Goal: Information Seeking & Learning: Learn about a topic

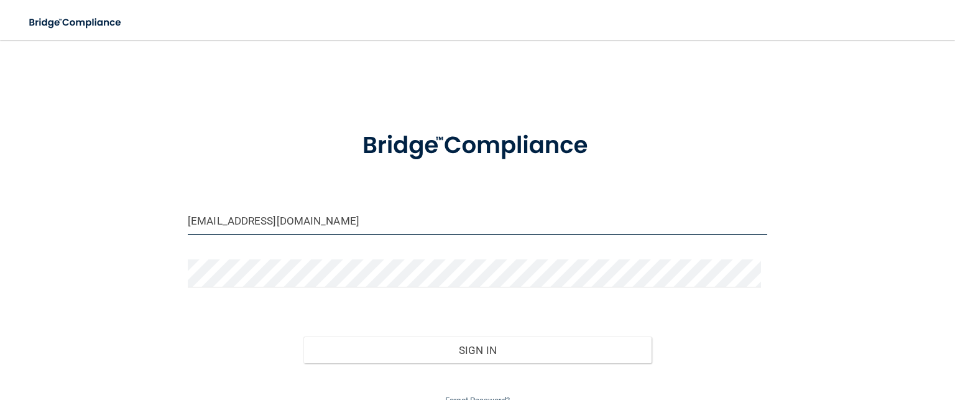
drag, startPoint x: 310, startPoint y: 216, endPoint x: 0, endPoint y: 121, distance: 324.5
click at [0, 121] on main "management@identalspa.com Invalid email/password. You don't have permission to …" at bounding box center [477, 220] width 955 height 360
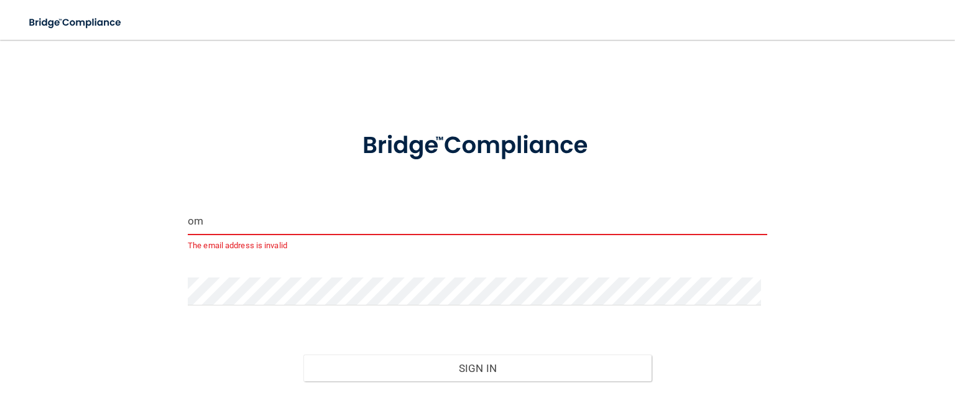
type input "m"
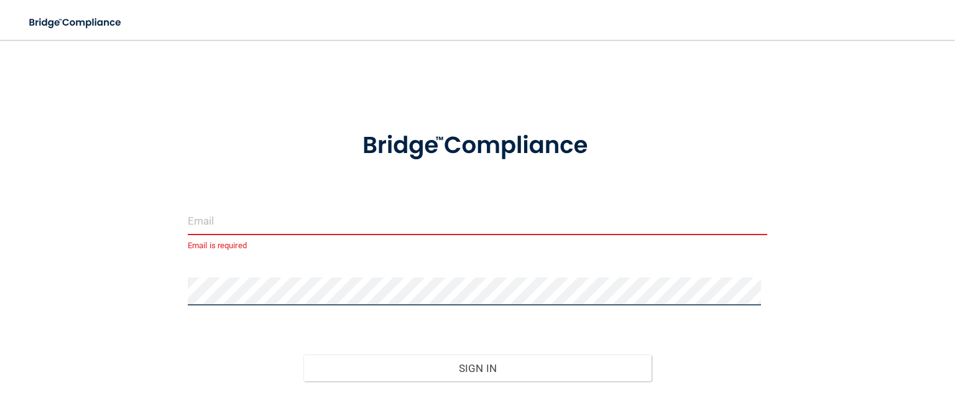
click at [100, 258] on div "Email is required Invalid email/password. You don't have permission to access t…" at bounding box center [477, 239] width 905 height 374
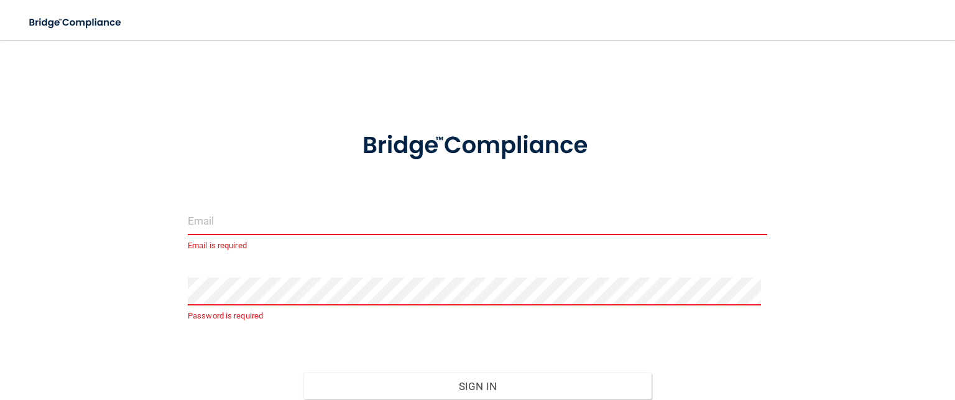
click at [165, 154] on div "Email is required Password is required Invalid email/password. You don't have p…" at bounding box center [477, 248] width 905 height 392
click at [204, 223] on input "email" at bounding box center [477, 221] width 579 height 28
drag, startPoint x: 204, startPoint y: 223, endPoint x: 176, endPoint y: 182, distance: 49.7
click at [176, 182] on div "Email is required Password is required Invalid email/password. You don't have p…" at bounding box center [477, 248] width 905 height 392
click at [214, 224] on input "email" at bounding box center [477, 221] width 579 height 28
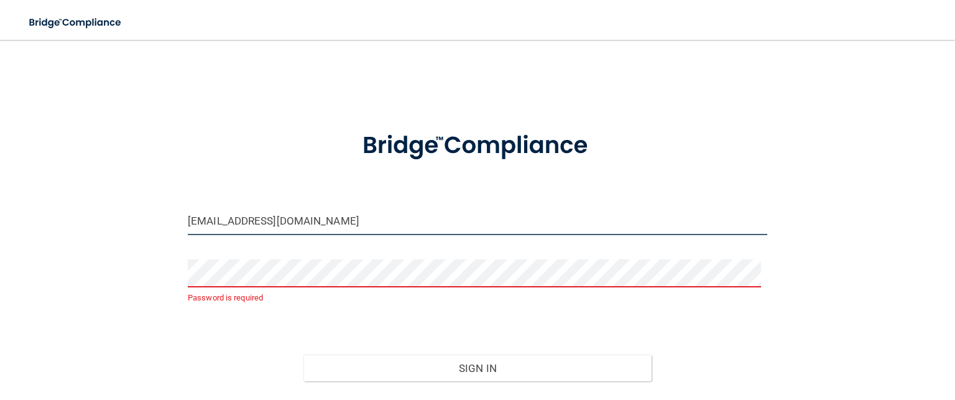
type input "[EMAIL_ADDRESS][DOMAIN_NAME]"
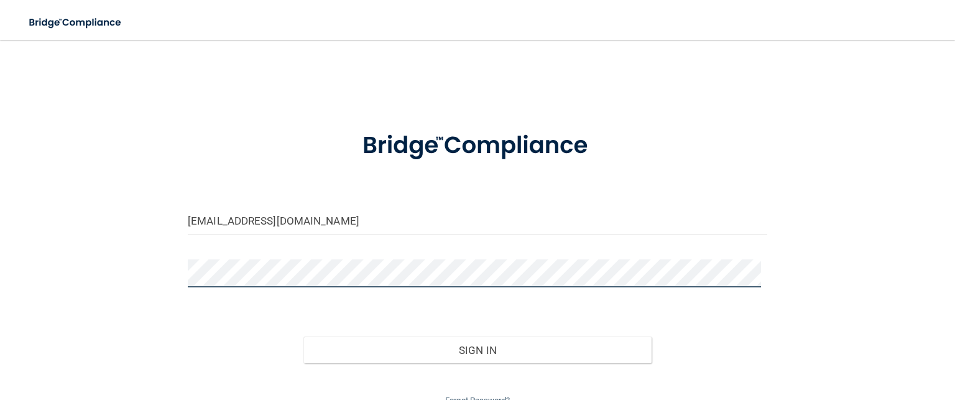
click at [303, 336] on button "Sign In" at bounding box center [477, 349] width 348 height 27
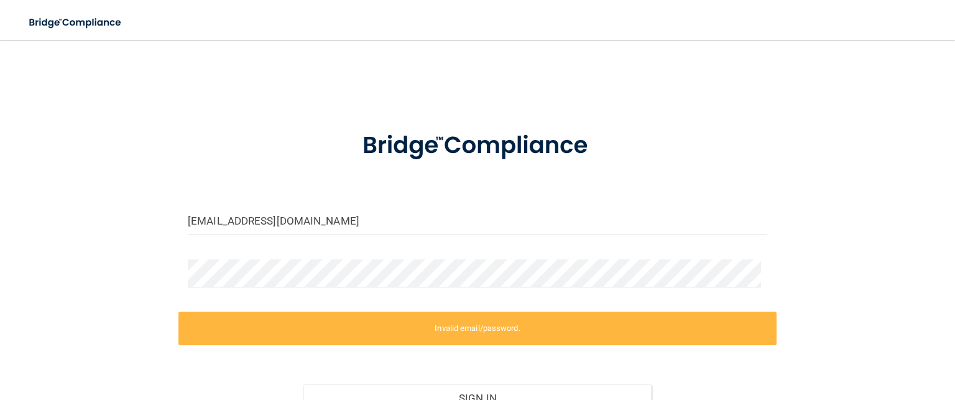
click at [106, 259] on div "cypressjvhill96@gmail.com Invalid email/password. You don't have permission to …" at bounding box center [477, 253] width 905 height 403
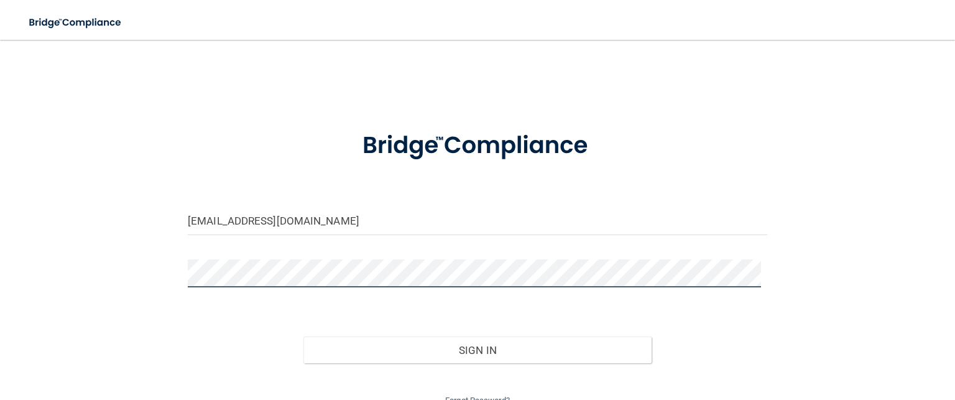
click at [303, 336] on button "Sign In" at bounding box center [477, 349] width 348 height 27
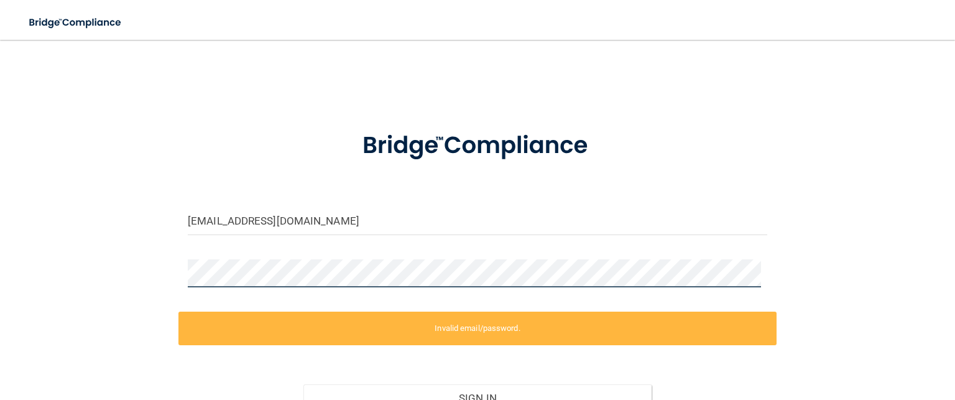
click at [142, 262] on div "cypressjvhill96@gmail.com Invalid email/password. You don't have permission to …" at bounding box center [477, 253] width 905 height 403
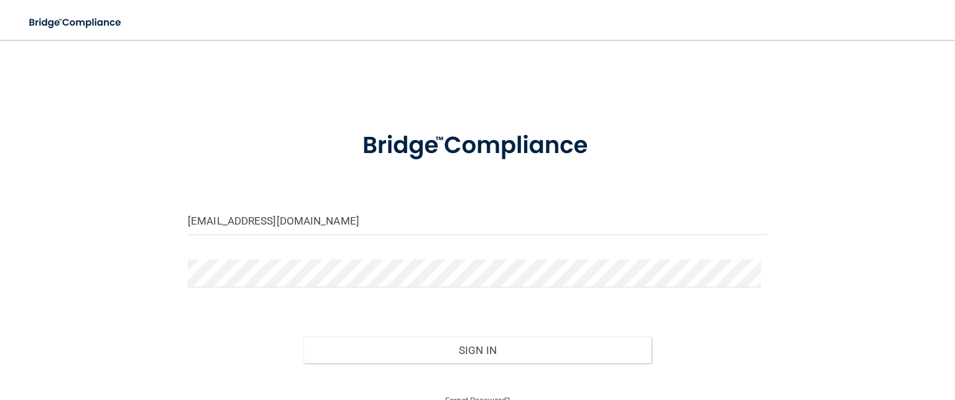
click at [143, 330] on div "cypressjvhill96@gmail.com Invalid email/password. You don't have permission to …" at bounding box center [477, 230] width 905 height 356
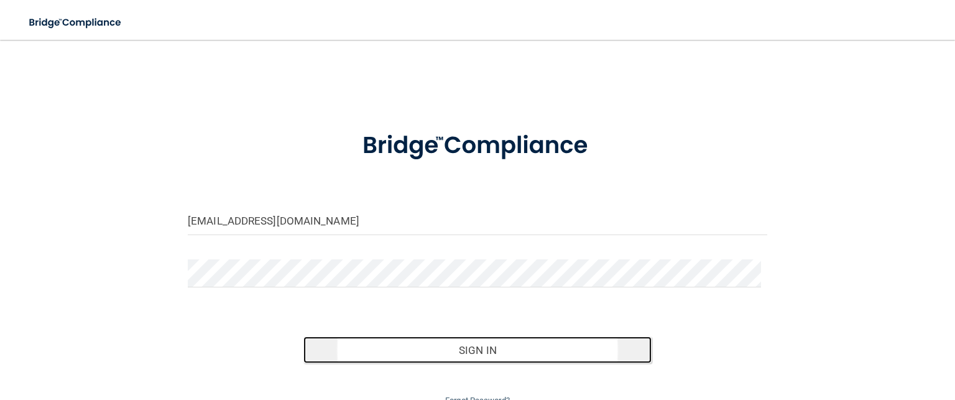
click at [437, 351] on button "Sign In" at bounding box center [477, 349] width 348 height 27
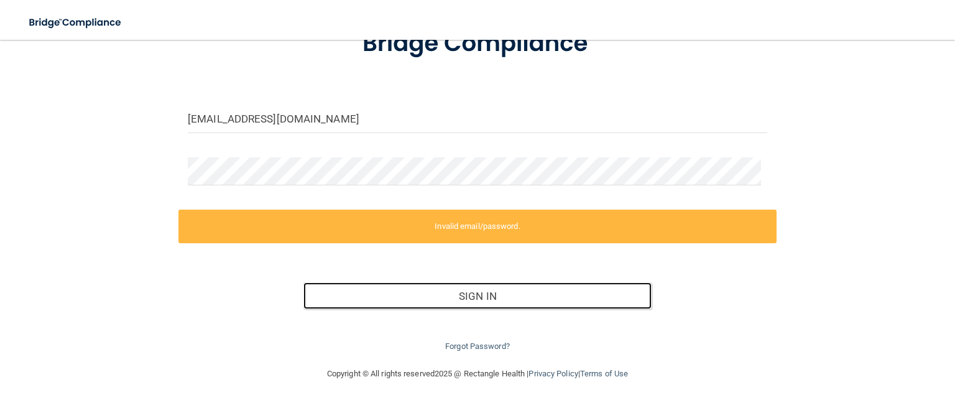
scroll to position [103, 0]
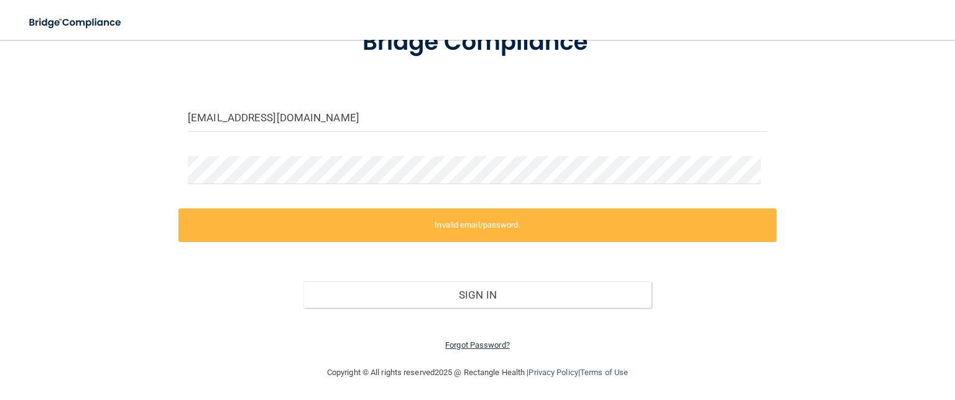
click at [458, 340] on link "Forgot Password?" at bounding box center [477, 344] width 65 height 9
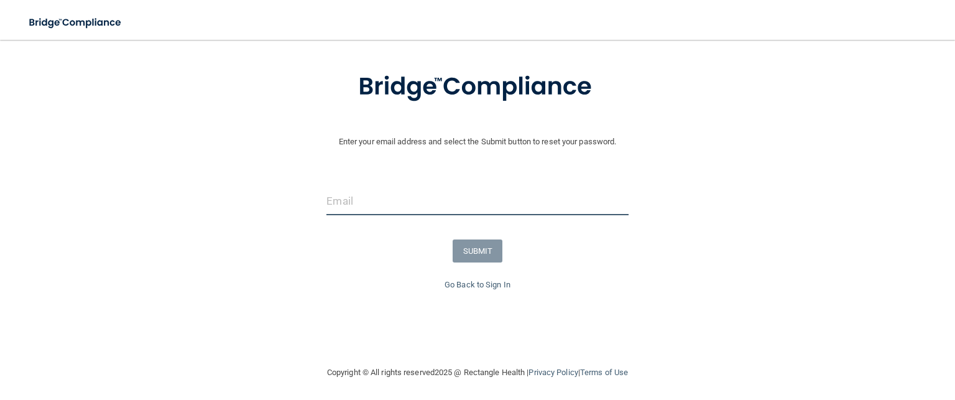
click at [339, 208] on input "email" at bounding box center [477, 201] width 302 height 28
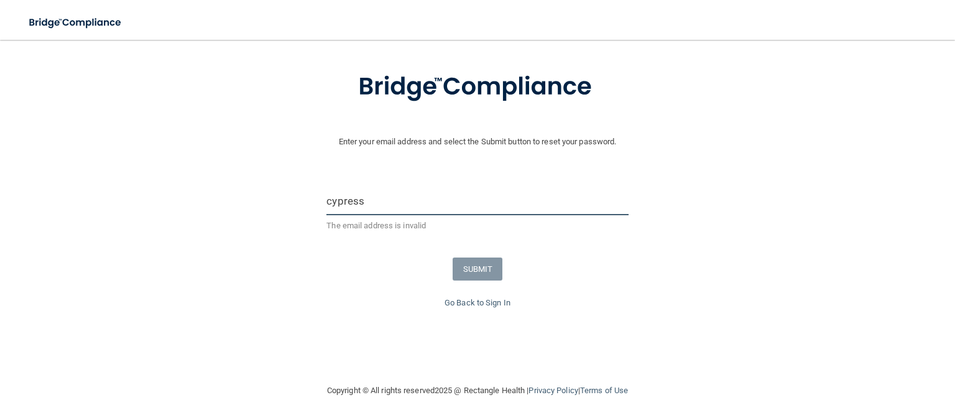
type input "[EMAIL_ADDRESS][DOMAIN_NAME]"
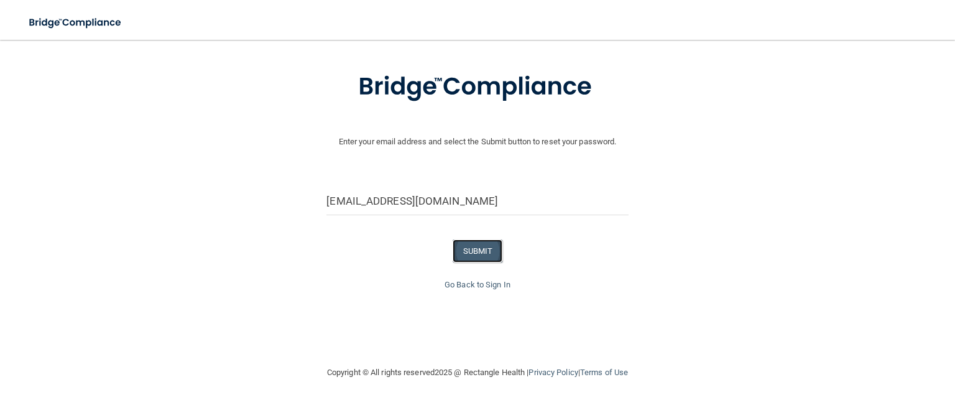
click at [468, 241] on button "SUBMIT" at bounding box center [478, 250] width 50 height 23
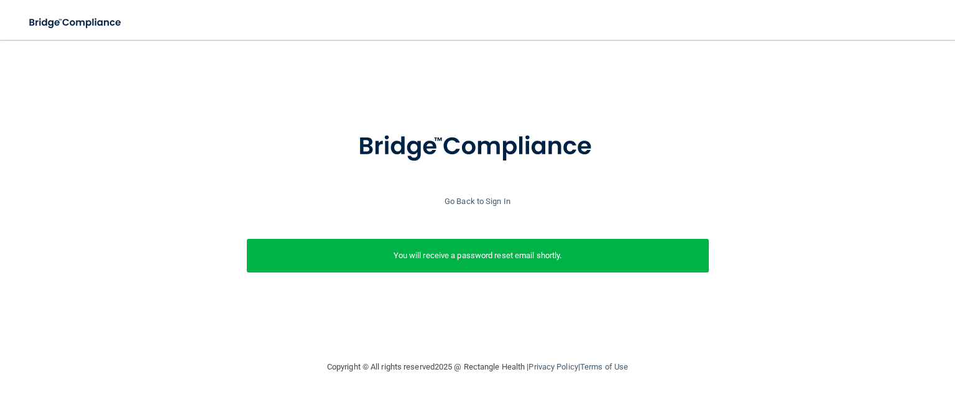
click at [446, 258] on p "You will receive a password reset email shortly." at bounding box center [477, 255] width 443 height 15
click at [492, 198] on link "Go Back to Sign In" at bounding box center [478, 200] width 66 height 9
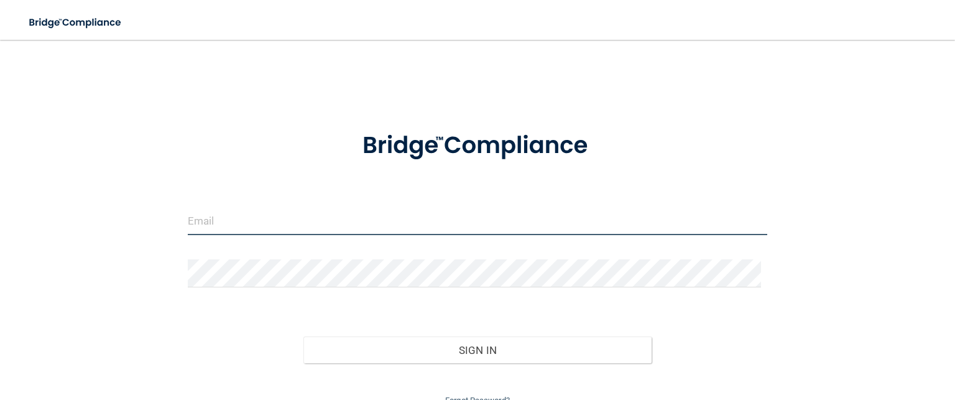
type input "management@identalspa.com"
click at [409, 223] on input "management@identalspa.com" at bounding box center [477, 221] width 579 height 28
drag, startPoint x: 409, startPoint y: 223, endPoint x: 0, endPoint y: 81, distance: 432.9
click at [0, 81] on main "management@identalspa.com Invalid email/password. You don't have permission to …" at bounding box center [477, 220] width 955 height 360
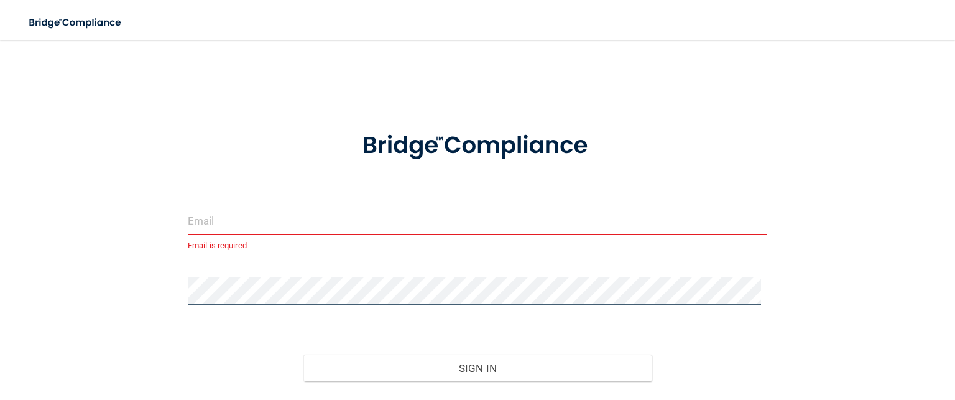
click at [1, 216] on main "Email is required Invalid email/password. You don't have permission to access t…" at bounding box center [477, 220] width 955 height 360
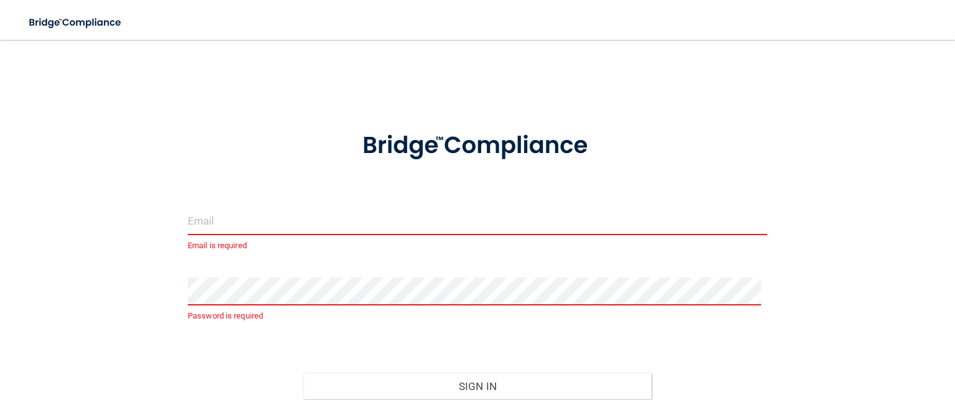
click at [196, 218] on input "email" at bounding box center [477, 221] width 579 height 28
type input "[EMAIL_ADDRESS][DOMAIN_NAME]"
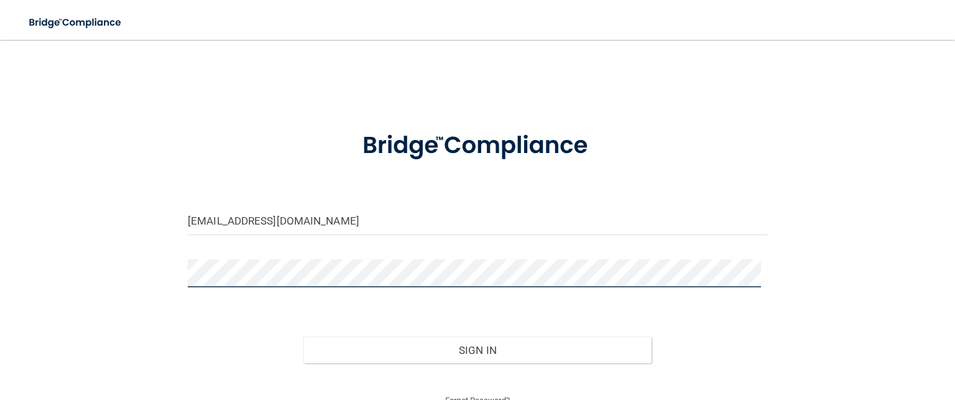
click at [303, 336] on button "Sign In" at bounding box center [477, 349] width 348 height 27
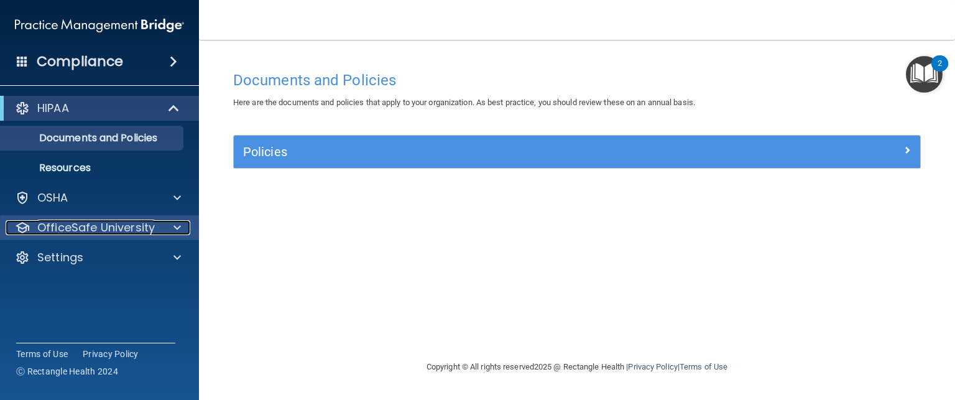
click at [102, 226] on p "OfficeSafe University" at bounding box center [95, 227] width 117 height 15
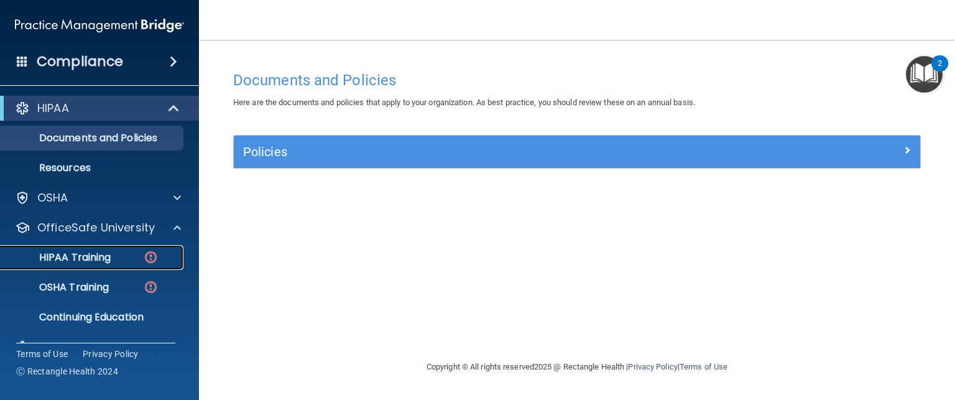
click at [98, 257] on p "HIPAA Training" at bounding box center [59, 257] width 103 height 12
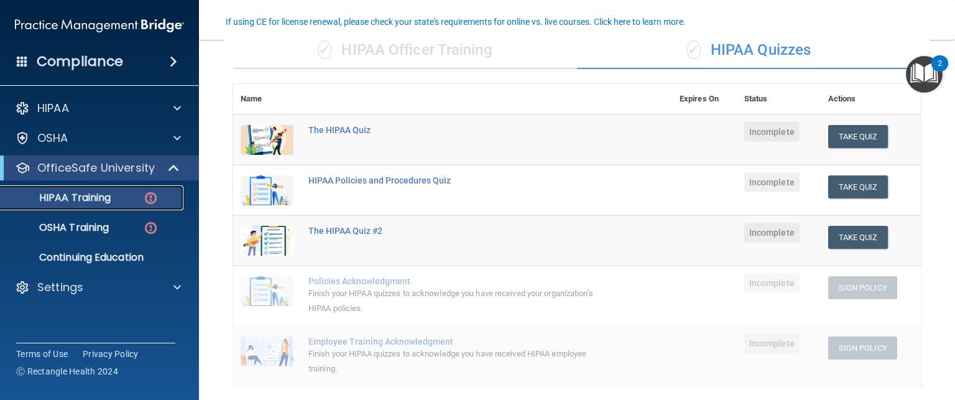
scroll to position [104, 0]
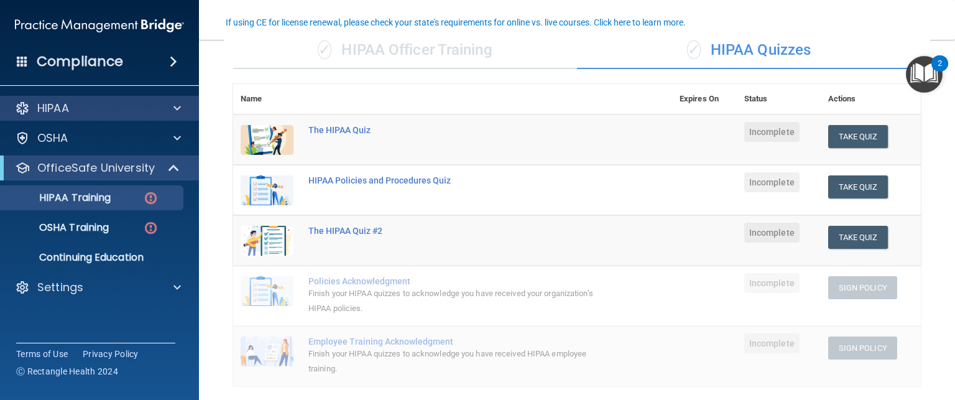
click at [84, 118] on div "HIPAA" at bounding box center [100, 108] width 200 height 25
click at [178, 108] on span at bounding box center [176, 108] width 7 height 15
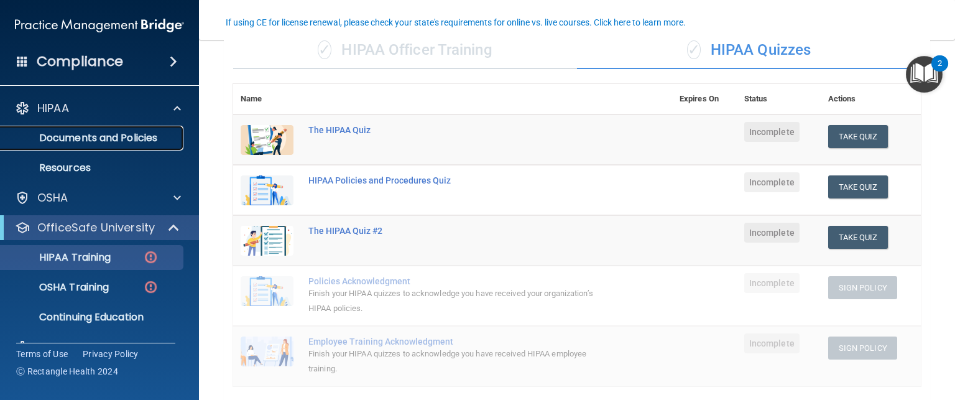
click at [98, 146] on link "Documents and Policies" at bounding box center [86, 138] width 196 height 25
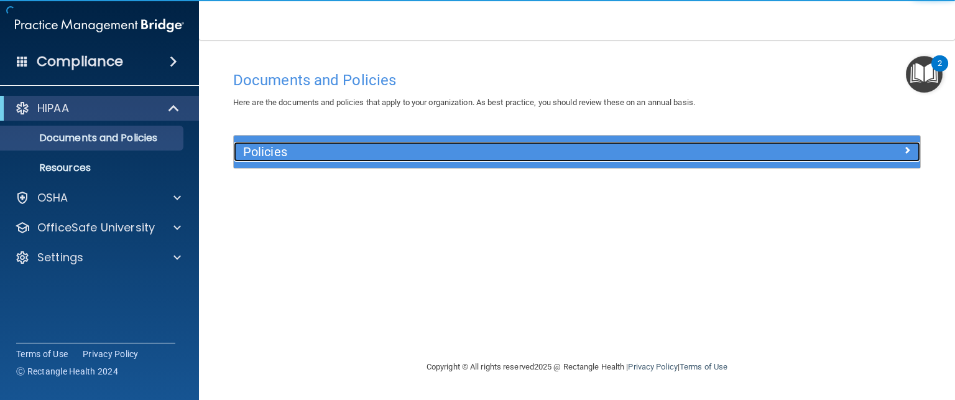
click at [266, 151] on h5 "Policies" at bounding box center [491, 152] width 496 height 14
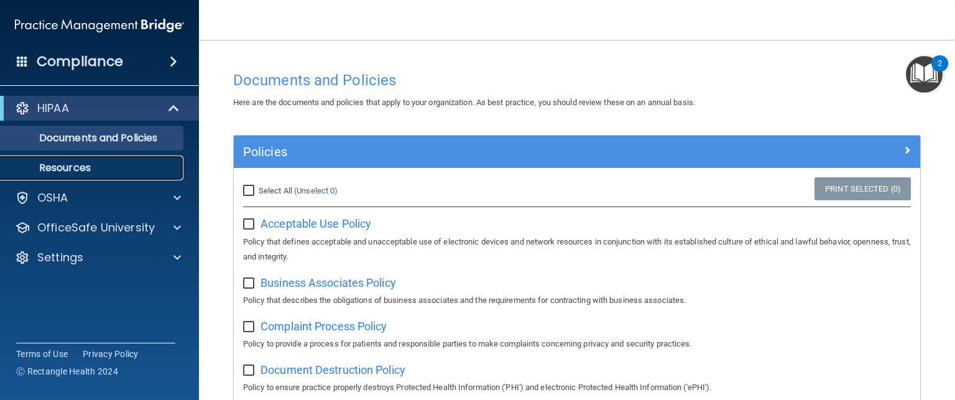
click at [81, 168] on p "Resources" at bounding box center [93, 168] width 170 height 12
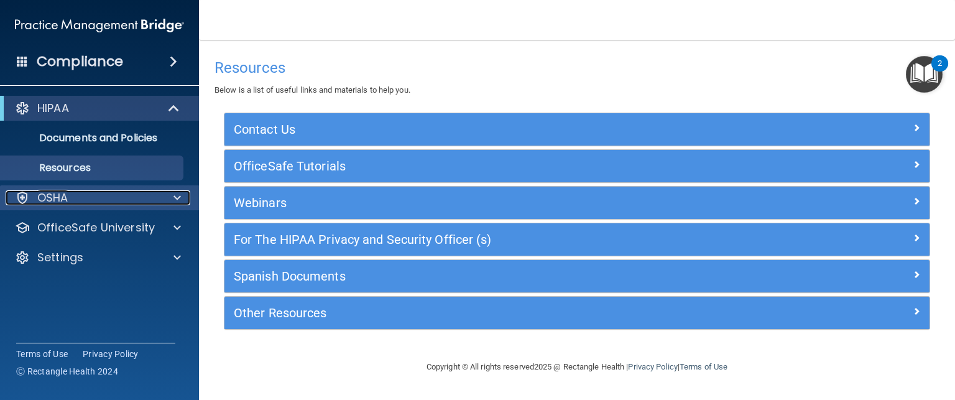
click at [55, 203] on p "OSHA" at bounding box center [52, 197] width 31 height 15
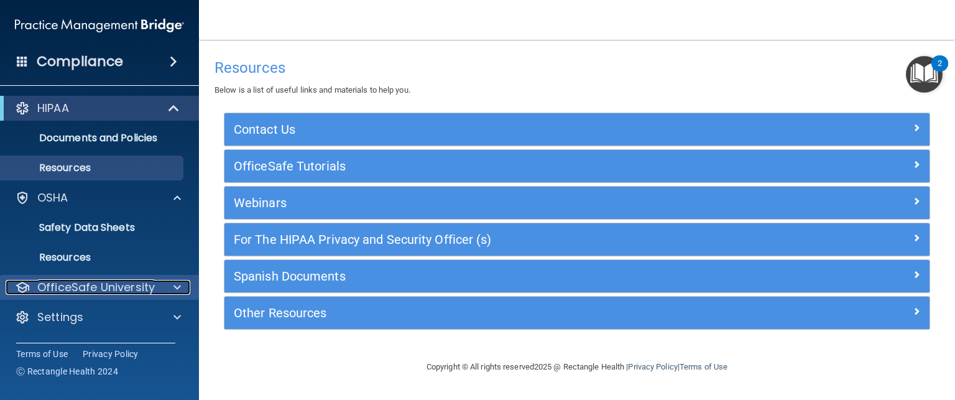
click at [77, 289] on p "OfficeSafe University" at bounding box center [95, 287] width 117 height 15
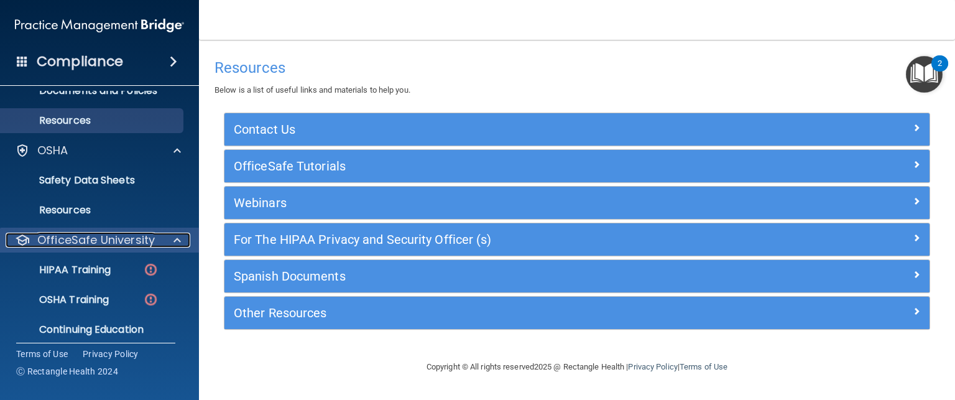
scroll to position [86, 0]
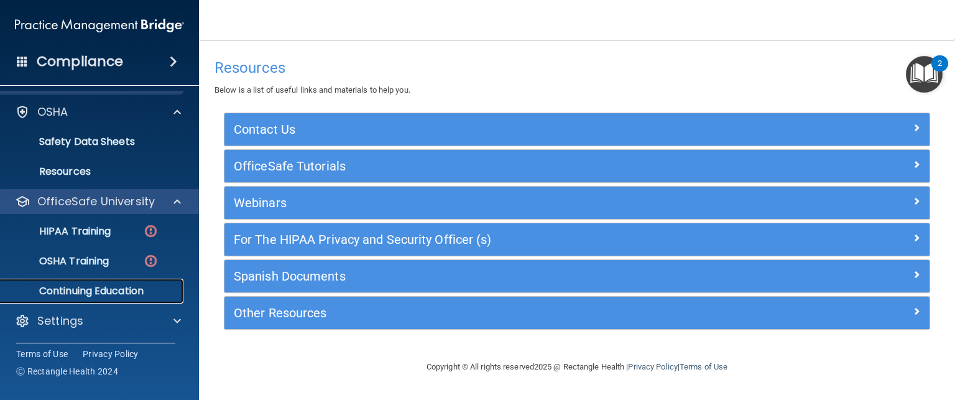
click at [77, 289] on p "Continuing Education" at bounding box center [93, 291] width 170 height 12
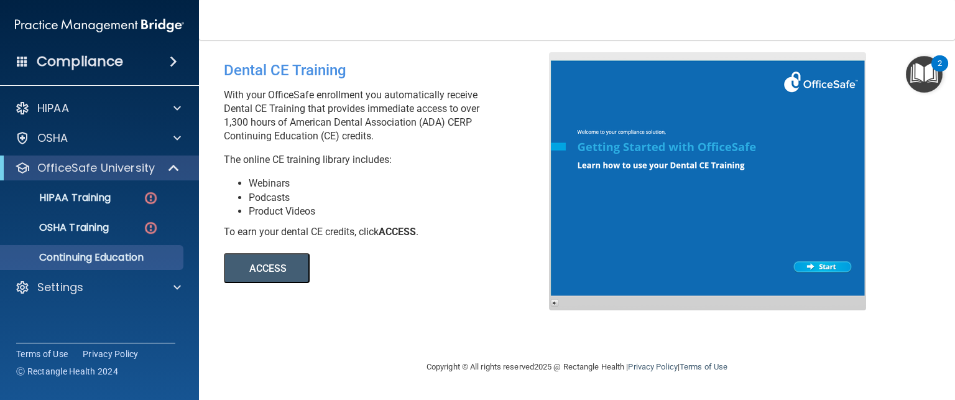
click at [660, 213] on div at bounding box center [707, 181] width 317 height 258
click at [99, 195] on p "HIPAA Training" at bounding box center [59, 197] width 103 height 12
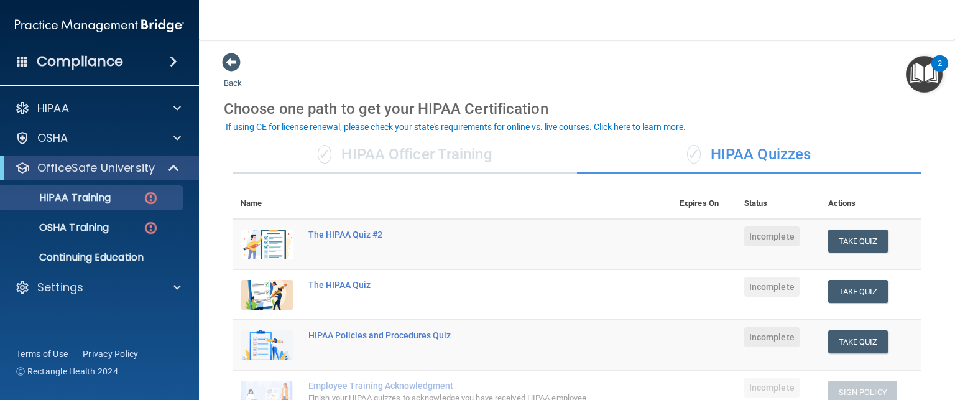
click at [97, 122] on div "HIPAA Documents and Policies Report an Incident Business Associates Emergency P…" at bounding box center [100, 200] width 200 height 219
click at [96, 93] on div "HIPAA Documents and Policies Report an Incident Business Associates Emergency P…" at bounding box center [100, 200] width 200 height 219
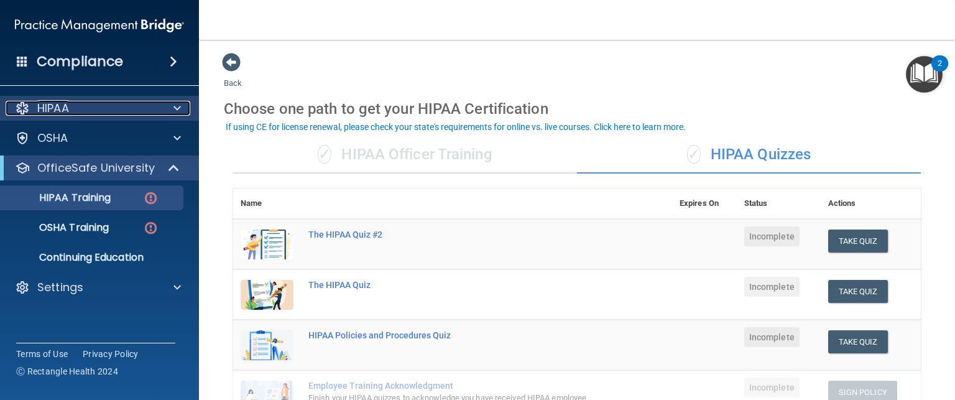
click at [94, 104] on div "HIPAA" at bounding box center [83, 108] width 154 height 15
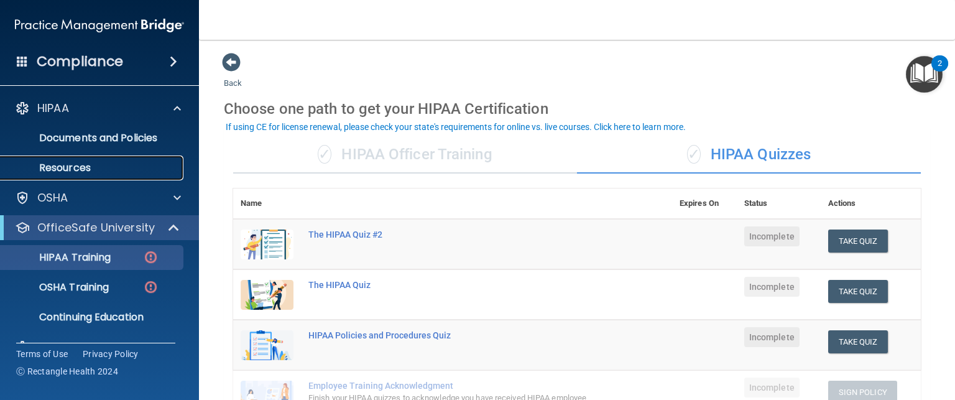
click at [67, 164] on p "Resources" at bounding box center [93, 168] width 170 height 12
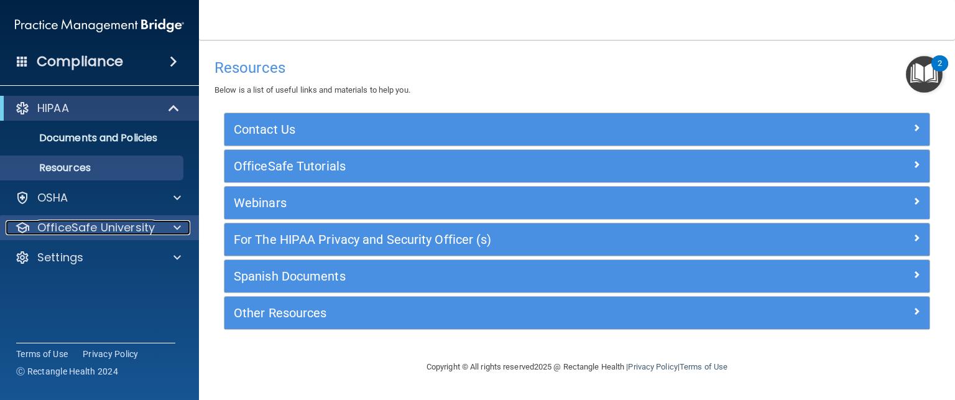
click at [110, 226] on p "OfficeSafe University" at bounding box center [95, 227] width 117 height 15
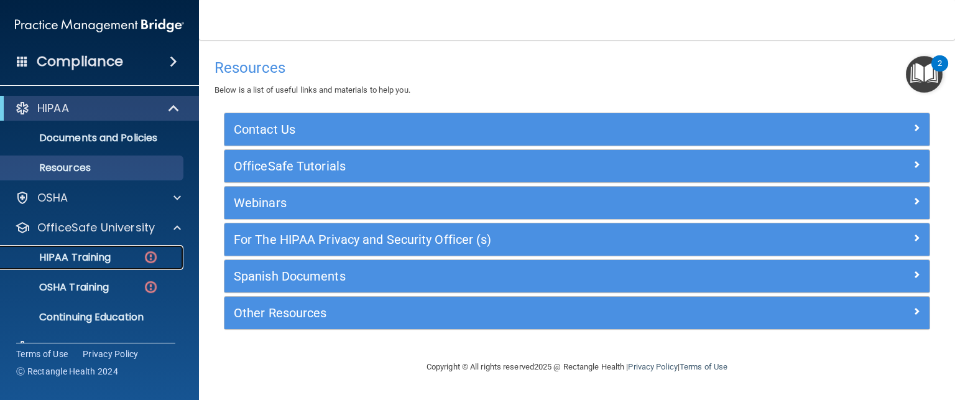
click at [86, 256] on p "HIPAA Training" at bounding box center [59, 257] width 103 height 12
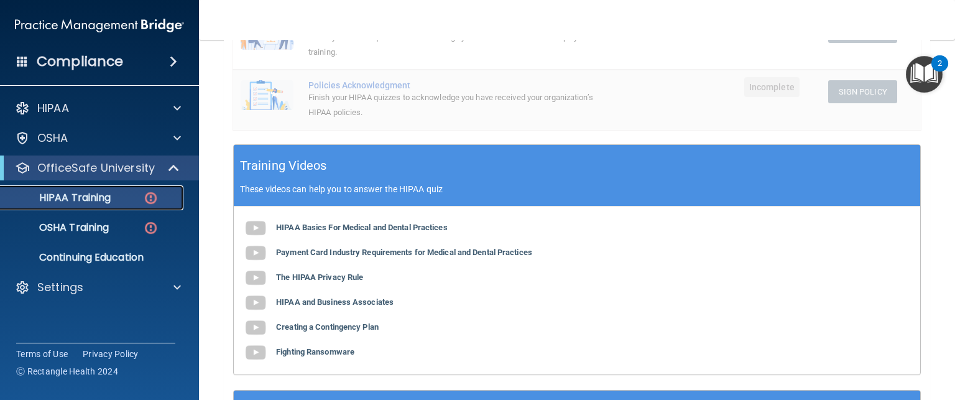
scroll to position [380, 0]
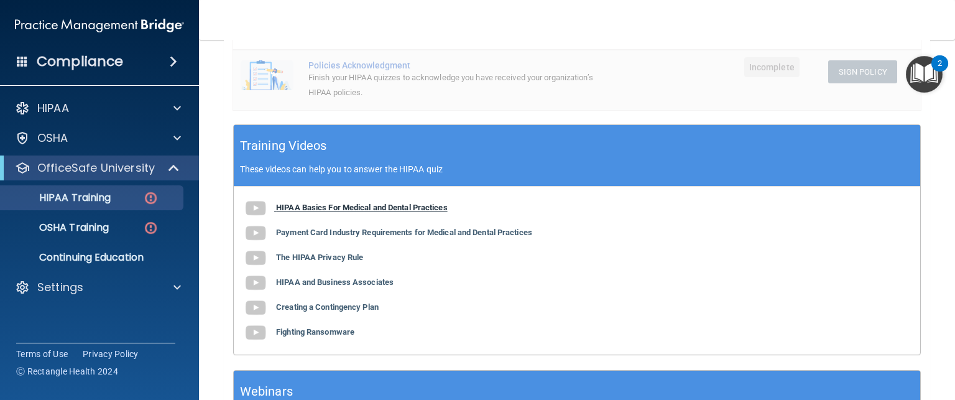
click at [300, 204] on b "HIPAA Basics For Medical and Dental Practices" at bounding box center [362, 207] width 172 height 9
click at [343, 226] on div "HIPAA Basics For Medical and Dental Practices Payment Card Industry Requirement…" at bounding box center [577, 271] width 686 height 168
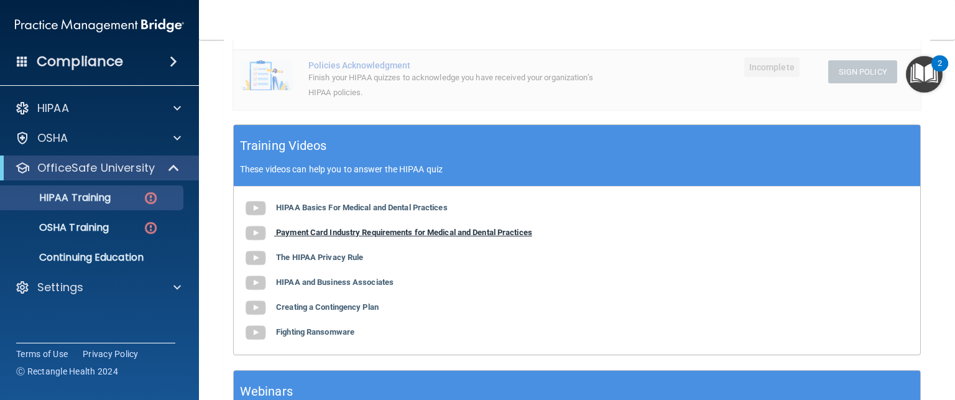
click at [418, 236] on b "Payment Card Industry Requirements for Medical and Dental Practices" at bounding box center [404, 232] width 256 height 9
click at [330, 263] on div "HIPAA Basics For Medical and Dental Practices Payment Card Industry Requirement…" at bounding box center [577, 271] width 686 height 168
click at [331, 257] on div "HIPAA Basics For Medical and Dental Practices Payment Card Industry Requirement…" at bounding box center [577, 271] width 686 height 168
click at [383, 256] on div "HIPAA Basics For Medical and Dental Practices Payment Card Industry Requirement…" at bounding box center [577, 271] width 686 height 168
click at [320, 256] on b "The HIPAA Privacy Rule" at bounding box center [319, 256] width 87 height 9
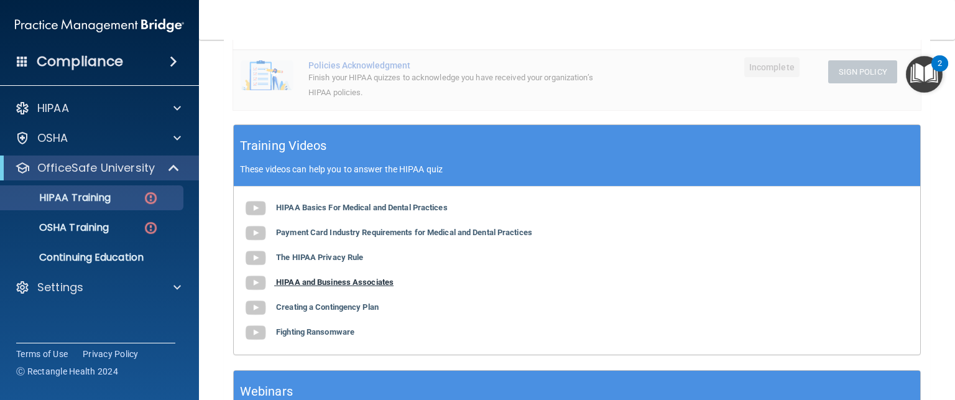
click at [321, 282] on b "HIPAA and Business Associates" at bounding box center [334, 281] width 117 height 9
click at [348, 310] on b "Creating a Contingency Plan" at bounding box center [327, 306] width 103 height 9
click at [317, 333] on b "Fighting Ransomware" at bounding box center [315, 331] width 78 height 9
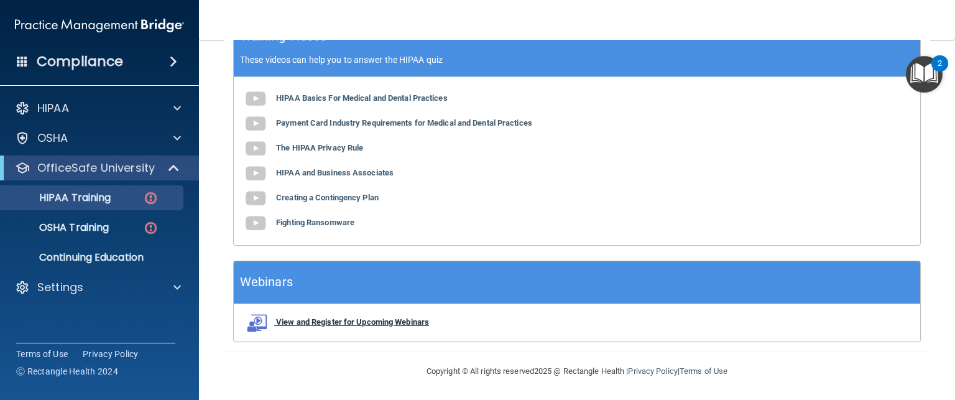
click at [373, 321] on b "View and Register for Upcoming Webinars" at bounding box center [352, 321] width 153 height 9
click at [152, 201] on img at bounding box center [151, 198] width 16 height 16
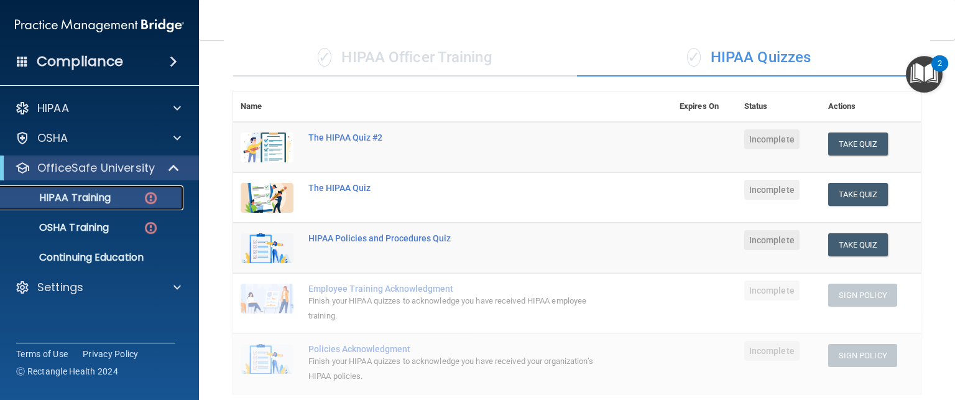
scroll to position [94, 0]
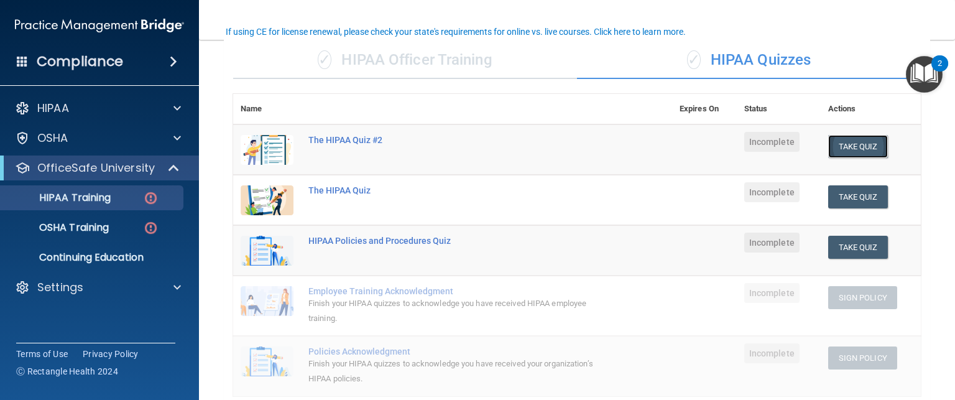
click at [861, 151] on button "Take Quiz" at bounding box center [858, 146] width 60 height 23
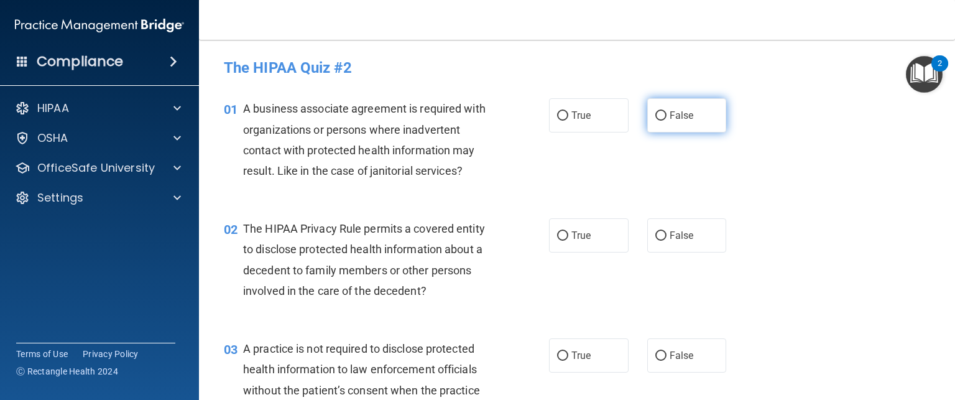
click at [658, 126] on label "False" at bounding box center [687, 115] width 80 height 34
click at [658, 121] on input "False" at bounding box center [660, 115] width 11 height 9
radio input "true"
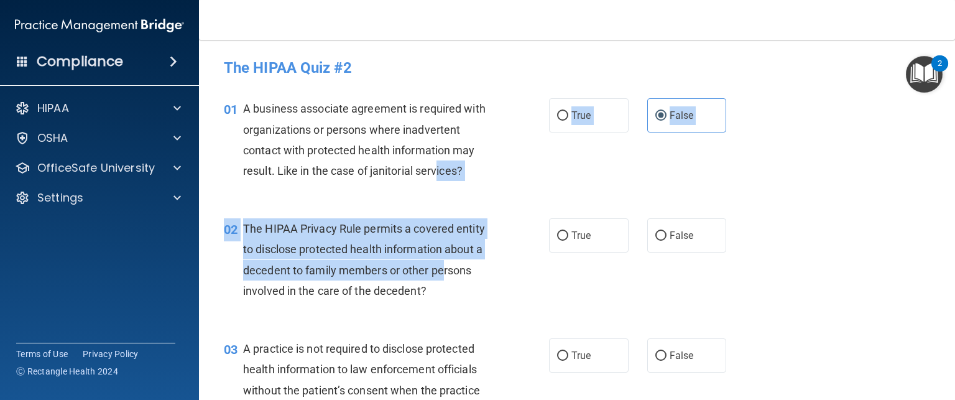
drag, startPoint x: 445, startPoint y: 107, endPoint x: 438, endPoint y: 176, distance: 69.4
click at [438, 176] on span "A business associate agreement is required with organizations or persons where …" at bounding box center [364, 139] width 242 height 75
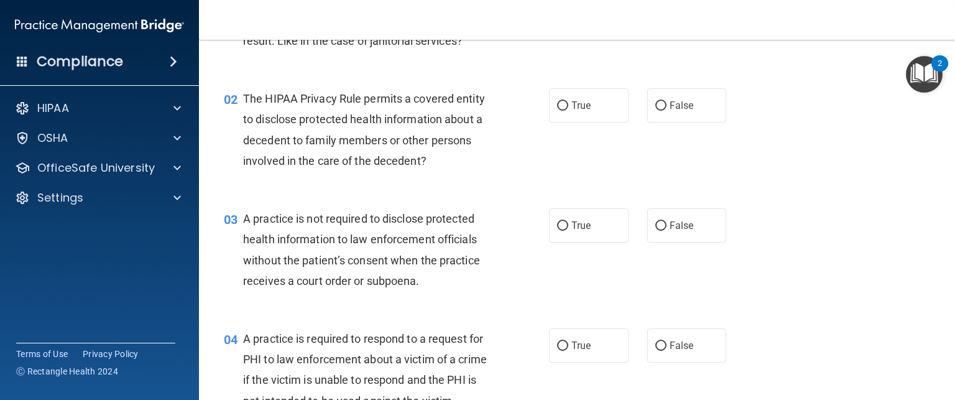
scroll to position [131, 0]
click at [655, 101] on input "False" at bounding box center [660, 105] width 11 height 9
radio input "true"
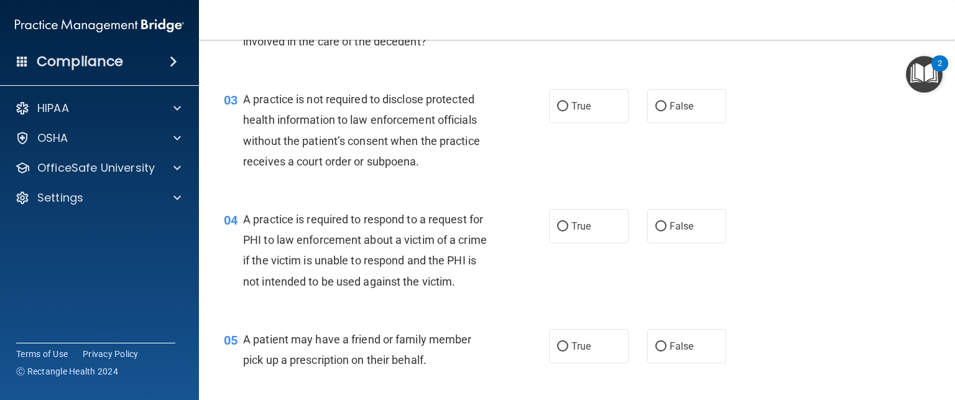
scroll to position [250, 0]
click at [561, 113] on label "True" at bounding box center [589, 105] width 80 height 34
click at [561, 111] on input "True" at bounding box center [562, 105] width 11 height 9
radio input "true"
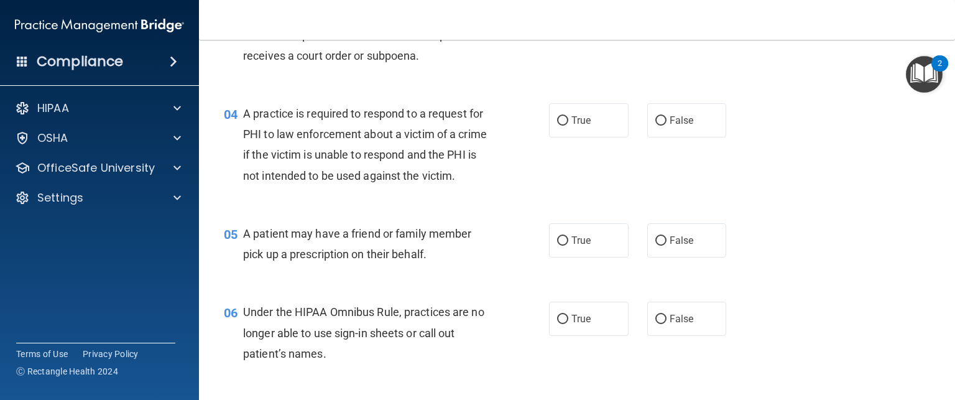
scroll to position [354, 0]
click at [366, 146] on div "A practice is required to respond to a request for PHI to law enforcement about…" at bounding box center [372, 145] width 258 height 83
click at [571, 123] on span "True" at bounding box center [580, 121] width 19 height 12
click at [567, 123] on input "True" at bounding box center [562, 121] width 11 height 9
radio input "true"
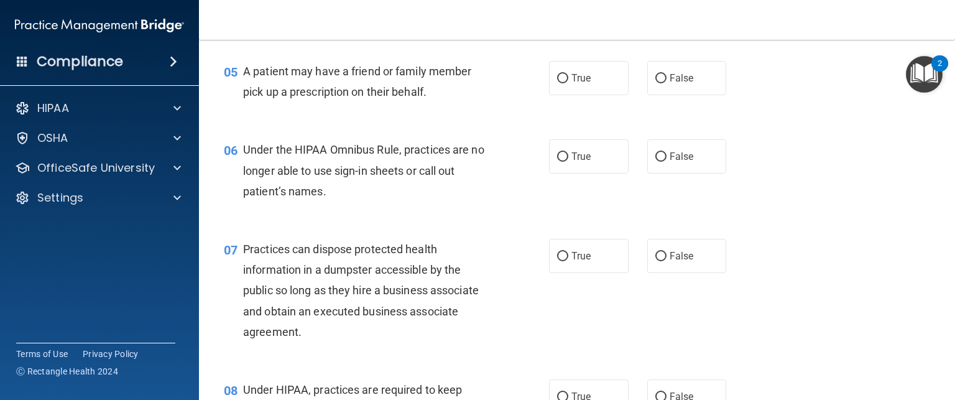
scroll to position [518, 0]
click at [689, 94] on label "False" at bounding box center [687, 77] width 80 height 34
click at [666, 82] on input "False" at bounding box center [660, 77] width 11 height 9
radio input "true"
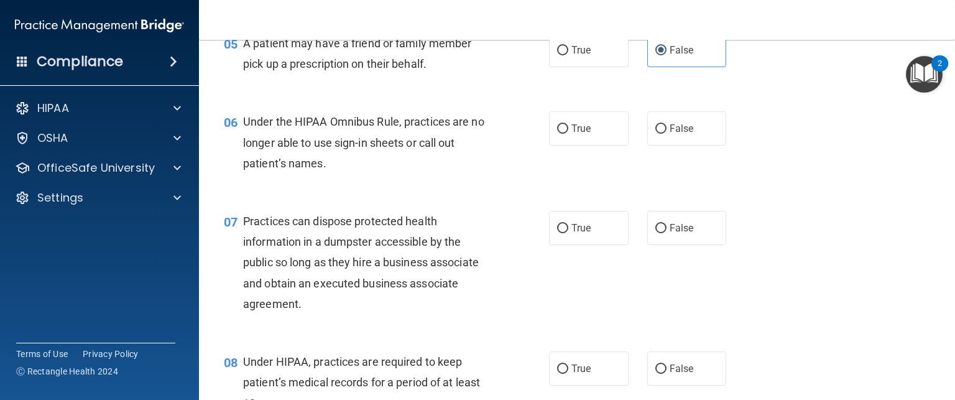
scroll to position [544, 0]
click at [574, 68] on label "True" at bounding box center [589, 51] width 80 height 34
click at [568, 57] on input "True" at bounding box center [562, 51] width 11 height 9
radio input "true"
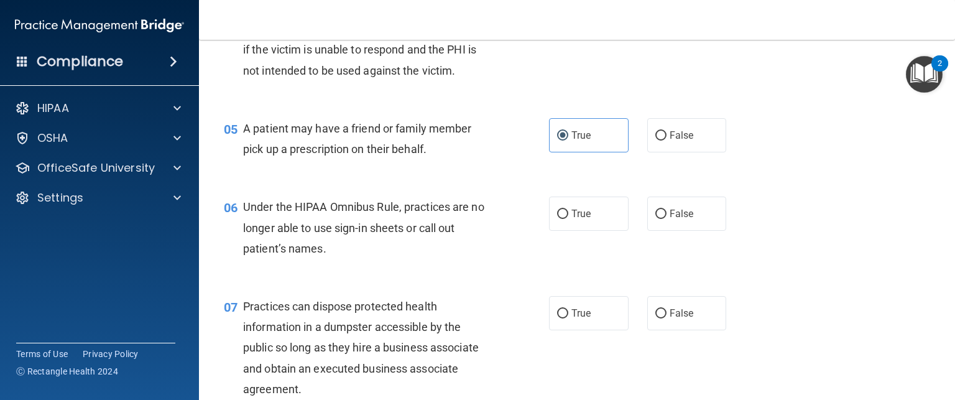
scroll to position [459, 0]
click at [661, 153] on label "False" at bounding box center [687, 136] width 80 height 34
click at [661, 141] on input "False" at bounding box center [660, 136] width 11 height 9
radio input "true"
radio input "false"
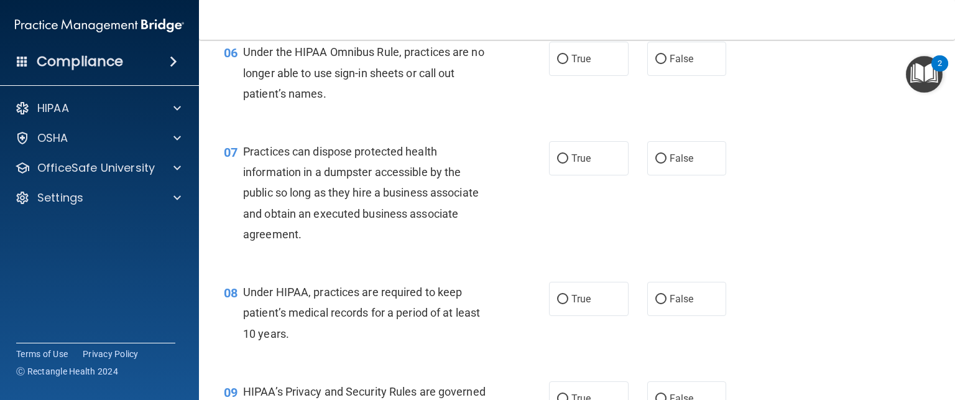
scroll to position [616, 0]
click at [683, 75] on label "False" at bounding box center [687, 57] width 80 height 34
click at [666, 63] on input "False" at bounding box center [660, 57] width 11 height 9
radio input "true"
click at [579, 75] on label "True" at bounding box center [589, 57] width 80 height 34
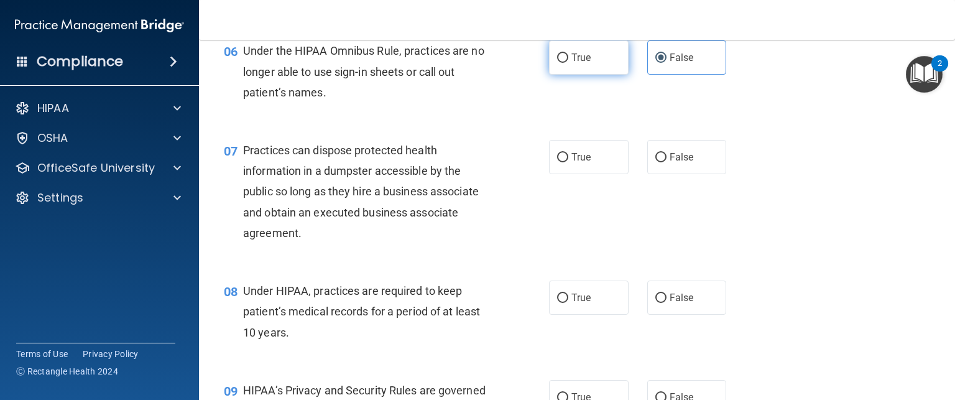
click at [568, 63] on input "True" at bounding box center [562, 57] width 11 height 9
radio input "true"
radio input "false"
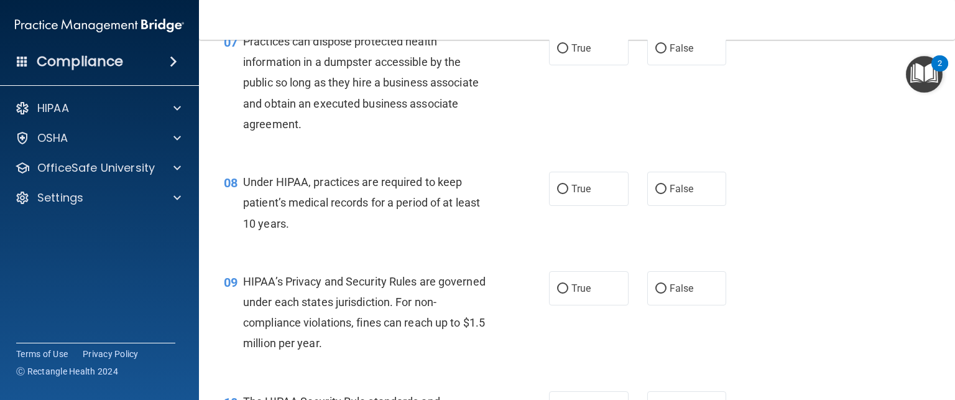
scroll to position [724, 0]
click at [657, 67] on label "False" at bounding box center [687, 49] width 80 height 34
click at [657, 55] on input "False" at bounding box center [660, 49] width 11 height 9
radio input "true"
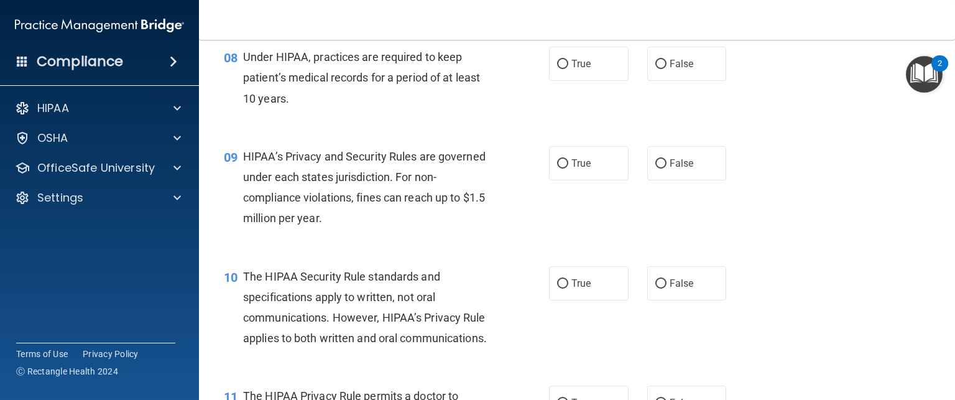
scroll to position [860, 0]
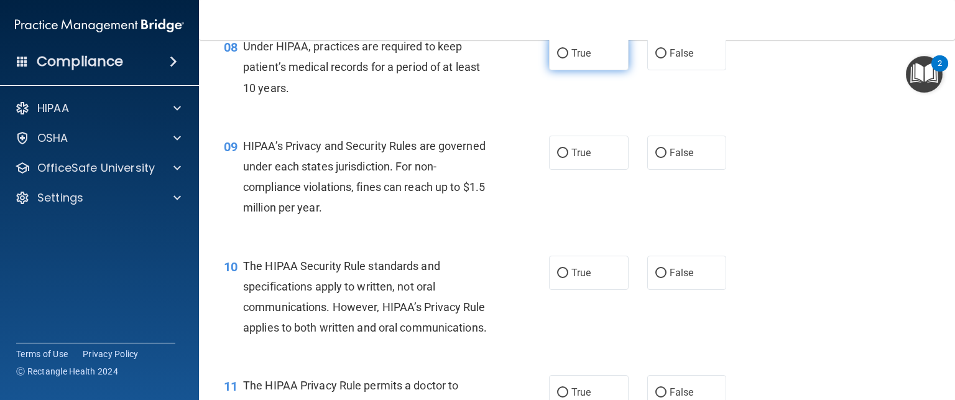
click at [581, 59] on span "True" at bounding box center [580, 53] width 19 height 12
click at [568, 58] on input "True" at bounding box center [562, 53] width 11 height 9
radio input "true"
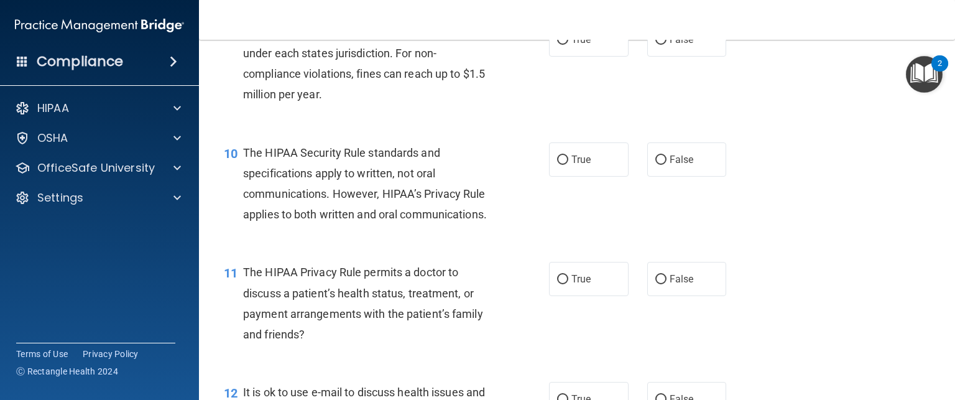
scroll to position [975, 0]
click at [671, 75] on div "09 HIPAA’s Privacy and Security Rules are governed under each states jurisdicti…" at bounding box center [576, 66] width 725 height 120
click at [607, 55] on label "True" at bounding box center [589, 38] width 80 height 34
click at [568, 44] on input "True" at bounding box center [562, 38] width 11 height 9
radio input "true"
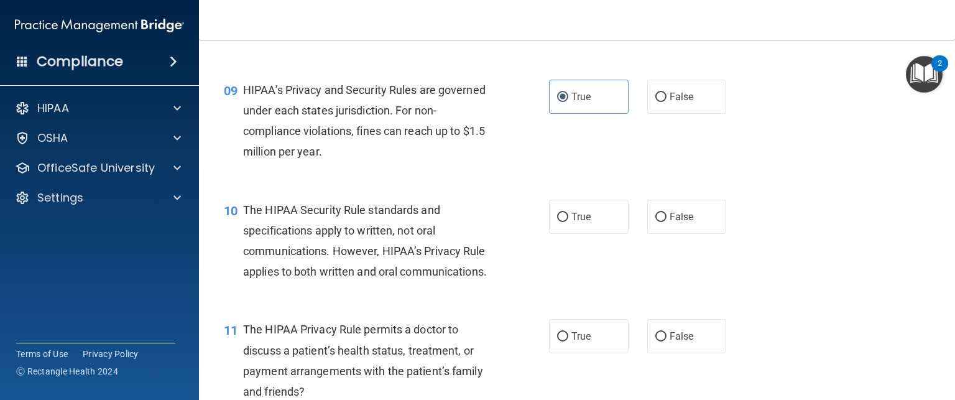
scroll to position [916, 0]
click at [662, 114] on label "False" at bounding box center [687, 97] width 80 height 34
click at [662, 103] on input "False" at bounding box center [660, 97] width 11 height 9
radio input "true"
radio input "false"
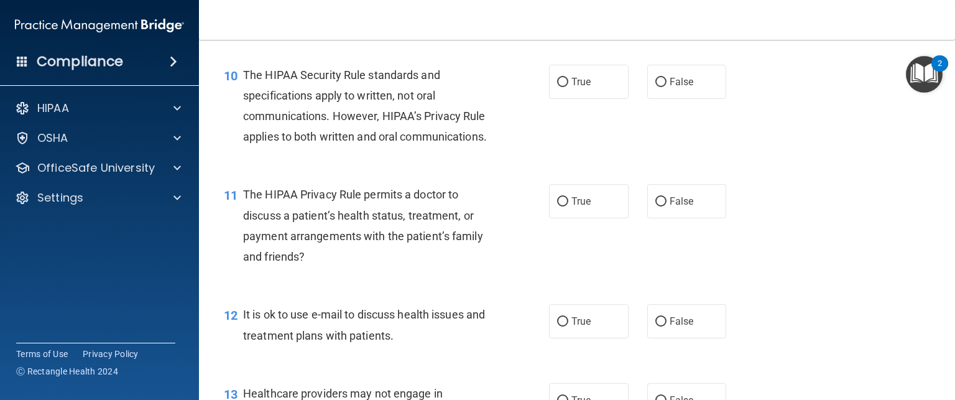
scroll to position [1048, 0]
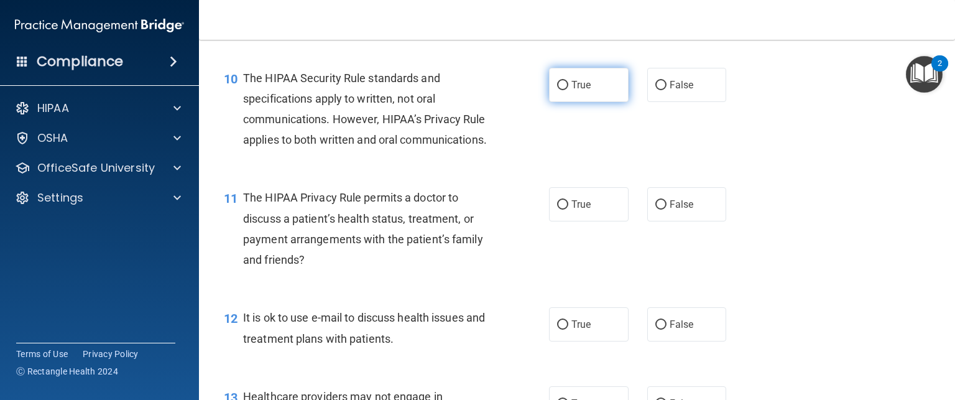
click at [619, 101] on label "True" at bounding box center [589, 85] width 80 height 34
click at [568, 90] on input "True" at bounding box center [562, 85] width 11 height 9
radio input "true"
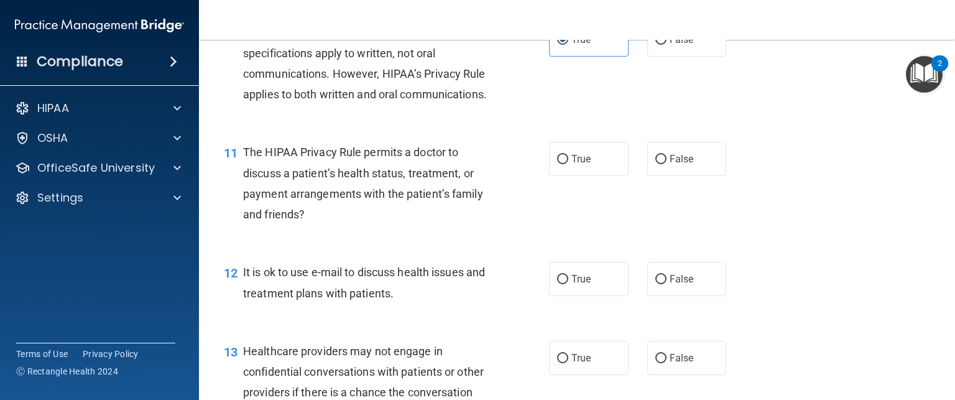
scroll to position [1094, 0]
click at [681, 45] on span "False" at bounding box center [682, 39] width 24 height 12
click at [666, 44] on input "False" at bounding box center [660, 39] width 11 height 9
radio input "true"
click at [612, 56] on label "True" at bounding box center [589, 39] width 80 height 34
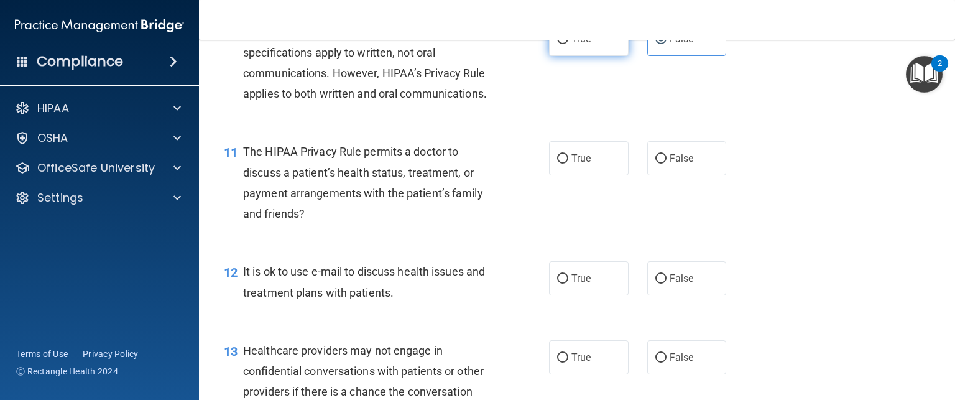
click at [568, 44] on input "True" at bounding box center [562, 39] width 11 height 9
radio input "true"
radio input "false"
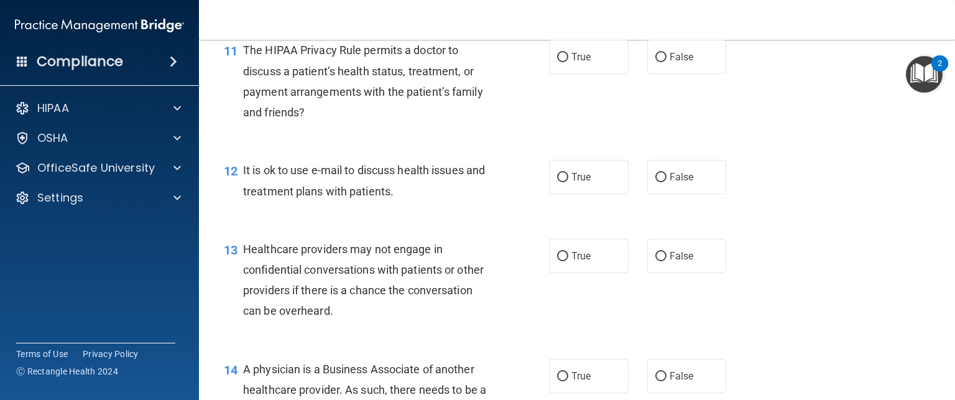
scroll to position [1197, 0]
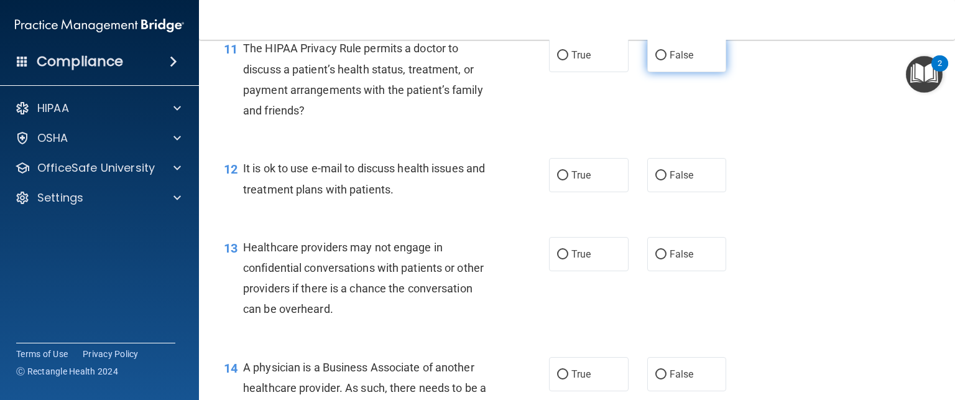
click at [647, 72] on label "False" at bounding box center [687, 55] width 80 height 34
click at [655, 60] on input "False" at bounding box center [660, 55] width 11 height 9
radio input "true"
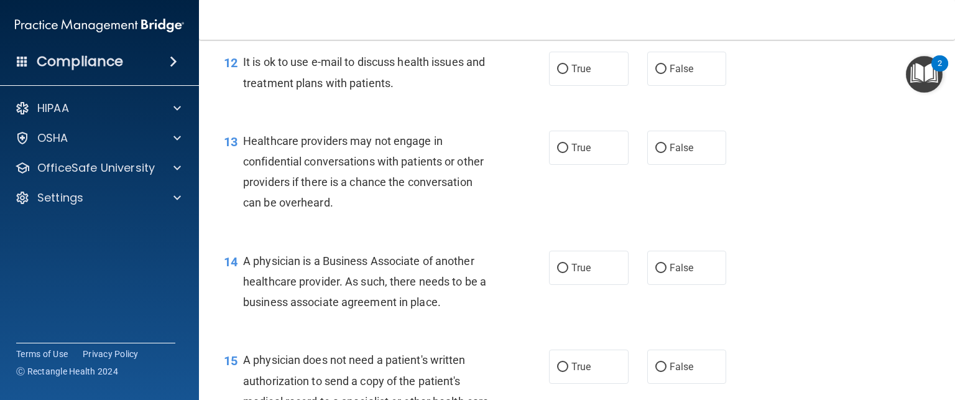
scroll to position [1304, 0]
click at [565, 85] on label "True" at bounding box center [589, 68] width 80 height 34
click at [565, 73] on input "True" at bounding box center [562, 68] width 11 height 9
radio input "true"
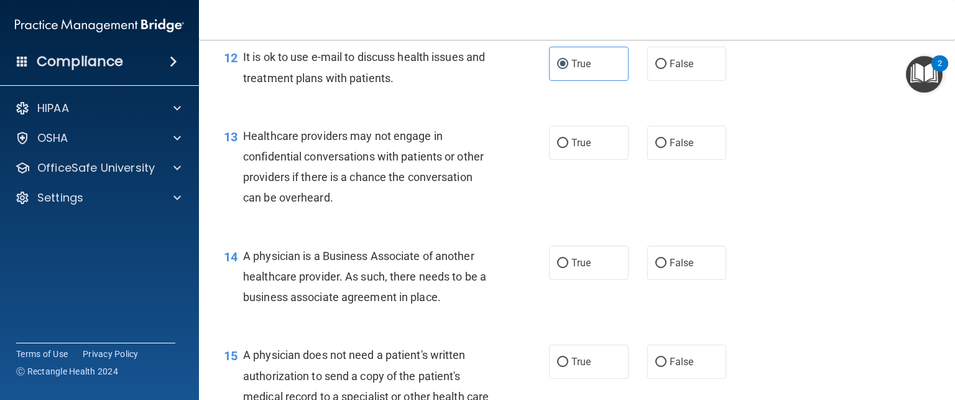
scroll to position [1307, 0]
click at [552, 203] on div "13 Healthcare providers may not engage in confidential conversations with patie…" at bounding box center [386, 171] width 362 height 89
click at [574, 150] on span "True" at bounding box center [580, 144] width 19 height 12
click at [568, 149] on input "True" at bounding box center [562, 144] width 11 height 9
radio input "true"
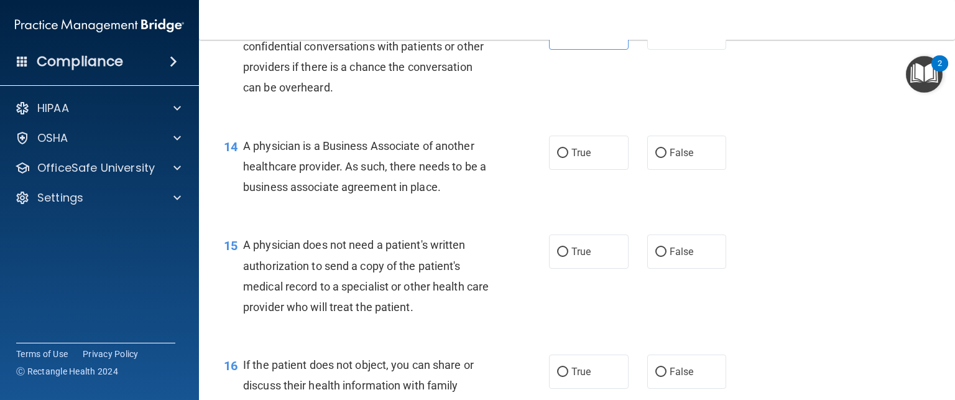
scroll to position [1419, 0]
click at [594, 169] on label "True" at bounding box center [589, 152] width 80 height 34
click at [568, 157] on input "True" at bounding box center [562, 152] width 11 height 9
radio input "true"
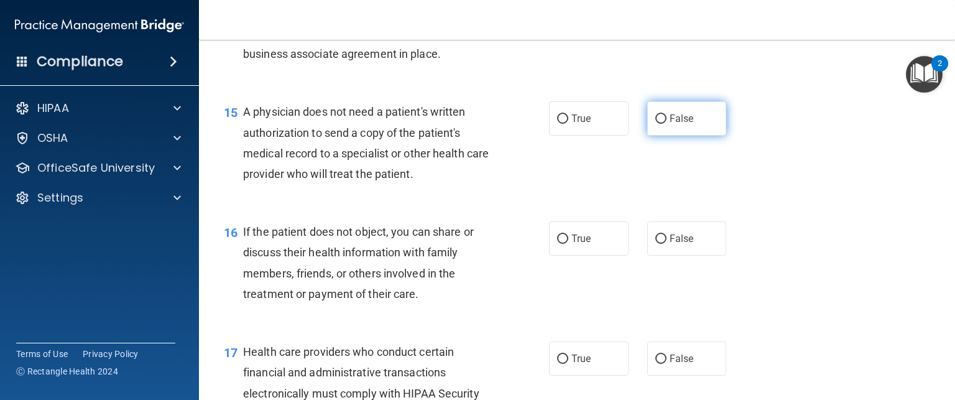
click at [676, 136] on label "False" at bounding box center [687, 118] width 80 height 34
click at [666, 124] on input "False" at bounding box center [660, 118] width 11 height 9
radio input "true"
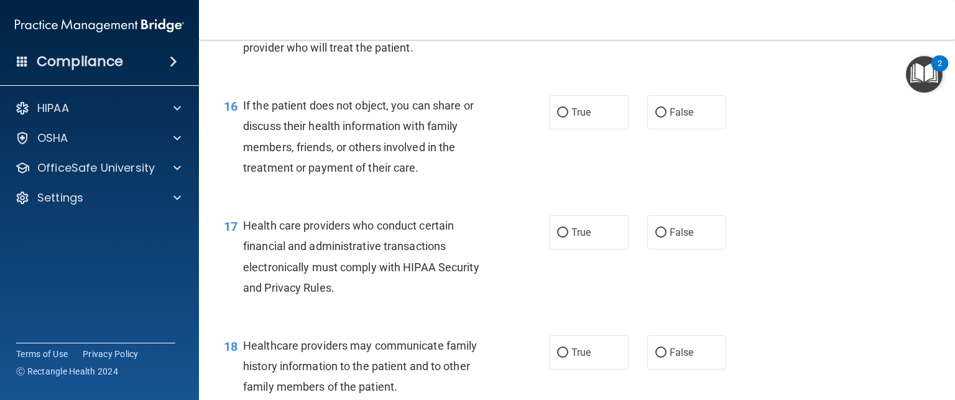
scroll to position [1679, 0]
click at [578, 128] on label "True" at bounding box center [589, 111] width 80 height 34
click at [568, 116] on input "True" at bounding box center [562, 111] width 11 height 9
radio input "true"
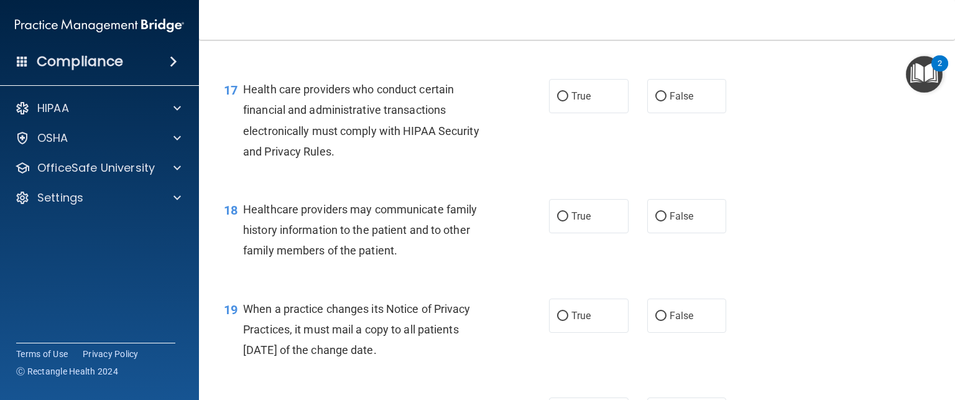
scroll to position [1814, 0]
click at [400, 162] on div "Health care providers who conduct certain financial and administrative transact…" at bounding box center [372, 120] width 258 height 83
click at [607, 113] on label "True" at bounding box center [589, 96] width 80 height 34
click at [568, 101] on input "True" at bounding box center [562, 96] width 11 height 9
radio input "true"
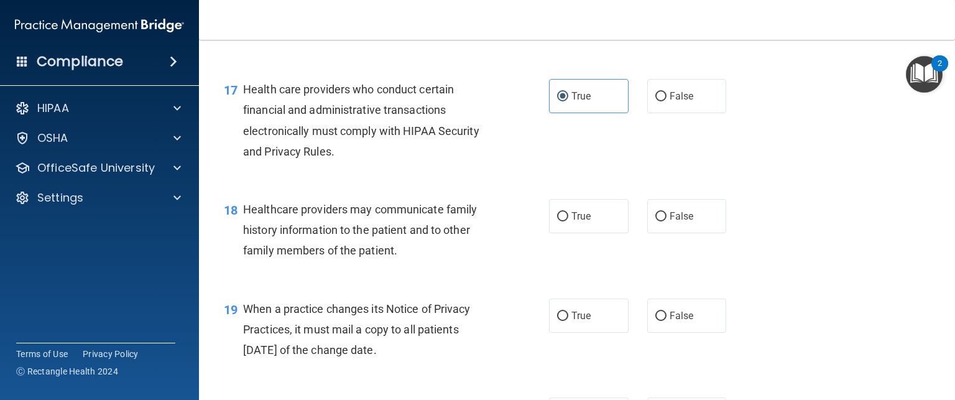
scroll to position [1944, 0]
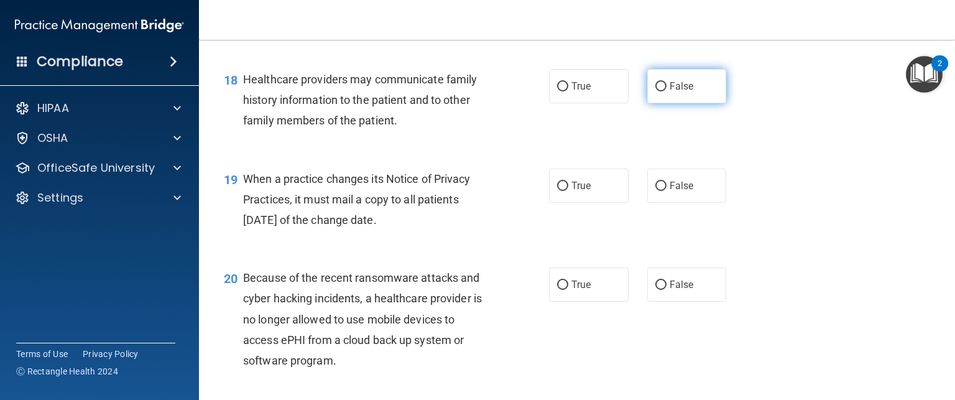
click at [674, 103] on label "False" at bounding box center [687, 86] width 80 height 34
click at [666, 91] on input "False" at bounding box center [660, 86] width 11 height 9
radio input "true"
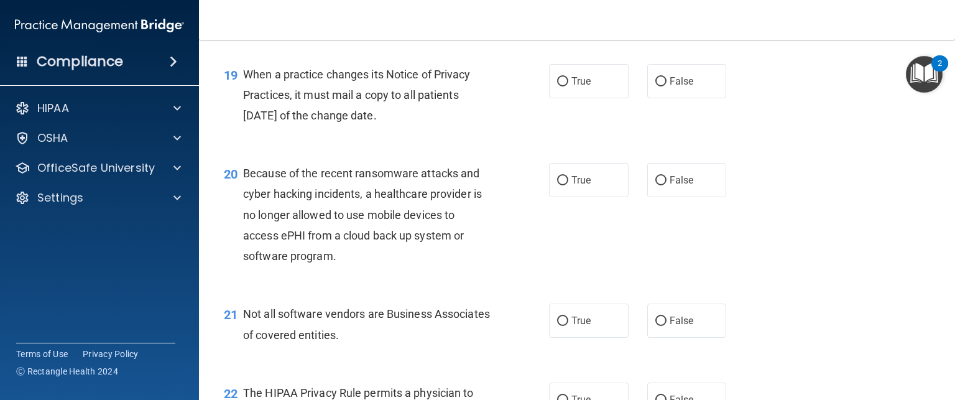
scroll to position [2047, 0]
click at [561, 88] on input "True" at bounding box center [562, 83] width 11 height 9
radio input "true"
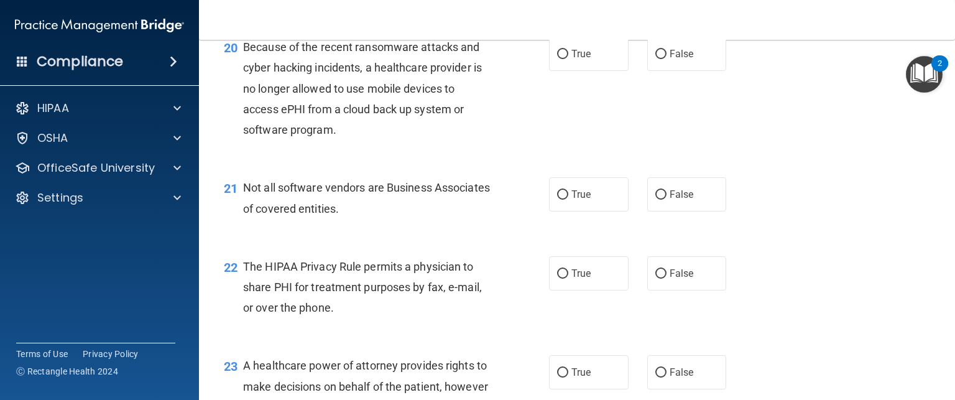
scroll to position [2175, 0]
click at [585, 70] on label "True" at bounding box center [589, 53] width 80 height 34
click at [568, 58] on input "True" at bounding box center [562, 53] width 11 height 9
radio input "true"
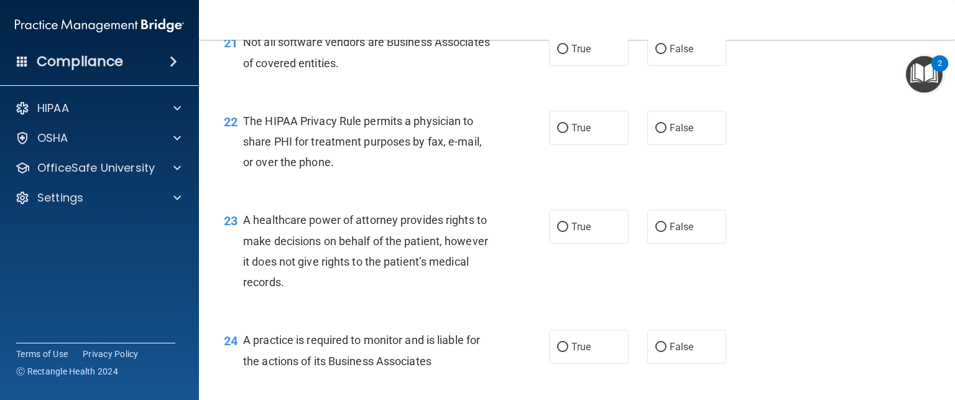
scroll to position [2322, 0]
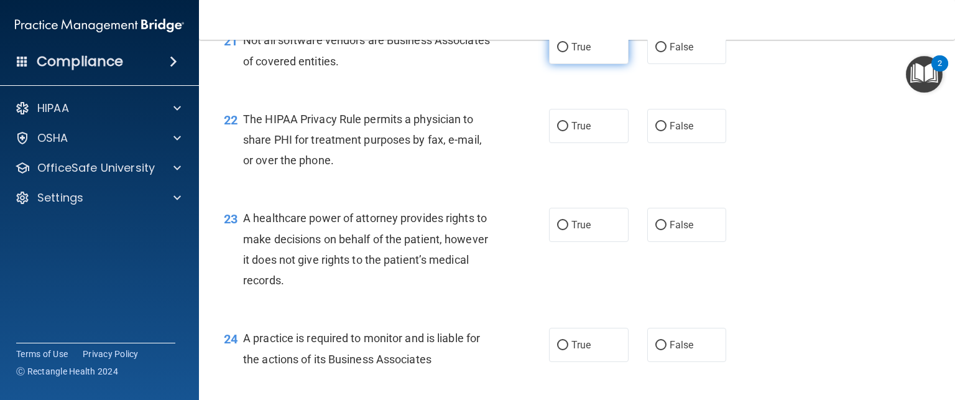
click at [597, 64] on label "True" at bounding box center [589, 47] width 80 height 34
click at [568, 52] on input "True" at bounding box center [562, 47] width 11 height 9
radio input "true"
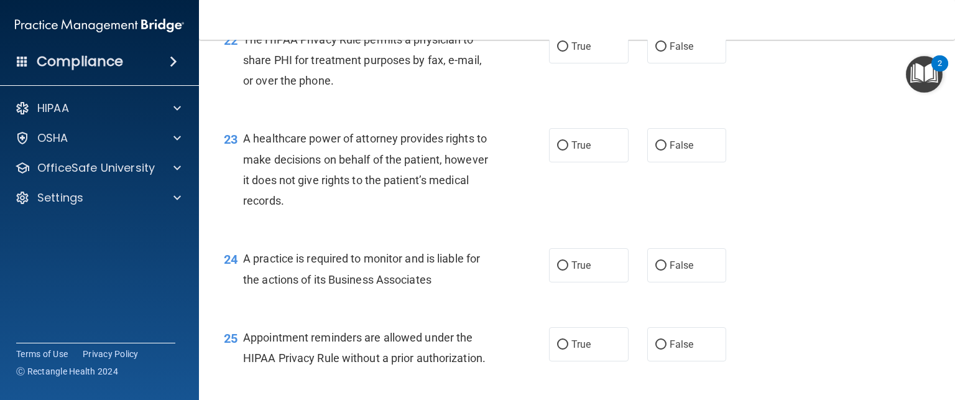
scroll to position [2402, 0]
click at [582, 52] on span "True" at bounding box center [580, 46] width 19 height 12
click at [568, 51] on input "True" at bounding box center [562, 46] width 11 height 9
radio input "true"
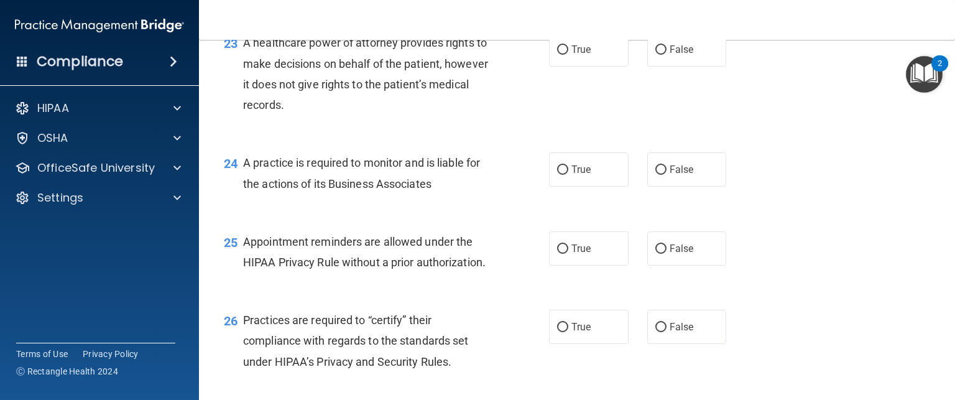
scroll to position [2499, 0]
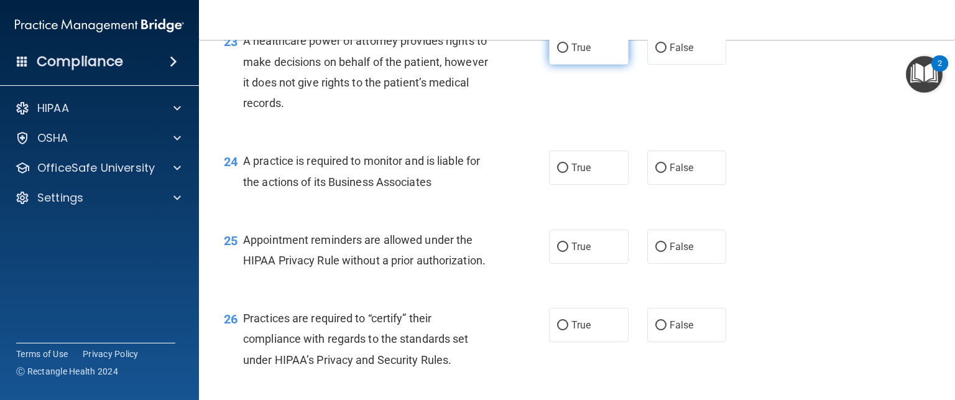
click at [571, 53] on span "True" at bounding box center [580, 48] width 19 height 12
click at [568, 53] on input "True" at bounding box center [562, 48] width 11 height 9
radio input "true"
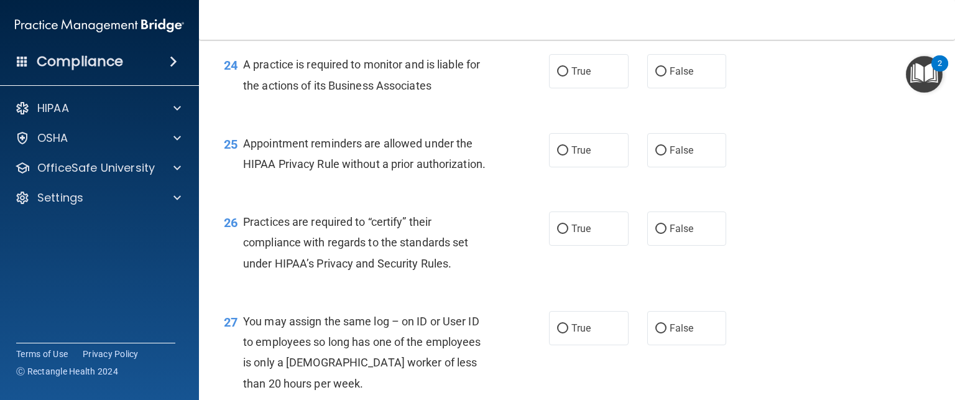
scroll to position [2602, 0]
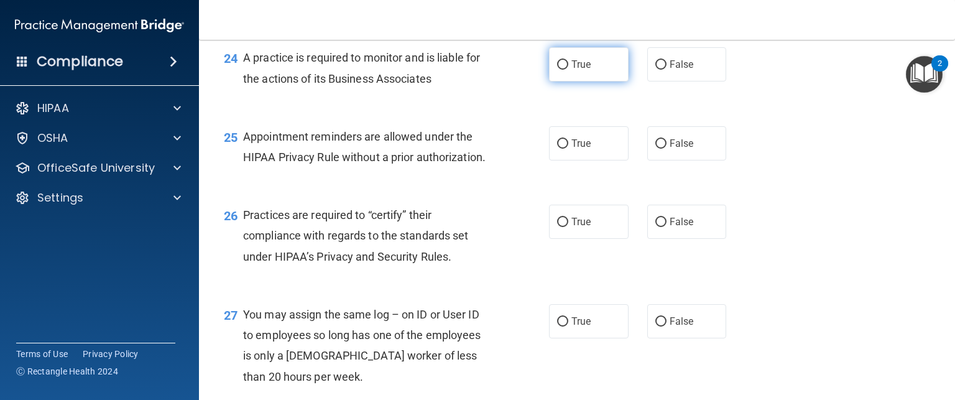
click at [589, 81] on label "True" at bounding box center [589, 64] width 80 height 34
click at [568, 70] on input "True" at bounding box center [562, 64] width 11 height 9
radio input "true"
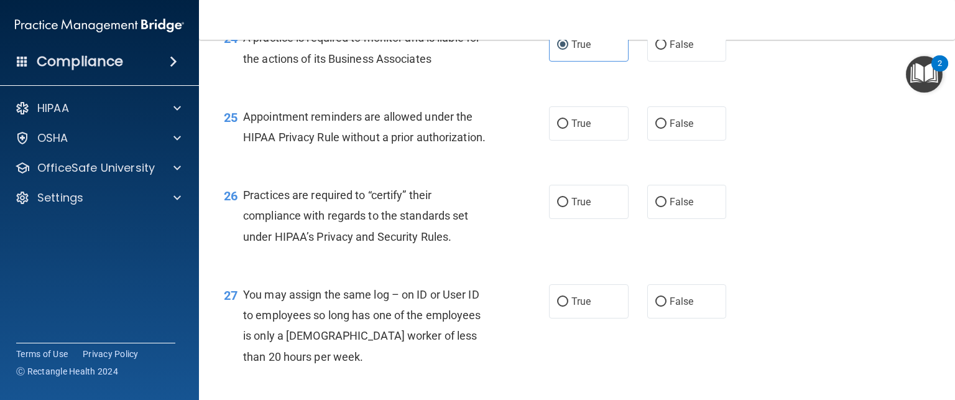
scroll to position [2624, 0]
click at [670, 49] on span "False" at bounding box center [682, 43] width 24 height 12
click at [665, 48] on input "False" at bounding box center [660, 43] width 11 height 9
radio input "true"
radio input "false"
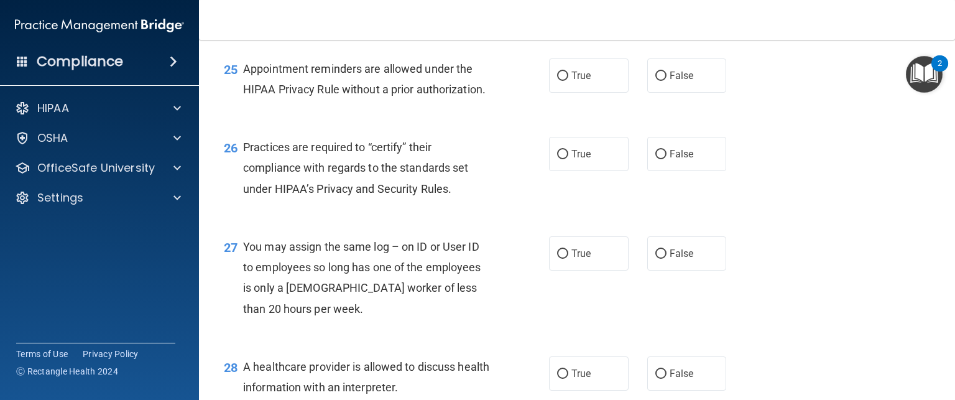
scroll to position [2682, 0]
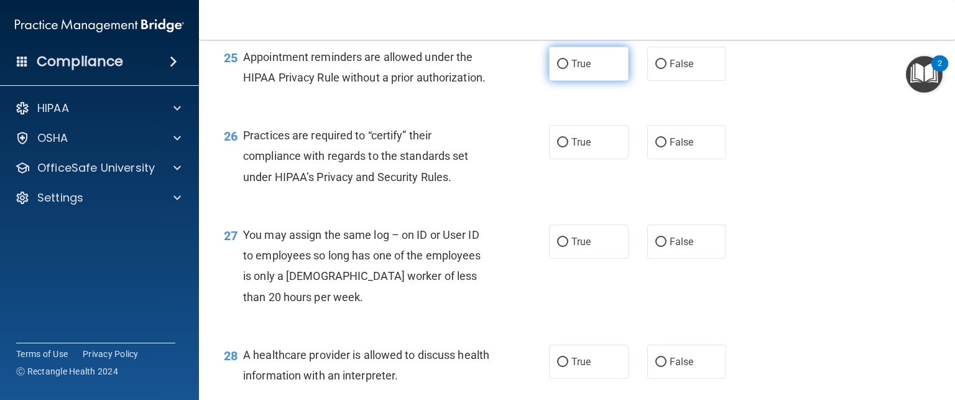
click at [595, 81] on label "True" at bounding box center [589, 64] width 80 height 34
click at [568, 69] on input "True" at bounding box center [562, 64] width 11 height 9
radio input "true"
click at [655, 69] on input "False" at bounding box center [660, 64] width 11 height 9
radio input "true"
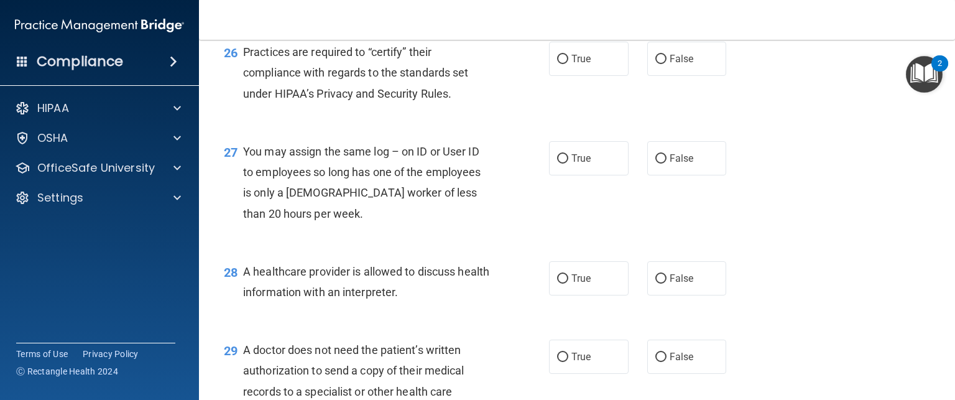
scroll to position [2668, 0]
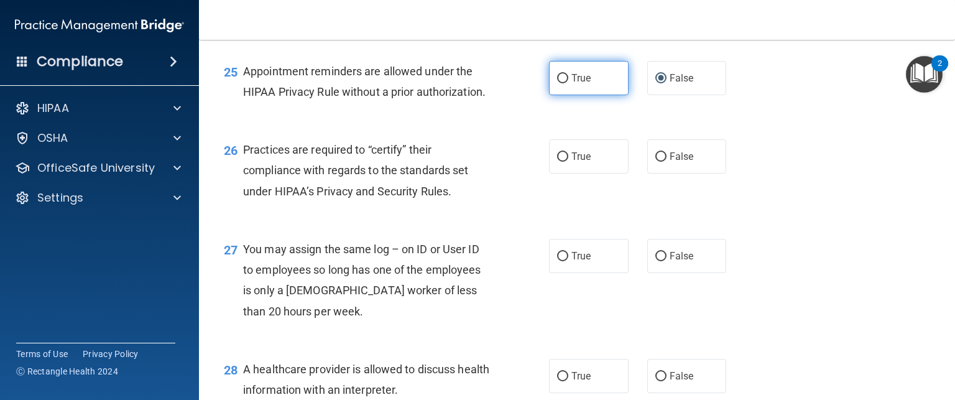
click at [577, 95] on label "True" at bounding box center [589, 78] width 80 height 34
click at [568, 83] on input "True" at bounding box center [562, 78] width 11 height 9
radio input "true"
radio input "false"
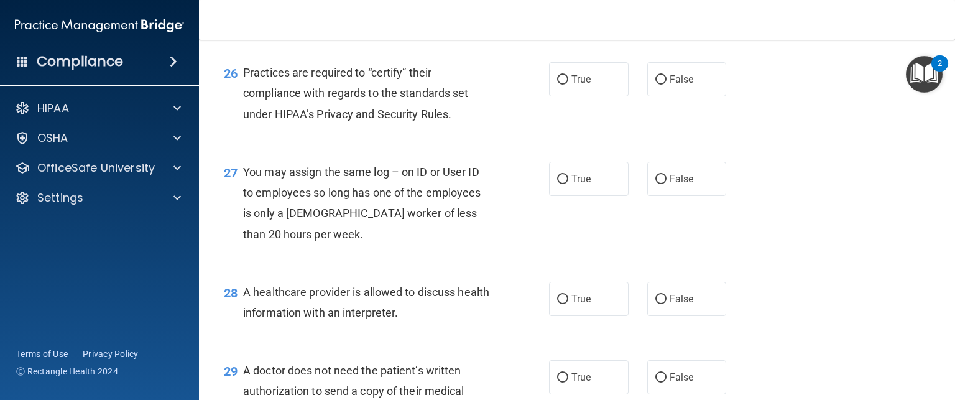
scroll to position [2773, 0]
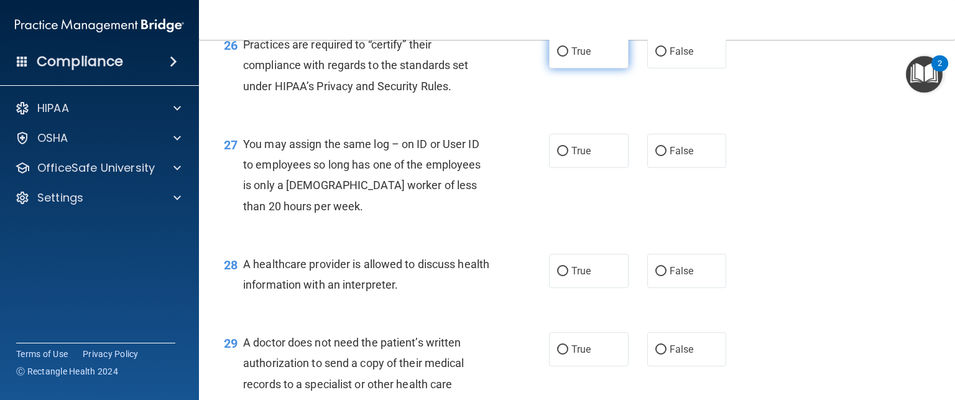
click at [582, 68] on label "True" at bounding box center [589, 51] width 80 height 34
click at [568, 57] on input "True" at bounding box center [562, 51] width 11 height 9
radio input "true"
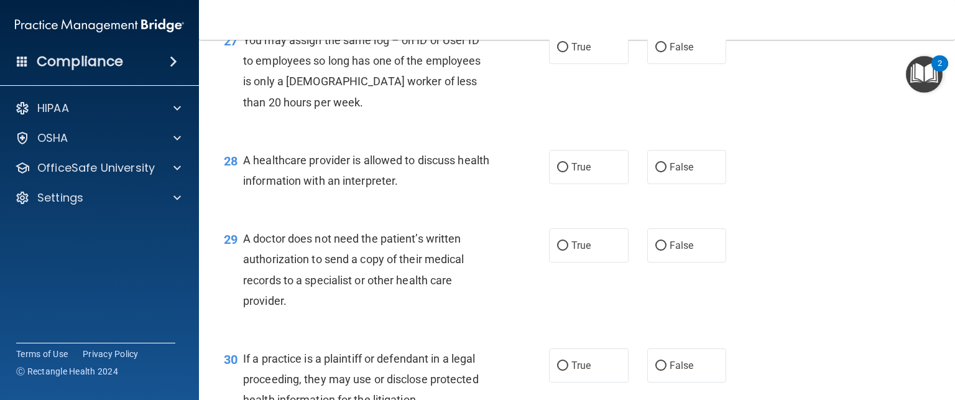
scroll to position [2880, 0]
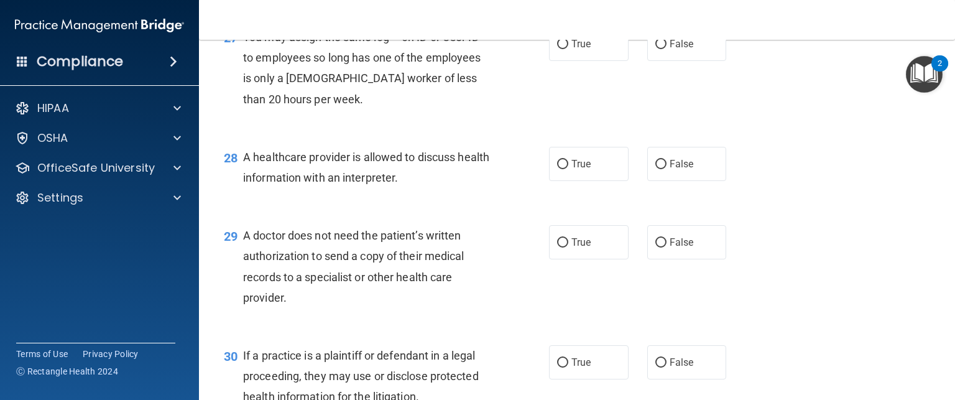
click at [666, 106] on div "27 You may assign the same log – on ID or User ID to employees so long has one …" at bounding box center [576, 71] width 725 height 120
click at [671, 50] on span "False" at bounding box center [682, 44] width 24 height 12
click at [666, 49] on input "False" at bounding box center [660, 44] width 11 height 9
radio input "true"
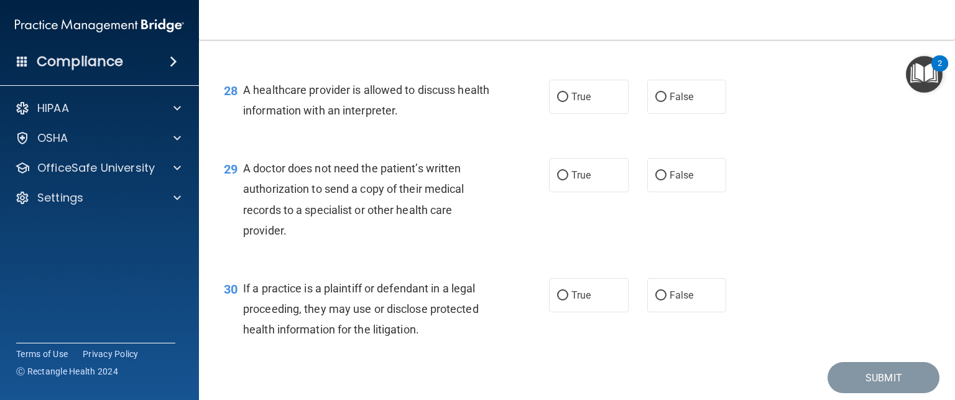
scroll to position [2987, 0]
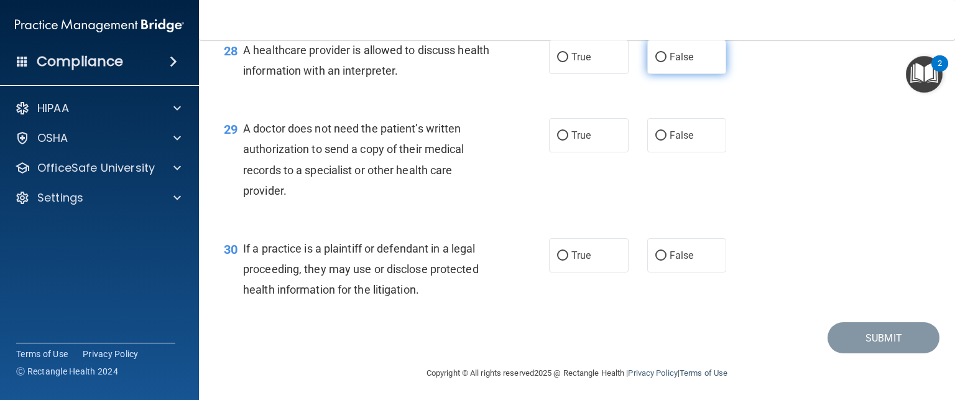
click at [667, 74] on label "False" at bounding box center [687, 57] width 80 height 34
click at [666, 62] on input "False" at bounding box center [660, 57] width 11 height 9
radio input "true"
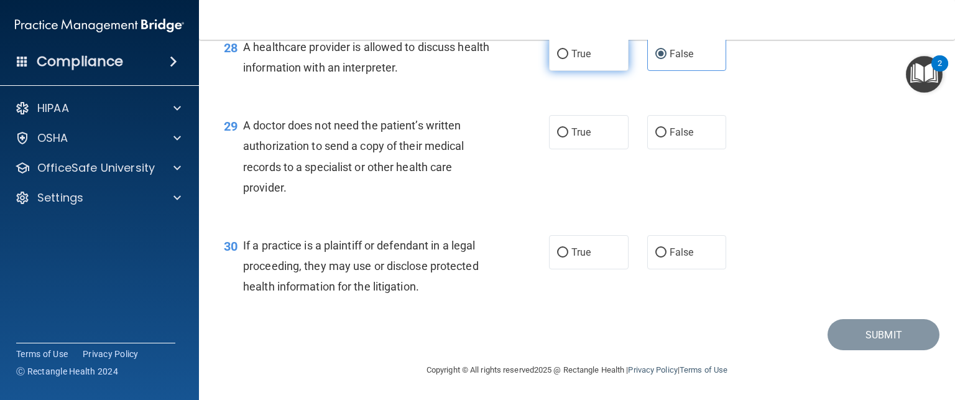
click at [578, 48] on span "True" at bounding box center [580, 54] width 19 height 12
click at [568, 50] on input "True" at bounding box center [562, 54] width 11 height 9
radio input "true"
radio input "false"
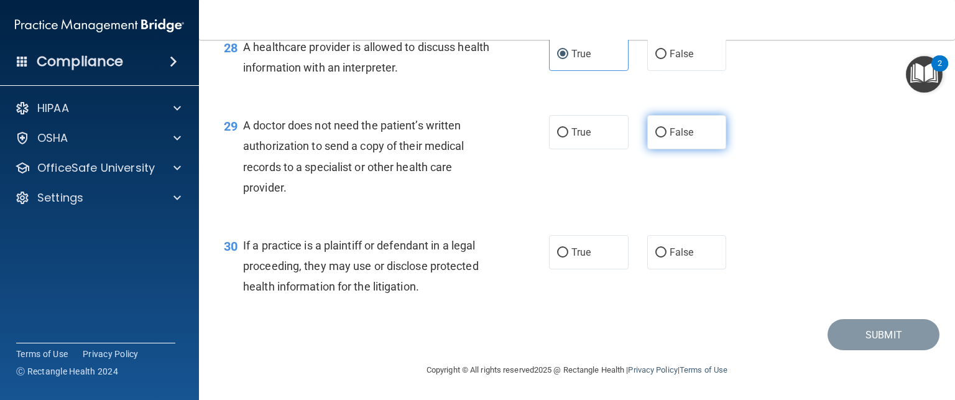
click at [714, 132] on label "False" at bounding box center [687, 132] width 80 height 34
click at [666, 132] on input "False" at bounding box center [660, 132] width 11 height 9
radio input "true"
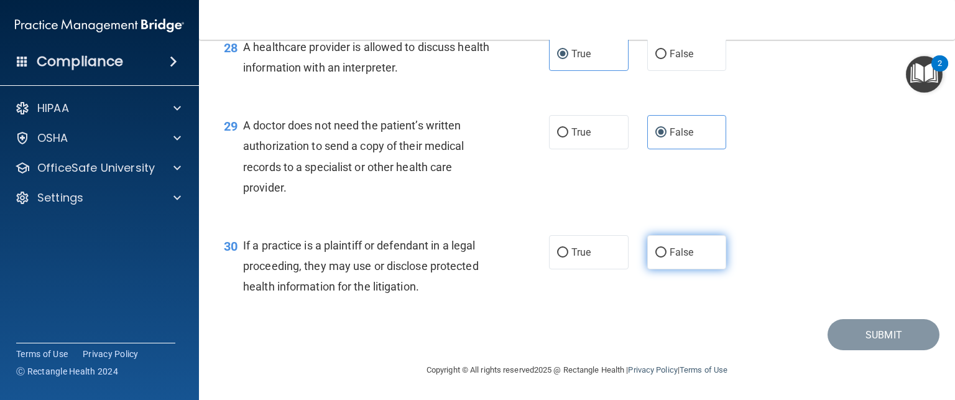
click at [669, 264] on label "False" at bounding box center [687, 252] width 80 height 34
click at [666, 257] on input "False" at bounding box center [660, 252] width 11 height 9
radio input "true"
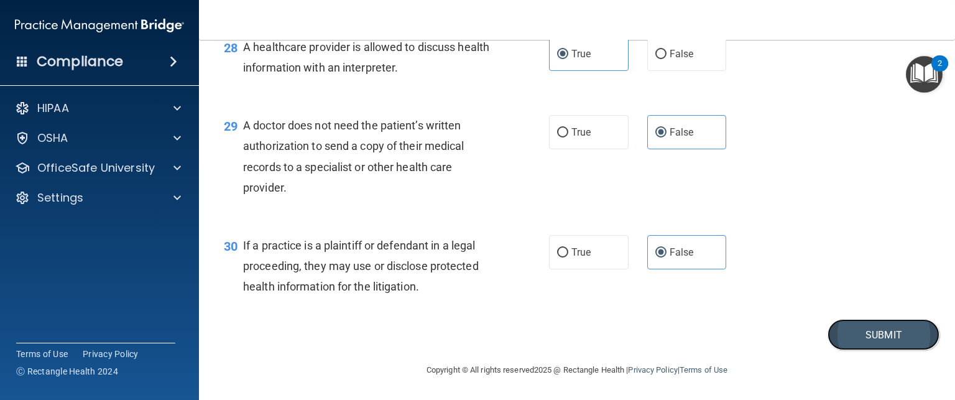
click at [849, 338] on button "Submit" at bounding box center [883, 335] width 112 height 32
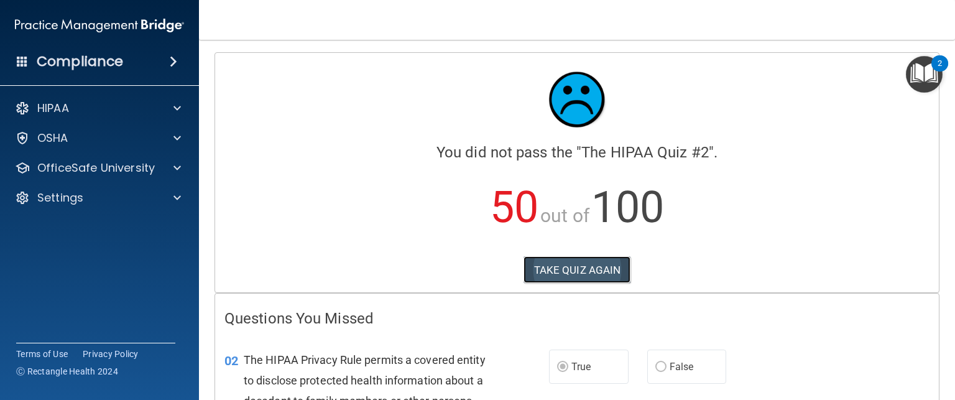
click at [580, 268] on button "TAKE QUIZ AGAIN" at bounding box center [577, 269] width 108 height 27
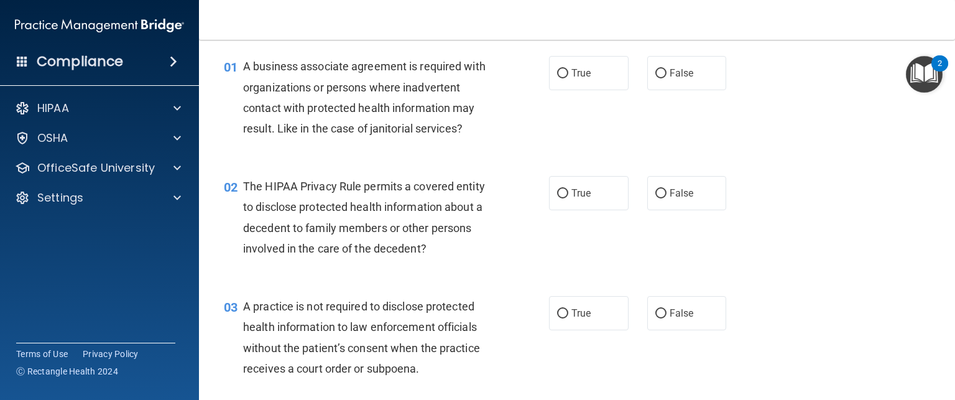
scroll to position [48, 0]
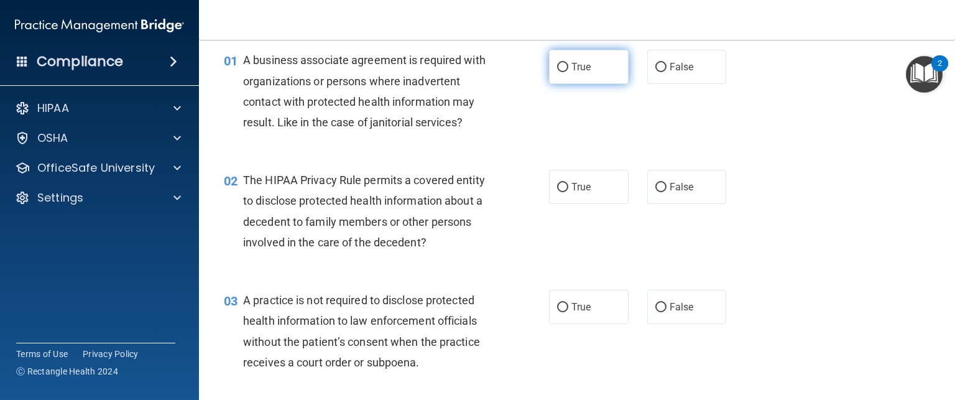
click at [571, 67] on span "True" at bounding box center [580, 67] width 19 height 12
click at [568, 67] on input "True" at bounding box center [562, 67] width 11 height 9
radio input "true"
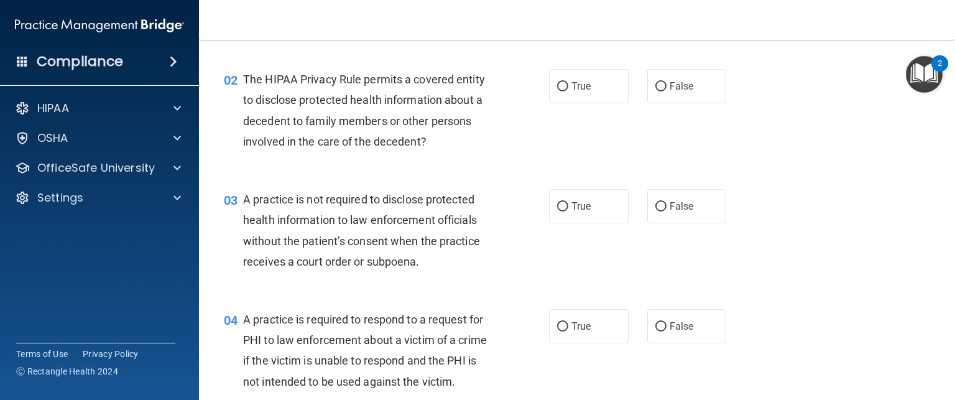
scroll to position [150, 0]
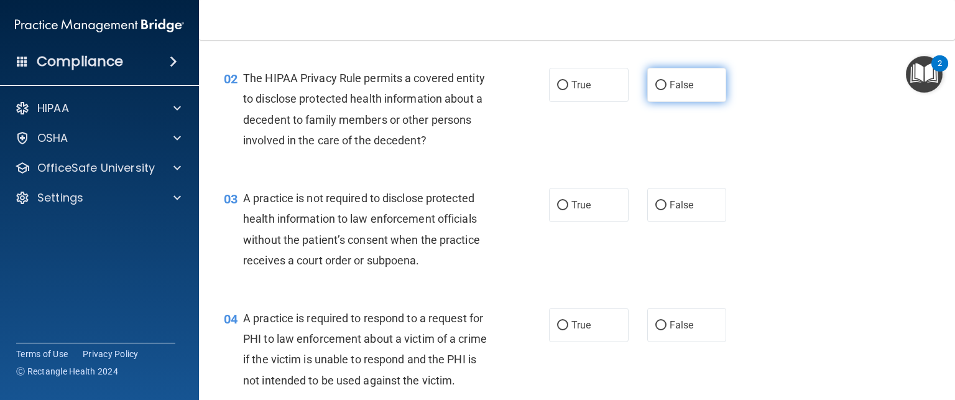
click at [678, 96] on label "False" at bounding box center [687, 85] width 80 height 34
click at [666, 90] on input "False" at bounding box center [660, 85] width 11 height 9
radio input "true"
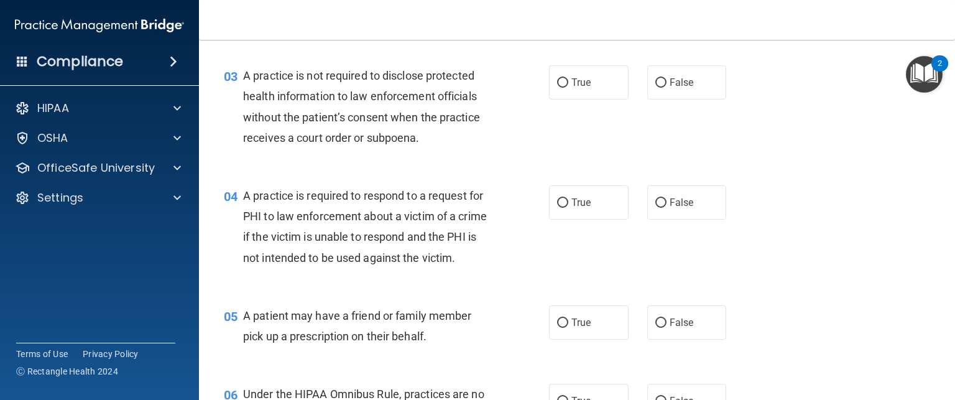
scroll to position [279, 0]
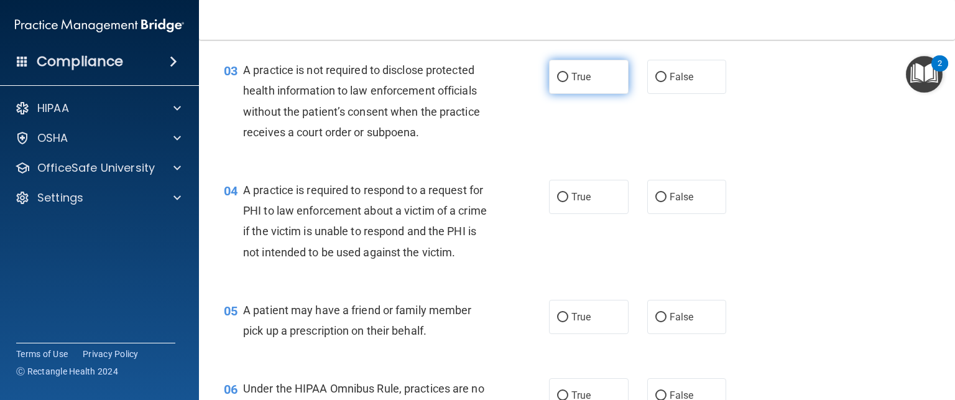
click at [591, 76] on label "True" at bounding box center [589, 77] width 80 height 34
click at [568, 76] on input "True" at bounding box center [562, 77] width 11 height 9
radio input "true"
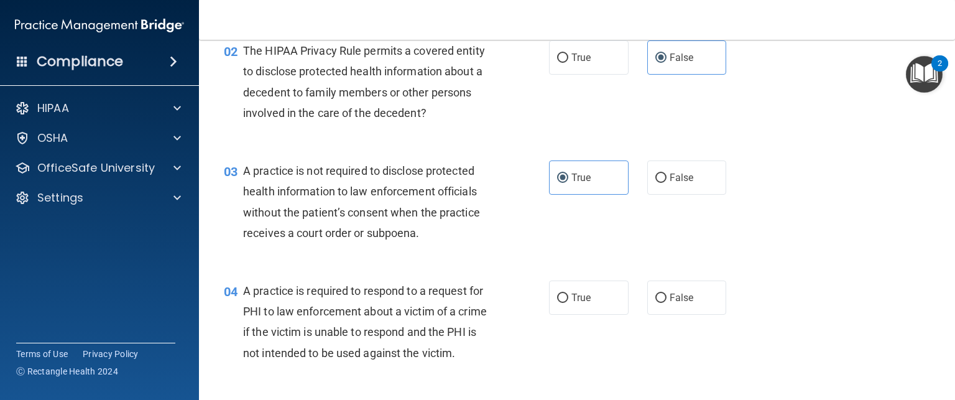
scroll to position [177, 0]
click at [664, 168] on label "False" at bounding box center [687, 179] width 80 height 34
click at [664, 175] on input "False" at bounding box center [660, 179] width 11 height 9
radio input "true"
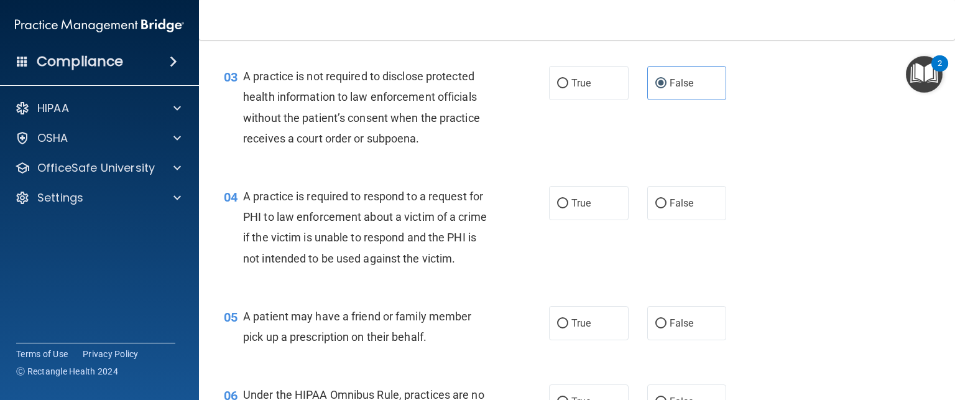
scroll to position [273, 0]
click at [582, 84] on span "True" at bounding box center [580, 82] width 19 height 12
click at [568, 84] on input "True" at bounding box center [562, 82] width 11 height 9
radio input "true"
radio input "false"
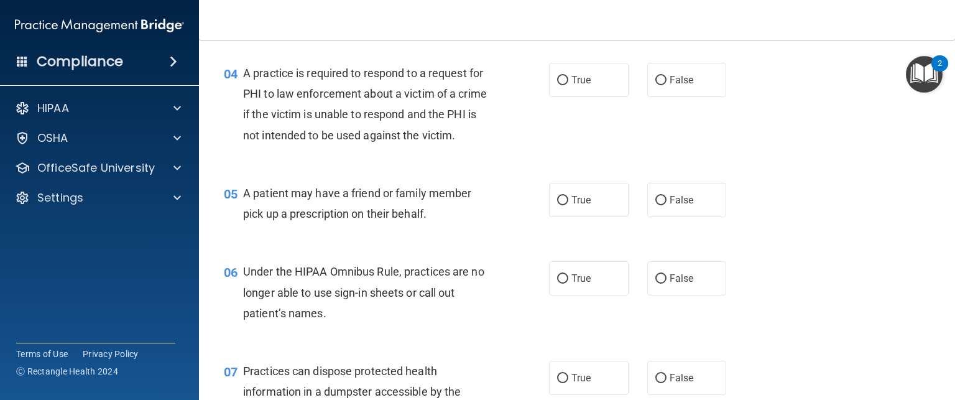
scroll to position [395, 0]
click at [594, 93] on label "True" at bounding box center [589, 80] width 80 height 34
click at [568, 85] on input "True" at bounding box center [562, 80] width 11 height 9
radio input "true"
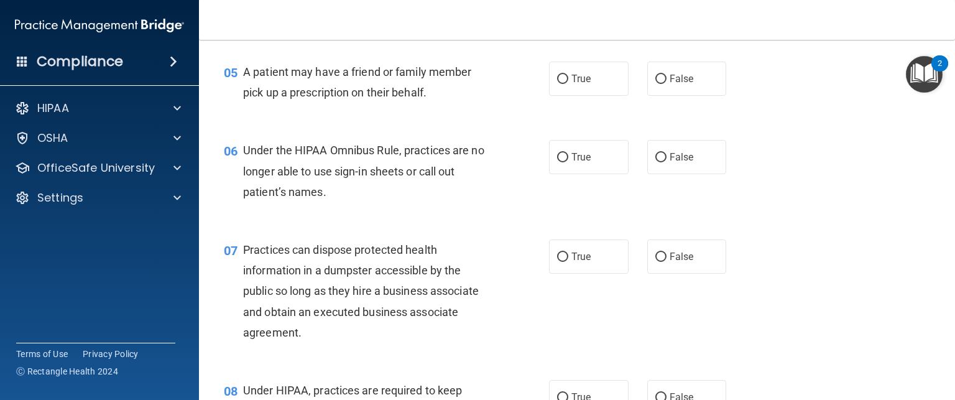
scroll to position [520, 0]
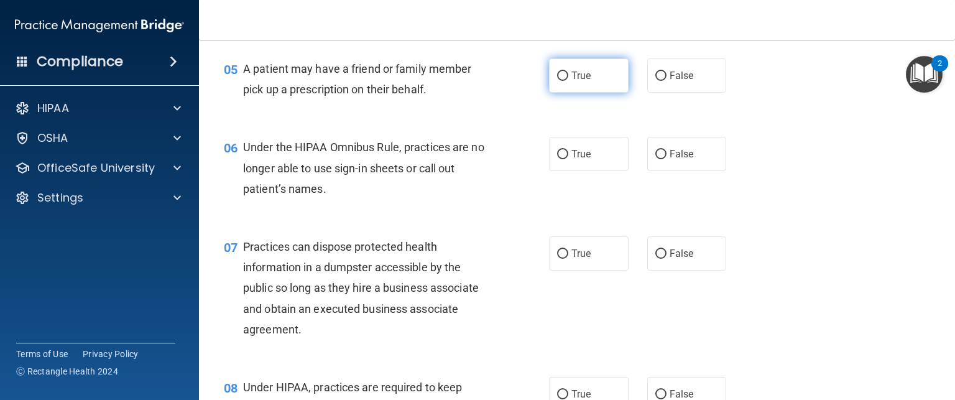
drag, startPoint x: 617, startPoint y: 94, endPoint x: 608, endPoint y: 94, distance: 9.3
click at [608, 93] on label "True" at bounding box center [589, 75] width 80 height 34
click at [568, 81] on input "True" at bounding box center [562, 75] width 11 height 9
radio input "true"
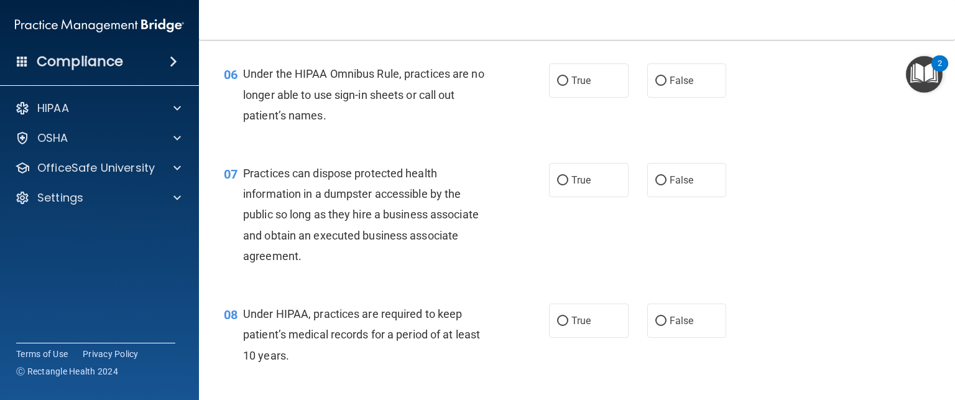
scroll to position [594, 0]
click at [681, 96] on label "False" at bounding box center [687, 79] width 80 height 34
click at [666, 85] on input "False" at bounding box center [660, 79] width 11 height 9
radio input "true"
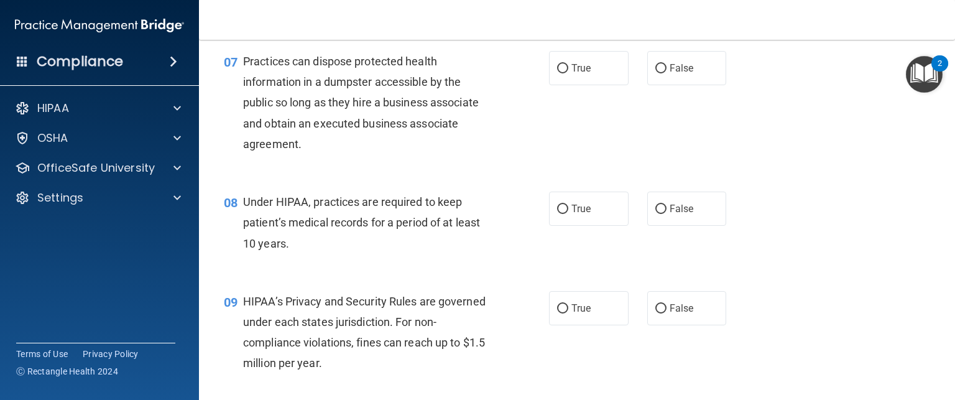
scroll to position [714, 0]
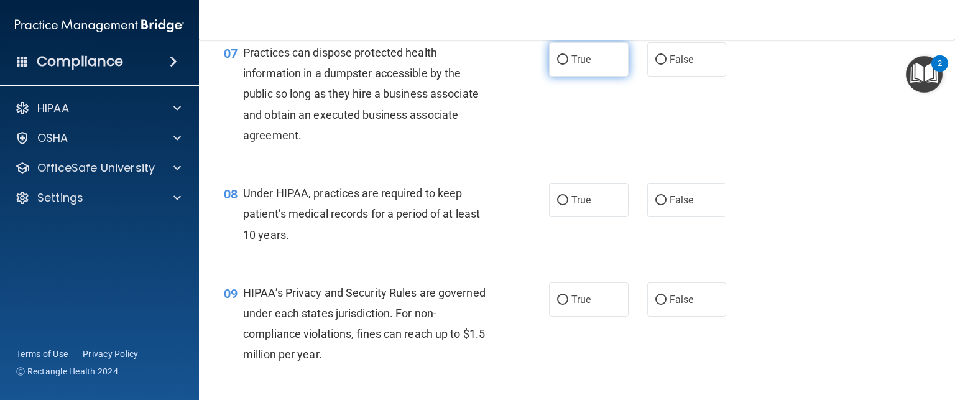
click at [574, 65] on span "True" at bounding box center [580, 59] width 19 height 12
click at [568, 65] on input "True" at bounding box center [562, 59] width 11 height 9
radio input "true"
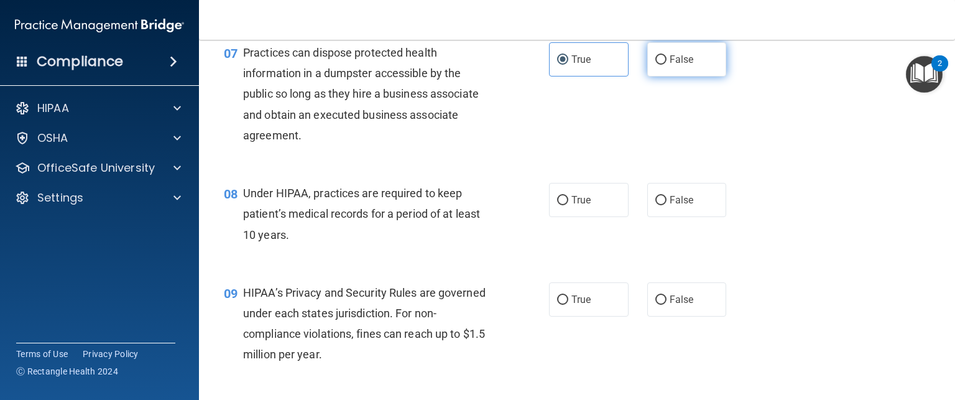
click at [683, 65] on span "False" at bounding box center [682, 59] width 24 height 12
click at [666, 65] on input "False" at bounding box center [660, 59] width 11 height 9
radio input "true"
radio input "false"
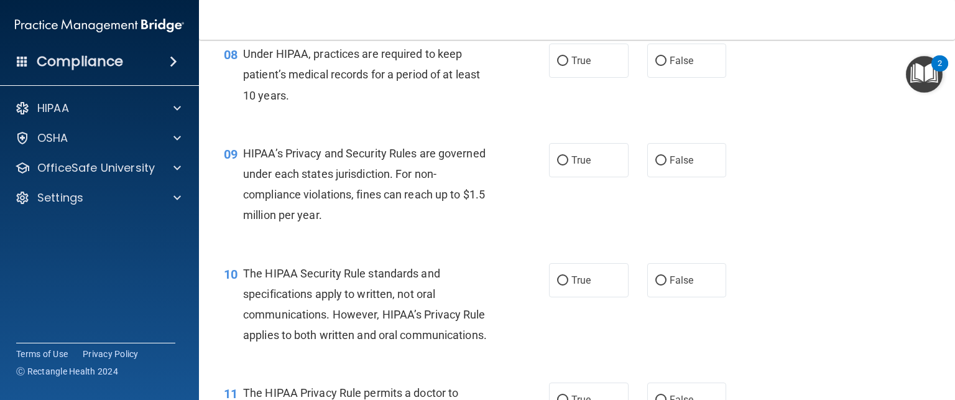
scroll to position [854, 0]
click at [586, 76] on label "True" at bounding box center [589, 59] width 80 height 34
click at [568, 65] on input "True" at bounding box center [562, 59] width 11 height 9
radio input "true"
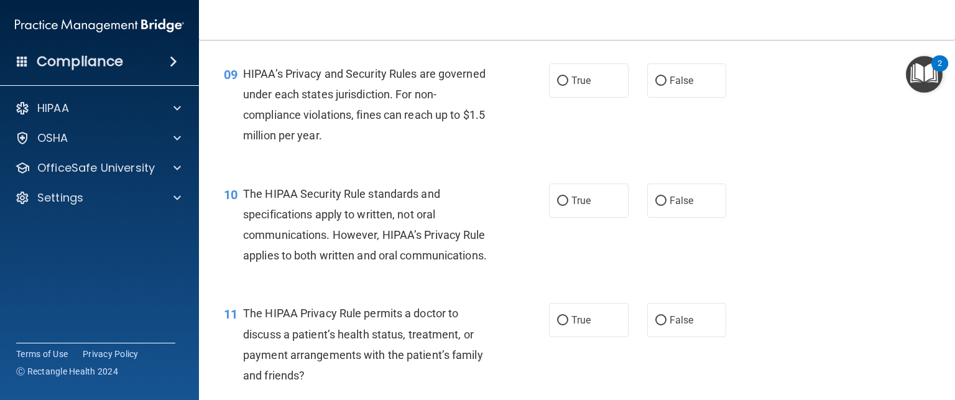
scroll to position [937, 0]
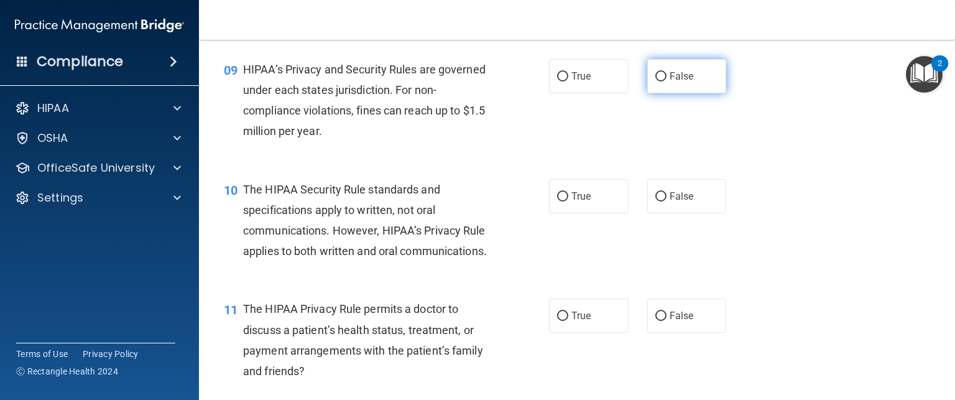
click at [698, 85] on label "False" at bounding box center [687, 76] width 80 height 34
click at [666, 81] on input "False" at bounding box center [660, 76] width 11 height 9
radio input "true"
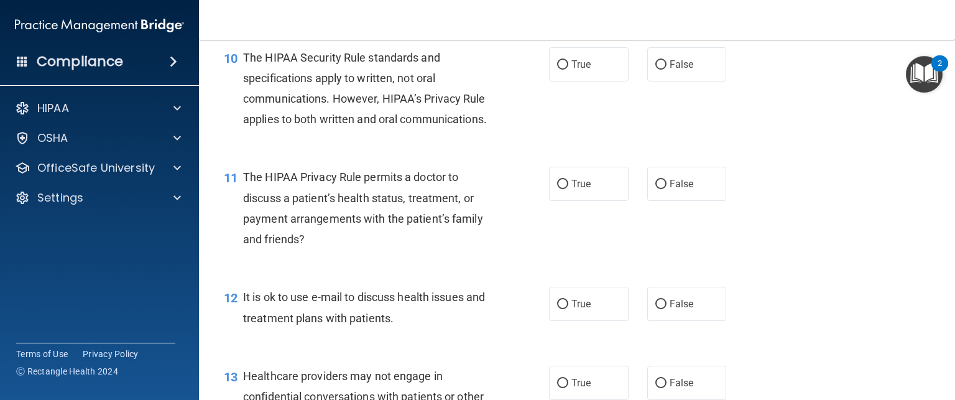
scroll to position [1069, 0]
click at [603, 76] on label "True" at bounding box center [589, 64] width 80 height 34
click at [568, 70] on input "True" at bounding box center [562, 64] width 11 height 9
radio input "true"
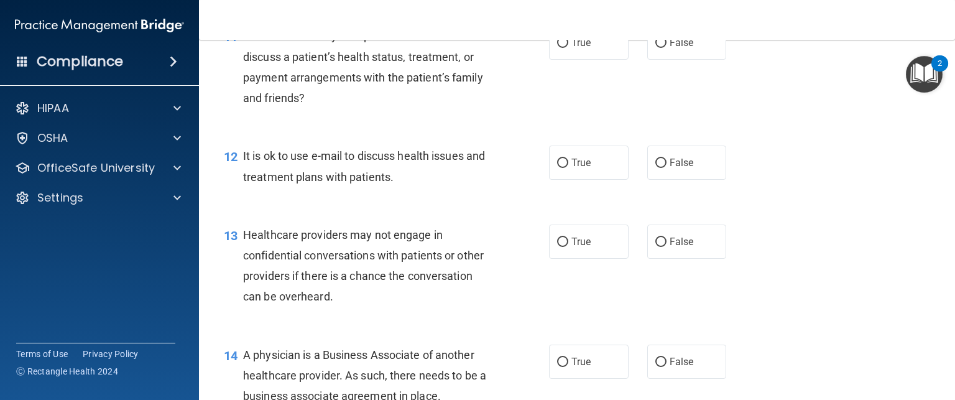
scroll to position [1216, 0]
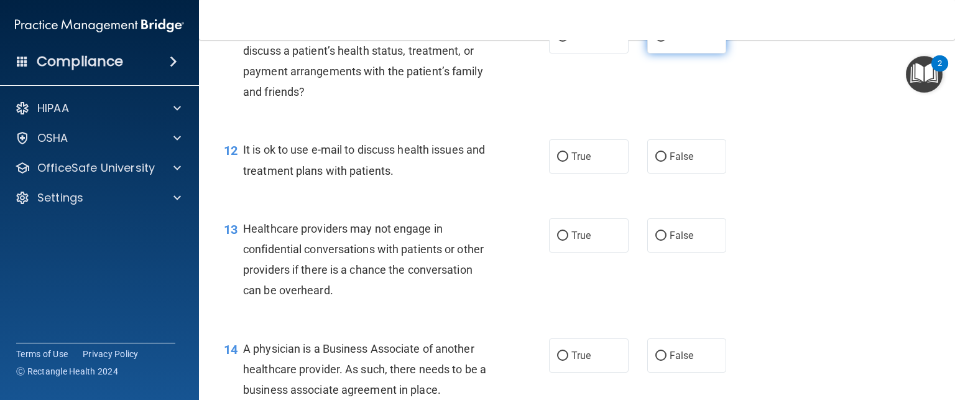
click at [647, 53] on label "False" at bounding box center [687, 36] width 80 height 34
click at [655, 42] on input "False" at bounding box center [660, 36] width 11 height 9
radio input "true"
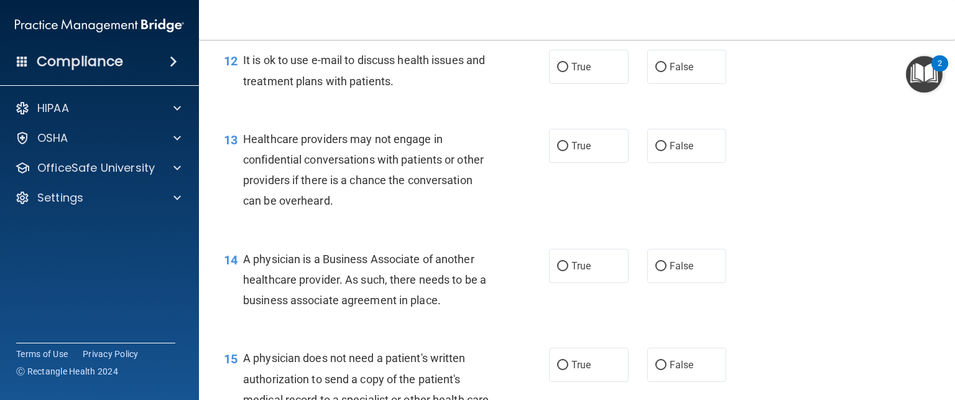
scroll to position [1313, 0]
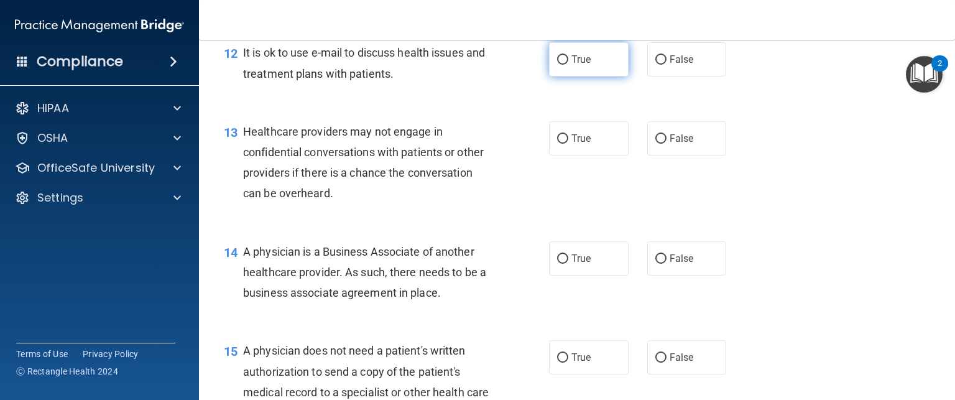
click at [576, 76] on label "True" at bounding box center [589, 59] width 80 height 34
click at [568, 65] on input "True" at bounding box center [562, 59] width 11 height 9
radio input "true"
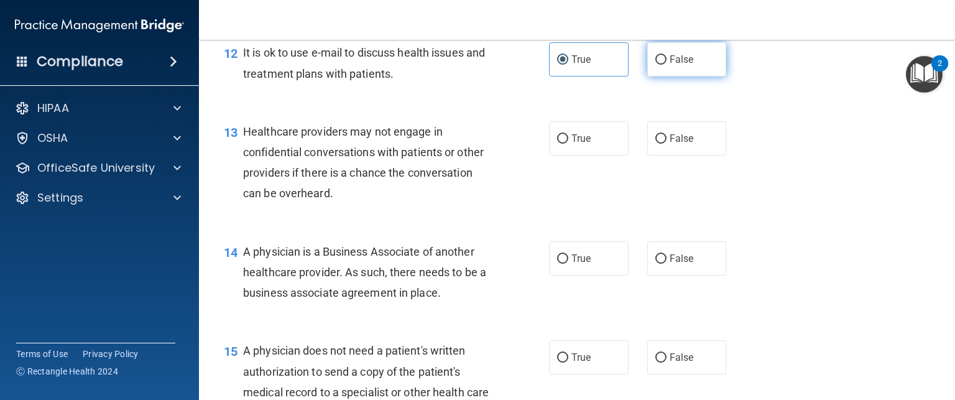
click at [660, 65] on input "False" at bounding box center [660, 59] width 11 height 9
radio input "true"
radio input "false"
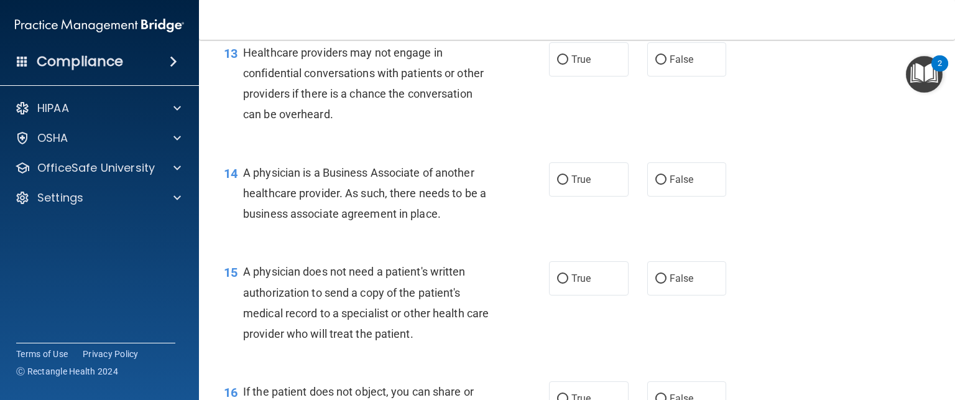
scroll to position [1393, 0]
click at [589, 76] on label "True" at bounding box center [589, 59] width 80 height 34
click at [568, 64] on input "True" at bounding box center [562, 59] width 11 height 9
radio input "true"
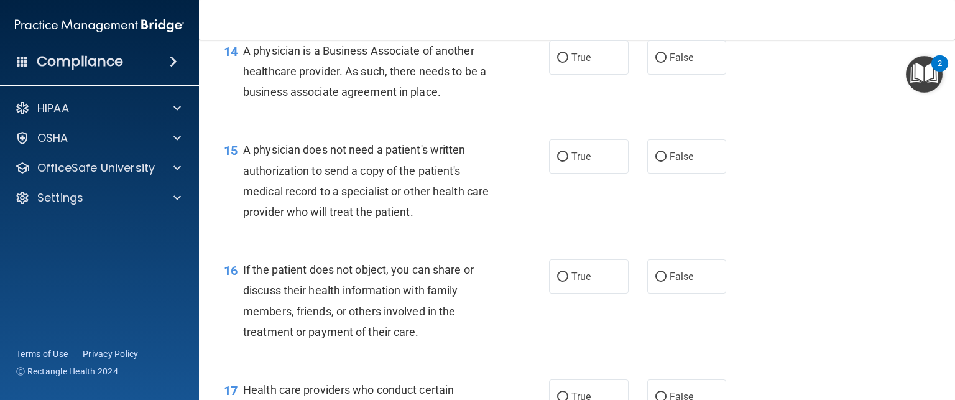
scroll to position [1517, 0]
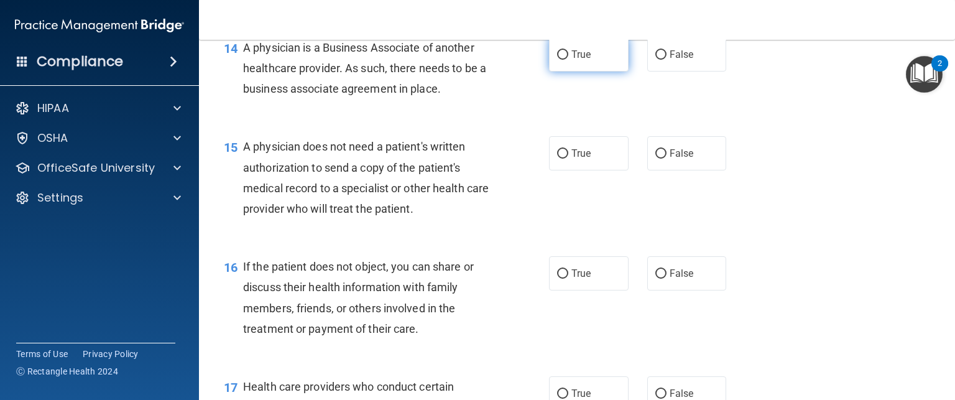
click at [578, 60] on span "True" at bounding box center [580, 54] width 19 height 12
click at [568, 60] on input "True" at bounding box center [562, 54] width 11 height 9
radio input "true"
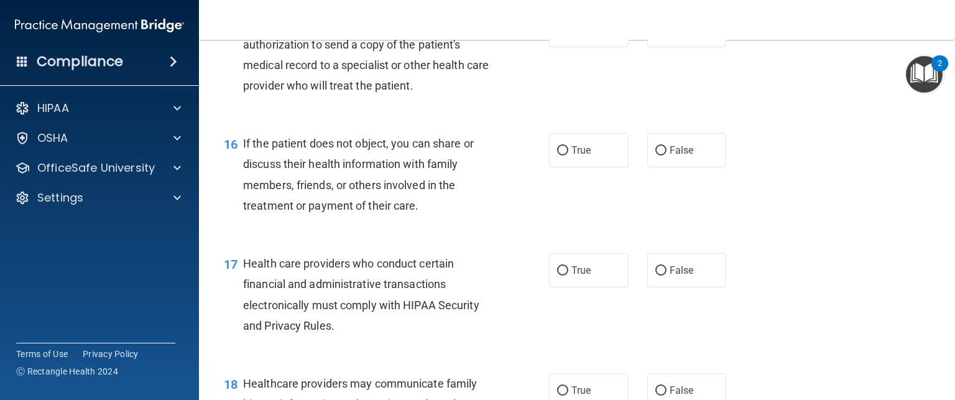
scroll to position [1641, 0]
click at [655, 47] on label "False" at bounding box center [687, 29] width 80 height 34
click at [655, 35] on input "False" at bounding box center [660, 29] width 11 height 9
radio input "true"
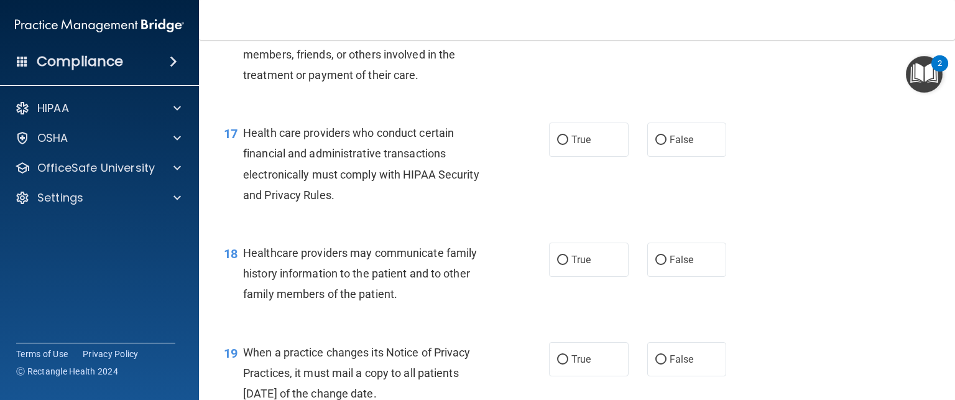
scroll to position [1772, 0]
click at [579, 24] on span "True" at bounding box center [580, 18] width 19 height 12
click at [568, 24] on input "True" at bounding box center [562, 18] width 11 height 9
radio input "true"
click at [696, 35] on label "False" at bounding box center [687, 18] width 80 height 34
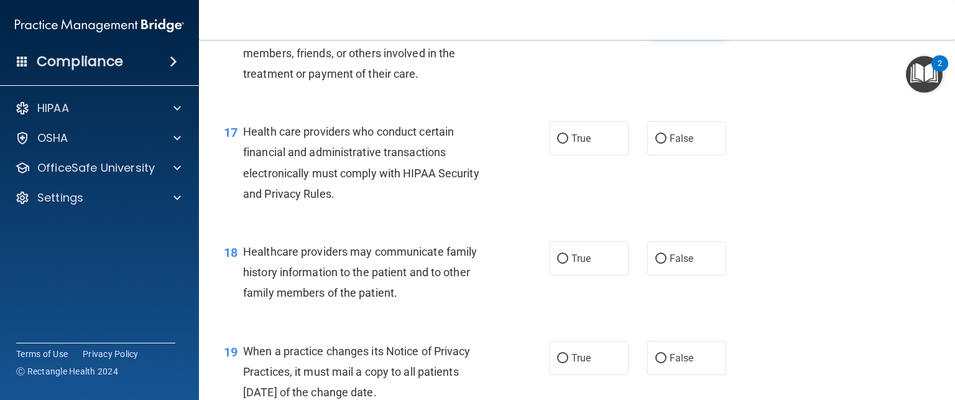
click at [666, 24] on input "False" at bounding box center [660, 18] width 11 height 9
radio input "true"
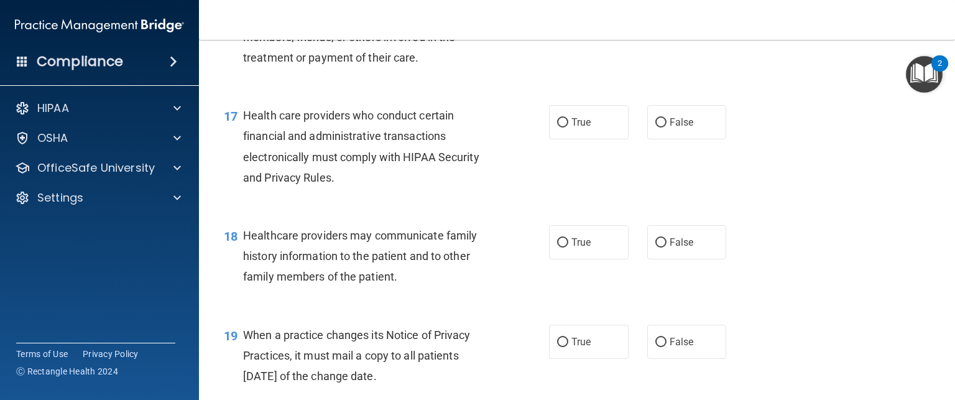
scroll to position [1788, 0]
click at [574, 19] on label "True" at bounding box center [589, 2] width 80 height 34
click at [568, 7] on input "True" at bounding box center [562, 2] width 11 height 9
radio input "true"
click at [655, 7] on input "False" at bounding box center [660, 2] width 11 height 9
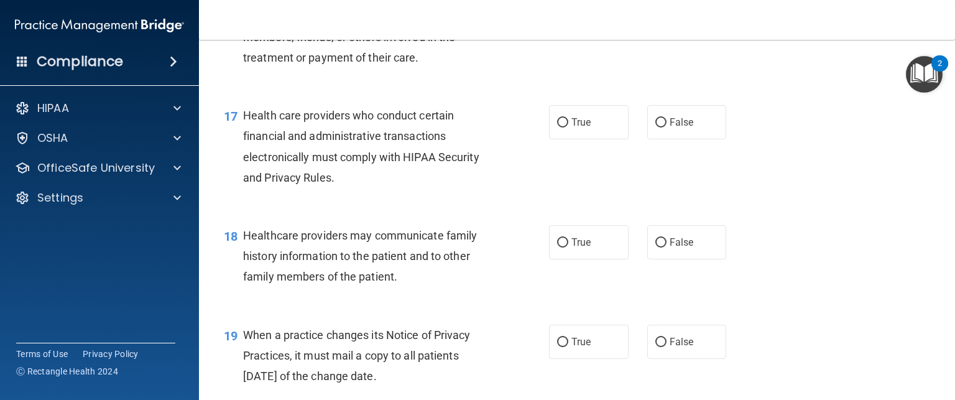
radio input "true"
radio input "false"
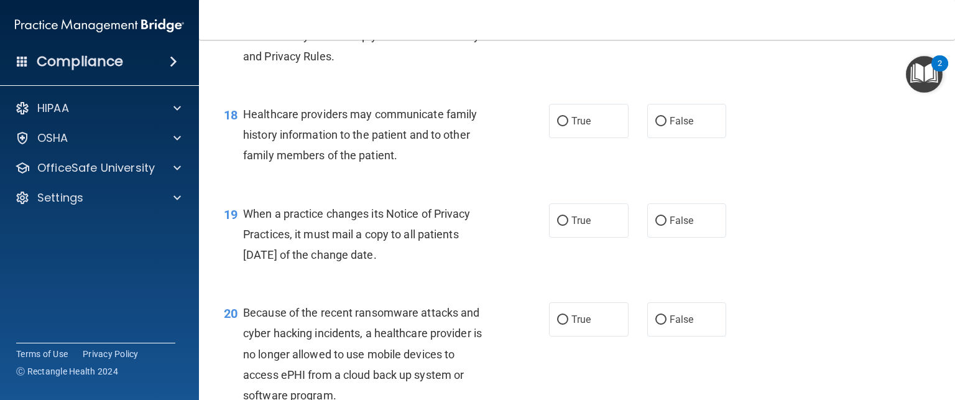
scroll to position [1913, 0]
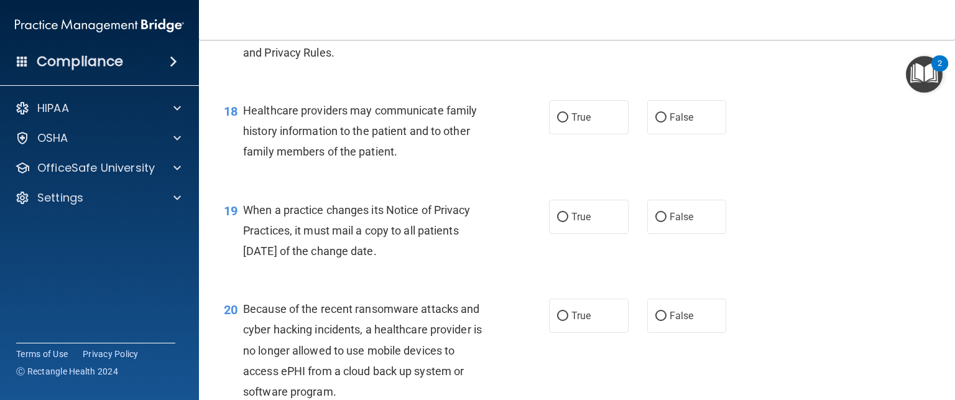
click at [537, 85] on div "17 Health care providers who conduct certain financial and administrative trans…" at bounding box center [576, 25] width 725 height 120
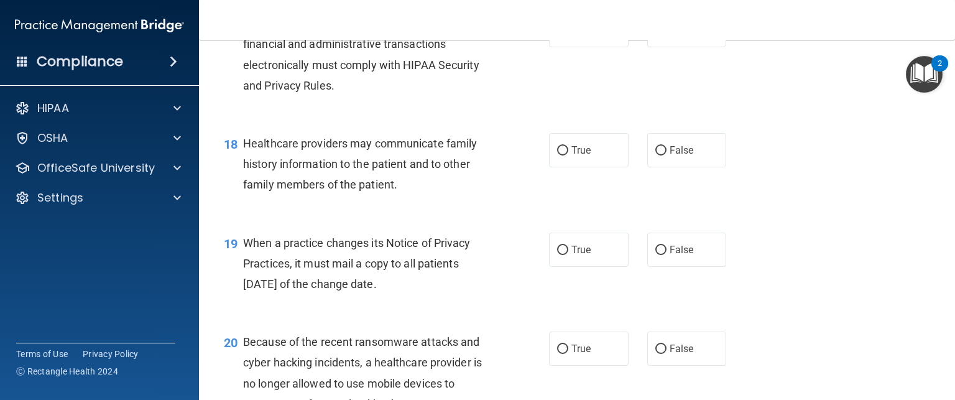
scroll to position [1879, 0]
click at [569, 48] on label "True" at bounding box center [589, 31] width 80 height 34
click at [568, 37] on input "True" at bounding box center [562, 31] width 11 height 9
radio input "true"
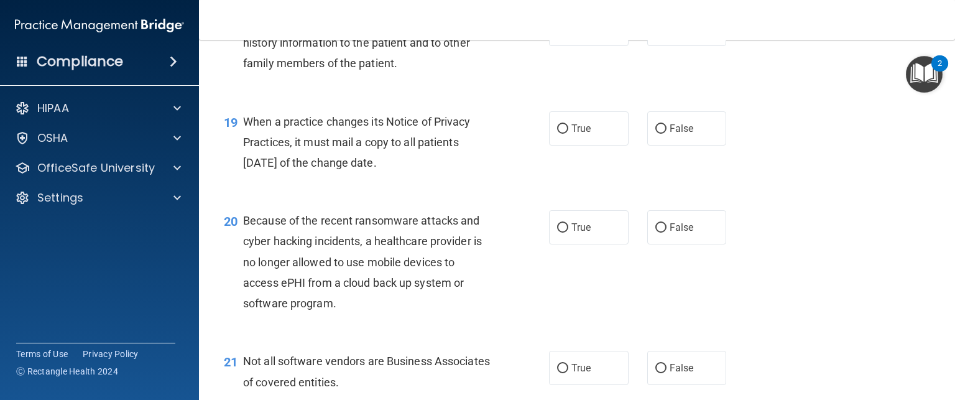
scroll to position [2001, 0]
click at [677, 35] on span "False" at bounding box center [682, 30] width 24 height 12
click at [666, 35] on input "False" at bounding box center [660, 29] width 11 height 9
radio input "true"
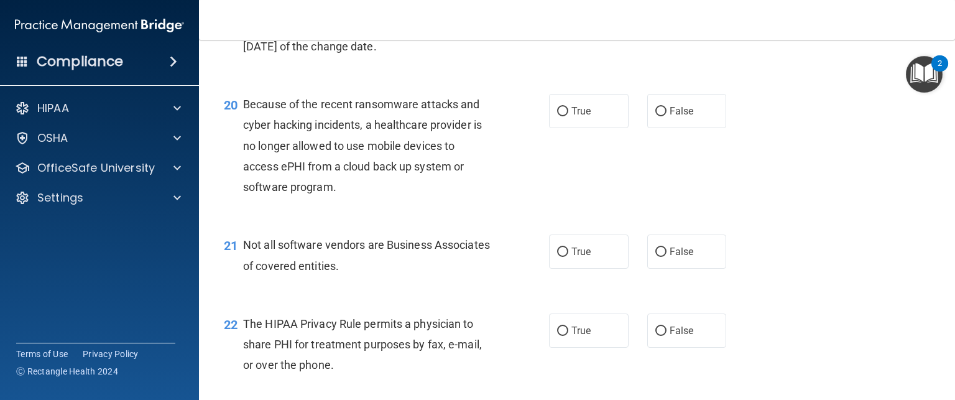
scroll to position [2096, 0]
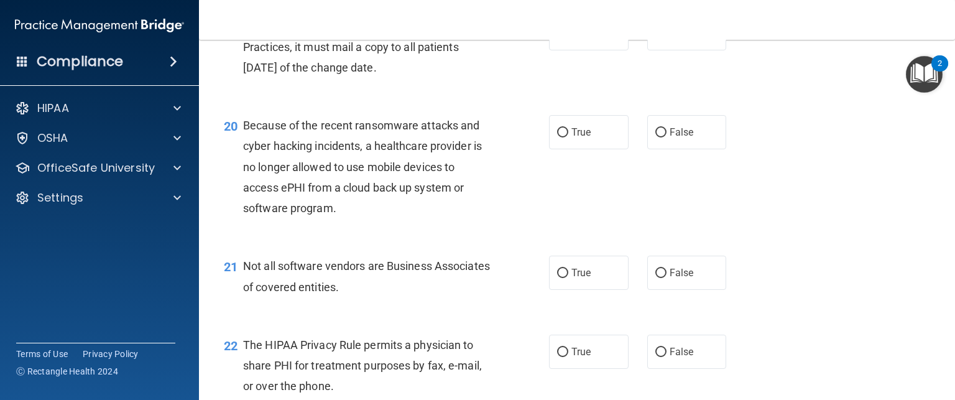
click at [449, 78] on div "When a practice changes its Notice of Privacy Practices, it must mail a copy to…" at bounding box center [372, 47] width 258 height 62
click at [602, 93] on div "19 When a practice changes its Notice of Privacy Practices, it must mail a copy…" at bounding box center [576, 50] width 725 height 99
click at [594, 50] on label "True" at bounding box center [589, 33] width 80 height 34
click at [568, 39] on input "True" at bounding box center [562, 33] width 11 height 9
radio input "true"
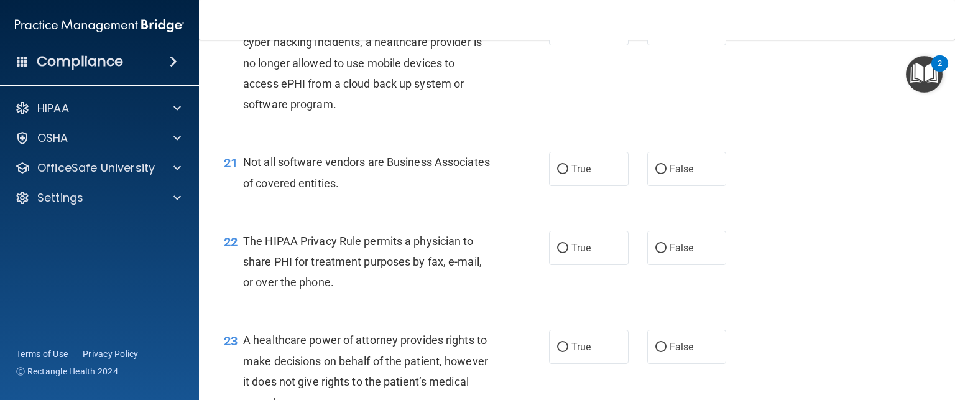
scroll to position [2201, 0]
click at [647, 45] on label "False" at bounding box center [687, 28] width 80 height 34
click at [655, 33] on input "False" at bounding box center [660, 28] width 11 height 9
radio input "true"
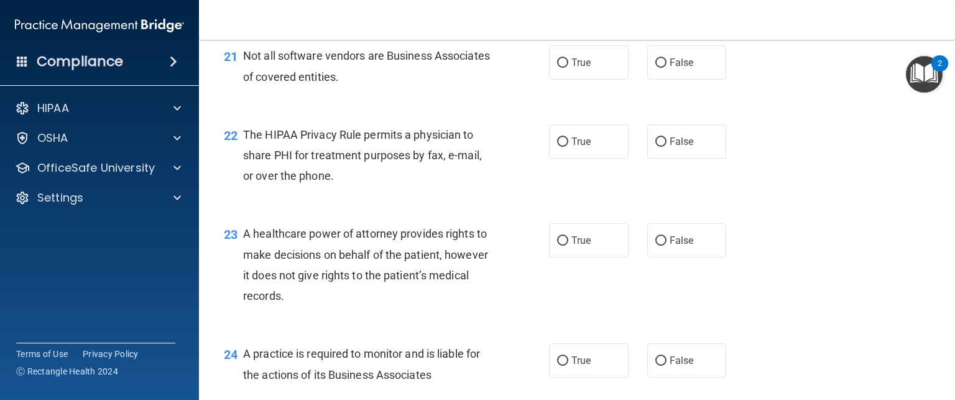
scroll to position [2308, 0]
click at [602, 78] on label "True" at bounding box center [589, 61] width 80 height 34
click at [568, 67] on input "True" at bounding box center [562, 61] width 11 height 9
radio input "true"
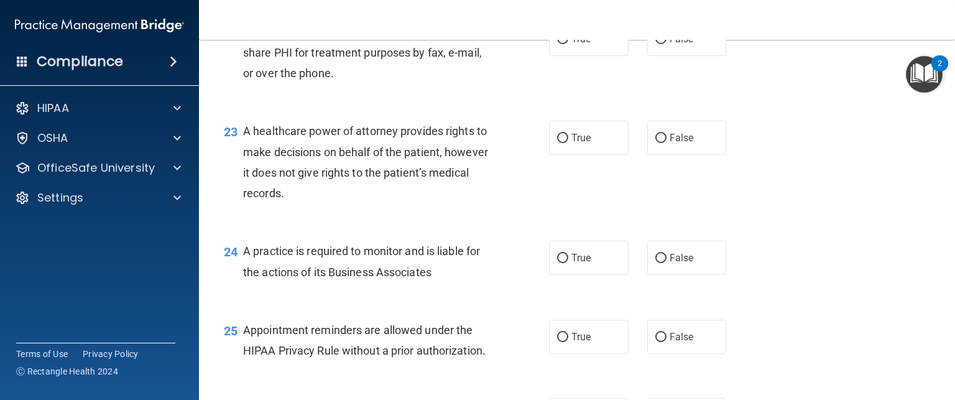
scroll to position [2414, 0]
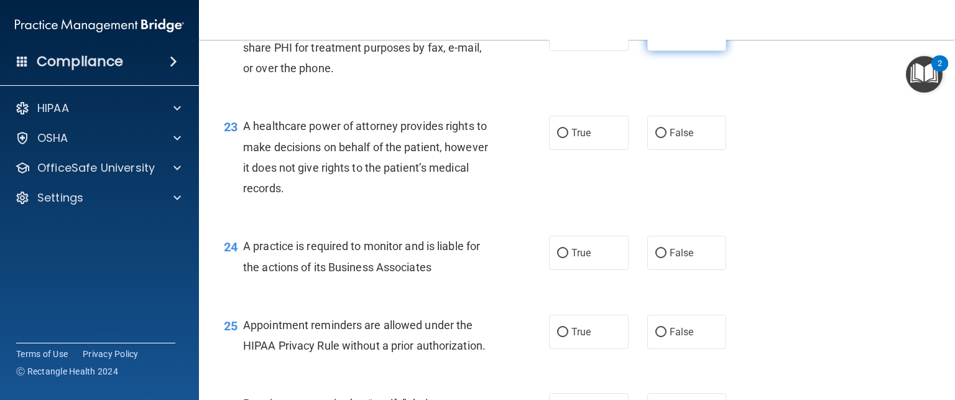
click at [696, 51] on label "False" at bounding box center [687, 34] width 80 height 34
click at [666, 39] on input "False" at bounding box center [660, 34] width 11 height 9
radio input "true"
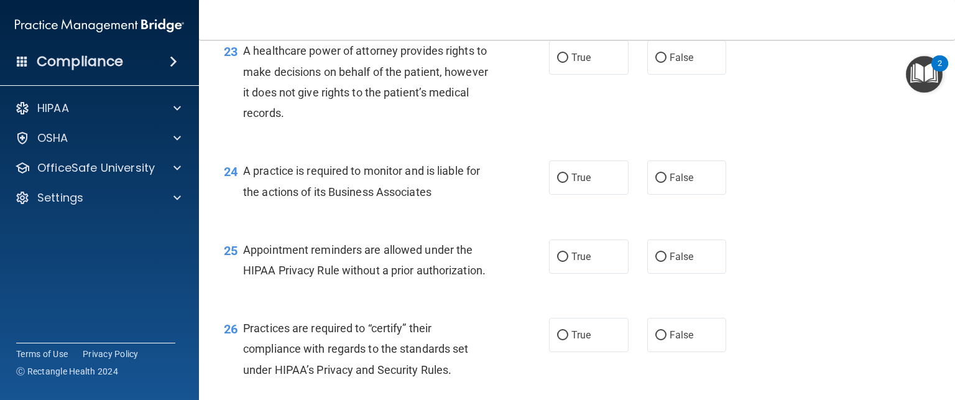
scroll to position [2515, 0]
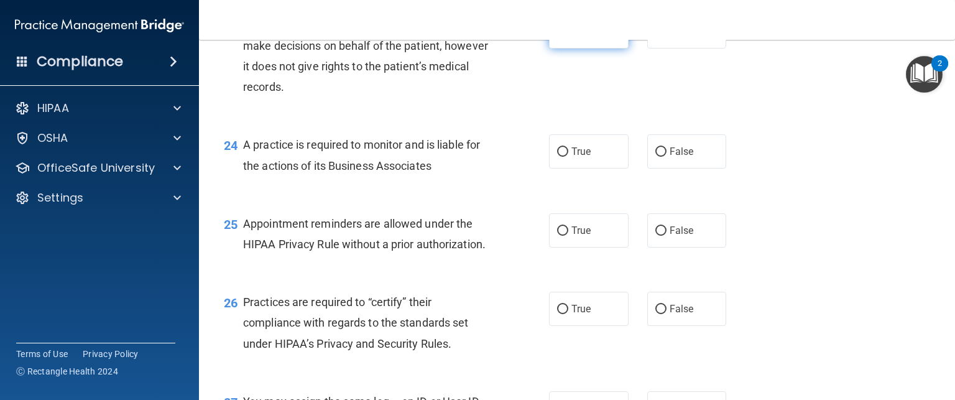
click at [597, 48] on label "True" at bounding box center [589, 31] width 80 height 34
click at [568, 37] on input "True" at bounding box center [562, 31] width 11 height 9
radio input "true"
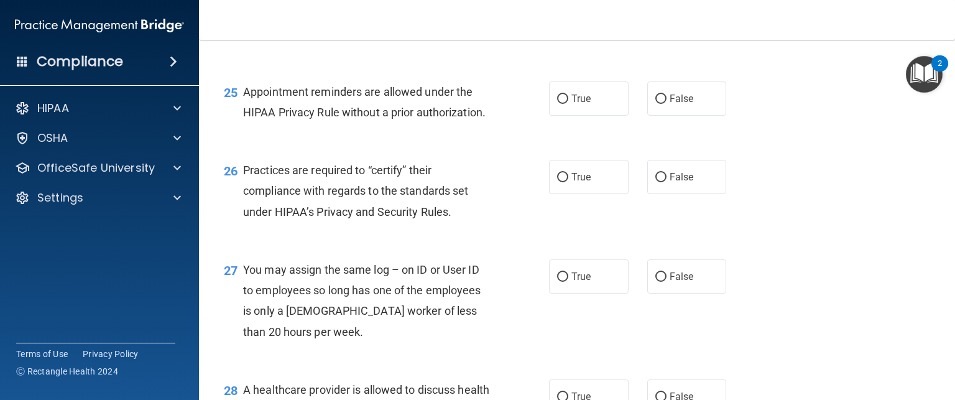
scroll to position [2654, 0]
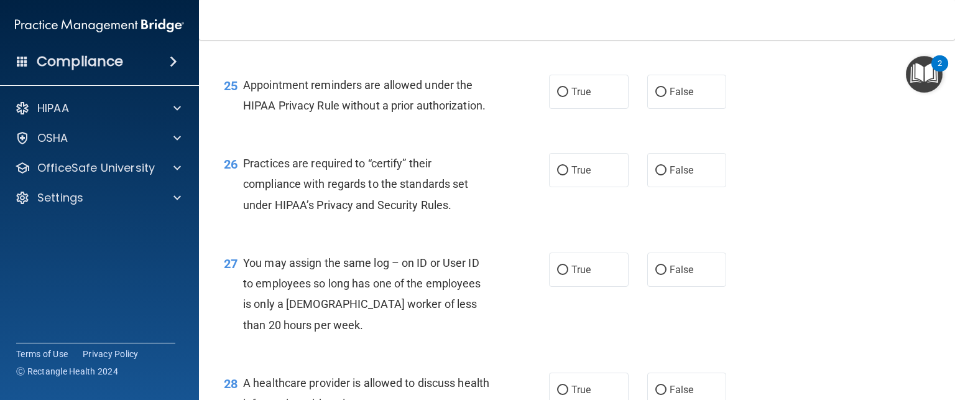
click at [662, 30] on label "False" at bounding box center [687, 13] width 80 height 34
click at [662, 18] on input "False" at bounding box center [660, 13] width 11 height 9
radio input "true"
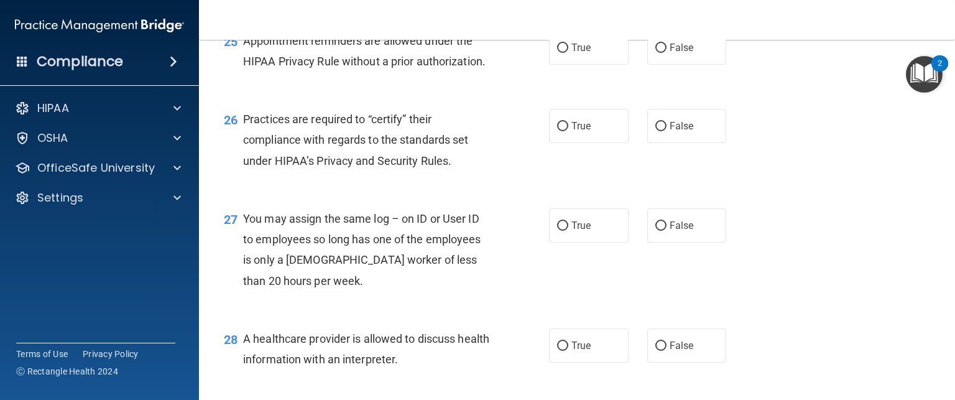
scroll to position [2699, 0]
click at [589, 64] on label "True" at bounding box center [589, 47] width 80 height 34
click at [568, 52] on input "True" at bounding box center [562, 47] width 11 height 9
radio input "true"
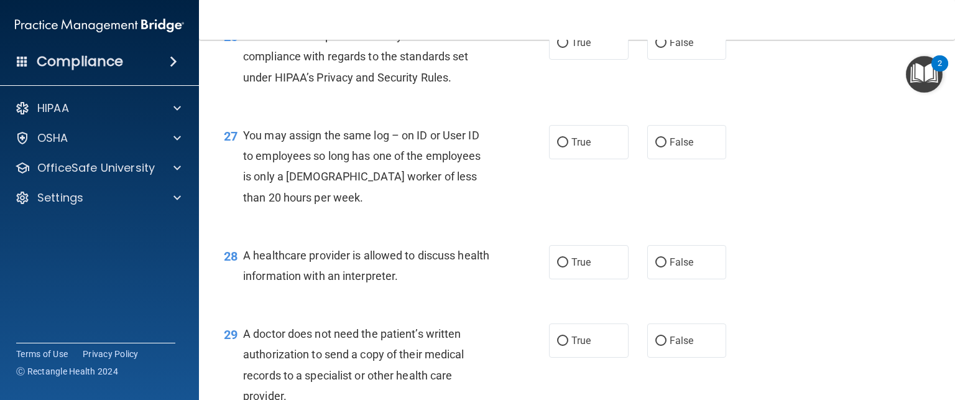
scroll to position [2783, 0]
click at [612, 58] on label "True" at bounding box center [589, 41] width 80 height 34
click at [568, 46] on input "True" at bounding box center [562, 41] width 11 height 9
radio input "true"
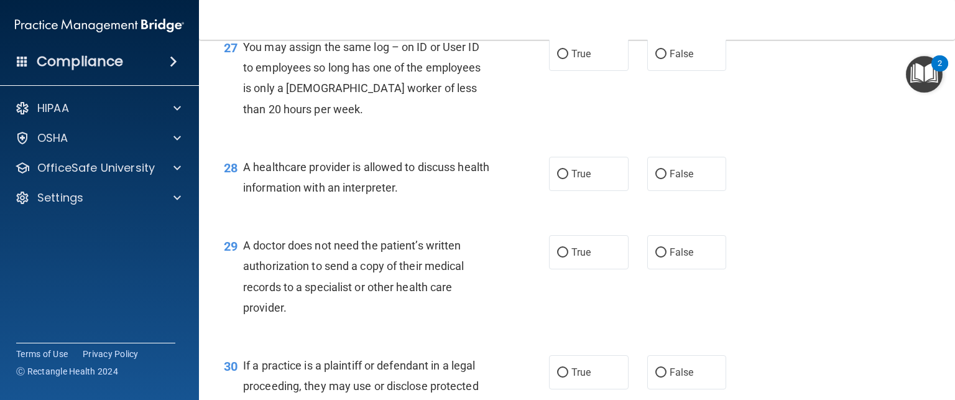
scroll to position [2873, 0]
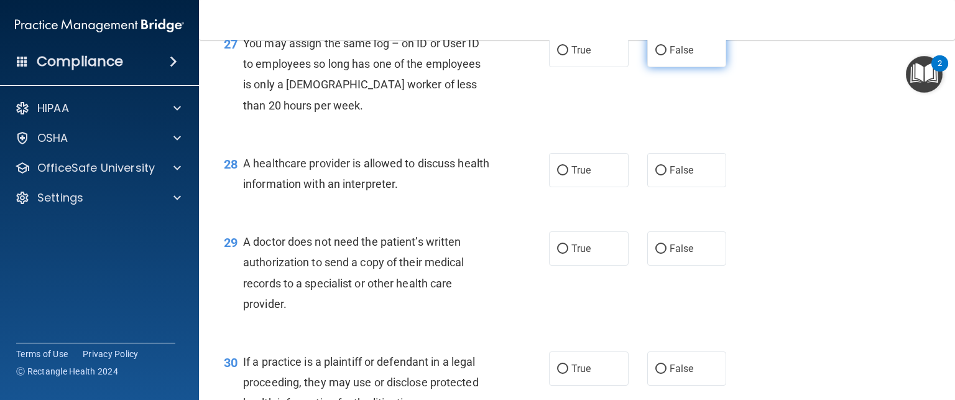
click at [656, 55] on input "False" at bounding box center [660, 50] width 11 height 9
radio input "true"
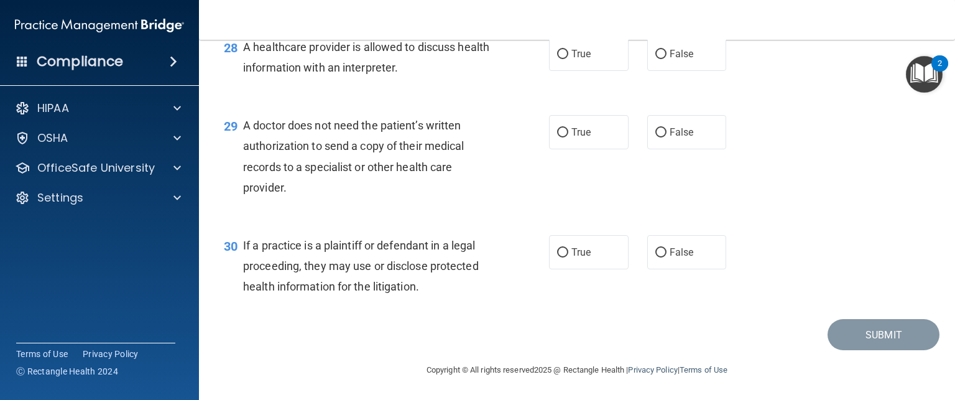
scroll to position [3006, 0]
click at [647, 71] on label "False" at bounding box center [687, 54] width 80 height 34
click at [655, 59] on input "False" at bounding box center [660, 54] width 11 height 9
radio input "true"
click at [657, 71] on label "False" at bounding box center [687, 54] width 80 height 34
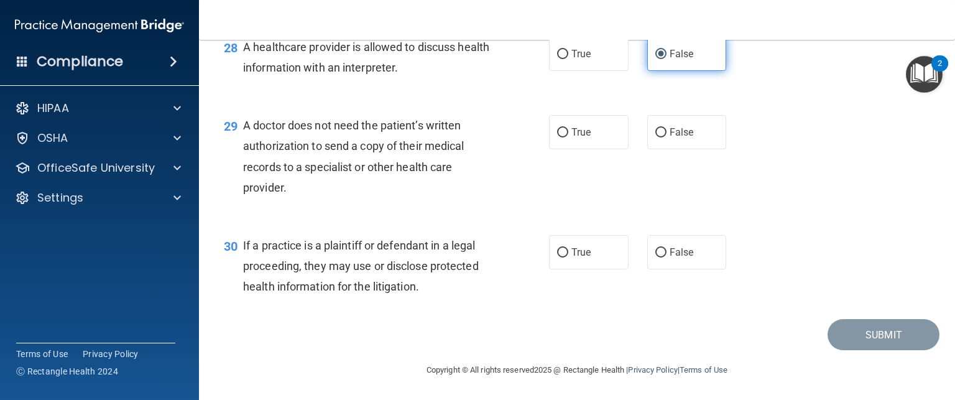
click at [657, 59] on input "False" at bounding box center [660, 54] width 11 height 9
click at [670, 138] on span "False" at bounding box center [682, 132] width 24 height 12
click at [663, 137] on input "False" at bounding box center [660, 132] width 11 height 9
radio input "true"
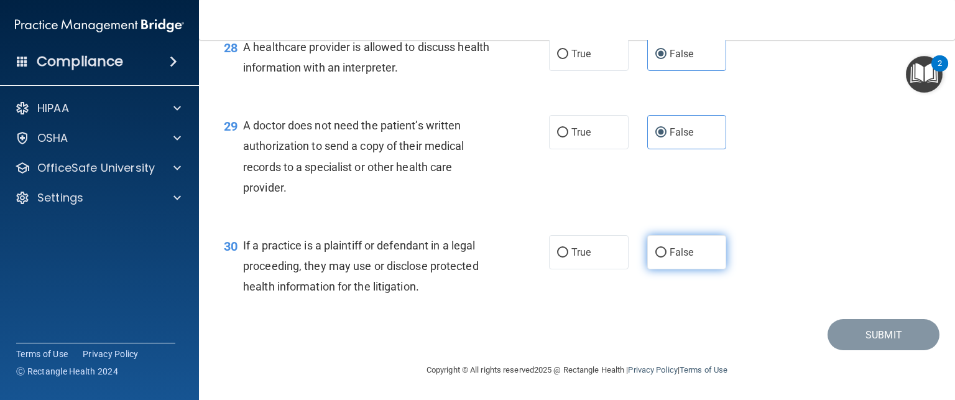
click at [676, 260] on label "False" at bounding box center [687, 252] width 80 height 34
click at [666, 257] on input "False" at bounding box center [660, 252] width 11 height 9
radio input "true"
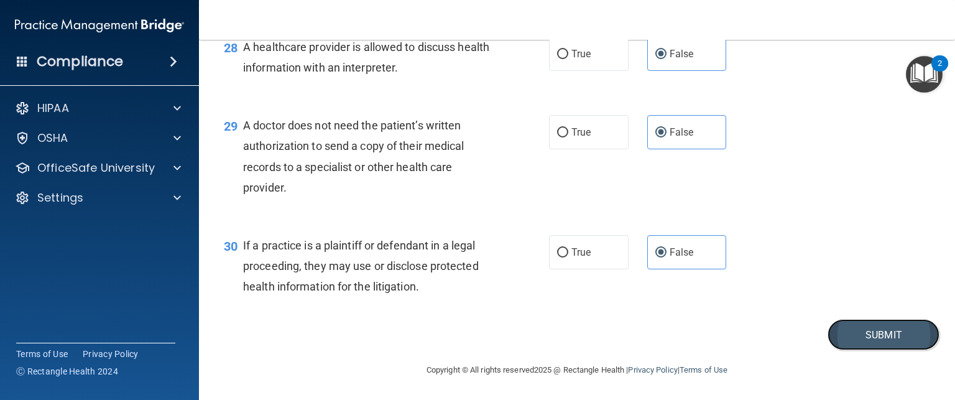
click at [844, 334] on button "Submit" at bounding box center [883, 335] width 112 height 32
click at [865, 334] on button "Submit" at bounding box center [883, 335] width 112 height 32
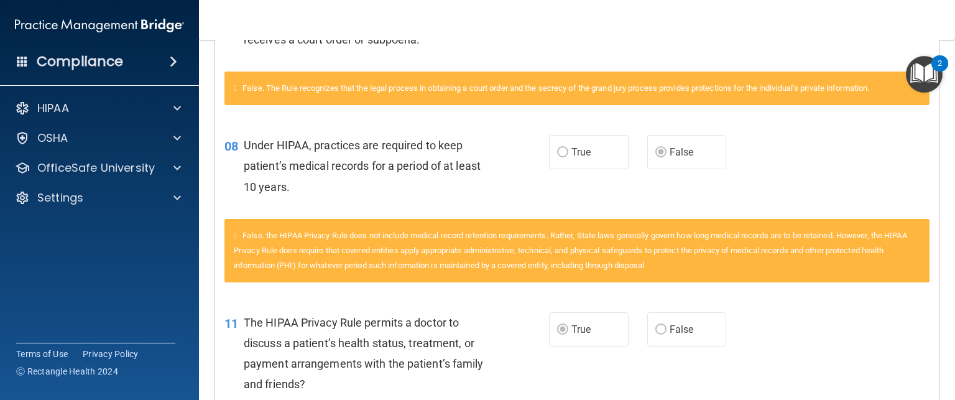
scroll to position [748, 0]
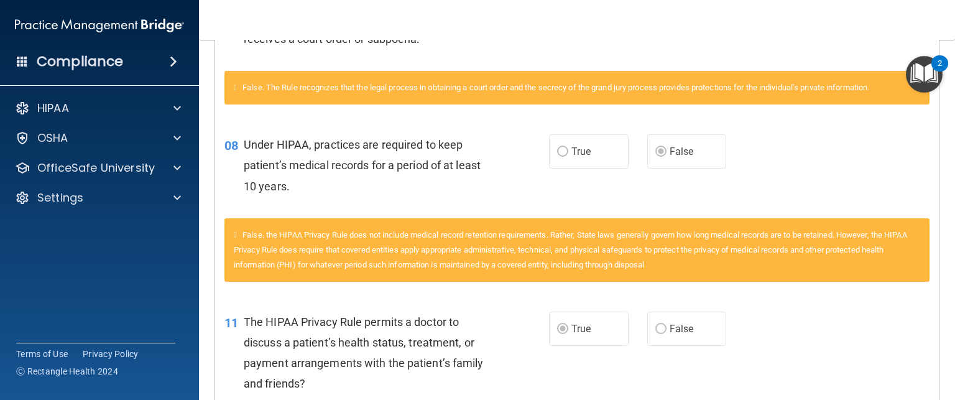
click at [237, 91] on icon at bounding box center [235, 87] width 3 height 8
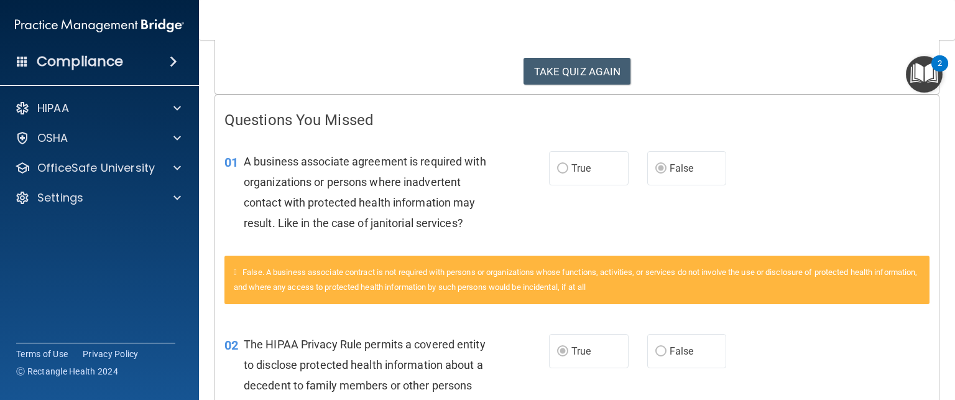
scroll to position [199, 0]
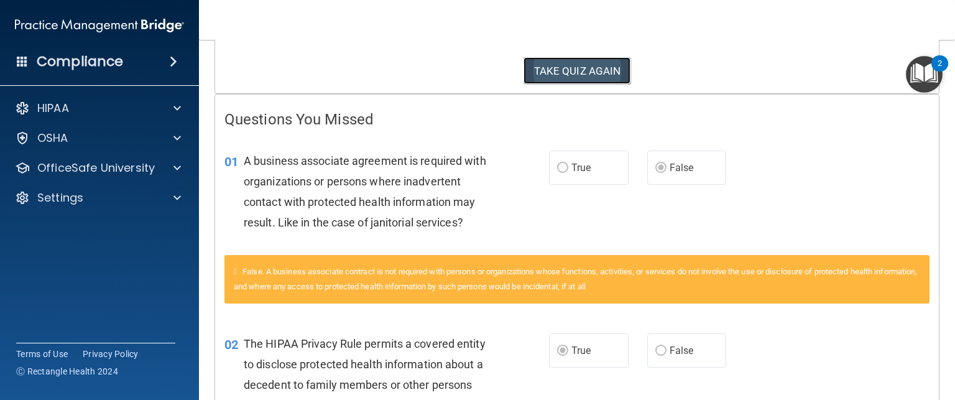
click at [571, 68] on button "TAKE QUIZ AGAIN" at bounding box center [577, 70] width 108 height 27
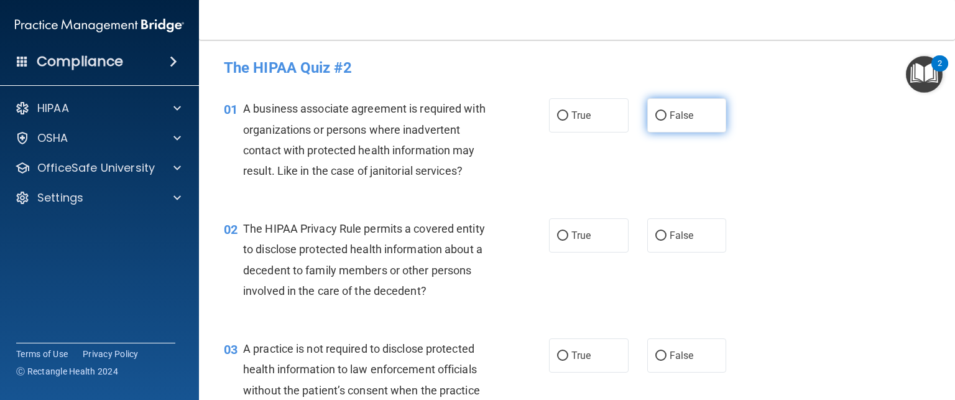
click at [674, 109] on span "False" at bounding box center [682, 115] width 24 height 12
click at [666, 111] on input "False" at bounding box center [660, 115] width 11 height 9
radio input "true"
click at [572, 250] on label "True" at bounding box center [589, 235] width 80 height 34
click at [568, 241] on input "True" at bounding box center [562, 235] width 11 height 9
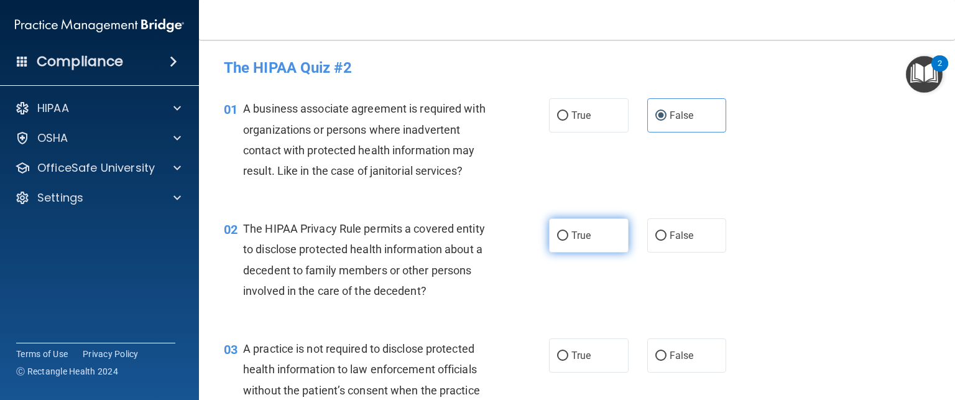
radio input "true"
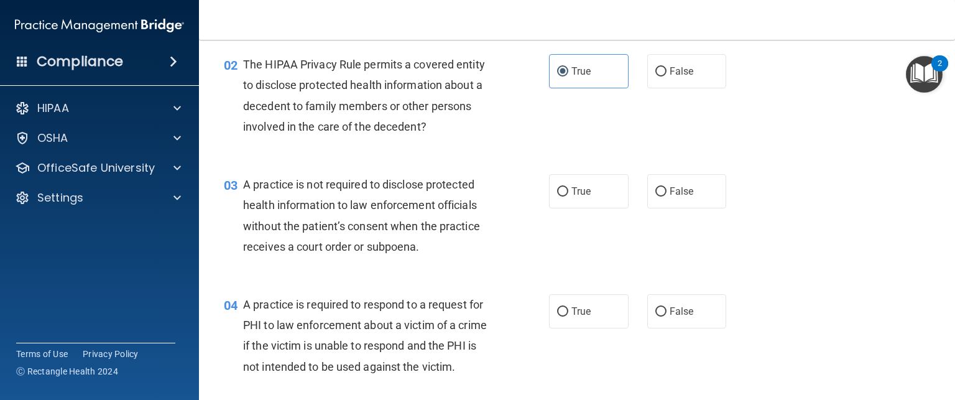
scroll to position [167, 0]
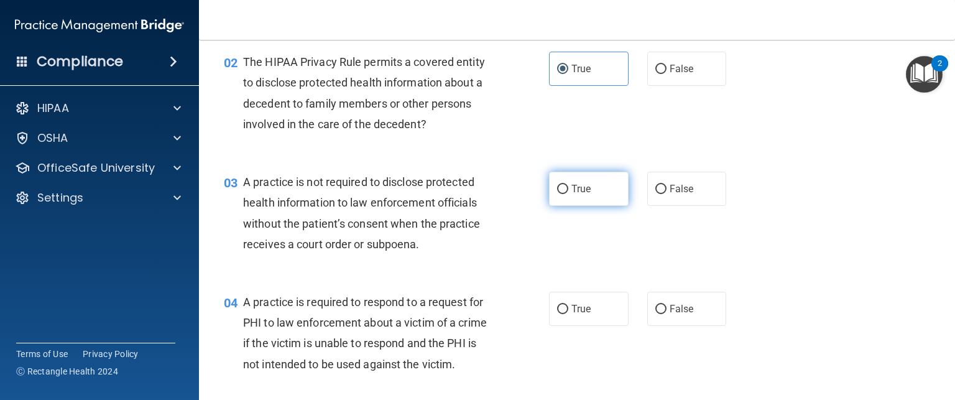
click at [583, 172] on label "True" at bounding box center [589, 189] width 80 height 34
click at [568, 185] on input "True" at bounding box center [562, 189] width 11 height 9
radio input "true"
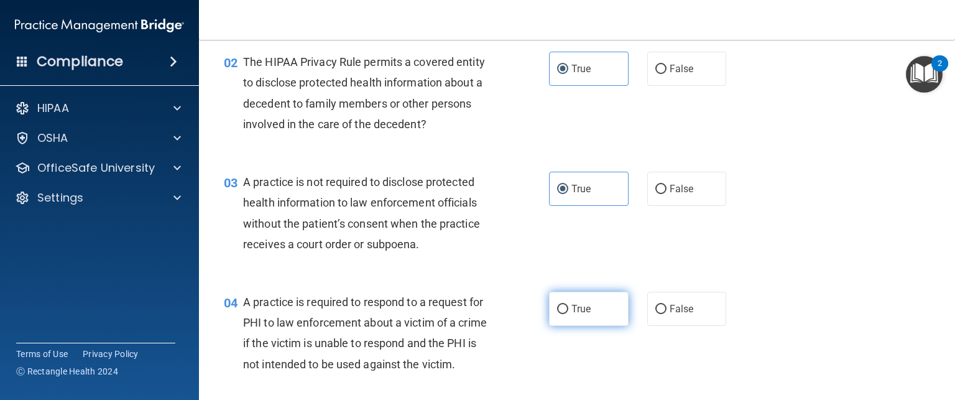
click at [574, 308] on span "True" at bounding box center [580, 309] width 19 height 12
click at [568, 308] on input "True" at bounding box center [562, 309] width 11 height 9
radio input "true"
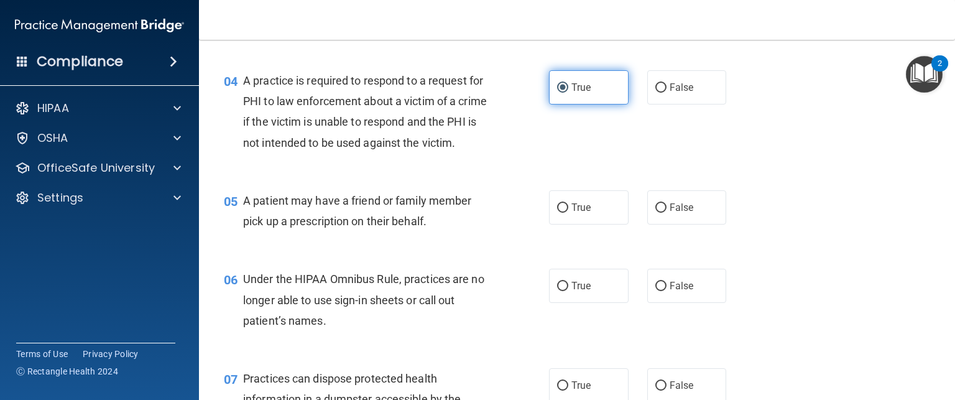
scroll to position [390, 0]
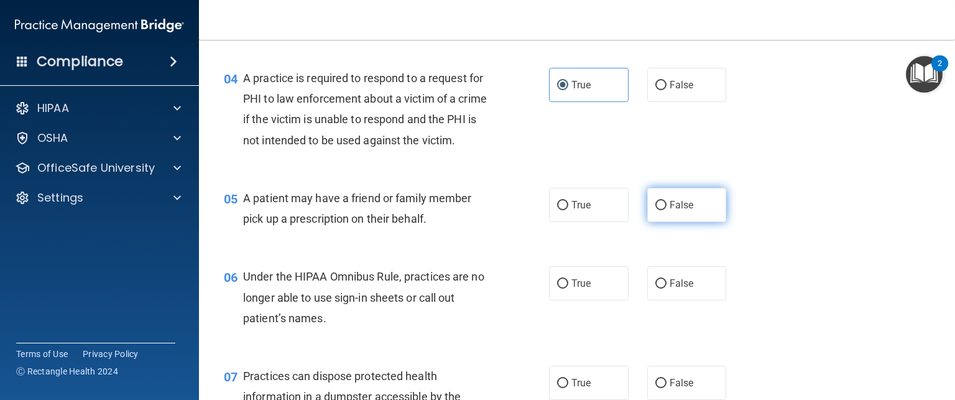
click at [669, 222] on label "False" at bounding box center [687, 205] width 80 height 34
click at [666, 210] on input "False" at bounding box center [660, 205] width 11 height 9
radio input "true"
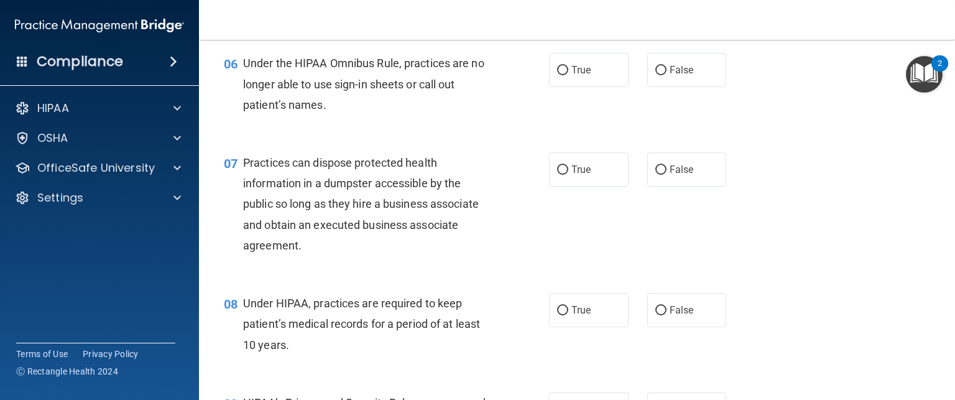
scroll to position [606, 0]
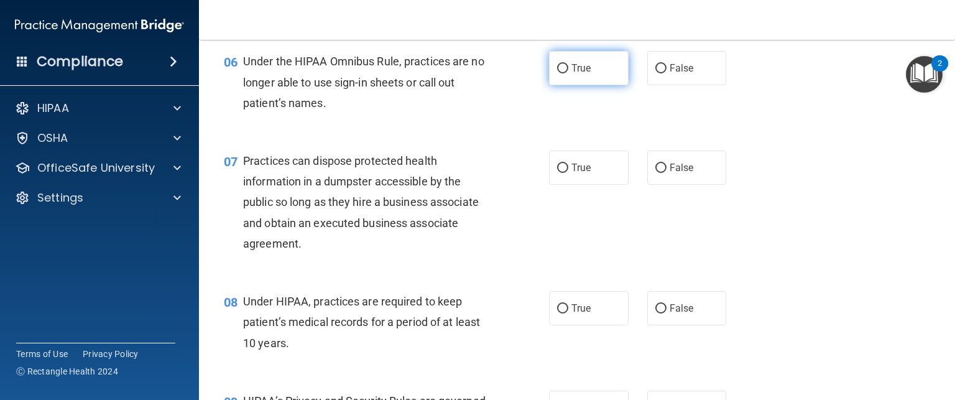
click at [592, 85] on label "True" at bounding box center [589, 68] width 80 height 34
click at [568, 73] on input "True" at bounding box center [562, 68] width 11 height 9
radio input "true"
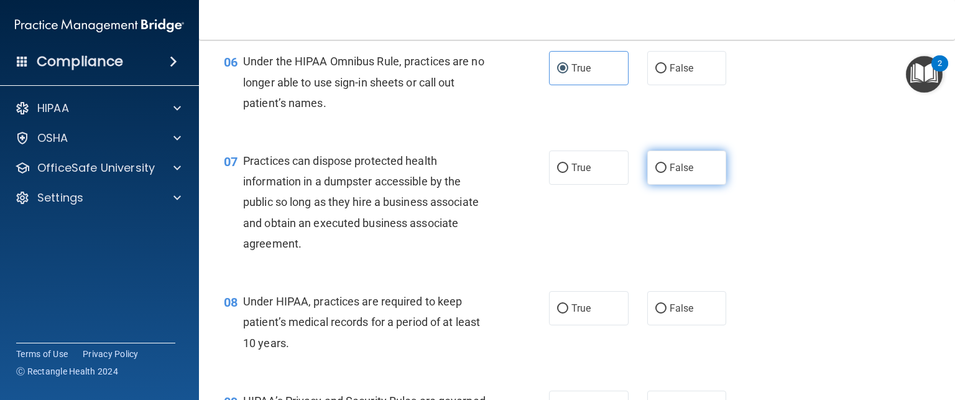
click at [662, 185] on label "False" at bounding box center [687, 167] width 80 height 34
click at [662, 173] on input "False" at bounding box center [660, 168] width 11 height 9
radio input "true"
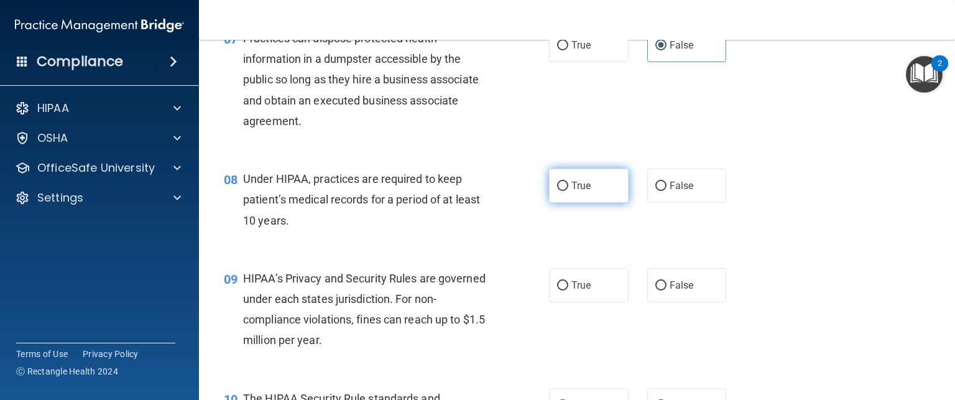
click at [568, 203] on label "True" at bounding box center [589, 185] width 80 height 34
click at [568, 191] on input "True" at bounding box center [562, 186] width 11 height 9
radio input "true"
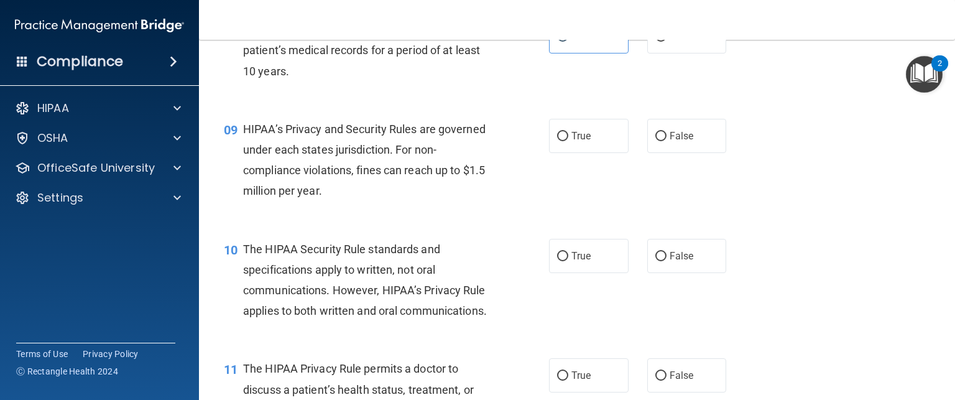
scroll to position [878, 0]
click at [582, 141] on span "True" at bounding box center [580, 135] width 19 height 12
click at [568, 141] on input "True" at bounding box center [562, 135] width 11 height 9
radio input "true"
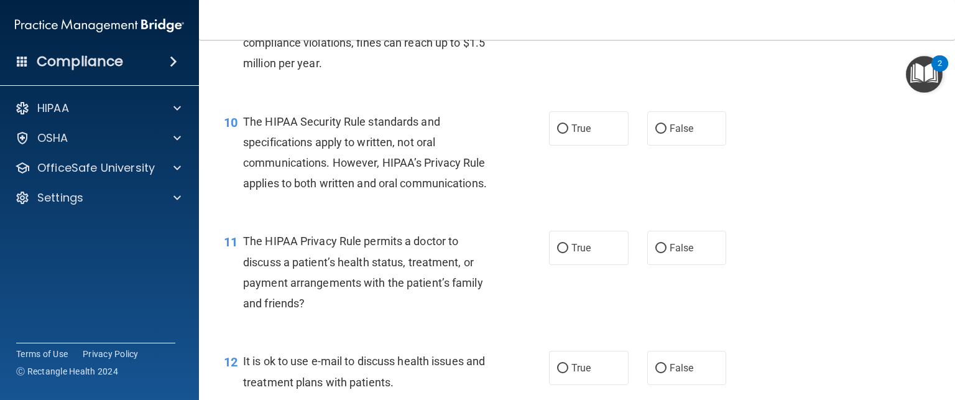
scroll to position [1005, 0]
click at [696, 145] on label "False" at bounding box center [687, 128] width 80 height 34
click at [666, 134] on input "False" at bounding box center [660, 128] width 11 height 9
radio input "true"
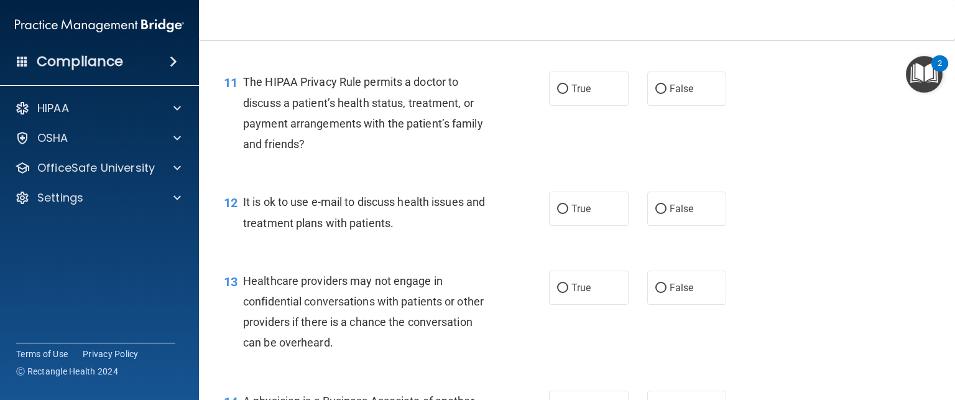
scroll to position [1165, 0]
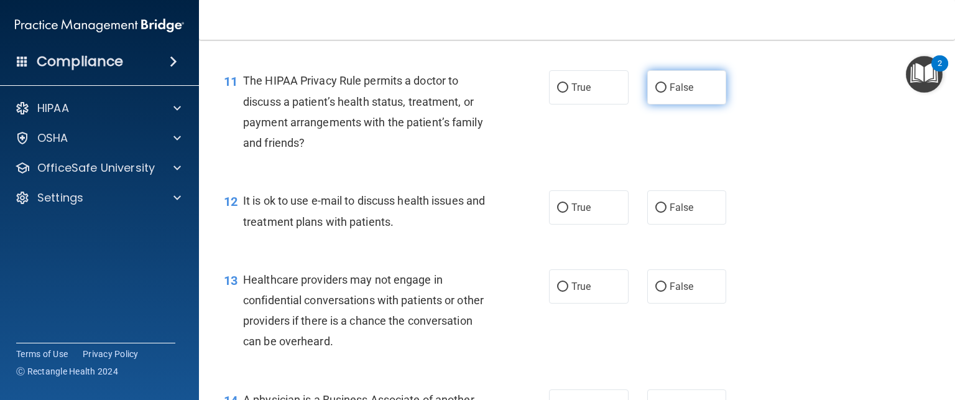
click at [667, 104] on label "False" at bounding box center [687, 87] width 80 height 34
click at [666, 93] on input "False" at bounding box center [660, 87] width 11 height 9
radio input "true"
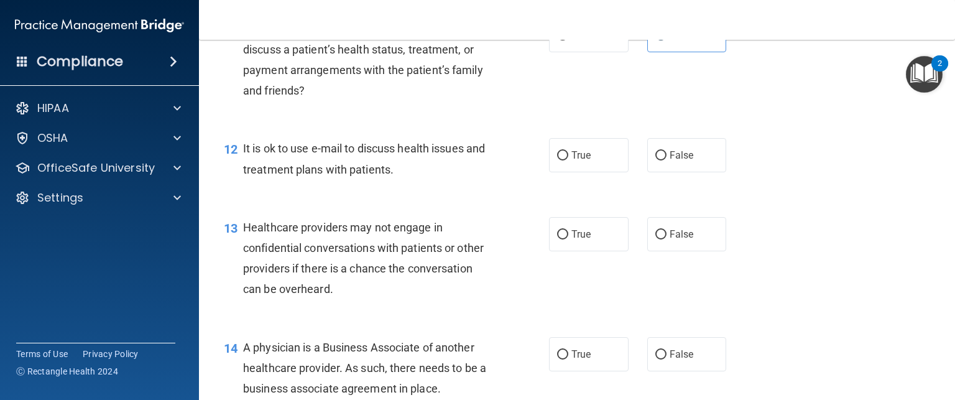
click at [624, 172] on div "True False" at bounding box center [644, 155] width 191 height 34
click at [605, 172] on label "True" at bounding box center [589, 155] width 80 height 34
click at [568, 160] on input "True" at bounding box center [562, 155] width 11 height 9
radio input "true"
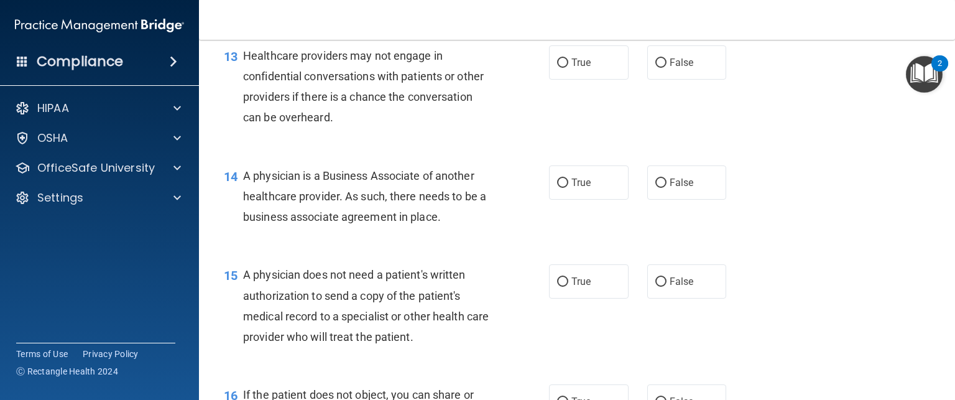
scroll to position [1389, 0]
click at [693, 79] on label "False" at bounding box center [687, 62] width 80 height 34
click at [666, 67] on input "False" at bounding box center [660, 62] width 11 height 9
radio input "true"
click at [578, 120] on div "13 Healthcare providers may not engage in confidential conversations with patie…" at bounding box center [576, 89] width 725 height 120
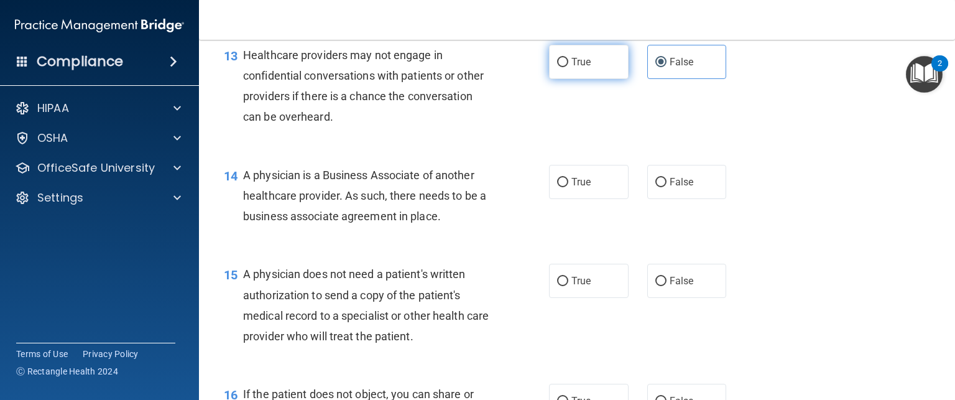
click at [580, 79] on label "True" at bounding box center [589, 62] width 80 height 34
click at [568, 67] on input "True" at bounding box center [562, 62] width 11 height 9
radio input "true"
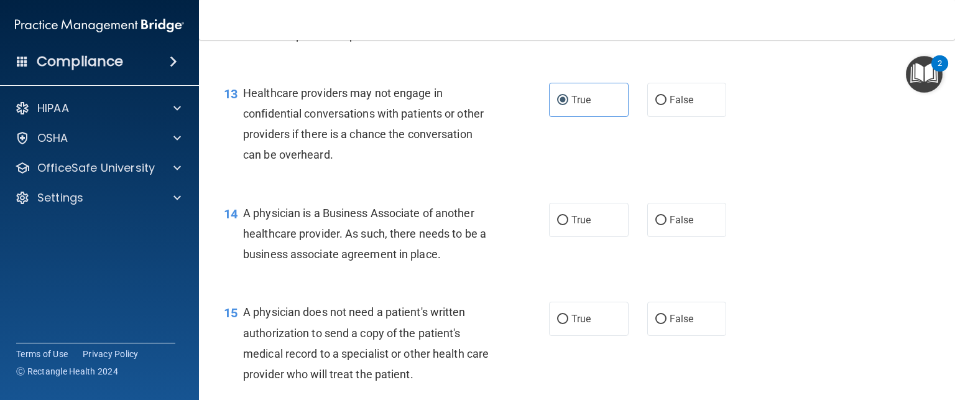
scroll to position [1311, 0]
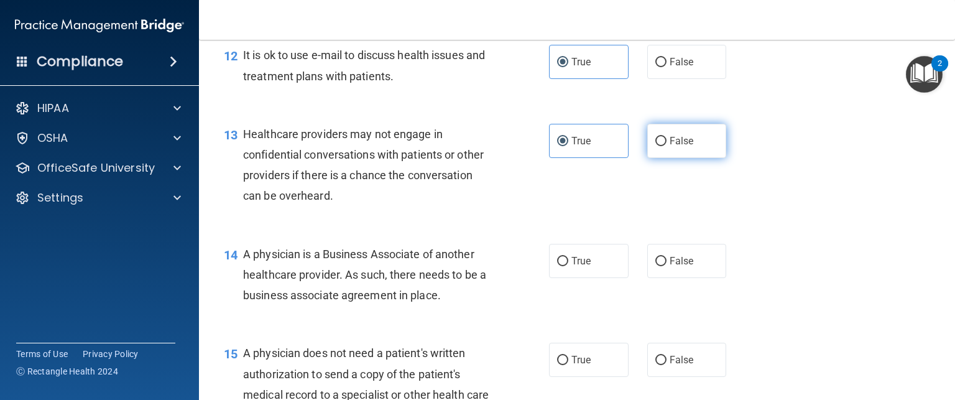
click at [684, 158] on label "False" at bounding box center [687, 141] width 80 height 34
click at [666, 146] on input "False" at bounding box center [660, 141] width 11 height 9
radio input "true"
radio input "false"
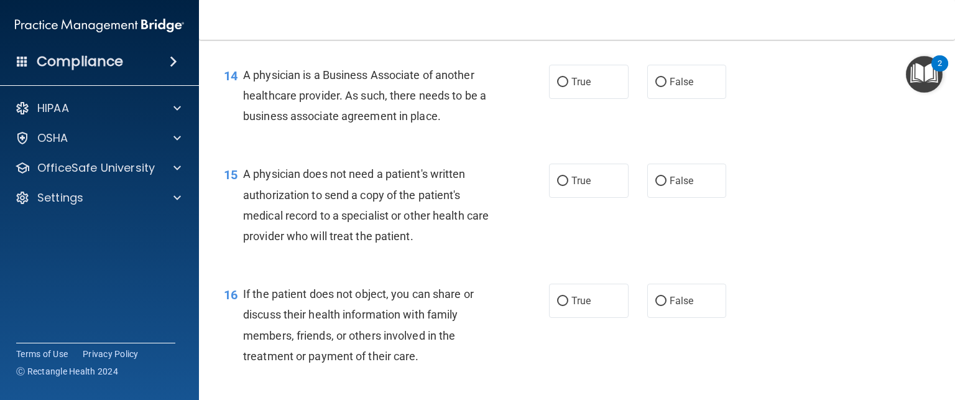
scroll to position [1494, 0]
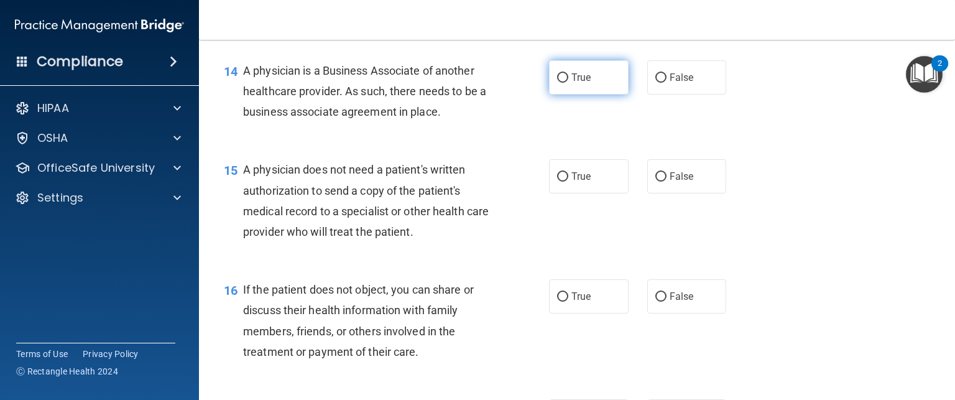
click at [571, 83] on span "True" at bounding box center [580, 77] width 19 height 12
click at [568, 83] on input "True" at bounding box center [562, 77] width 11 height 9
radio input "true"
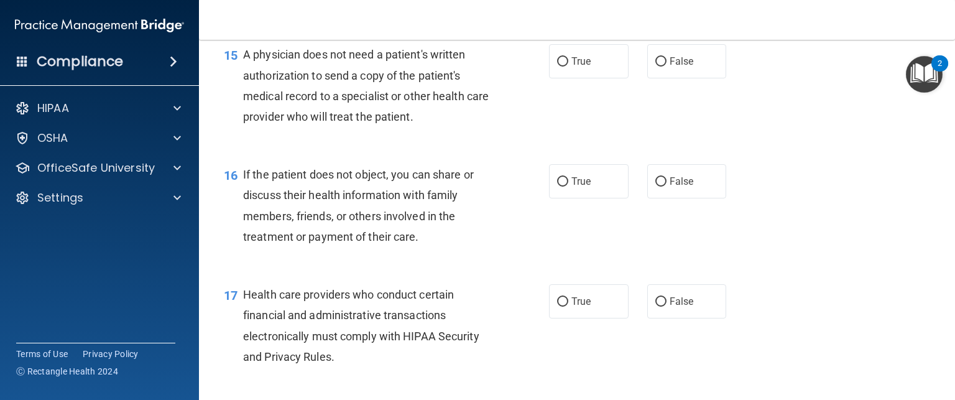
scroll to position [1608, 0]
click at [671, 79] on label "False" at bounding box center [687, 62] width 80 height 34
click at [666, 67] on input "False" at bounding box center [660, 62] width 11 height 9
radio input "true"
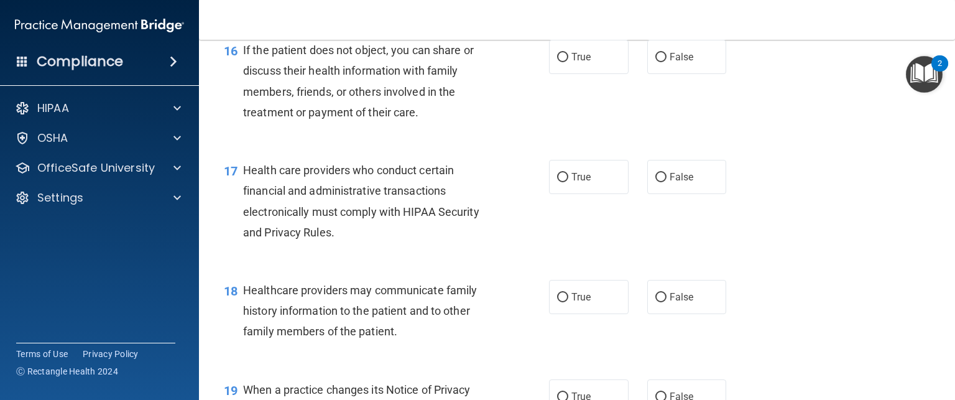
scroll to position [1741, 0]
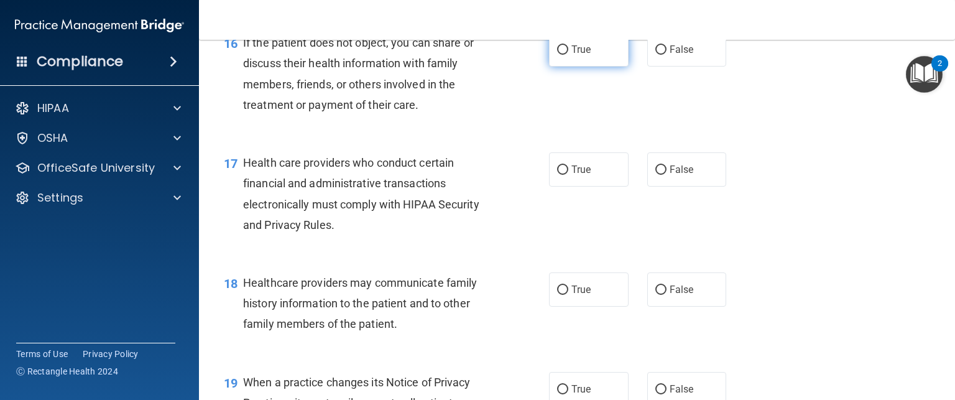
click at [611, 67] on label "True" at bounding box center [589, 49] width 80 height 34
click at [568, 55] on input "True" at bounding box center [562, 49] width 11 height 9
radio input "true"
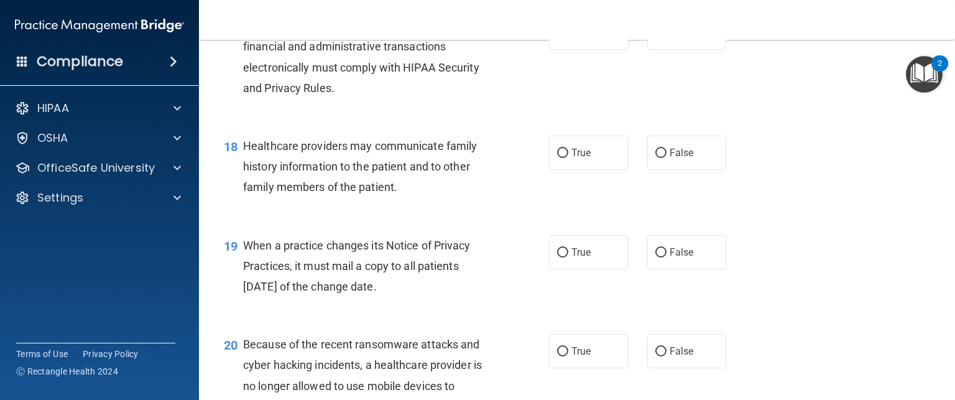
scroll to position [1878, 0]
click at [586, 50] on label "True" at bounding box center [589, 33] width 80 height 34
click at [568, 38] on input "True" at bounding box center [562, 33] width 11 height 9
radio input "true"
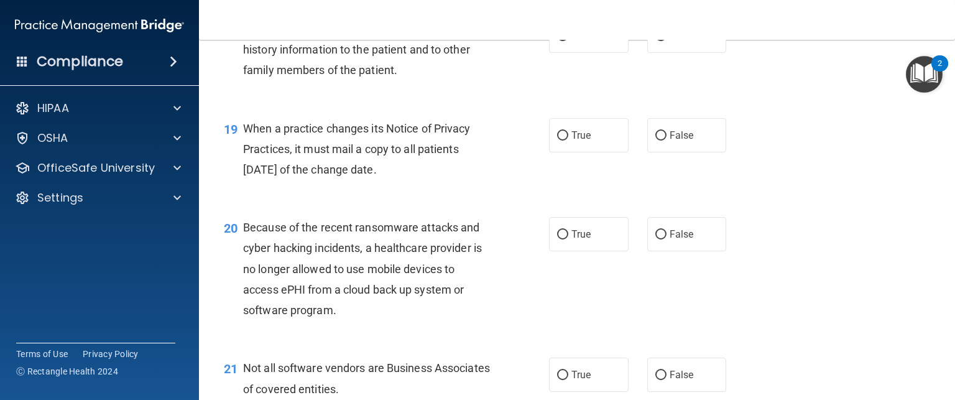
scroll to position [1994, 0]
click at [678, 53] on label "False" at bounding box center [687, 36] width 80 height 34
click at [666, 41] on input "False" at bounding box center [660, 36] width 11 height 9
radio input "true"
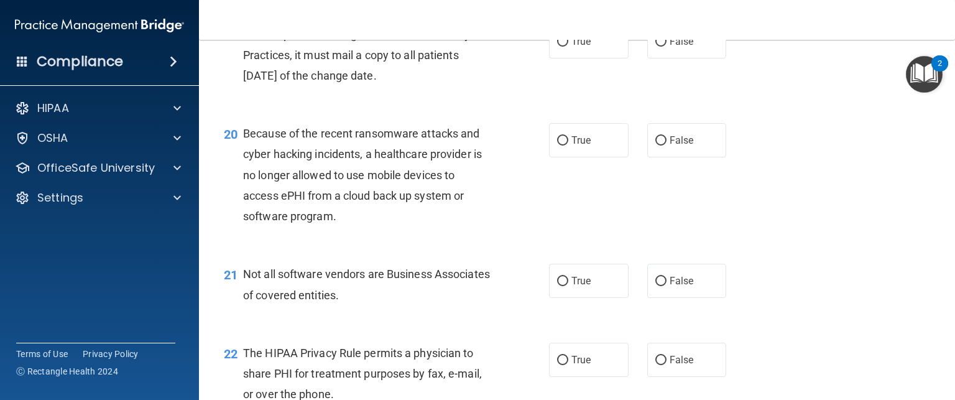
scroll to position [2091, 0]
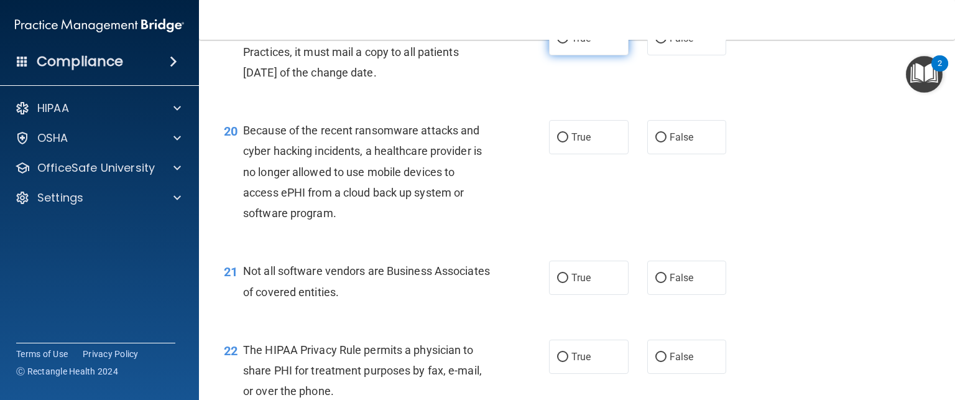
click at [587, 55] on label "True" at bounding box center [589, 38] width 80 height 34
click at [568, 44] on input "True" at bounding box center [562, 38] width 11 height 9
radio input "true"
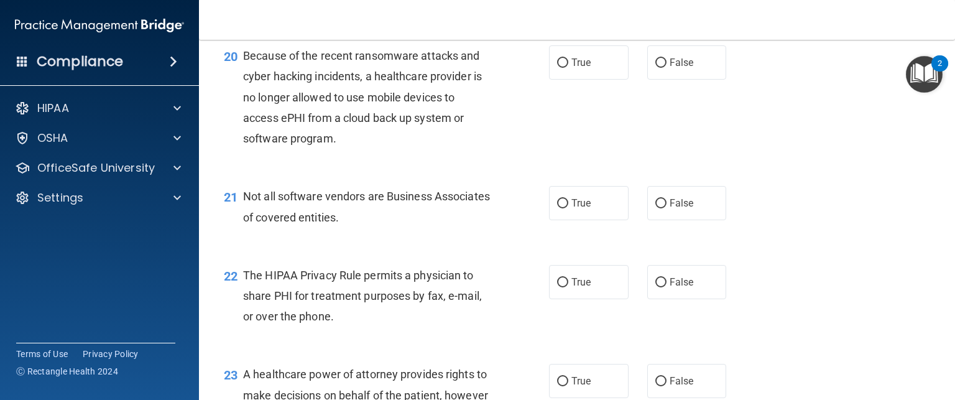
scroll to position [2166, 0]
click at [559, 80] on label "True" at bounding box center [589, 62] width 80 height 34
click at [559, 68] on input "True" at bounding box center [562, 62] width 11 height 9
radio input "true"
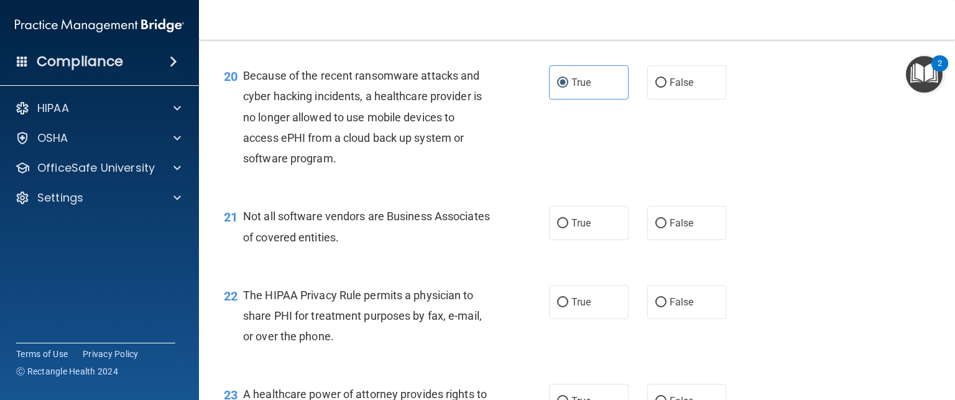
scroll to position [2146, 0]
click at [698, 99] on label "False" at bounding box center [687, 82] width 80 height 34
click at [666, 88] on input "False" at bounding box center [660, 82] width 11 height 9
radio input "true"
radio input "false"
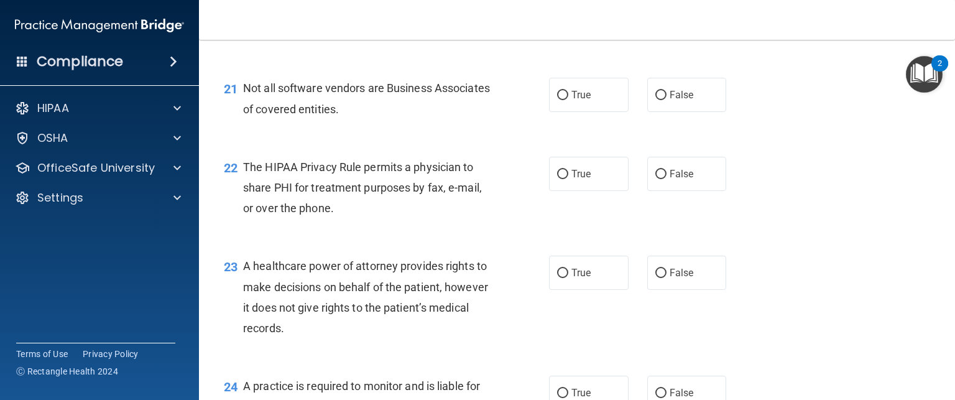
scroll to position [2275, 0]
click at [594, 111] on label "True" at bounding box center [589, 93] width 80 height 34
click at [568, 99] on input "True" at bounding box center [562, 94] width 11 height 9
radio input "true"
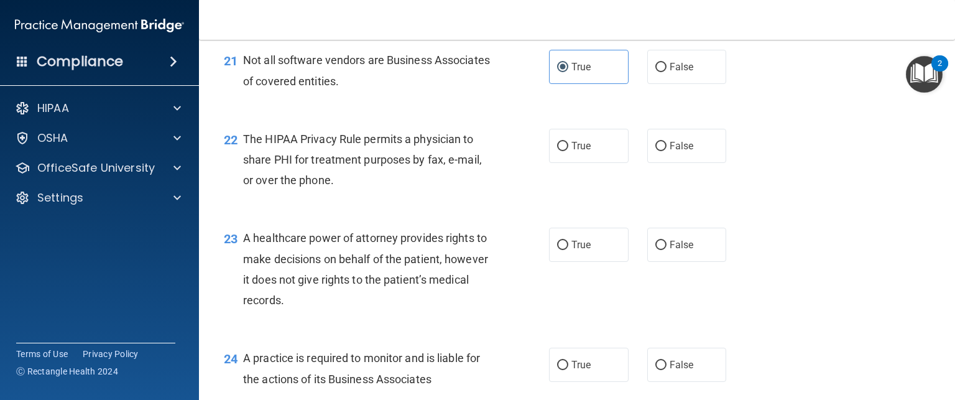
scroll to position [2399, 0]
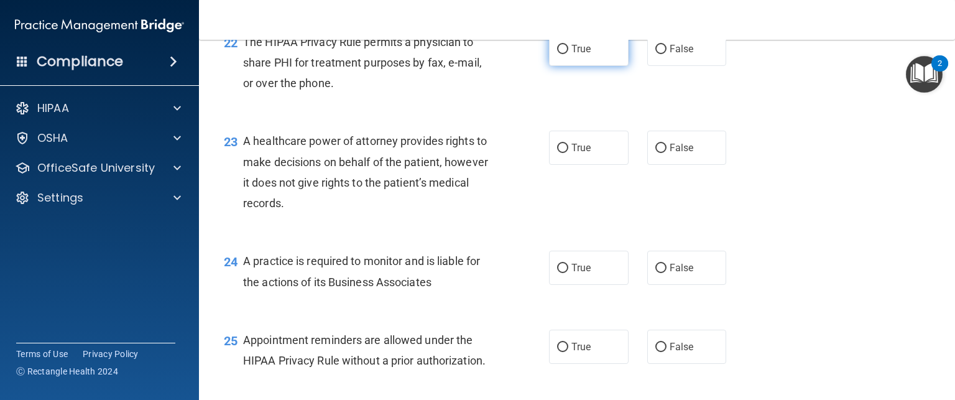
click at [579, 66] on label "True" at bounding box center [589, 49] width 80 height 34
click at [568, 54] on input "True" at bounding box center [562, 49] width 11 height 9
radio input "true"
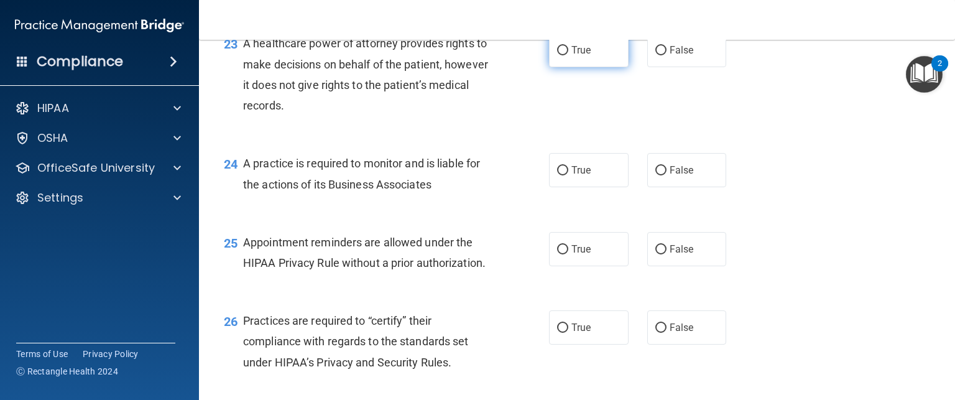
click at [607, 67] on label "True" at bounding box center [589, 50] width 80 height 34
click at [568, 55] on input "True" at bounding box center [562, 50] width 11 height 9
radio input "true"
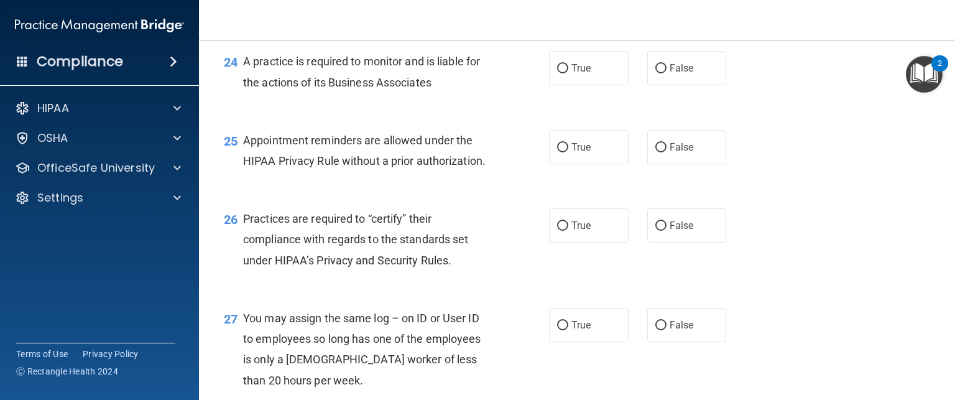
scroll to position [2481, 0]
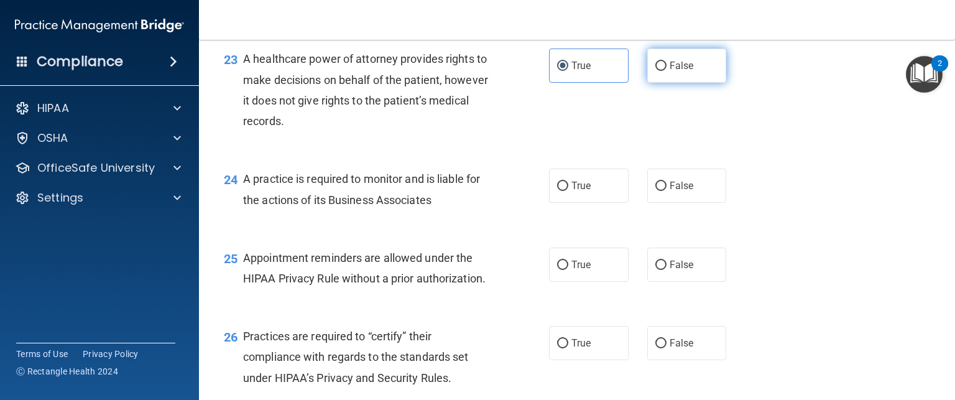
click at [667, 83] on label "False" at bounding box center [687, 65] width 80 height 34
click at [666, 71] on input "False" at bounding box center [660, 66] width 11 height 9
radio input "true"
radio input "false"
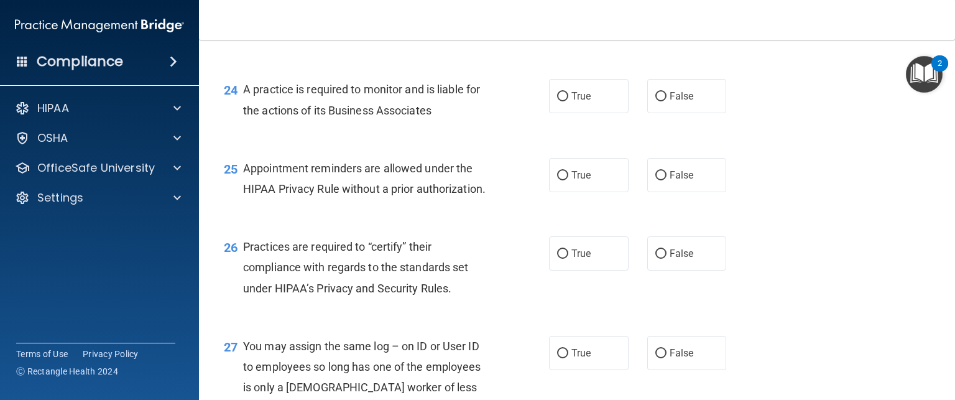
scroll to position [2571, 0]
click at [587, 113] on label "True" at bounding box center [589, 95] width 80 height 34
click at [568, 101] on input "True" at bounding box center [562, 95] width 11 height 9
radio input "true"
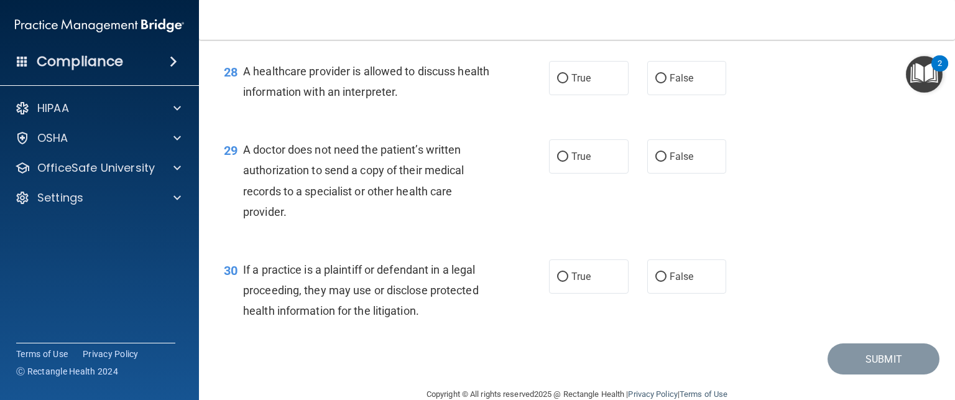
scroll to position [3031, 0]
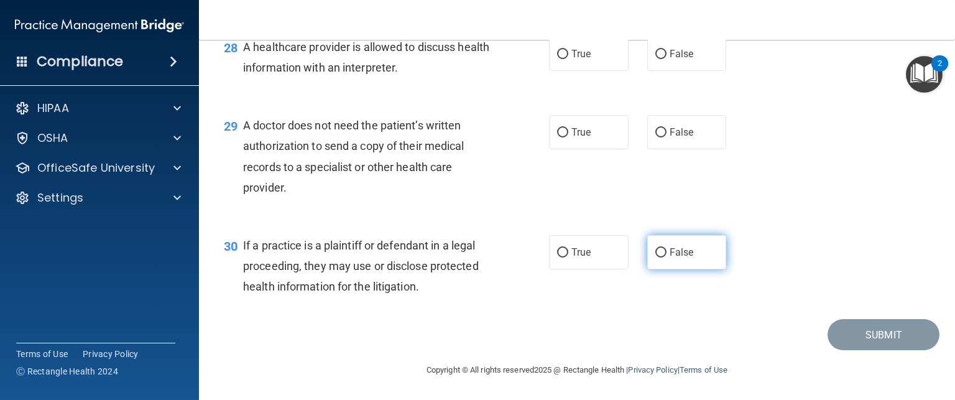
click at [663, 265] on label "False" at bounding box center [687, 252] width 80 height 34
click at [663, 257] on input "False" at bounding box center [660, 252] width 11 height 9
radio input "true"
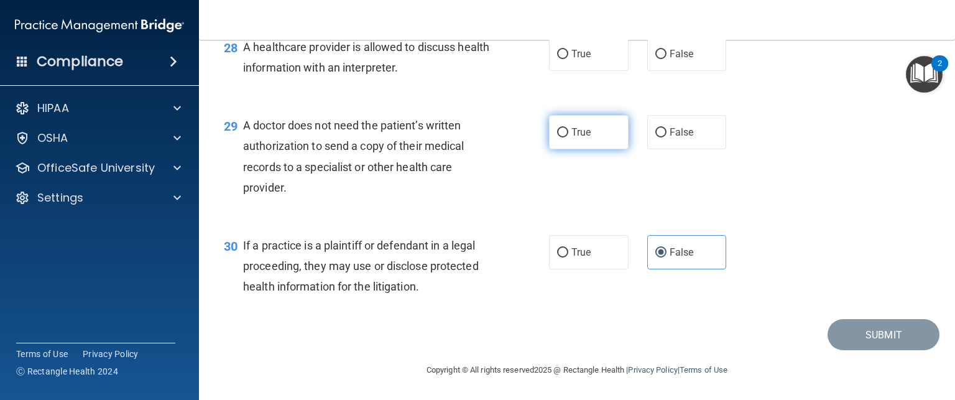
click at [589, 146] on label "True" at bounding box center [589, 132] width 80 height 34
click at [568, 137] on input "True" at bounding box center [562, 132] width 11 height 9
radio input "true"
click at [582, 62] on label "True" at bounding box center [589, 54] width 80 height 34
click at [568, 59] on input "True" at bounding box center [562, 54] width 11 height 9
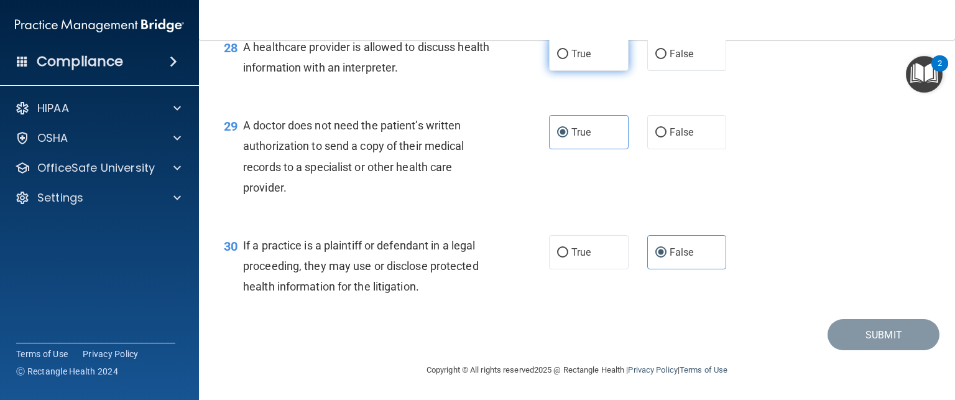
radio input "true"
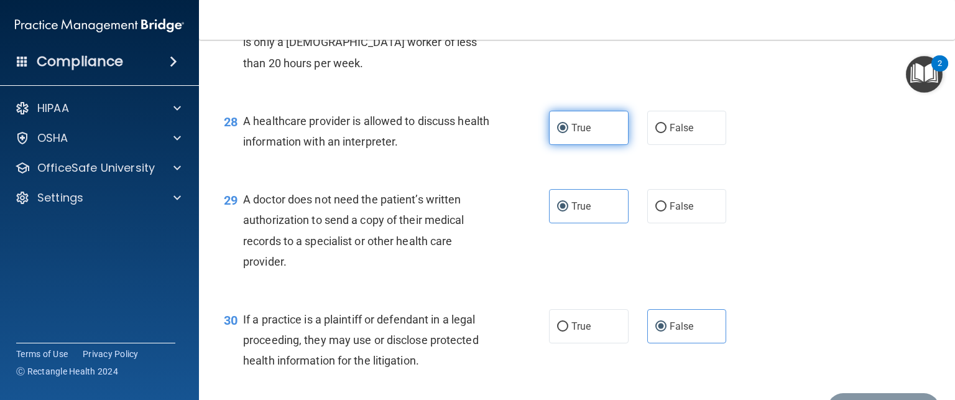
scroll to position [2914, 0]
click at [582, 26] on label "True" at bounding box center [589, 9] width 80 height 34
click at [568, 14] on input "True" at bounding box center [562, 9] width 11 height 9
radio input "true"
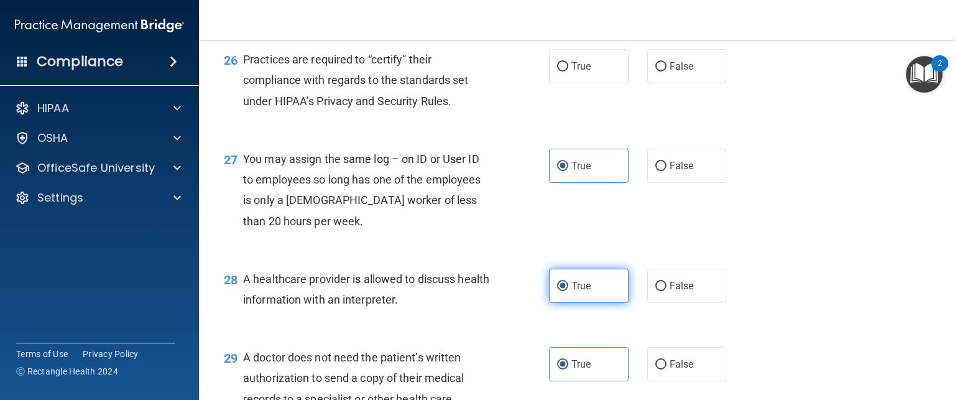
scroll to position [2750, 0]
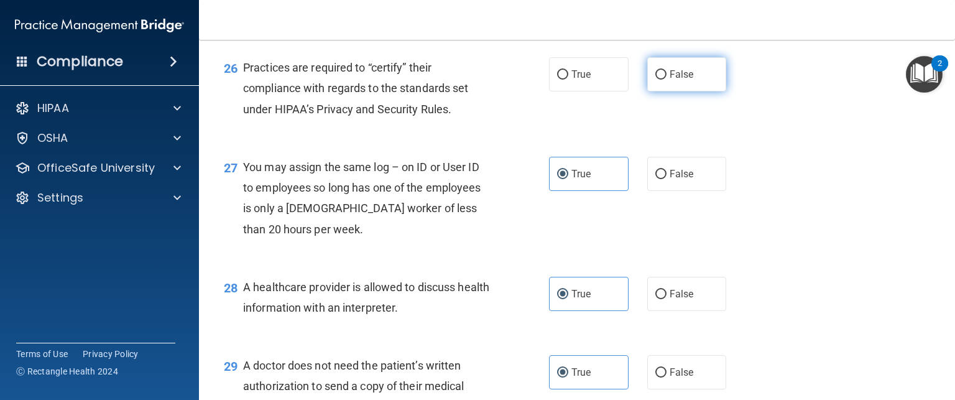
click at [672, 91] on label "False" at bounding box center [687, 74] width 80 height 34
click at [666, 80] on input "False" at bounding box center [660, 74] width 11 height 9
radio input "true"
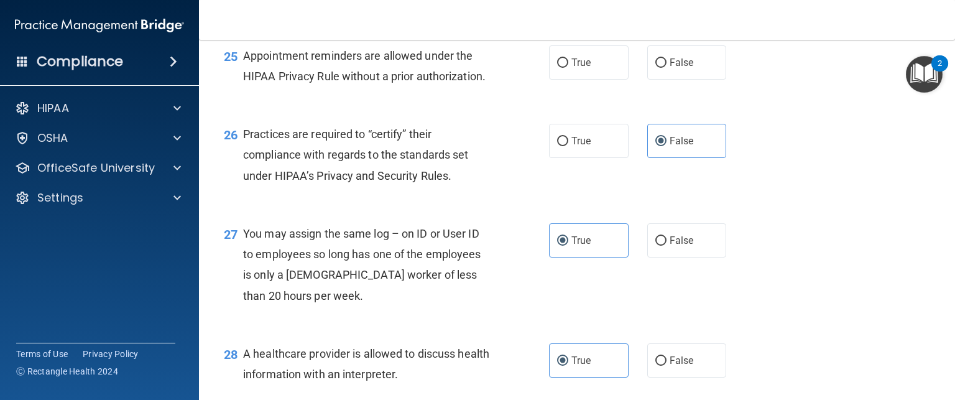
scroll to position [2683, 0]
click at [590, 80] on label "True" at bounding box center [589, 62] width 80 height 34
click at [568, 68] on input "True" at bounding box center [562, 62] width 11 height 9
radio input "true"
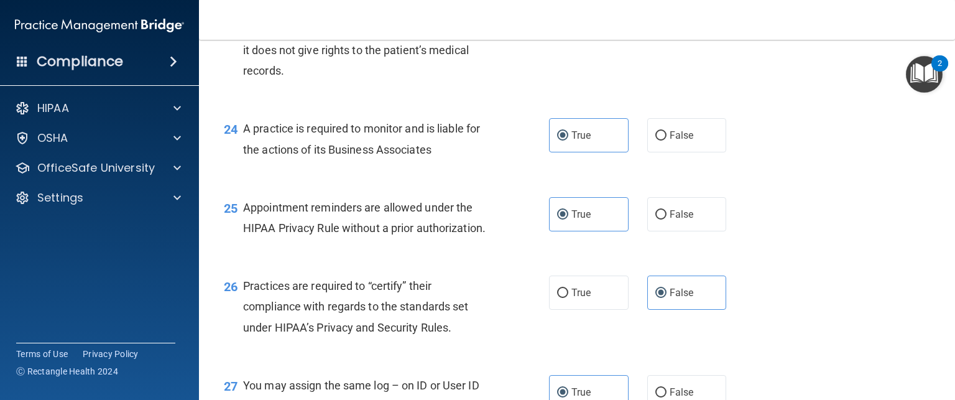
scroll to position [3031, 0]
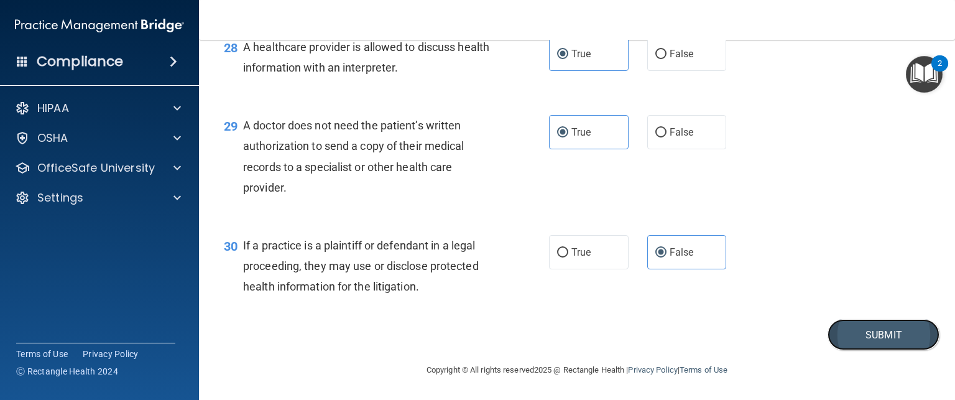
click at [827, 338] on button "Submit" at bounding box center [883, 335] width 112 height 32
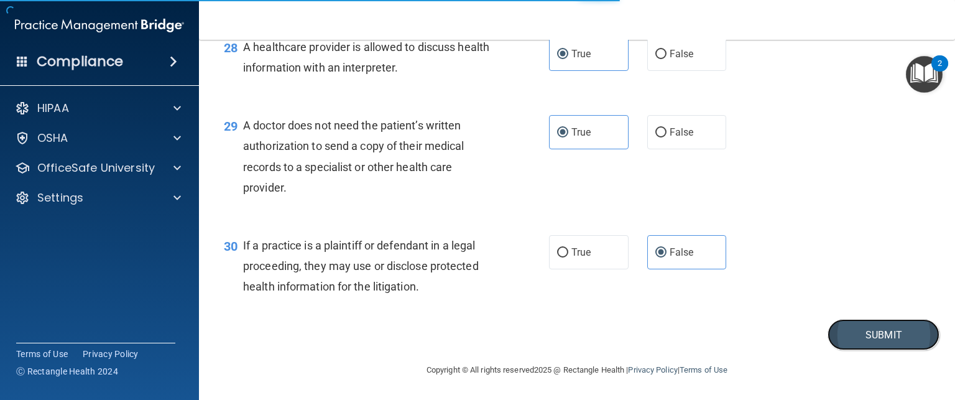
click at [845, 334] on button "Submit" at bounding box center [883, 335] width 112 height 32
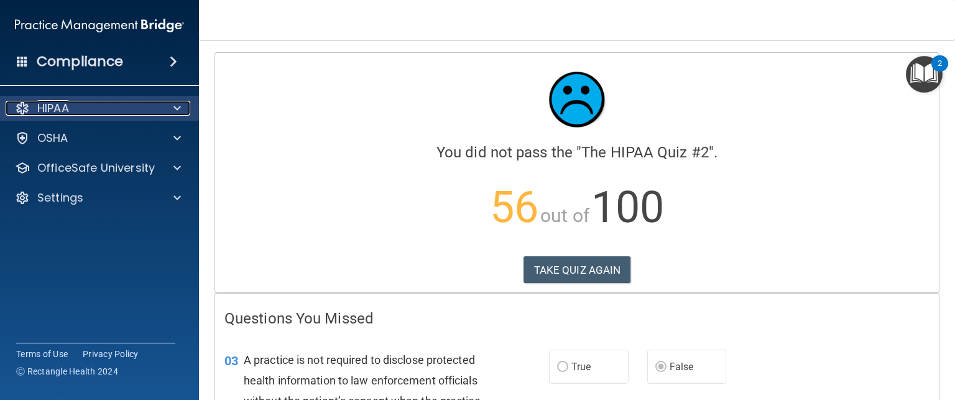
click at [177, 104] on span at bounding box center [176, 108] width 7 height 15
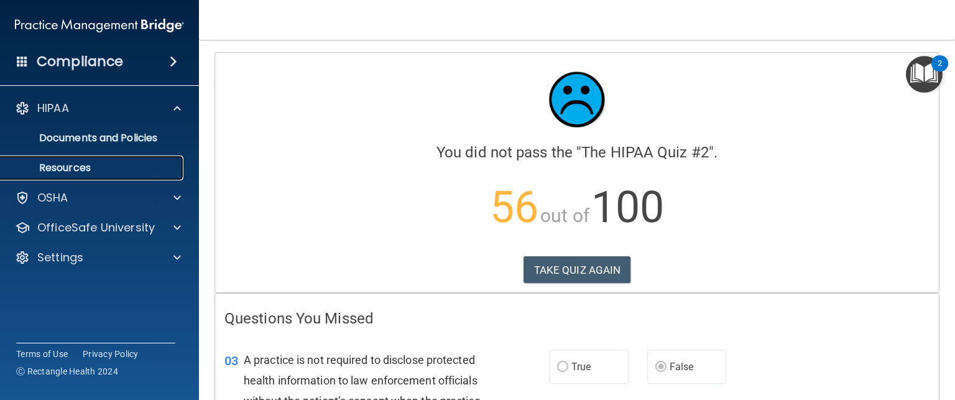
click at [83, 164] on p "Resources" at bounding box center [93, 168] width 170 height 12
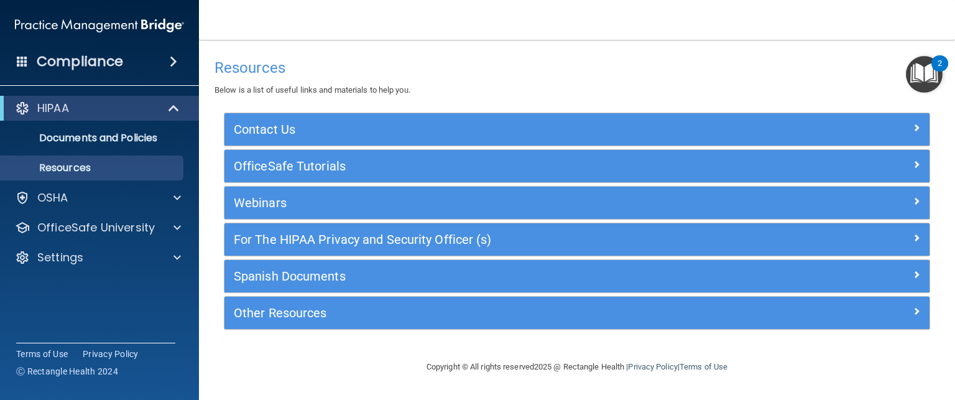
click at [156, 54] on div "Compliance" at bounding box center [99, 61] width 199 height 27
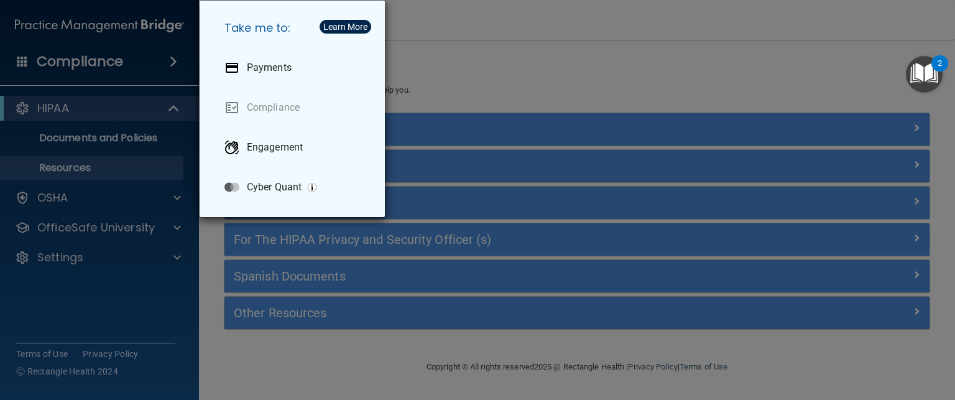
click at [313, 302] on div "Take me to: Payments Compliance Engagement Cyber Quant" at bounding box center [477, 200] width 955 height 400
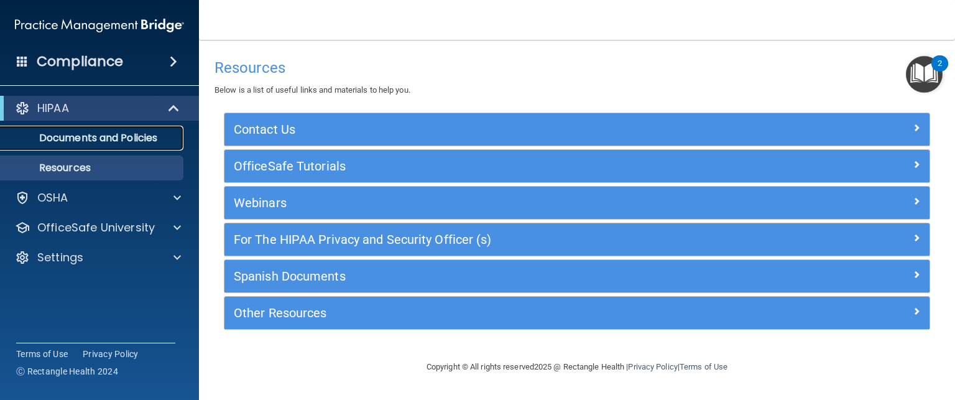
click at [140, 139] on p "Documents and Policies" at bounding box center [93, 138] width 170 height 12
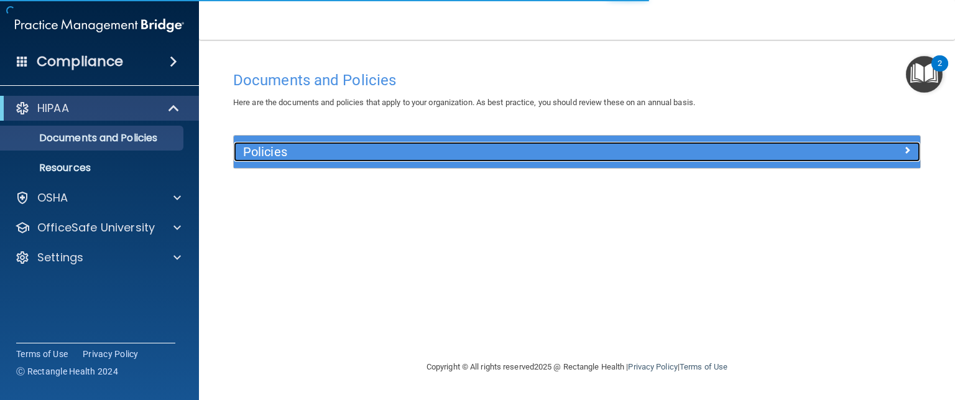
click at [316, 150] on h5 "Policies" at bounding box center [491, 152] width 496 height 14
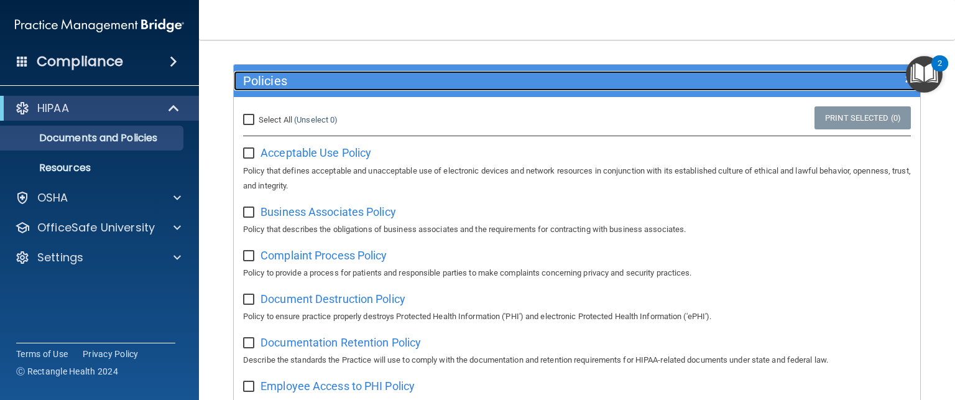
scroll to position [67, 0]
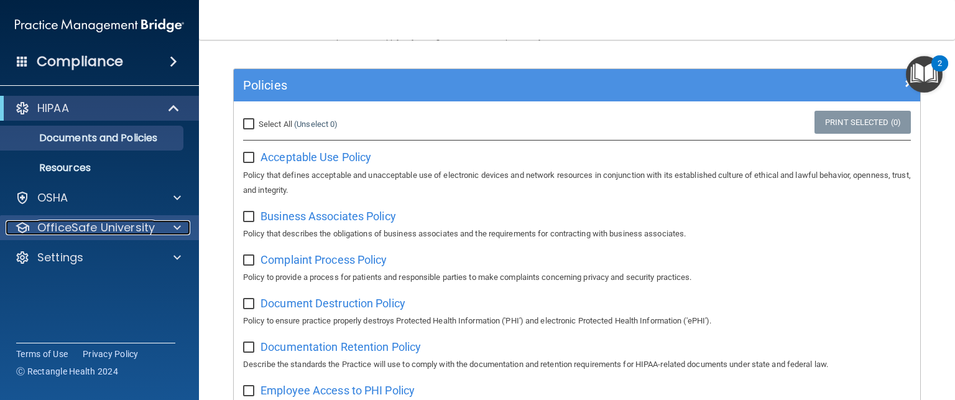
click at [150, 224] on p "OfficeSafe University" at bounding box center [95, 227] width 117 height 15
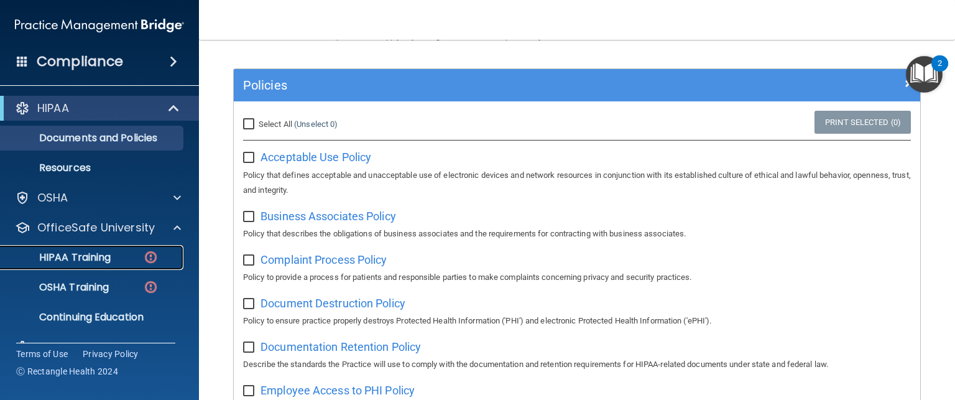
click at [83, 260] on p "HIPAA Training" at bounding box center [59, 257] width 103 height 12
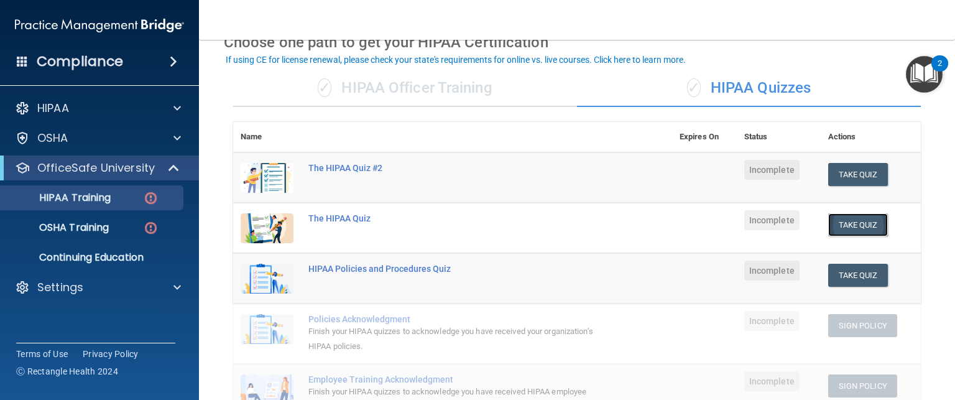
click at [855, 216] on button "Take Quiz" at bounding box center [858, 224] width 60 height 23
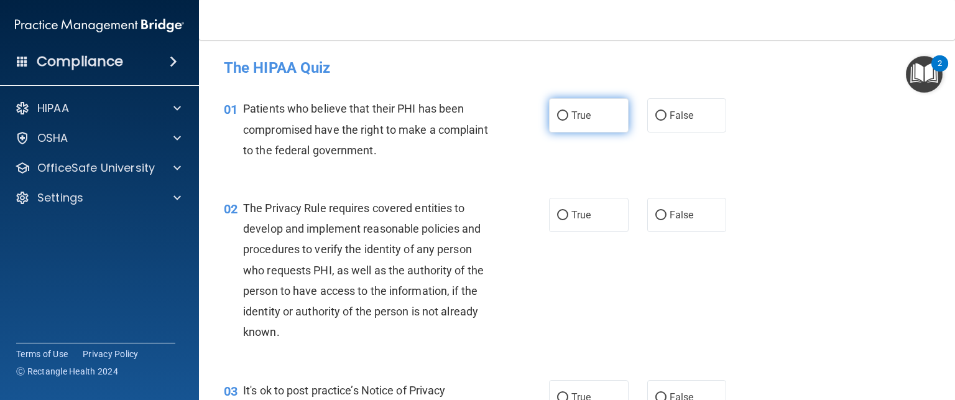
click at [581, 108] on label "True" at bounding box center [589, 115] width 80 height 34
click at [568, 111] on input "True" at bounding box center [562, 115] width 11 height 9
radio input "true"
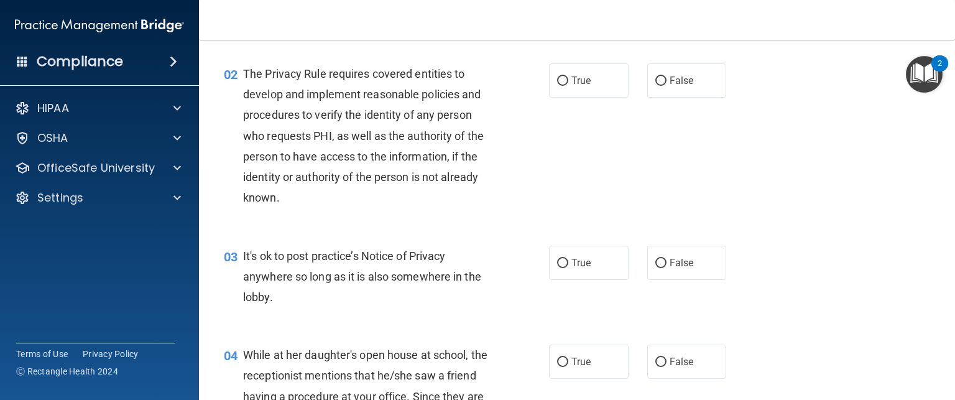
scroll to position [134, 0]
click at [597, 90] on label "True" at bounding box center [589, 80] width 80 height 34
click at [568, 86] on input "True" at bounding box center [562, 80] width 11 height 9
radio input "true"
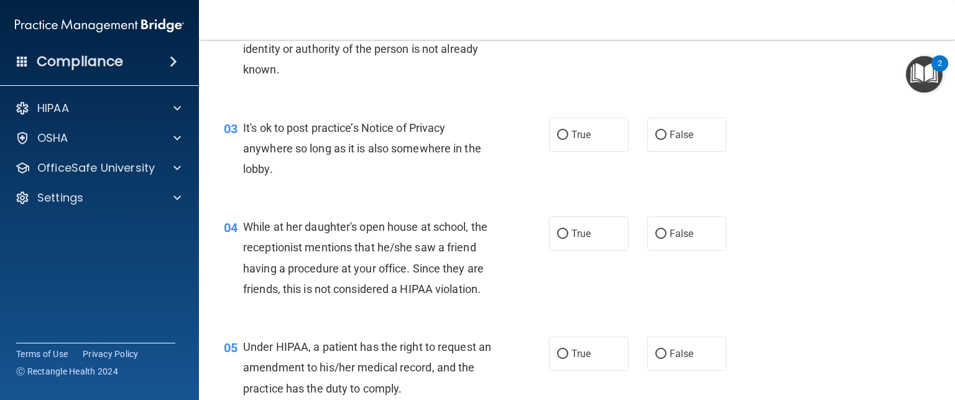
scroll to position [270, 0]
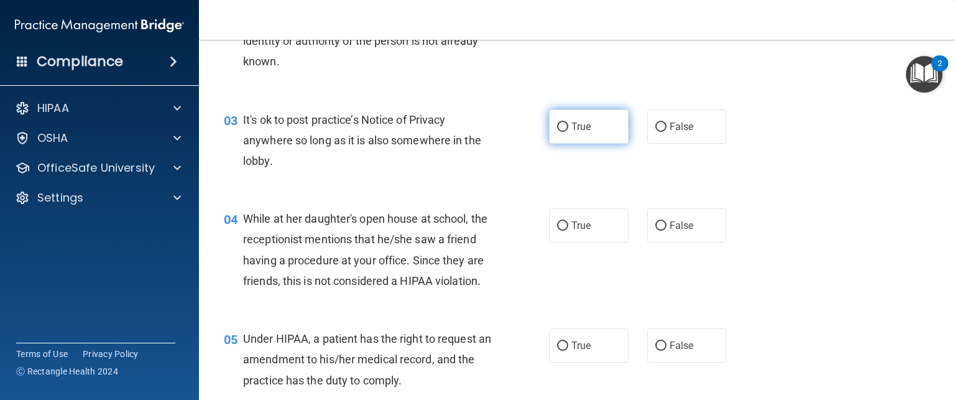
click at [586, 136] on label "True" at bounding box center [589, 126] width 80 height 34
click at [568, 132] on input "True" at bounding box center [562, 126] width 11 height 9
radio input "true"
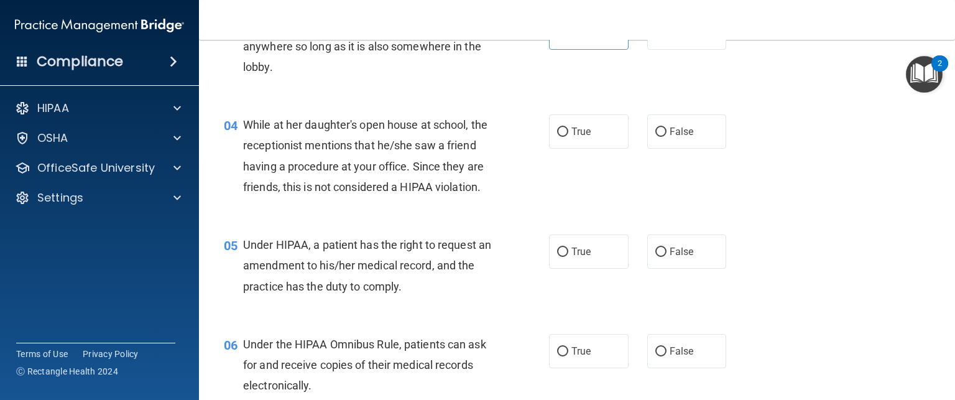
scroll to position [366, 0]
click at [659, 139] on label "False" at bounding box center [687, 130] width 80 height 34
click at [659, 136] on input "False" at bounding box center [660, 130] width 11 height 9
radio input "true"
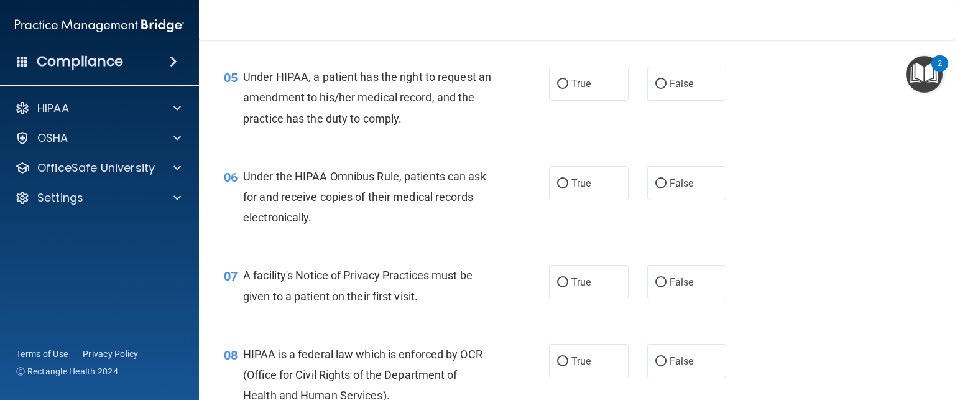
scroll to position [532, 0]
click at [578, 90] on span "True" at bounding box center [580, 84] width 19 height 12
click at [568, 89] on input "True" at bounding box center [562, 84] width 11 height 9
radio input "true"
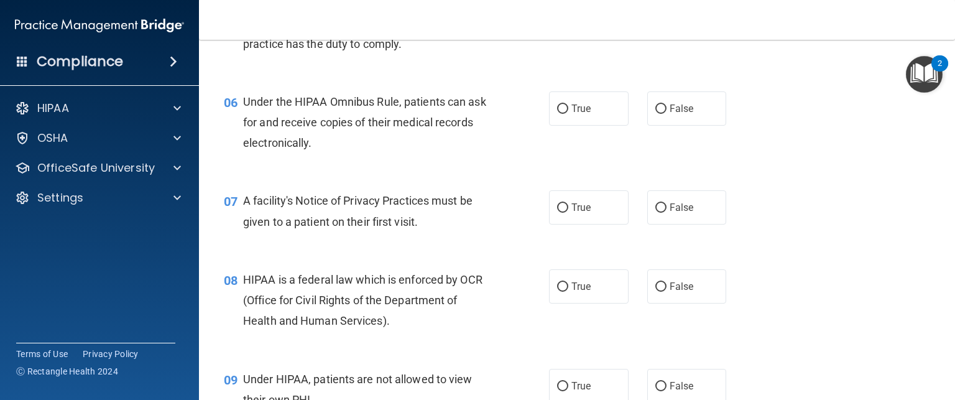
scroll to position [614, 0]
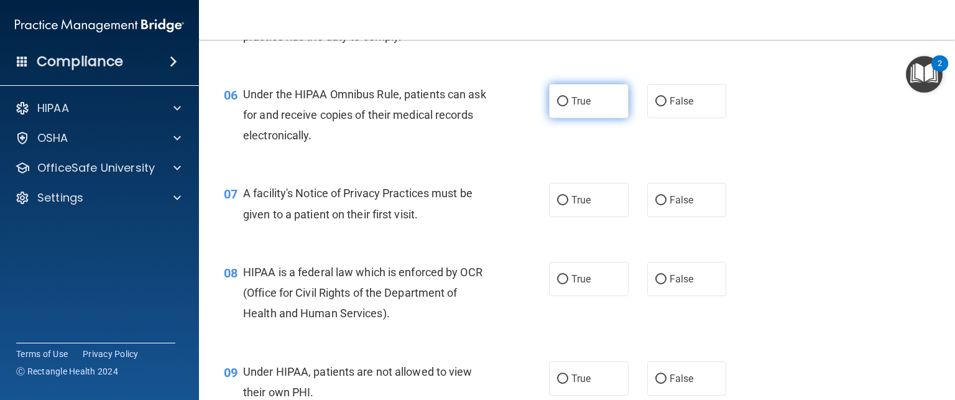
click at [592, 118] on label "True" at bounding box center [589, 101] width 80 height 34
click at [568, 106] on input "True" at bounding box center [562, 101] width 11 height 9
radio input "true"
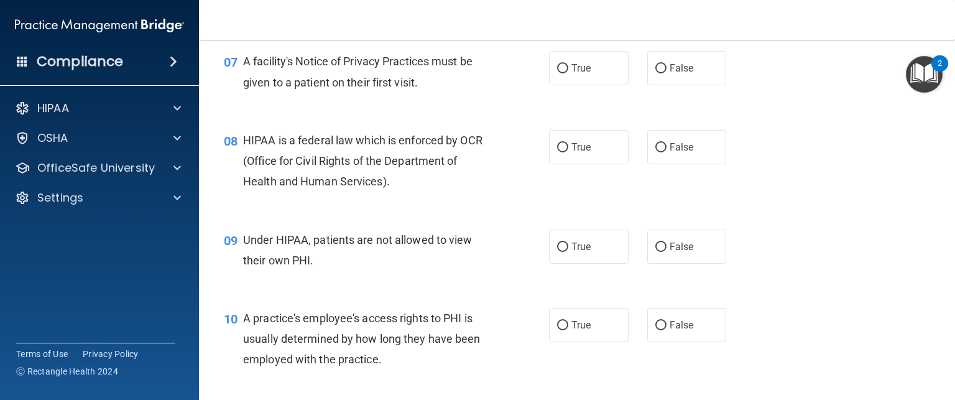
scroll to position [753, 0]
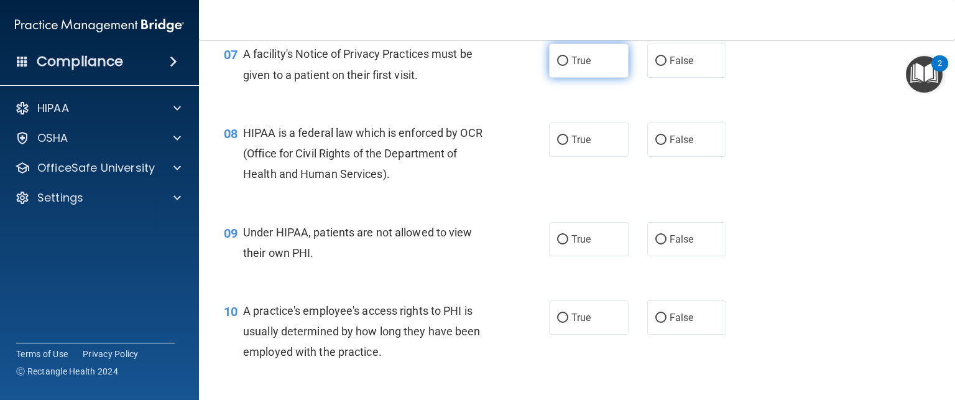
click at [563, 78] on label "True" at bounding box center [589, 61] width 80 height 34
click at [563, 66] on input "True" at bounding box center [562, 61] width 11 height 9
radio input "true"
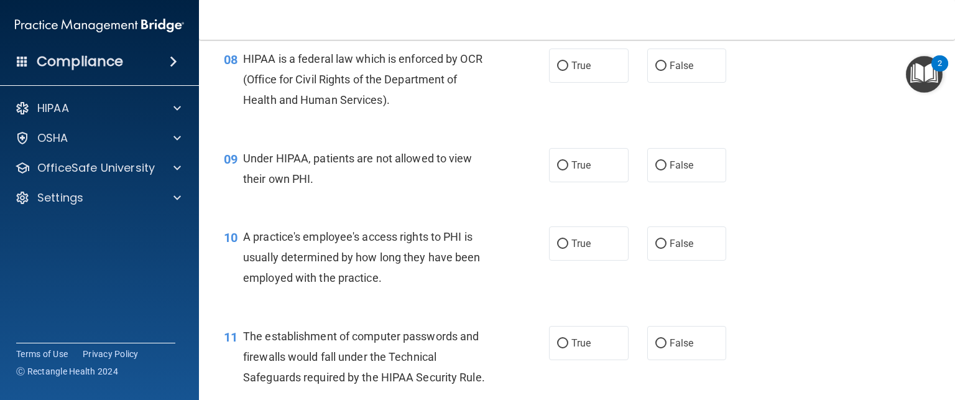
scroll to position [828, 0]
click at [557, 82] on label "True" at bounding box center [589, 65] width 80 height 34
click at [557, 70] on input "True" at bounding box center [562, 65] width 11 height 9
radio input "true"
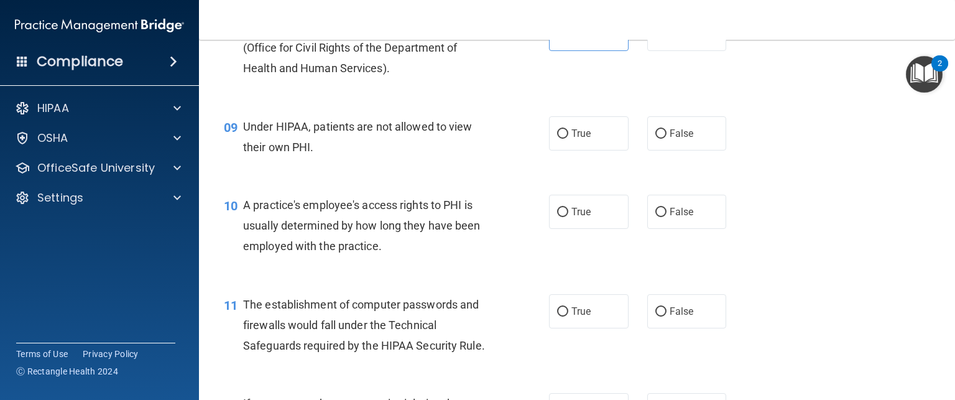
scroll to position [855, 0]
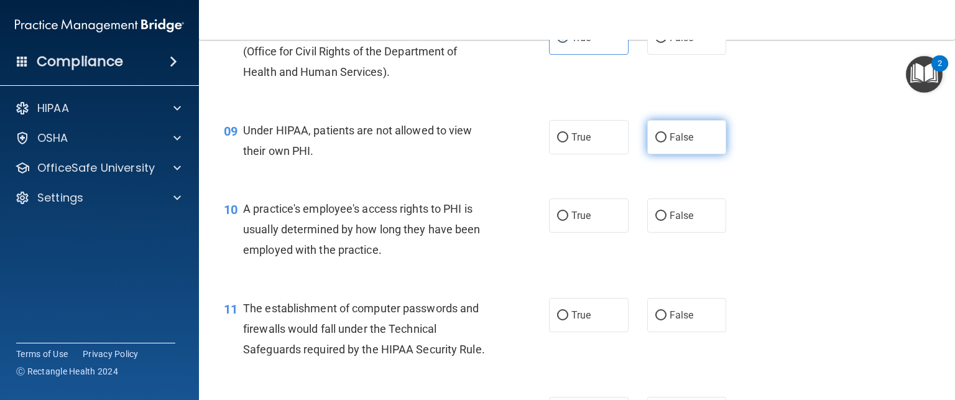
click at [679, 154] on label "False" at bounding box center [687, 137] width 80 height 34
click at [666, 142] on input "False" at bounding box center [660, 137] width 11 height 9
radio input "true"
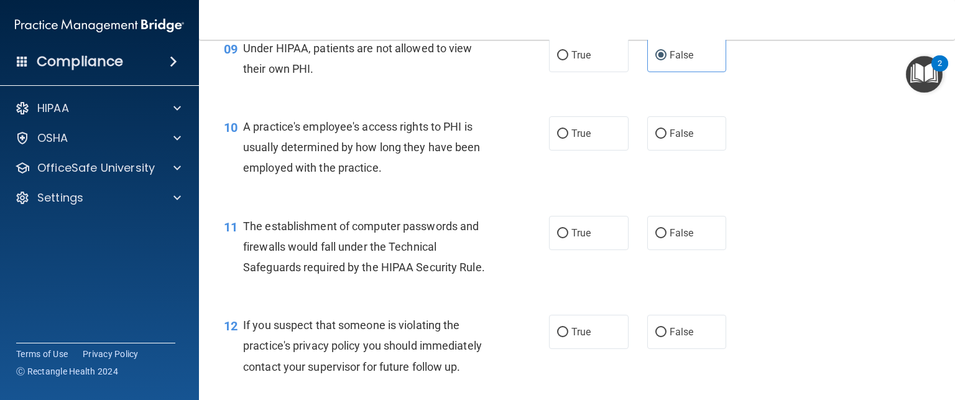
scroll to position [964, 0]
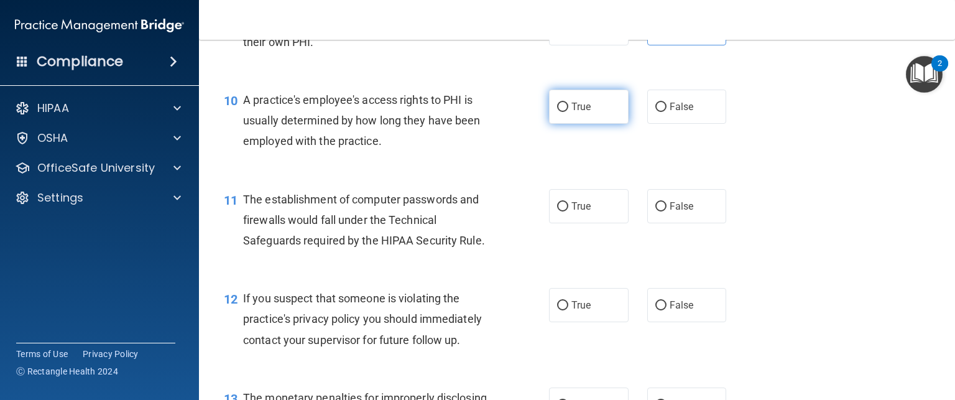
drag, startPoint x: 586, startPoint y: 134, endPoint x: 568, endPoint y: 131, distance: 18.8
click at [571, 113] on span "True" at bounding box center [580, 107] width 19 height 12
click at [568, 112] on input "True" at bounding box center [562, 107] width 11 height 9
radio input "true"
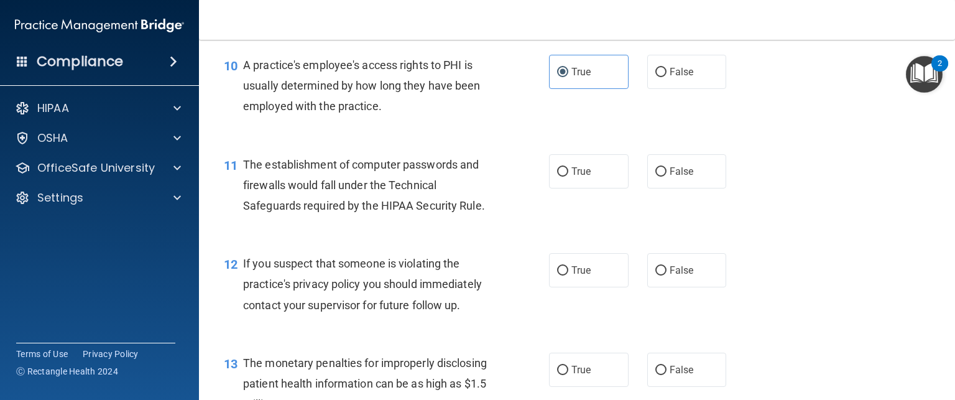
scroll to position [998, 0]
click at [648, 90] on label "False" at bounding box center [687, 72] width 80 height 34
click at [655, 78] on input "False" at bounding box center [660, 72] width 11 height 9
radio input "true"
radio input "false"
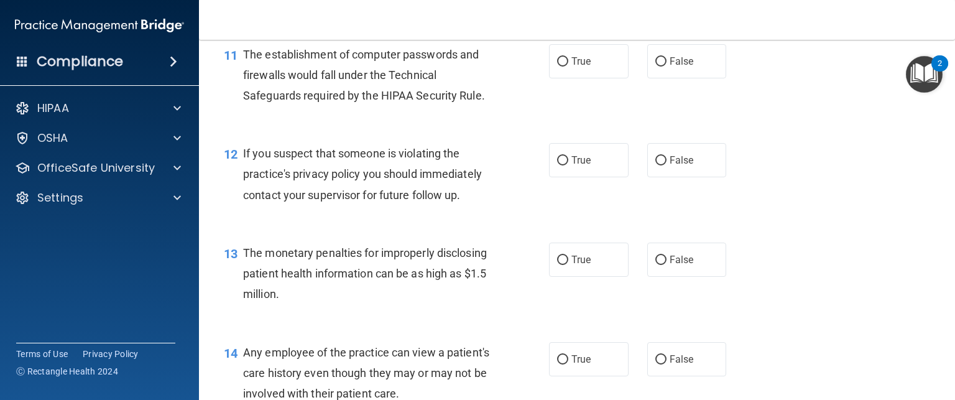
scroll to position [1110, 0]
click at [570, 77] on label "True" at bounding box center [589, 60] width 80 height 34
click at [568, 65] on input "True" at bounding box center [562, 60] width 11 height 9
radio input "true"
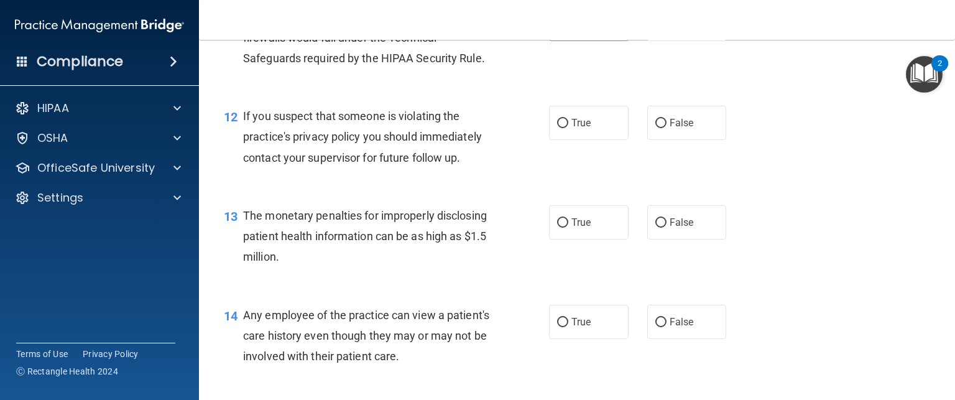
scroll to position [1176, 0]
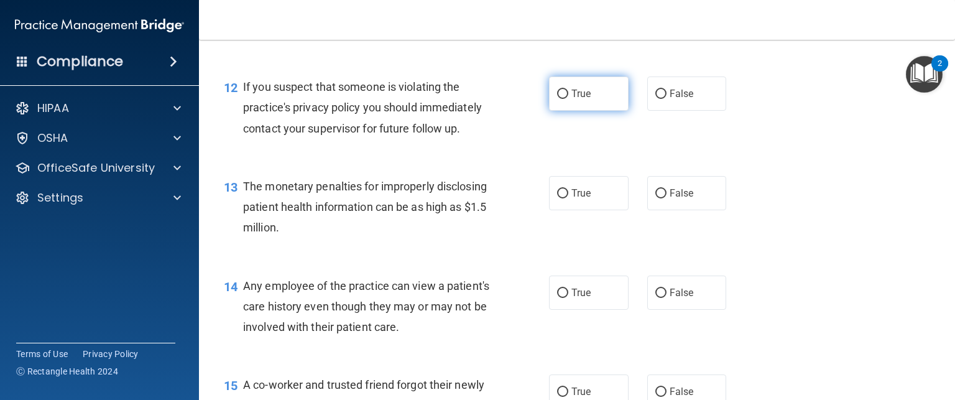
click at [583, 99] on span "True" at bounding box center [580, 94] width 19 height 12
click at [568, 99] on input "True" at bounding box center [562, 94] width 11 height 9
radio input "true"
click at [583, 99] on span "True" at bounding box center [580, 94] width 19 height 12
click at [568, 99] on input "True" at bounding box center [562, 94] width 11 height 9
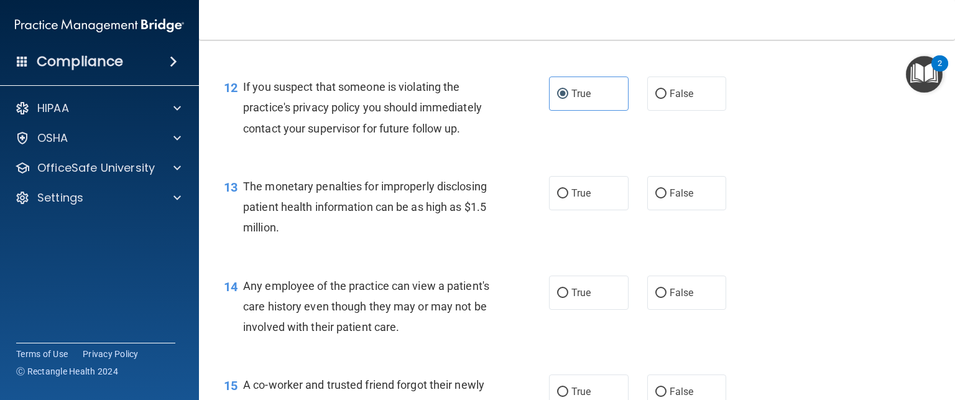
click at [532, 145] on div "12 If you suspect that someone is violating the practice's privacy policy you s…" at bounding box center [386, 110] width 362 height 68
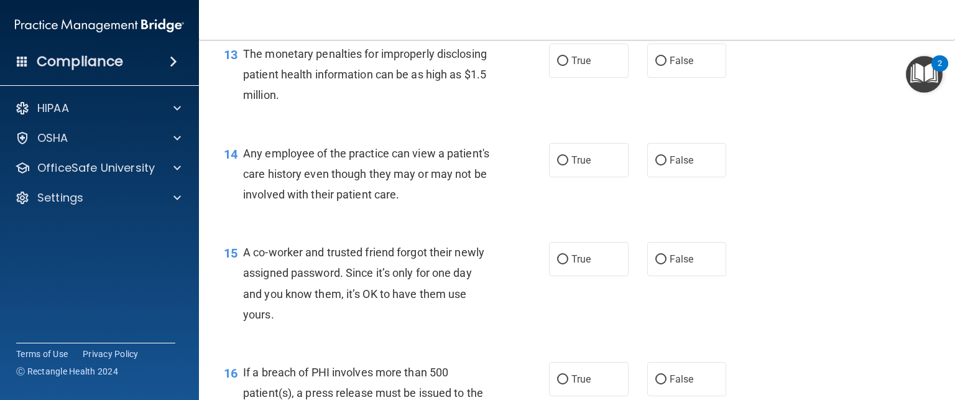
scroll to position [1325, 0]
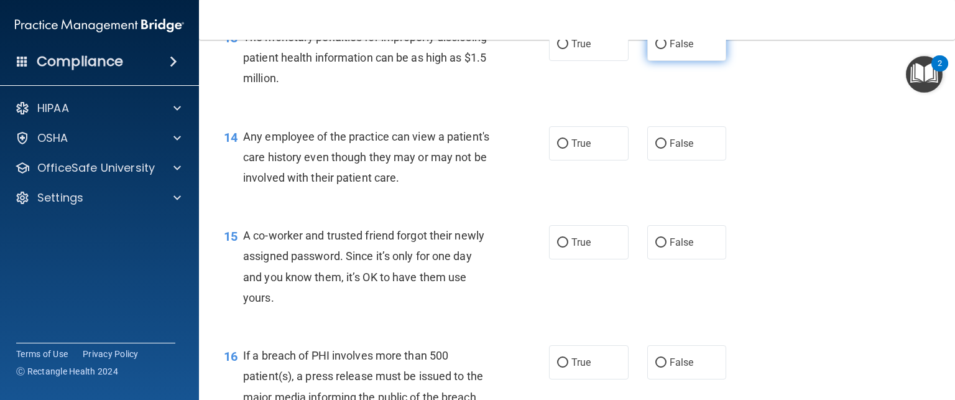
click at [704, 61] on label "False" at bounding box center [687, 44] width 80 height 34
click at [666, 49] on input "False" at bounding box center [660, 44] width 11 height 9
radio input "true"
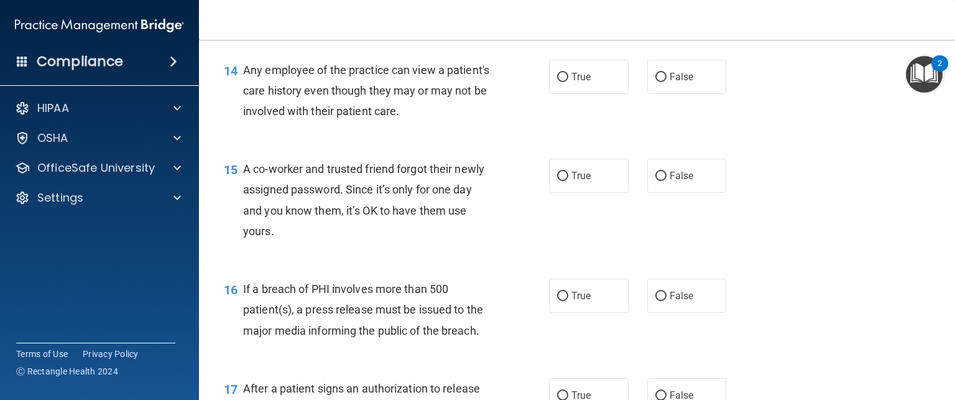
scroll to position [1410, 0]
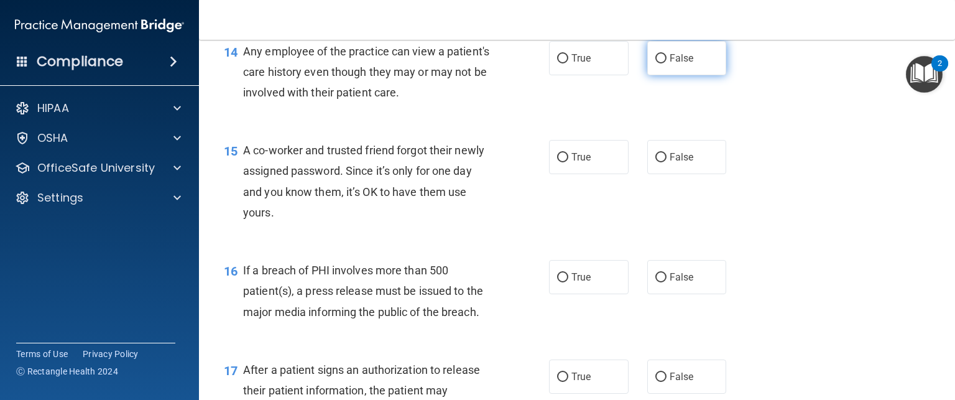
click at [670, 64] on span "False" at bounding box center [682, 58] width 24 height 12
click at [664, 63] on input "False" at bounding box center [660, 58] width 11 height 9
radio input "true"
click at [582, 64] on span "True" at bounding box center [580, 58] width 19 height 12
click at [568, 63] on input "True" at bounding box center [562, 58] width 11 height 9
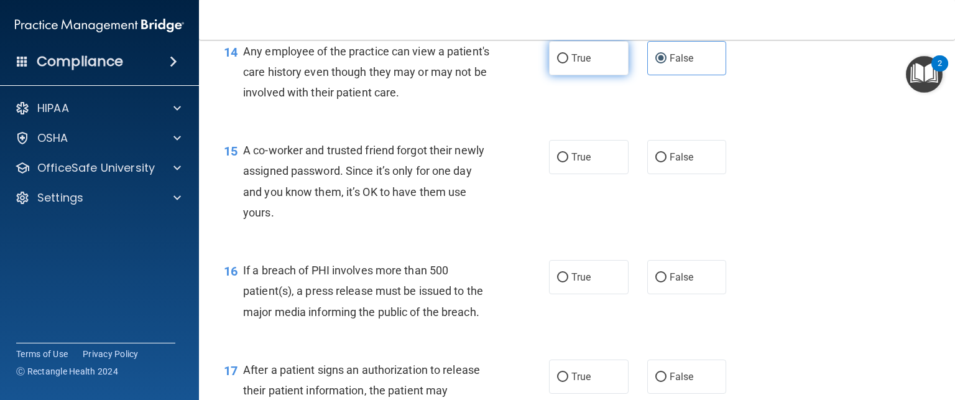
radio input "true"
radio input "false"
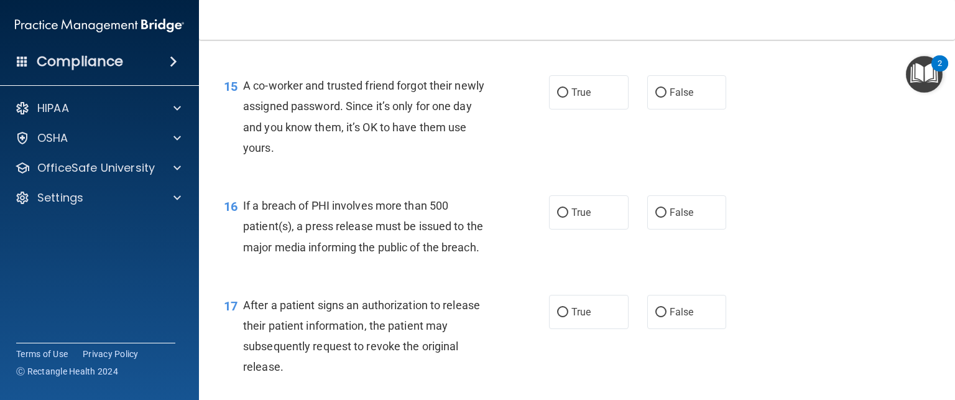
scroll to position [1479, 0]
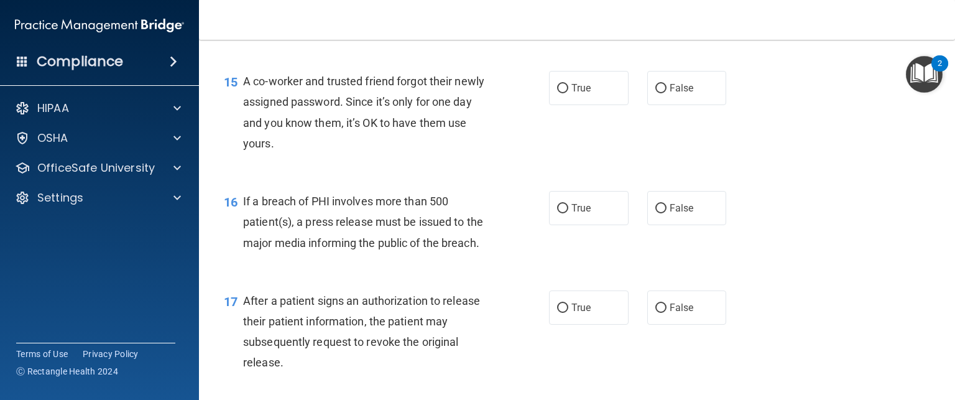
click at [670, 128] on div "15 A co-worker and trusted friend forgot their newly assigned password. Since i…" at bounding box center [576, 115] width 725 height 120
click at [679, 94] on span "False" at bounding box center [682, 88] width 24 height 12
click at [666, 93] on input "False" at bounding box center [660, 88] width 11 height 9
radio input "true"
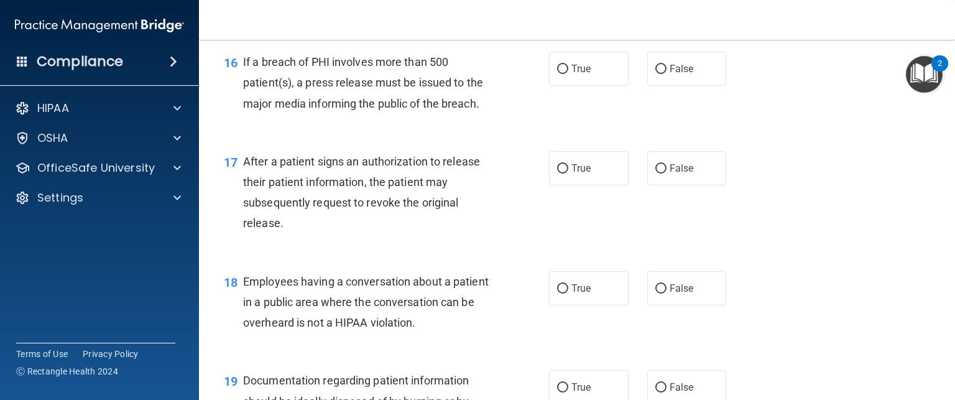
scroll to position [1628, 0]
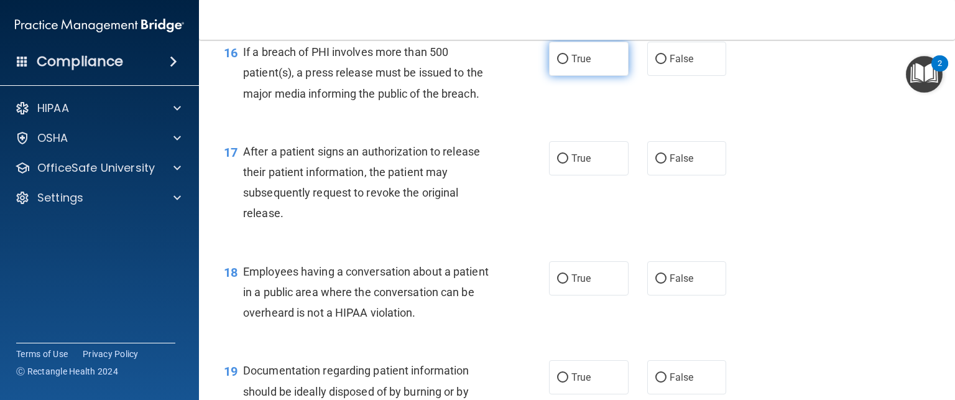
click at [565, 76] on label "True" at bounding box center [589, 59] width 80 height 34
click at [565, 64] on input "True" at bounding box center [562, 59] width 11 height 9
radio input "true"
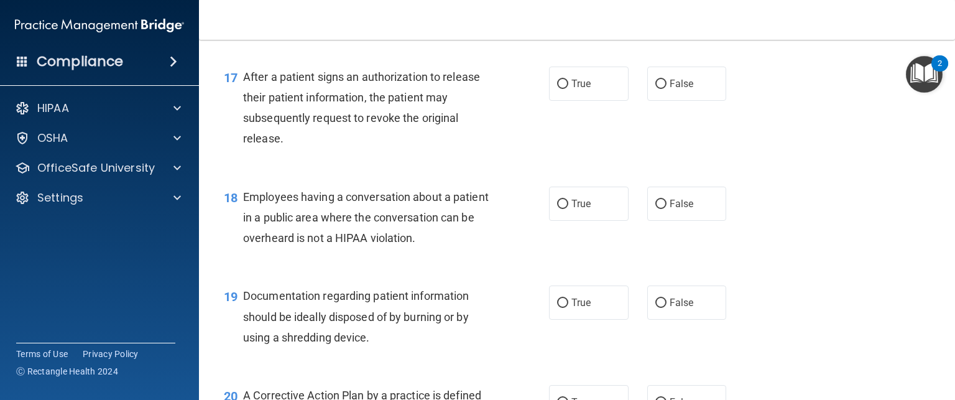
scroll to position [1703, 0]
click at [597, 101] on label "True" at bounding box center [589, 84] width 80 height 34
click at [568, 89] on input "True" at bounding box center [562, 84] width 11 height 9
radio input "true"
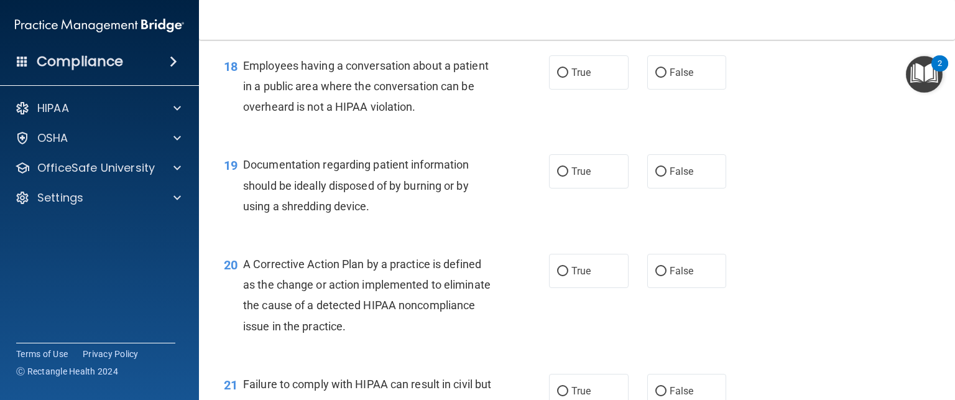
scroll to position [1837, 0]
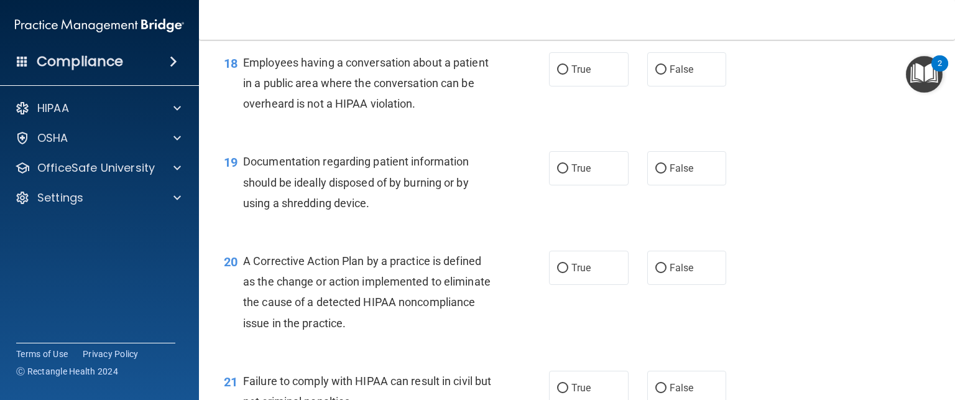
click at [480, 114] on div "Employees having a conversation about a patient in a public area where the conv…" at bounding box center [372, 83] width 258 height 62
click at [599, 86] on label "True" at bounding box center [589, 69] width 80 height 34
click at [568, 75] on input "True" at bounding box center [562, 69] width 11 height 9
radio input "true"
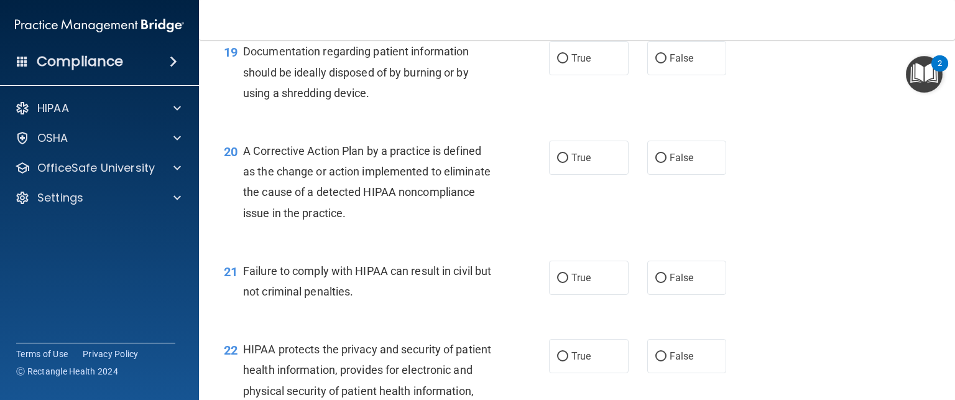
scroll to position [1948, 0]
click at [573, 63] on span "True" at bounding box center [580, 57] width 19 height 12
click at [568, 62] on input "True" at bounding box center [562, 57] width 11 height 9
radio input "true"
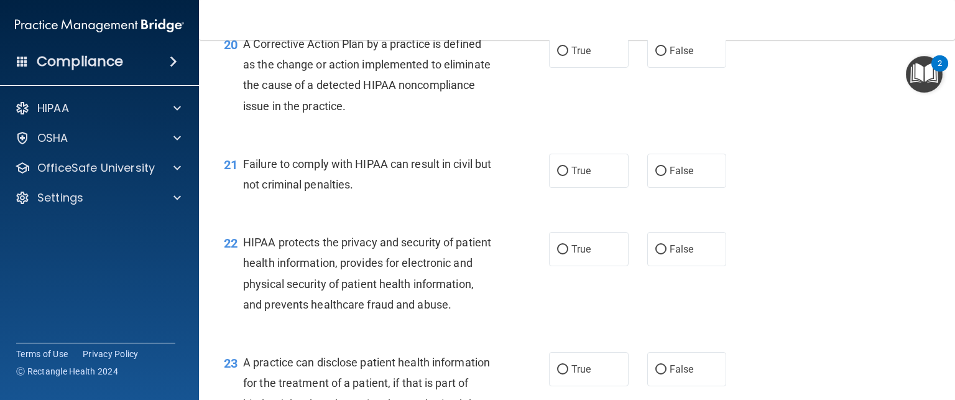
scroll to position [2055, 0]
click at [394, 115] on div "A Corrective Action Plan by a practice is defined as the change or action imple…" at bounding box center [372, 73] width 258 height 83
click at [550, 67] on label "True" at bounding box center [589, 49] width 80 height 34
click at [557, 55] on input "True" at bounding box center [562, 49] width 11 height 9
radio input "true"
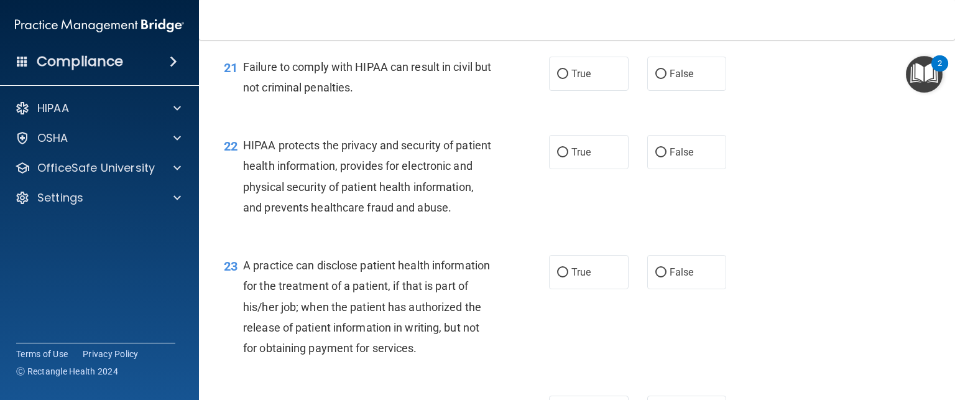
scroll to position [2151, 0]
click at [694, 91] on label "False" at bounding box center [687, 74] width 80 height 34
click at [666, 79] on input "False" at bounding box center [660, 74] width 11 height 9
radio input "true"
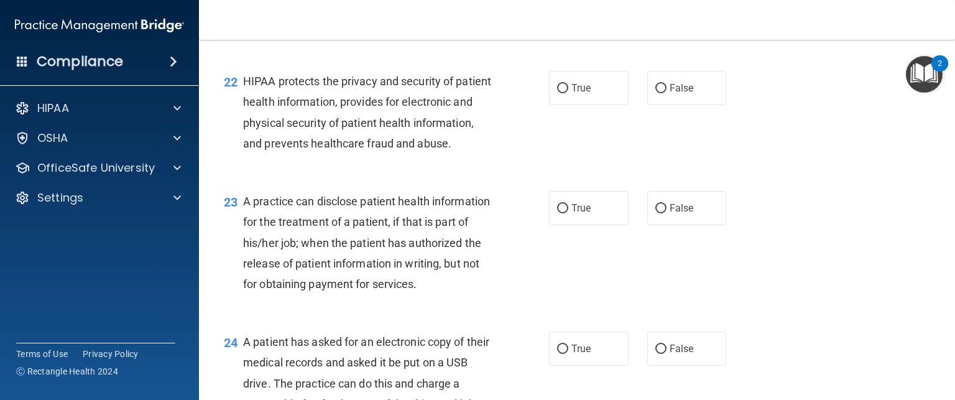
scroll to position [2216, 0]
click at [563, 104] on label "True" at bounding box center [589, 87] width 80 height 34
click at [563, 93] on input "True" at bounding box center [562, 87] width 11 height 9
radio input "true"
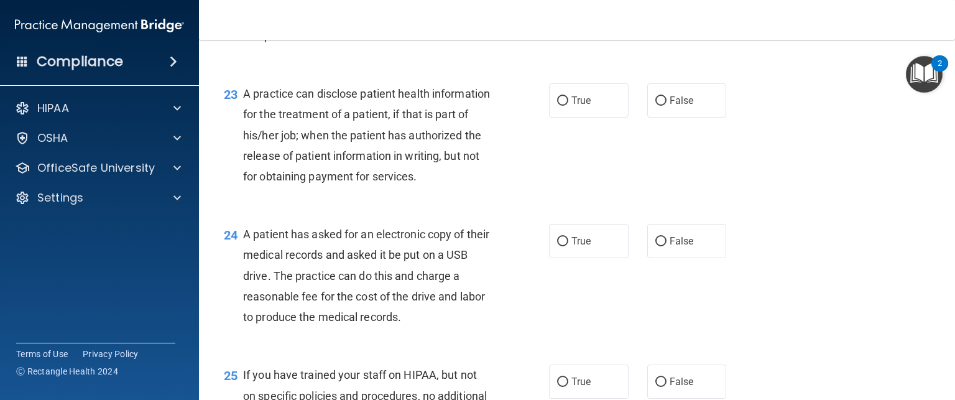
scroll to position [2345, 0]
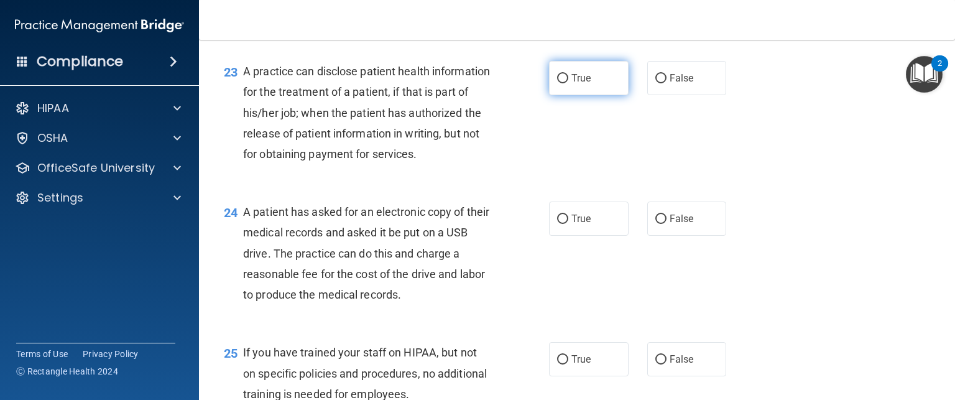
click at [564, 95] on label "True" at bounding box center [589, 78] width 80 height 34
click at [564, 83] on input "True" at bounding box center [562, 78] width 11 height 9
radio input "true"
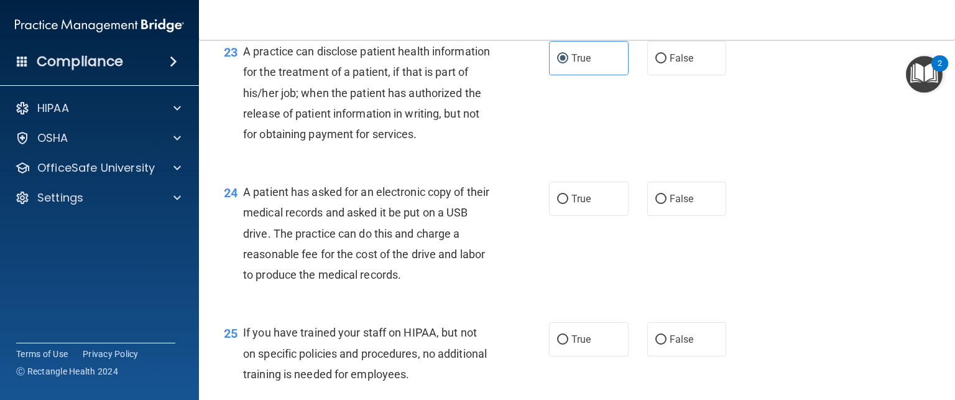
scroll to position [2362, 0]
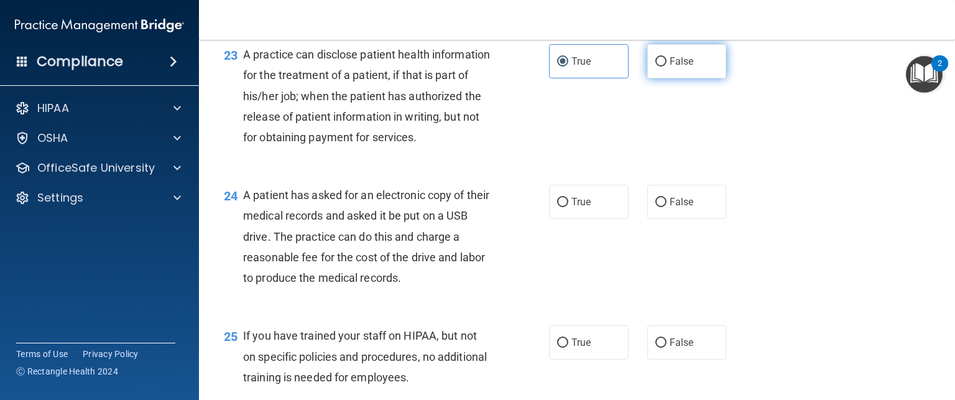
click at [658, 67] on input "False" at bounding box center [660, 61] width 11 height 9
radio input "true"
radio input "false"
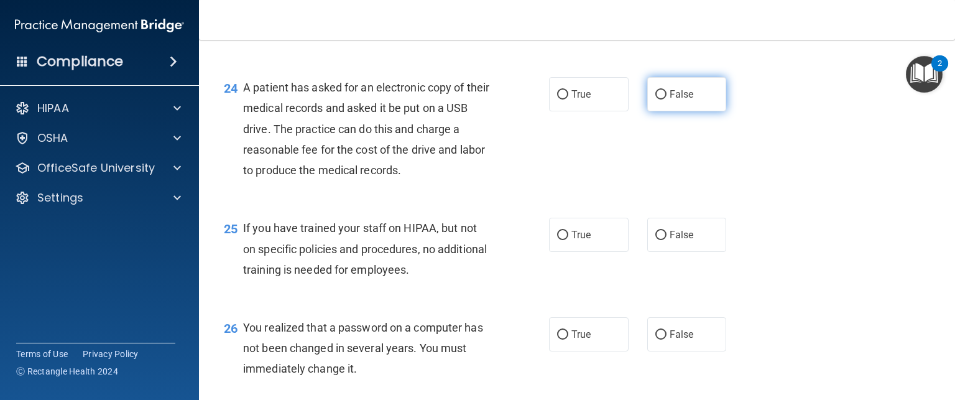
click at [678, 111] on label "False" at bounding box center [687, 94] width 80 height 34
click at [666, 99] on input "False" at bounding box center [660, 94] width 11 height 9
radio input "true"
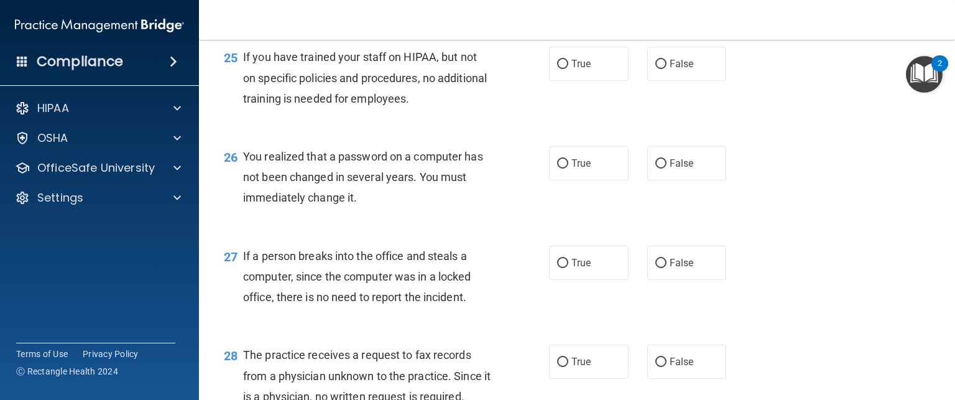
scroll to position [2641, 0]
click at [663, 80] on label "False" at bounding box center [687, 63] width 80 height 34
click at [663, 68] on input "False" at bounding box center [660, 63] width 11 height 9
radio input "true"
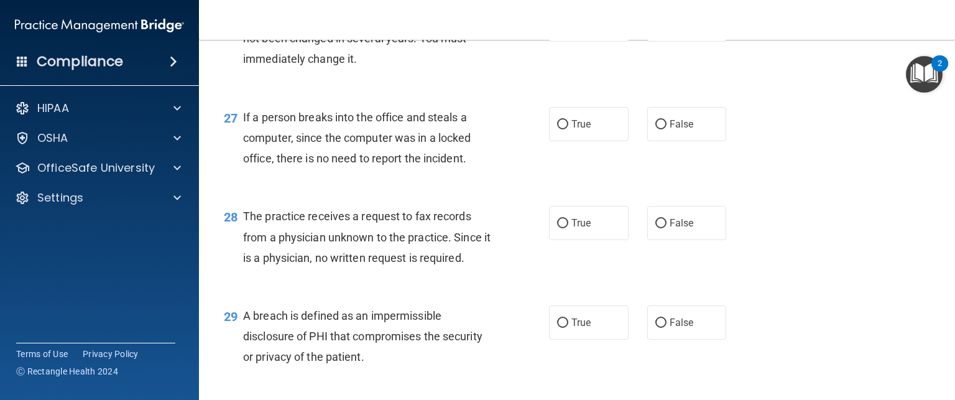
scroll to position [2780, 0]
click at [581, 29] on span "True" at bounding box center [580, 23] width 19 height 12
click at [568, 29] on input "True" at bounding box center [562, 23] width 11 height 9
radio input "true"
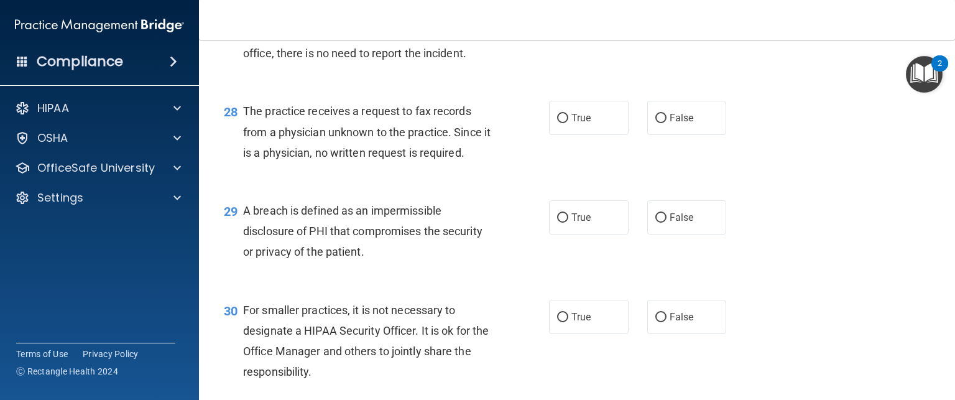
scroll to position [2885, 0]
click at [637, 85] on div "27 If a person breaks into the office and steals a computer, since the computer…" at bounding box center [576, 35] width 725 height 99
click at [660, 35] on label "False" at bounding box center [687, 18] width 80 height 34
click at [660, 24] on input "False" at bounding box center [660, 18] width 11 height 9
radio input "true"
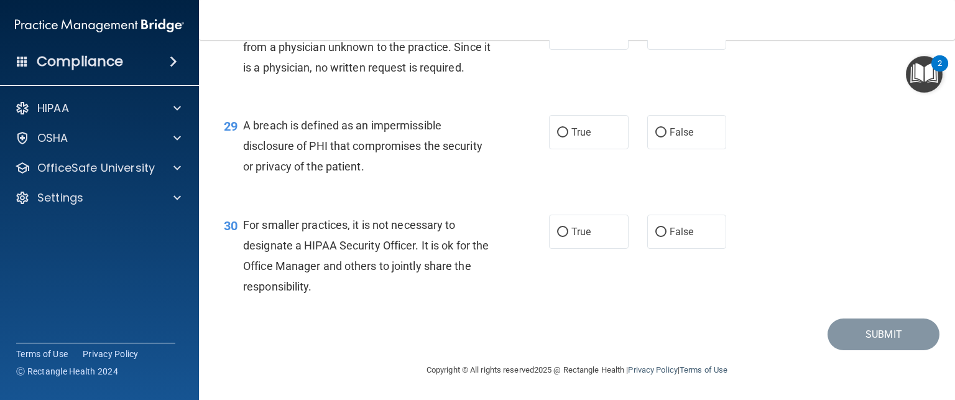
scroll to position [3004, 0]
click at [673, 50] on label "False" at bounding box center [687, 33] width 80 height 34
click at [666, 38] on input "False" at bounding box center [660, 33] width 11 height 9
radio input "true"
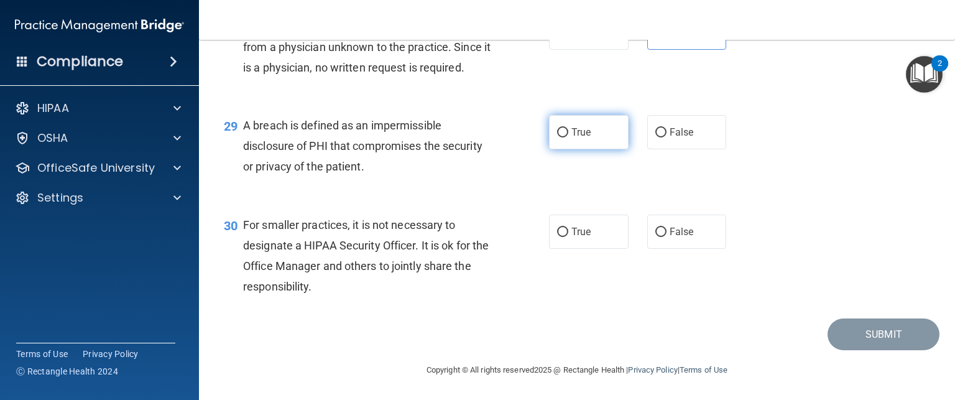
click at [579, 139] on label "True" at bounding box center [589, 132] width 80 height 34
click at [568, 137] on input "True" at bounding box center [562, 132] width 11 height 9
radio input "true"
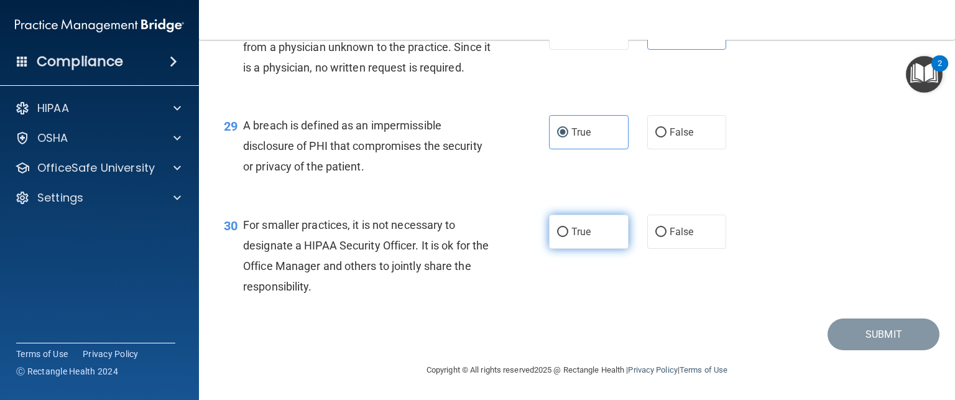
click at [589, 230] on label "True" at bounding box center [589, 231] width 80 height 34
click at [568, 230] on input "True" at bounding box center [562, 232] width 11 height 9
radio input "true"
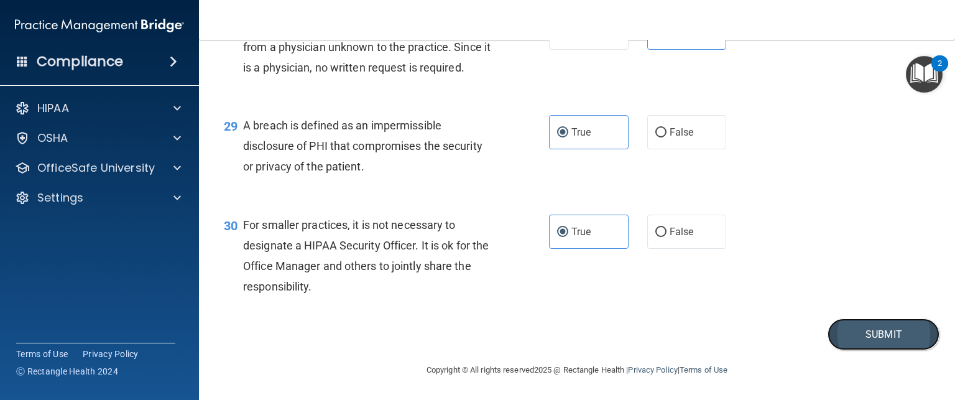
click at [845, 332] on button "Submit" at bounding box center [883, 334] width 112 height 32
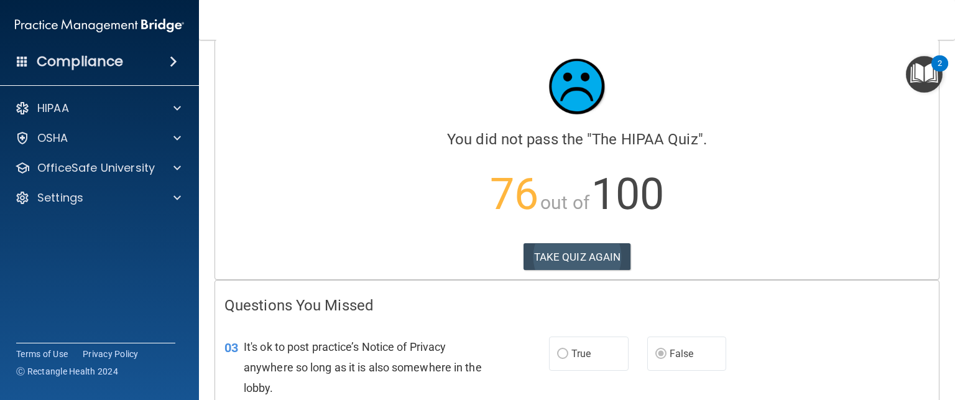
scroll to position [6, 0]
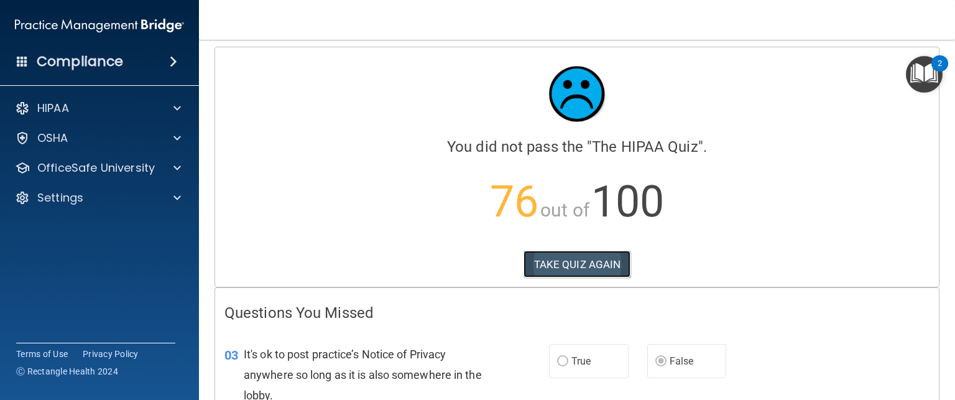
click at [574, 271] on button "TAKE QUIZ AGAIN" at bounding box center [577, 264] width 108 height 27
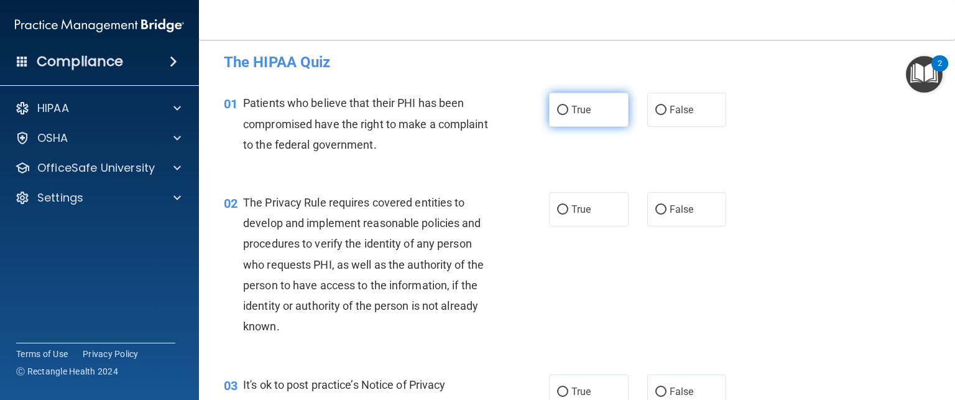
click at [601, 116] on label "True" at bounding box center [589, 110] width 80 height 34
click at [568, 115] on input "True" at bounding box center [562, 110] width 11 height 9
radio input "true"
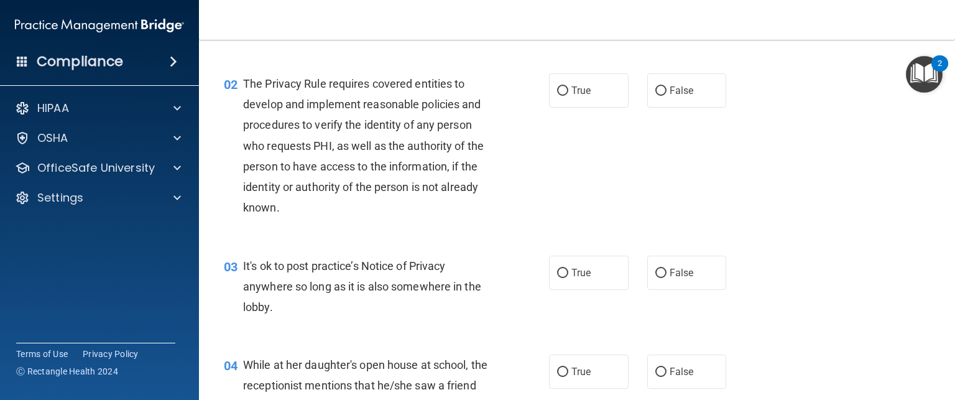
scroll to position [129, 0]
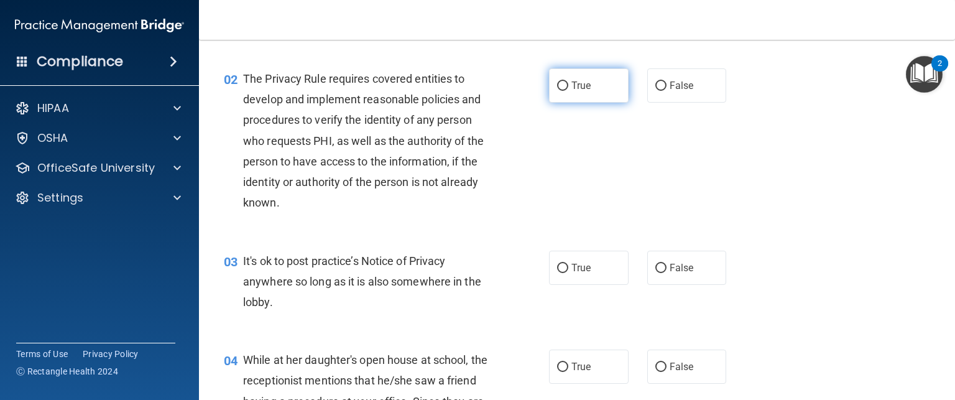
click at [583, 93] on label "True" at bounding box center [589, 85] width 80 height 34
click at [568, 91] on input "True" at bounding box center [562, 85] width 11 height 9
radio input "true"
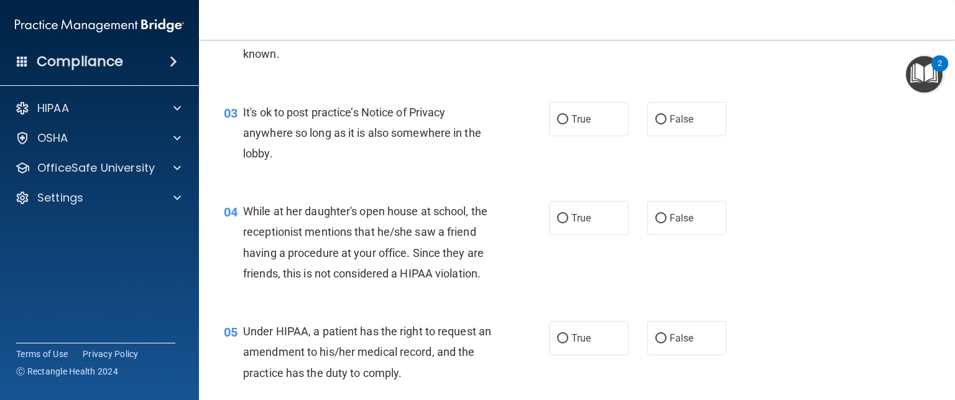
scroll to position [279, 0]
click at [693, 121] on label "False" at bounding box center [687, 118] width 80 height 34
click at [666, 121] on input "False" at bounding box center [660, 118] width 11 height 9
radio input "true"
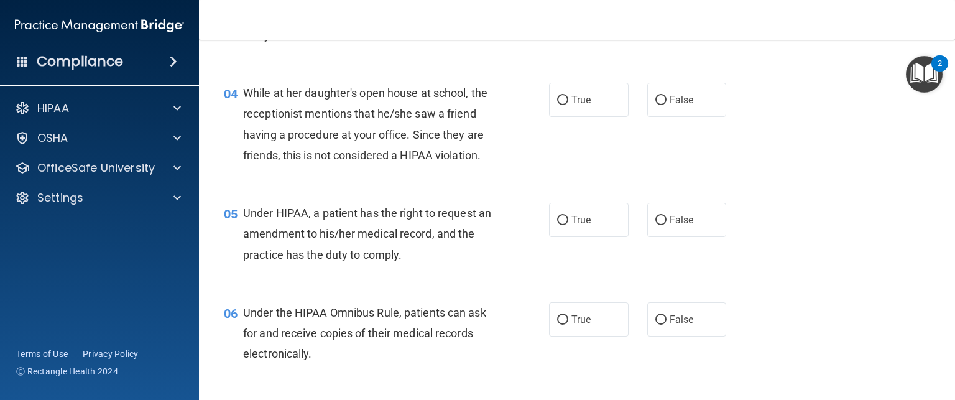
scroll to position [397, 0]
click at [574, 95] on span "True" at bounding box center [580, 99] width 19 height 12
click at [568, 95] on input "True" at bounding box center [562, 98] width 11 height 9
radio input "true"
click at [670, 98] on span "False" at bounding box center [682, 99] width 24 height 12
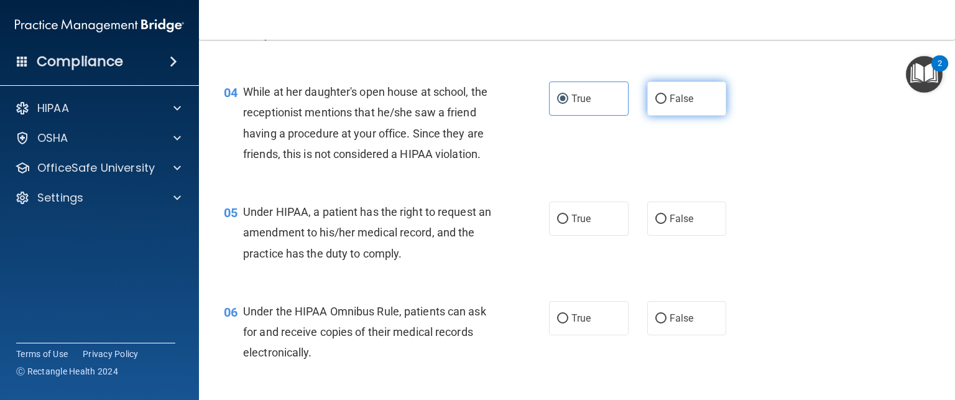
click at [665, 98] on input "False" at bounding box center [660, 98] width 11 height 9
radio input "true"
radio input "false"
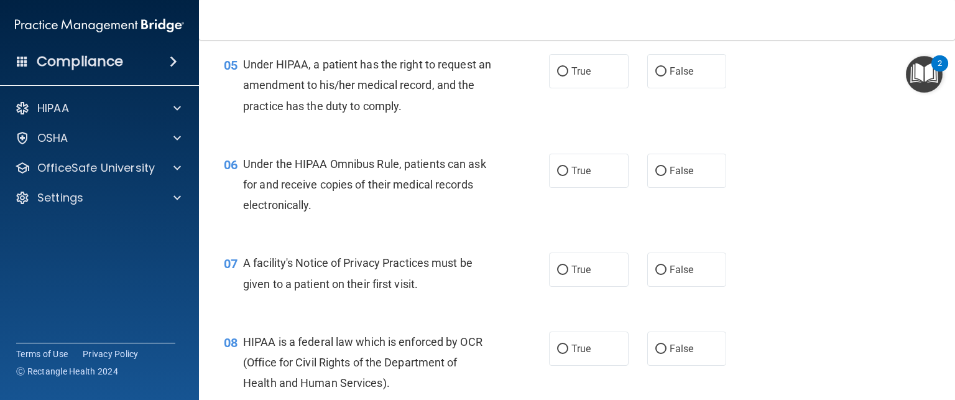
scroll to position [546, 0]
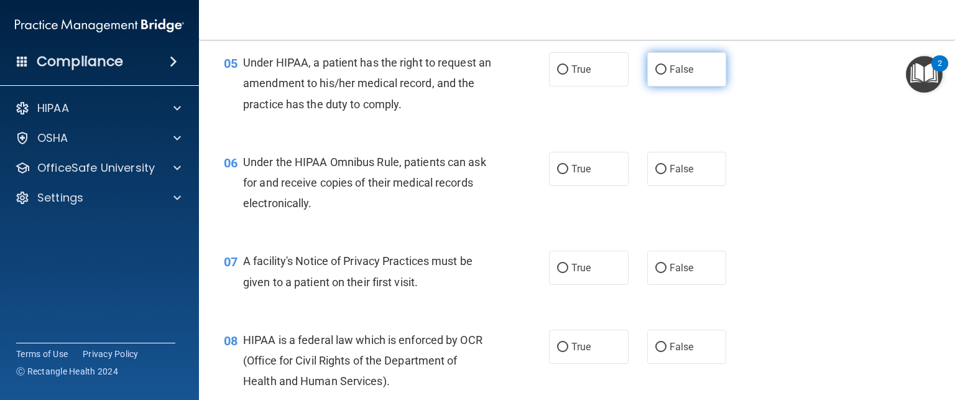
click at [675, 86] on label "False" at bounding box center [687, 69] width 80 height 34
click at [666, 75] on input "False" at bounding box center [660, 69] width 11 height 9
radio input "true"
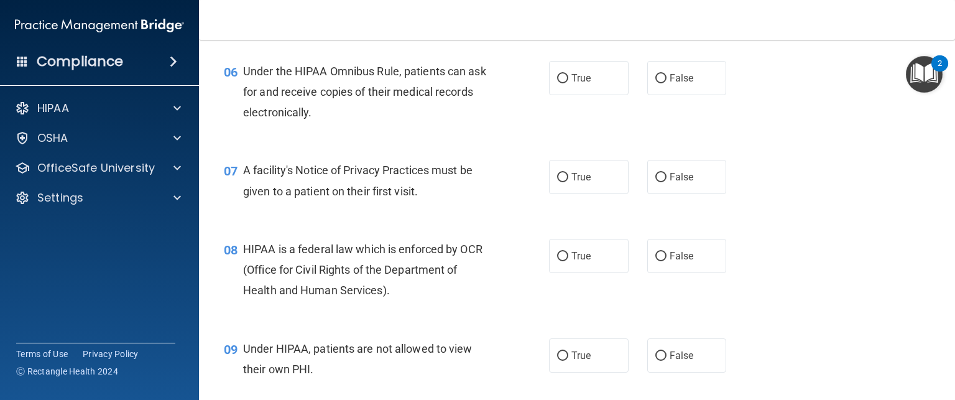
scroll to position [641, 0]
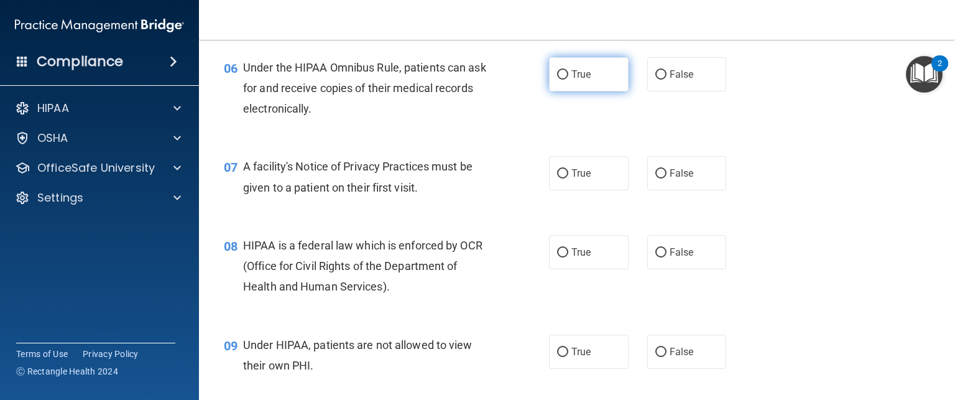
click at [549, 91] on label "True" at bounding box center [589, 74] width 80 height 34
click at [557, 80] on input "True" at bounding box center [562, 74] width 11 height 9
radio input "true"
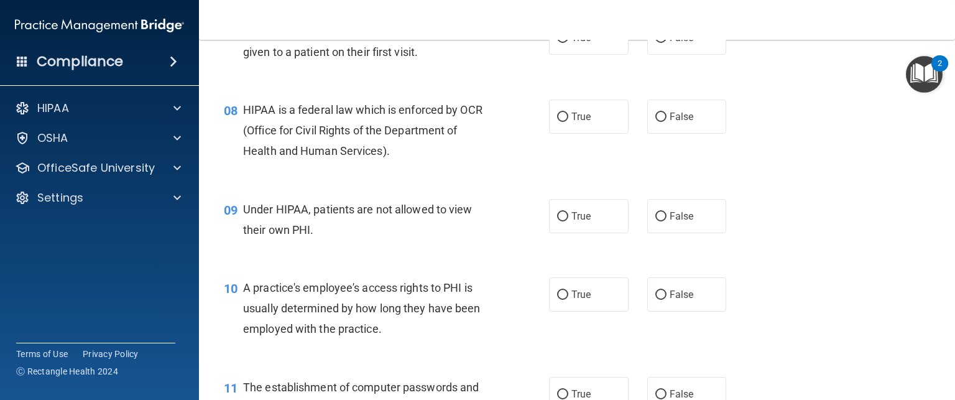
scroll to position [778, 0]
click at [581, 53] on label "True" at bounding box center [589, 36] width 80 height 34
click at [568, 42] on input "True" at bounding box center [562, 36] width 11 height 9
radio input "true"
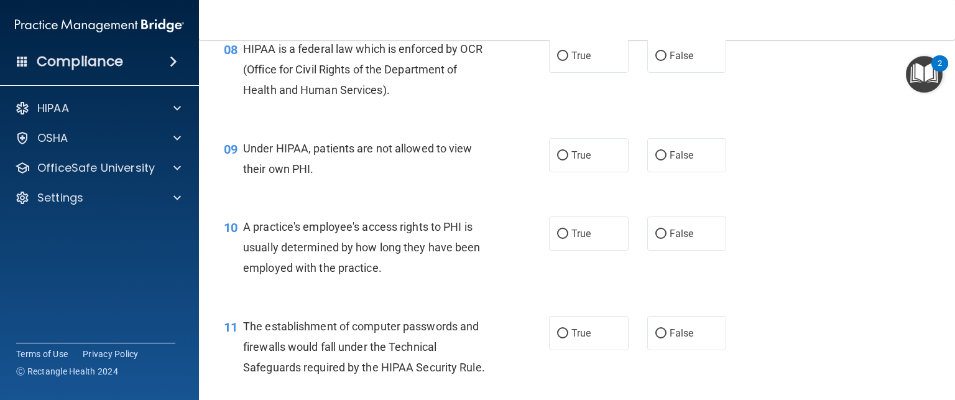
scroll to position [836, 0]
click at [578, 63] on span "True" at bounding box center [580, 57] width 19 height 12
click at [568, 62] on input "True" at bounding box center [562, 57] width 11 height 9
radio input "true"
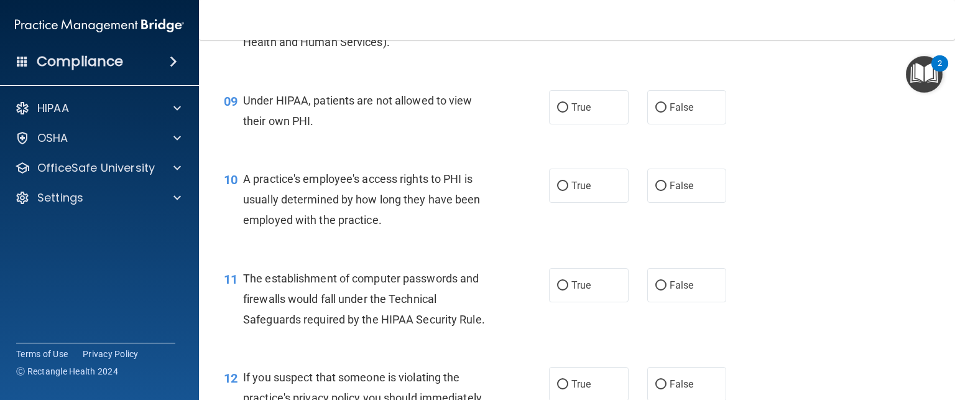
scroll to position [883, 0]
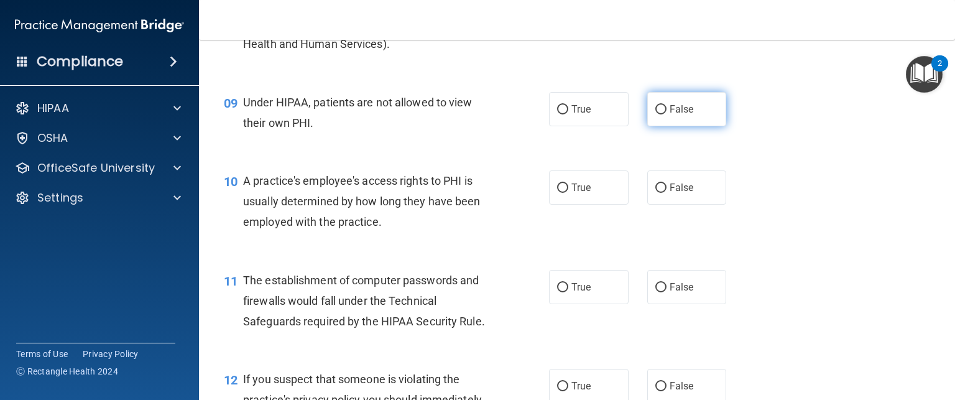
click at [687, 126] on label "False" at bounding box center [687, 109] width 80 height 34
click at [666, 114] on input "False" at bounding box center [660, 109] width 11 height 9
radio input "true"
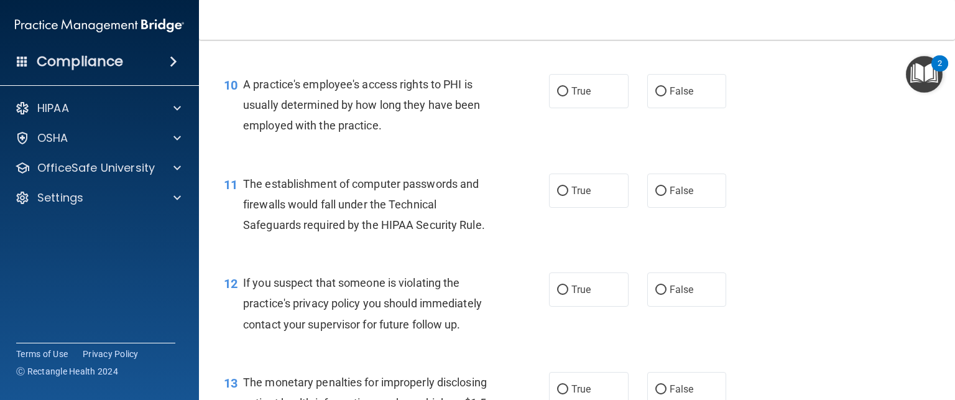
scroll to position [980, 0]
click at [681, 108] on label "False" at bounding box center [687, 90] width 80 height 34
click at [666, 96] on input "False" at bounding box center [660, 90] width 11 height 9
radio input "true"
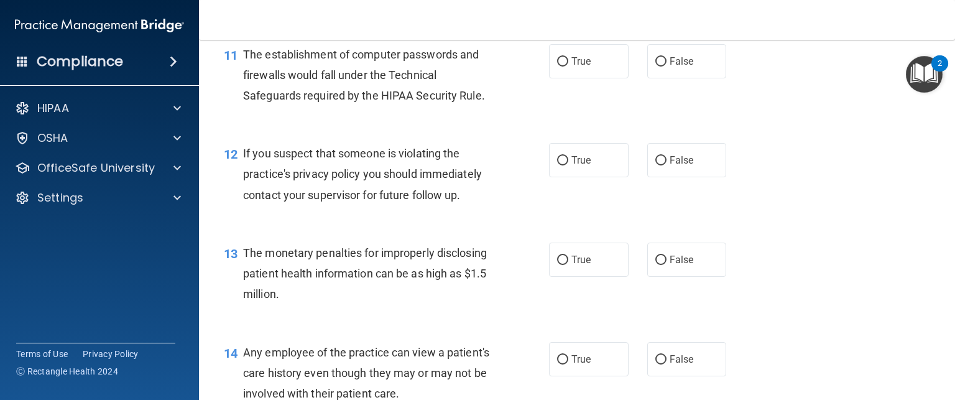
scroll to position [1110, 0]
click at [593, 78] on label "True" at bounding box center [589, 61] width 80 height 34
click at [568, 66] on input "True" at bounding box center [562, 61] width 11 height 9
radio input "true"
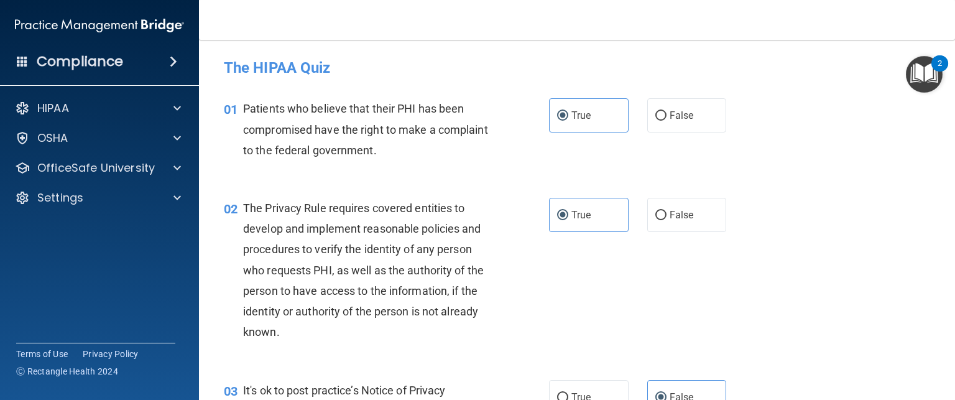
scroll to position [0, 0]
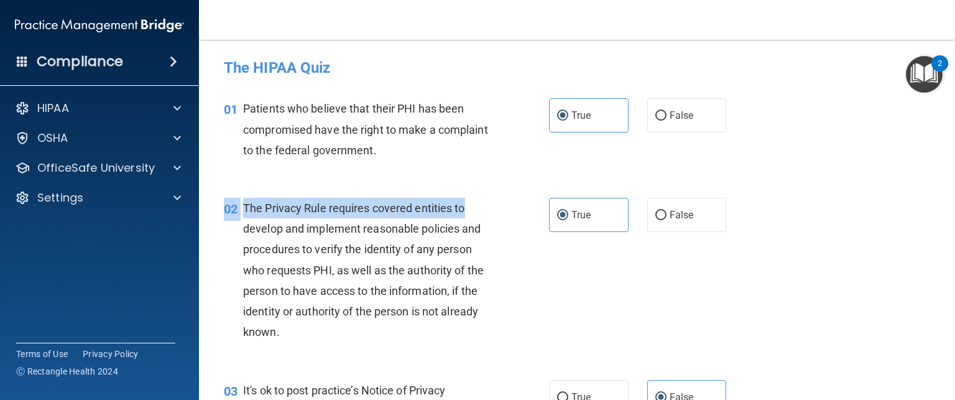
drag, startPoint x: 502, startPoint y: 206, endPoint x: 497, endPoint y: 186, distance: 20.5
click at [497, 186] on div "02 The Privacy Rule requires covered entities to develop and implement reasonab…" at bounding box center [576, 273] width 725 height 182
click at [444, 211] on span "The Privacy Rule requires covered entities to develop and implement reasonable …" at bounding box center [363, 269] width 241 height 137
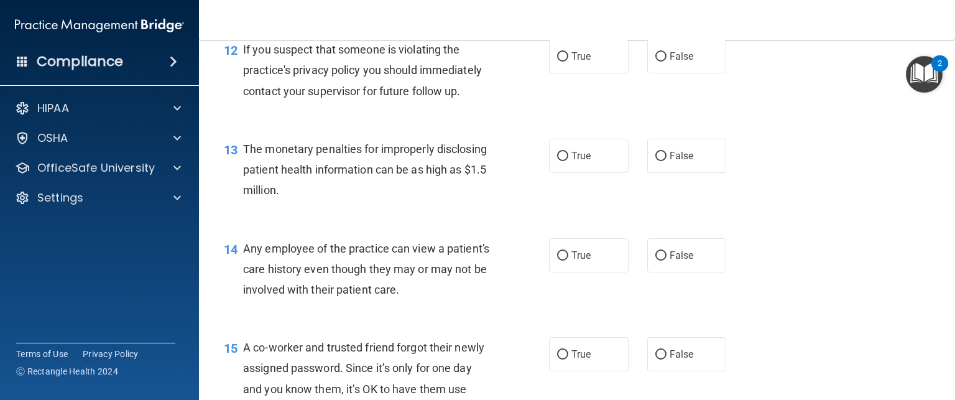
scroll to position [1214, 0]
click at [571, 62] on span "True" at bounding box center [580, 56] width 19 height 12
click at [568, 61] on input "True" at bounding box center [562, 56] width 11 height 9
radio input "true"
click at [564, 172] on label "True" at bounding box center [589, 155] width 80 height 34
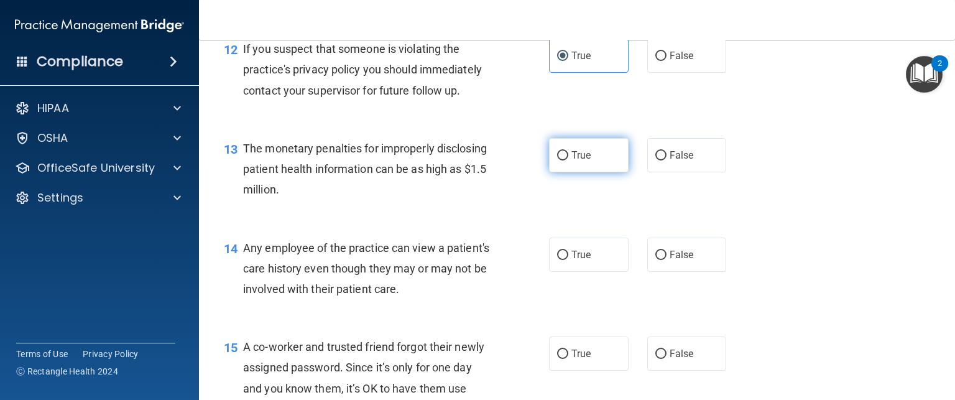
click at [564, 160] on input "True" at bounding box center [562, 155] width 11 height 9
radio input "true"
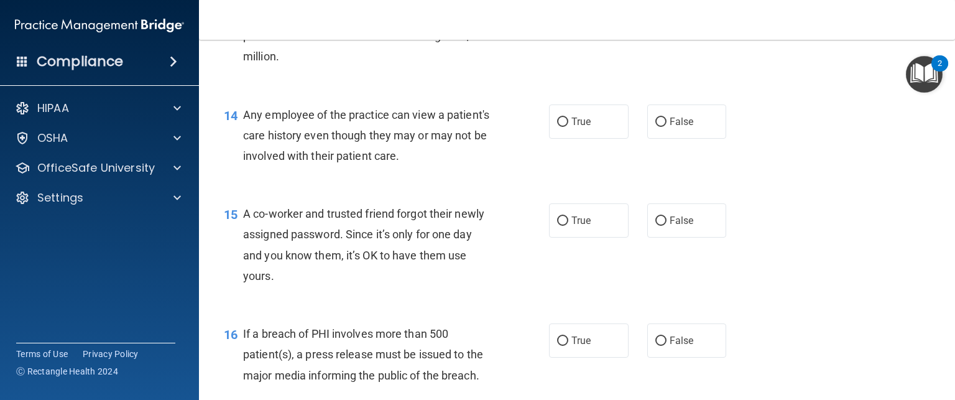
scroll to position [1348, 0]
click at [661, 131] on label "False" at bounding box center [687, 120] width 80 height 34
click at [661, 126] on input "False" at bounding box center [660, 120] width 11 height 9
radio input "true"
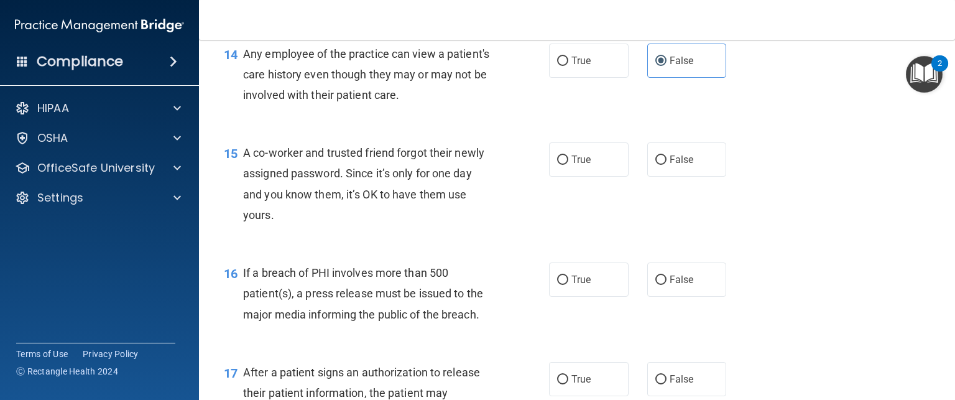
scroll to position [1415, 0]
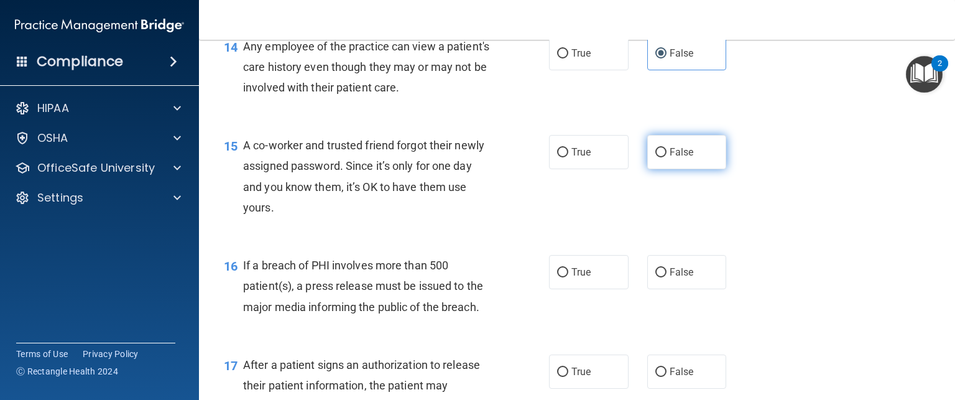
click at [658, 169] on label "False" at bounding box center [687, 152] width 80 height 34
click at [658, 157] on input "False" at bounding box center [660, 152] width 11 height 9
radio input "true"
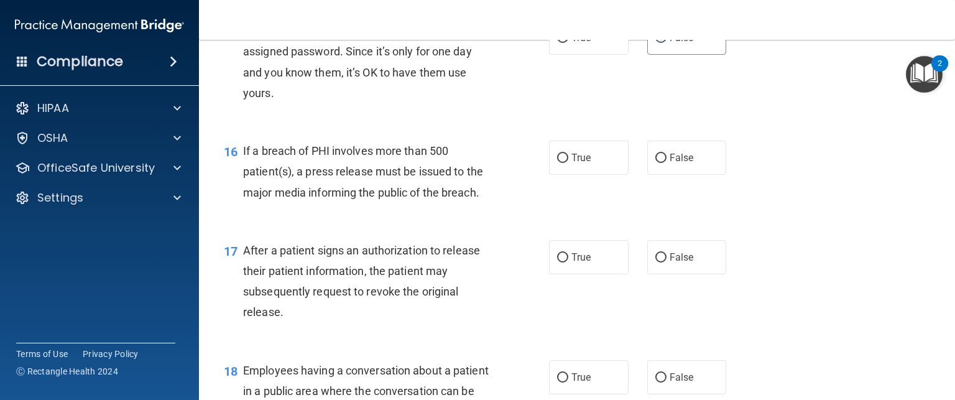
scroll to position [1531, 0]
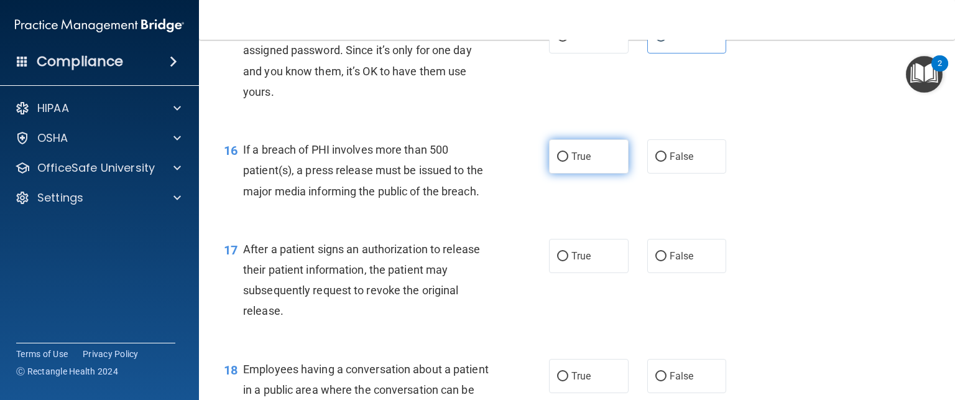
click at [579, 173] on label "True" at bounding box center [589, 156] width 80 height 34
click at [568, 162] on input "True" at bounding box center [562, 156] width 11 height 9
radio input "true"
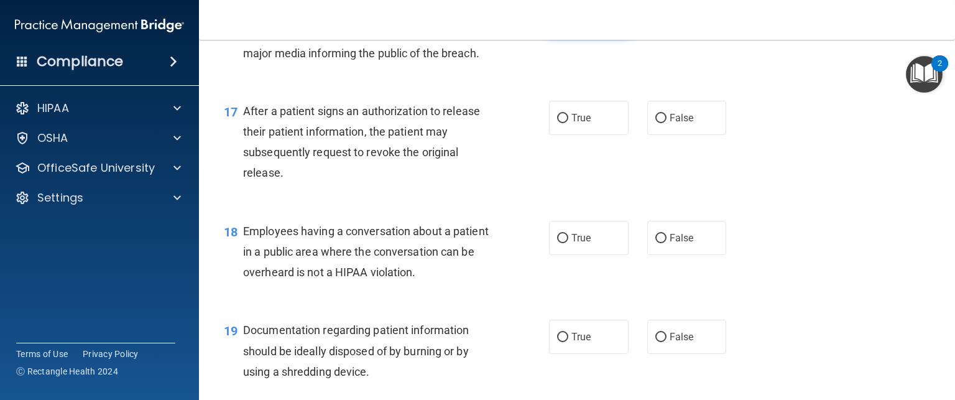
scroll to position [1673, 0]
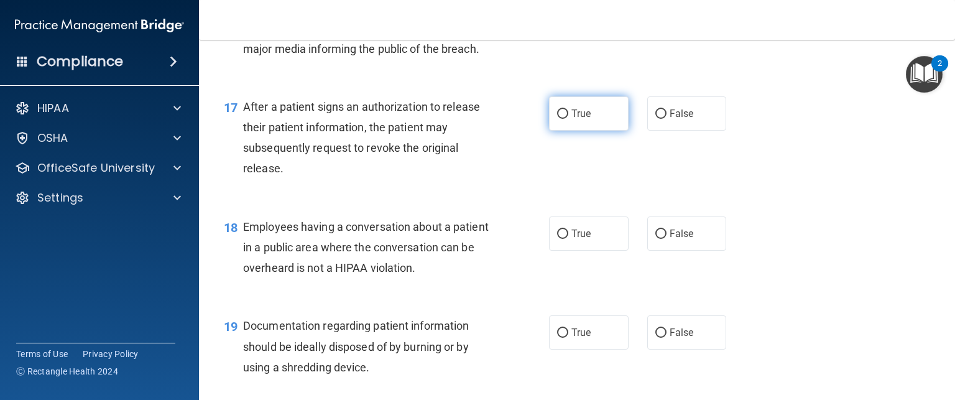
click at [573, 119] on span "True" at bounding box center [580, 114] width 19 height 12
click at [568, 119] on input "True" at bounding box center [562, 113] width 11 height 9
radio input "true"
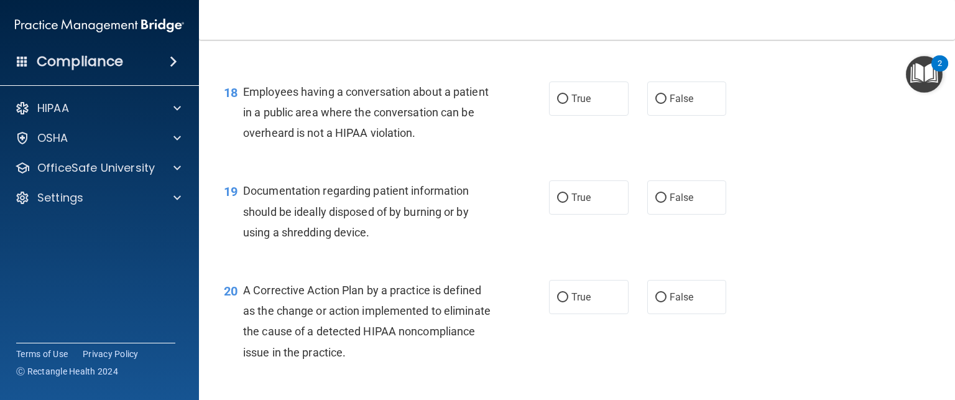
scroll to position [1812, 0]
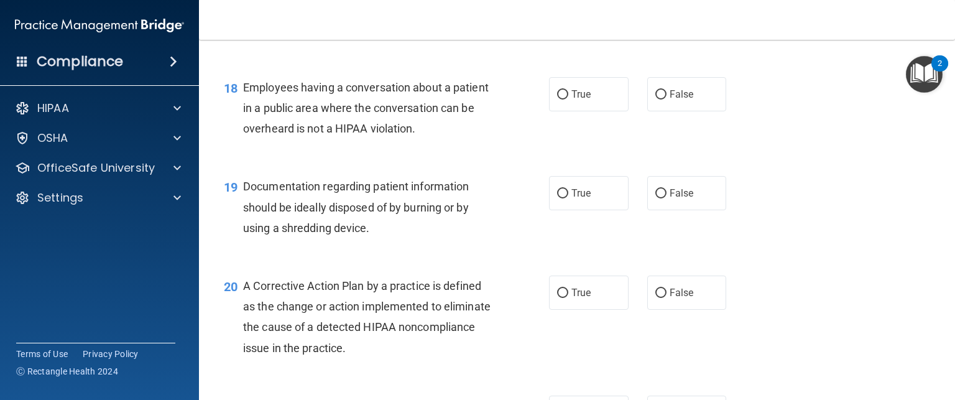
click at [670, 132] on div "18 Employees having a conversation about a patient in a public area where the c…" at bounding box center [576, 111] width 725 height 99
click at [670, 100] on span "False" at bounding box center [682, 94] width 24 height 12
click at [666, 99] on input "False" at bounding box center [660, 94] width 11 height 9
radio input "true"
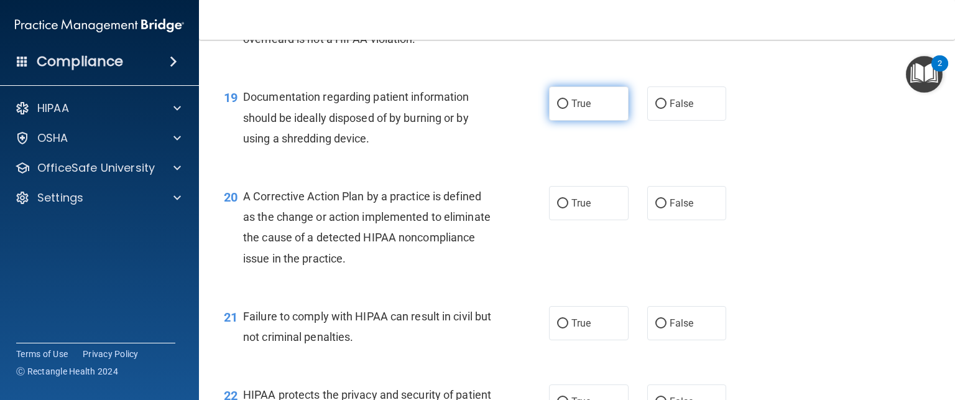
click at [571, 109] on span "True" at bounding box center [580, 104] width 19 height 12
click at [567, 109] on input "True" at bounding box center [562, 103] width 11 height 9
radio input "true"
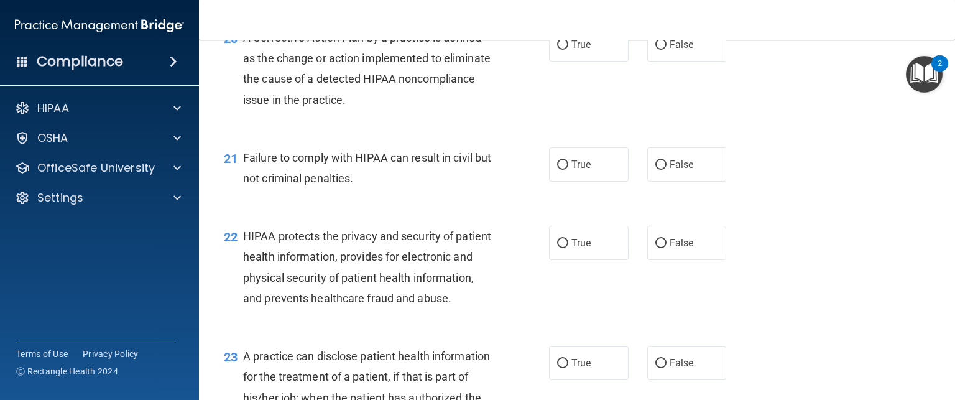
scroll to position [2061, 0]
click at [599, 61] on label "True" at bounding box center [589, 44] width 80 height 34
click at [568, 49] on input "True" at bounding box center [562, 44] width 11 height 9
radio input "true"
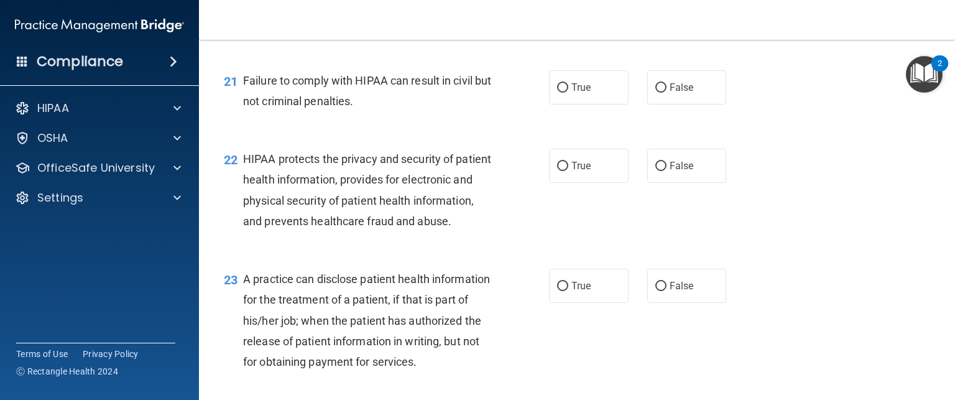
scroll to position [2138, 0]
click at [670, 104] on label "False" at bounding box center [687, 87] width 80 height 34
click at [666, 92] on input "False" at bounding box center [660, 87] width 11 height 9
radio input "true"
click at [571, 171] on label "True" at bounding box center [589, 165] width 80 height 34
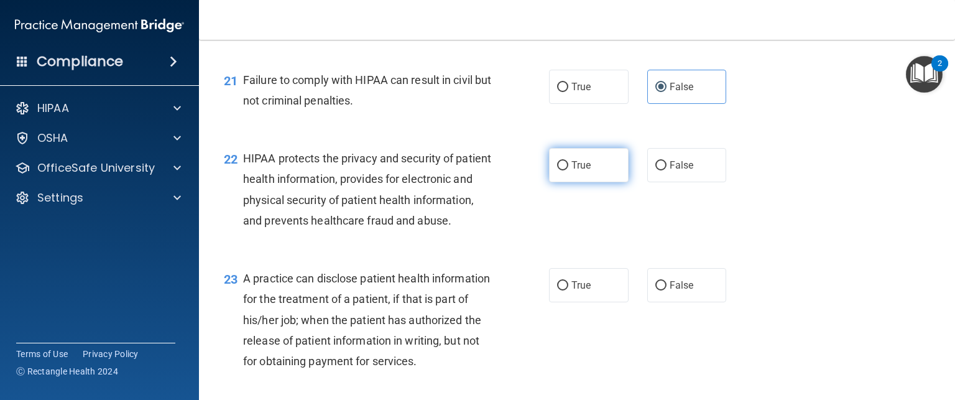
click at [568, 170] on input "True" at bounding box center [562, 165] width 11 height 9
radio input "true"
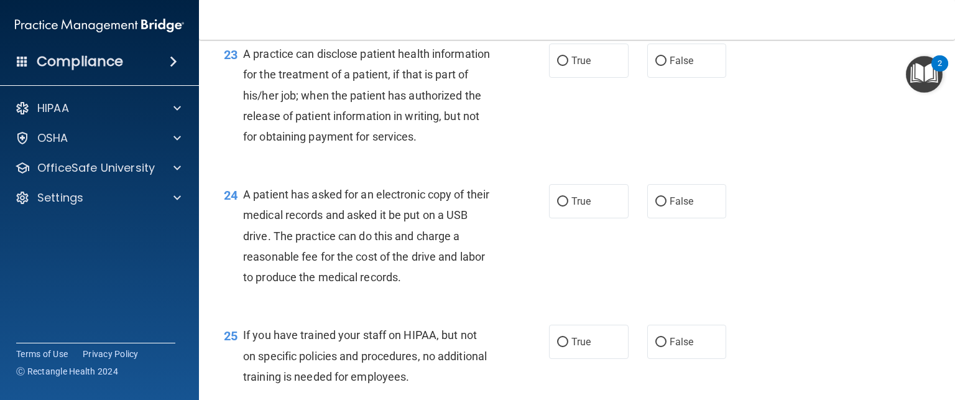
scroll to position [2362, 0]
click at [580, 67] on span "True" at bounding box center [580, 61] width 19 height 12
click at [568, 66] on input "True" at bounding box center [562, 61] width 11 height 9
radio input "true"
click at [686, 67] on span "False" at bounding box center [682, 61] width 24 height 12
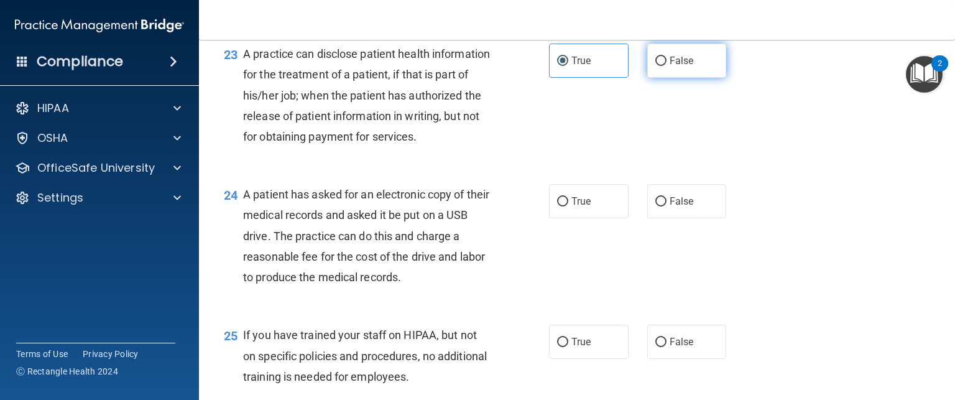
click at [666, 66] on input "False" at bounding box center [660, 61] width 11 height 9
radio input "true"
radio input "false"
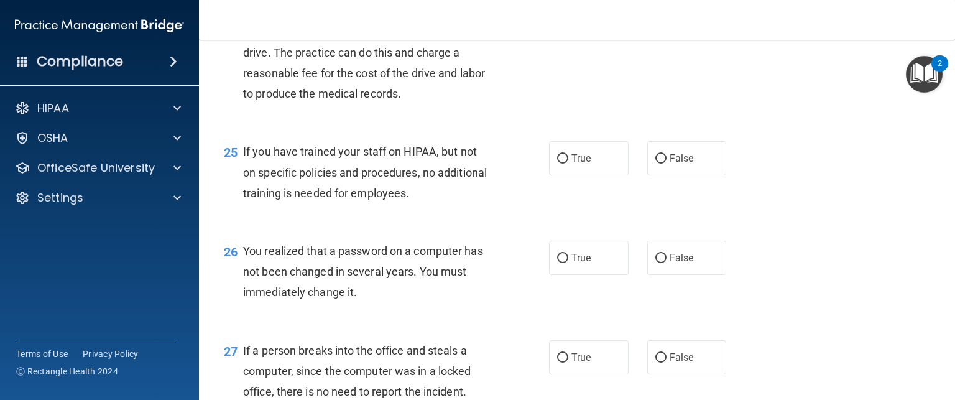
scroll to position [2546, 0]
click at [586, 34] on label "True" at bounding box center [589, 17] width 80 height 34
click at [568, 22] on input "True" at bounding box center [562, 17] width 11 height 9
radio input "true"
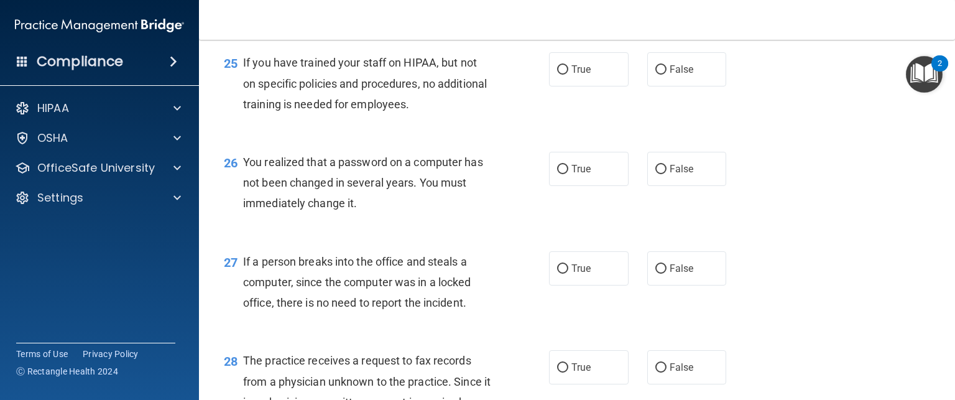
scroll to position [2635, 0]
click at [670, 86] on label "False" at bounding box center [687, 69] width 80 height 34
click at [666, 74] on input "False" at bounding box center [660, 69] width 11 height 9
radio input "true"
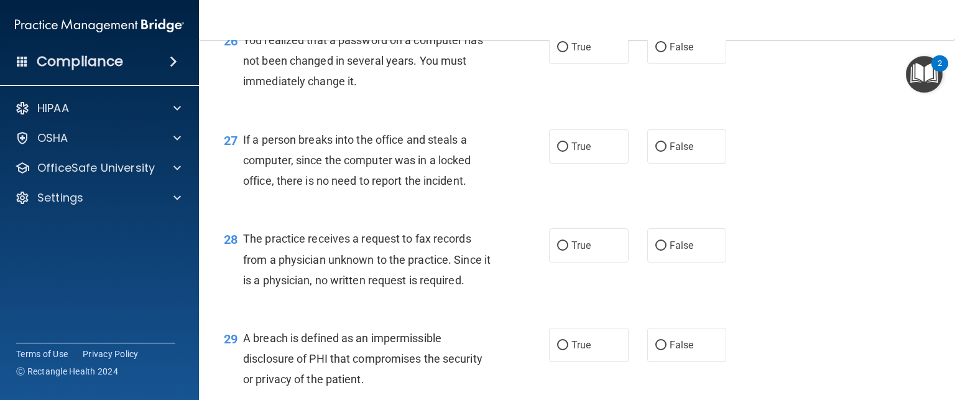
scroll to position [2758, 0]
click at [579, 113] on div "26 You realized that a password on a computer has not been changed in several y…" at bounding box center [576, 62] width 725 height 99
click at [573, 63] on label "True" at bounding box center [589, 46] width 80 height 34
click at [568, 51] on input "True" at bounding box center [562, 46] width 11 height 9
radio input "true"
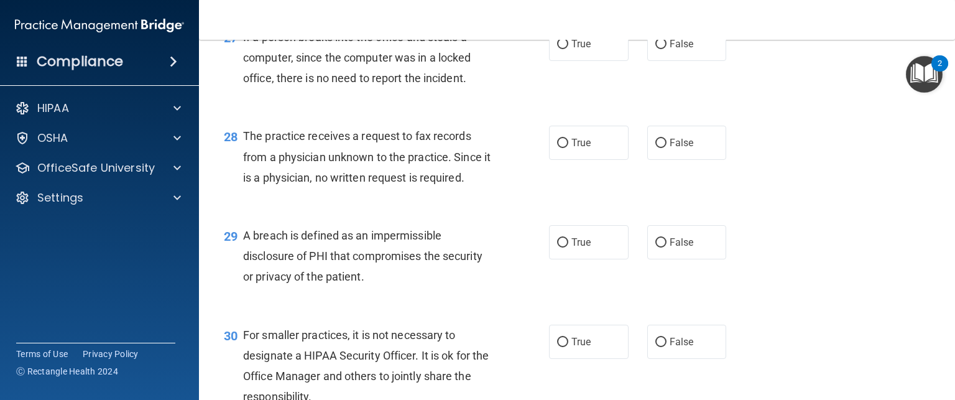
scroll to position [2860, 0]
click at [704, 60] on label "False" at bounding box center [687, 43] width 80 height 34
click at [666, 48] on input "False" at bounding box center [660, 43] width 11 height 9
radio input "true"
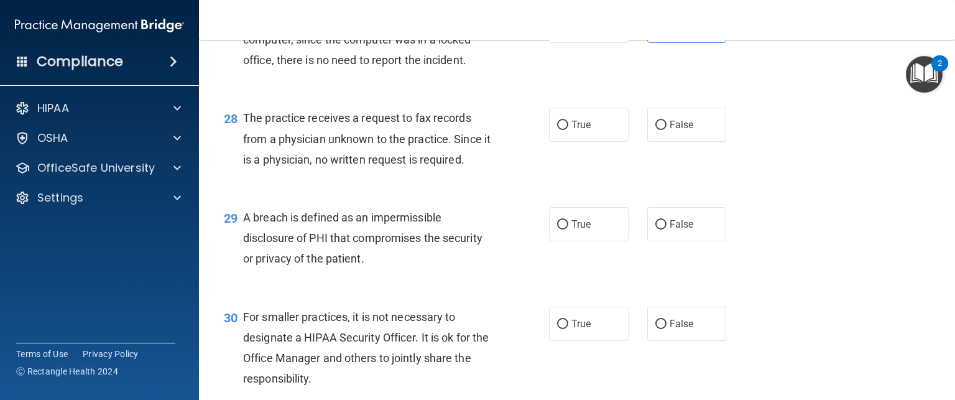
scroll to position [2878, 0]
click at [660, 141] on label "False" at bounding box center [687, 123] width 80 height 34
click at [660, 129] on input "False" at bounding box center [660, 123] width 11 height 9
radio input "true"
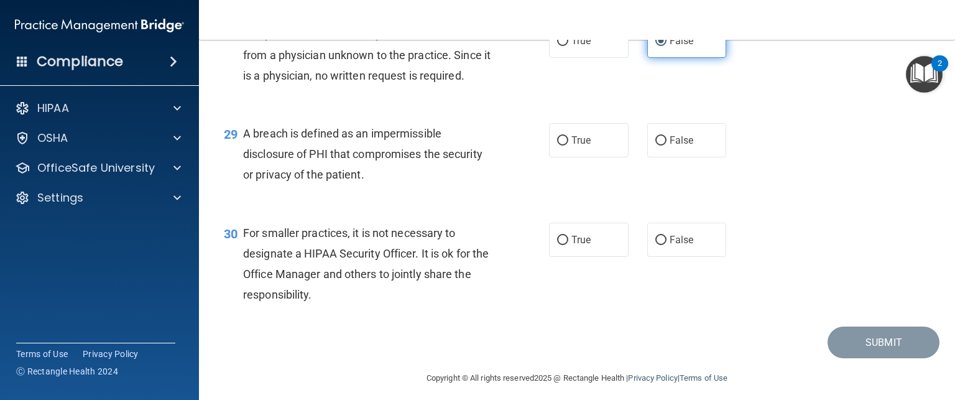
scroll to position [3031, 0]
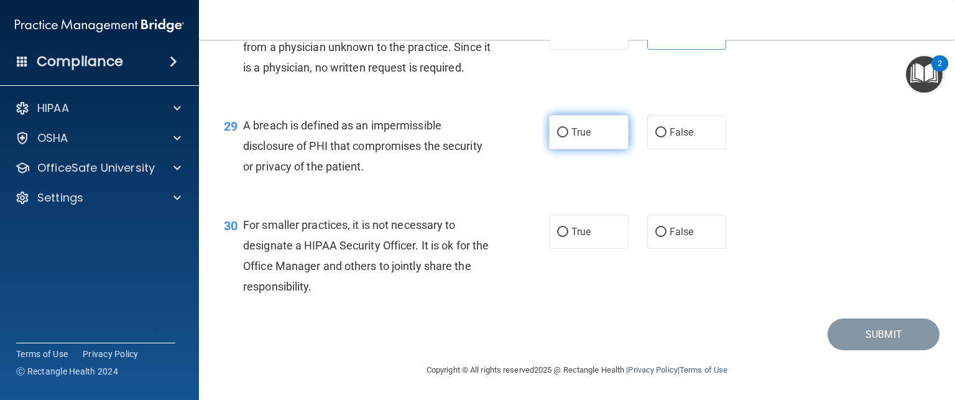
click at [586, 142] on label "True" at bounding box center [589, 132] width 80 height 34
click at [568, 137] on input "True" at bounding box center [562, 132] width 11 height 9
radio input "true"
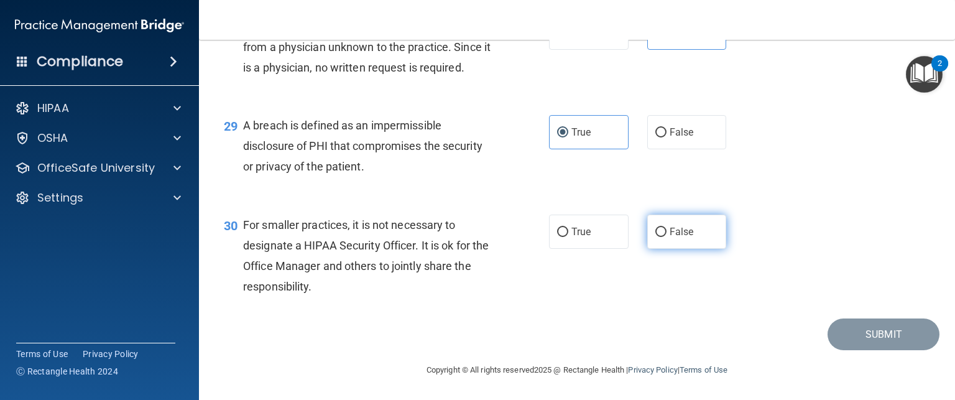
click at [670, 226] on span "False" at bounding box center [682, 232] width 24 height 12
click at [664, 228] on input "False" at bounding box center [660, 232] width 11 height 9
radio input "true"
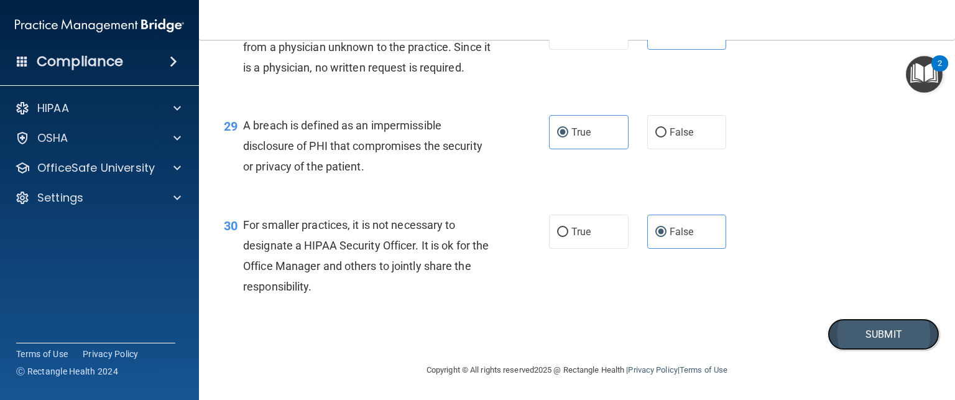
click at [858, 347] on button "Submit" at bounding box center [883, 334] width 112 height 32
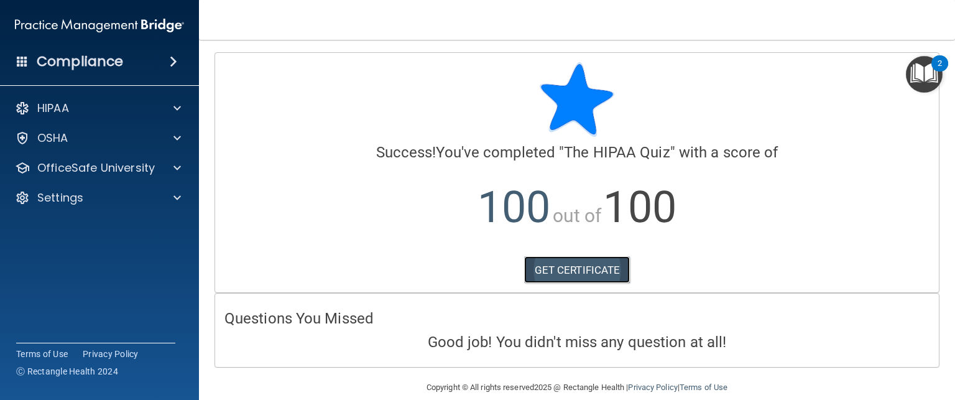
click at [560, 273] on link "GET CERTIFICATE" at bounding box center [577, 269] width 106 height 27
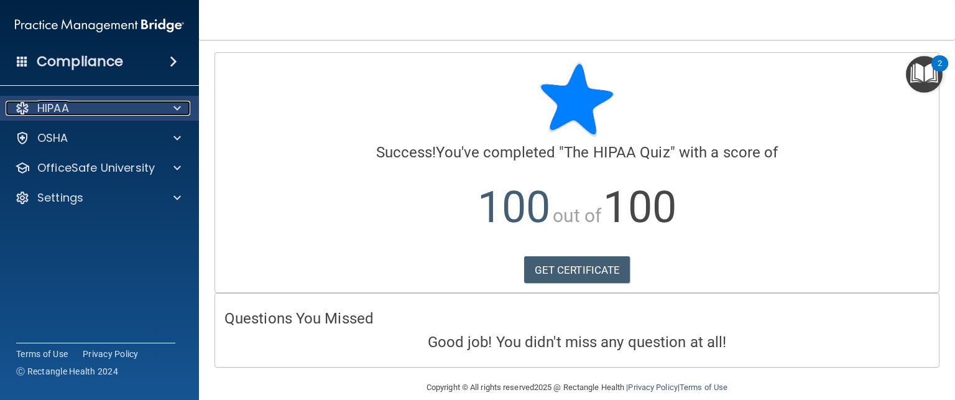
click at [72, 109] on div "HIPAA" at bounding box center [83, 108] width 154 height 15
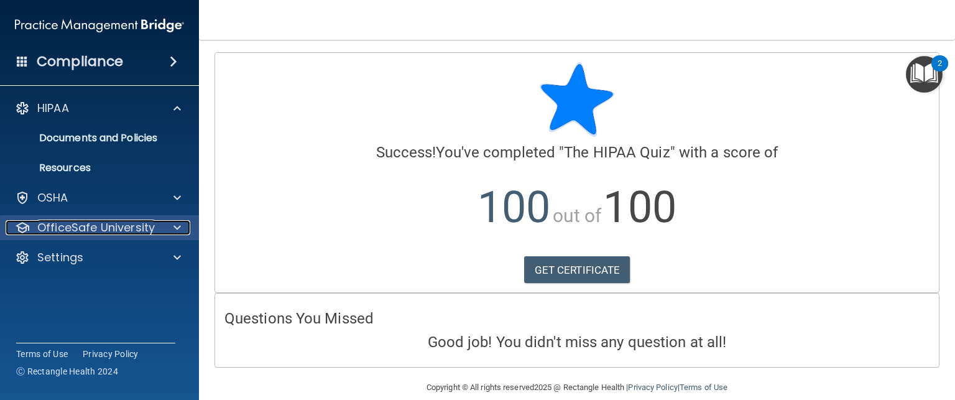
click at [132, 231] on p "OfficeSafe University" at bounding box center [95, 227] width 117 height 15
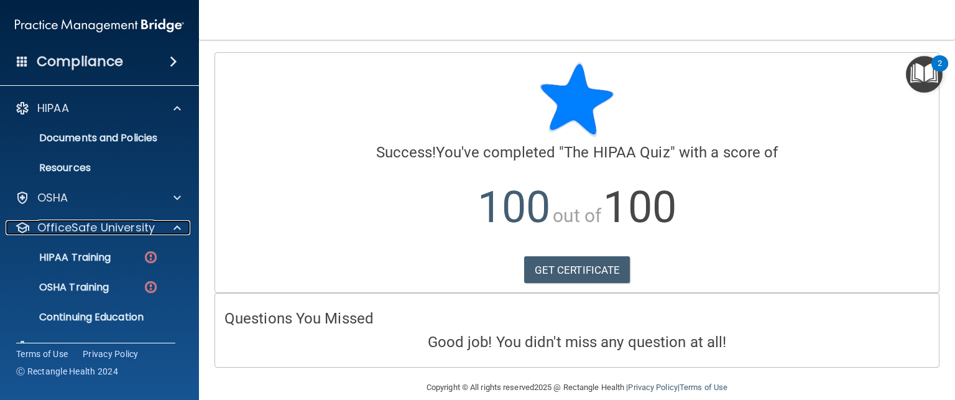
scroll to position [16, 0]
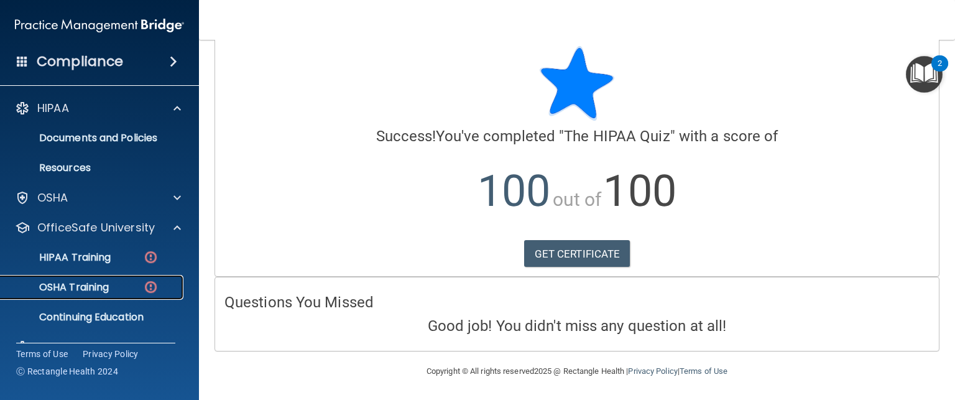
click at [78, 282] on p "OSHA Training" at bounding box center [58, 287] width 101 height 12
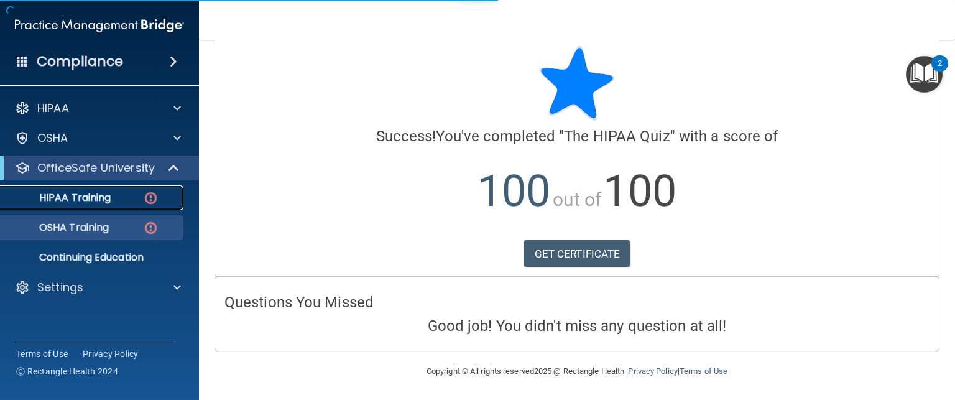
click at [128, 192] on div "HIPAA Training" at bounding box center [93, 197] width 170 height 12
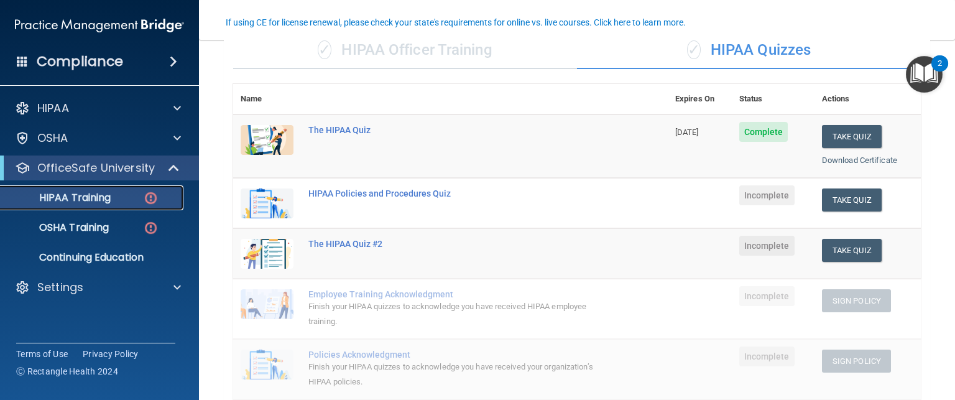
scroll to position [104, 0]
click at [845, 247] on button "Take Quiz" at bounding box center [852, 250] width 60 height 23
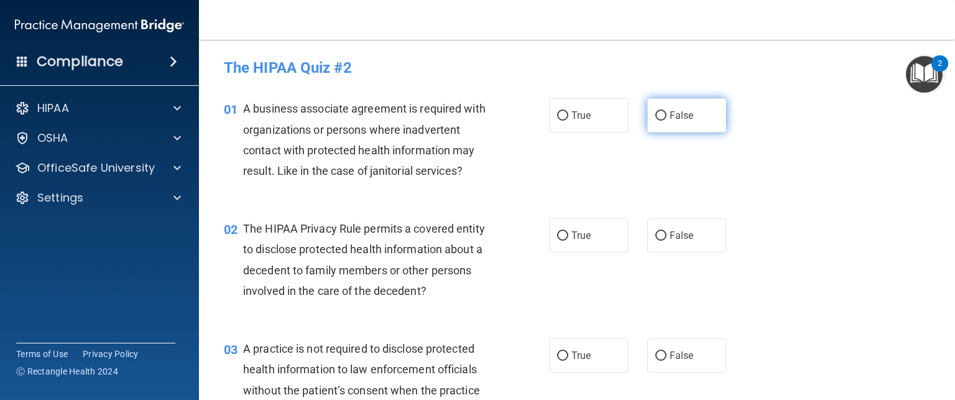
click at [670, 116] on span "False" at bounding box center [682, 115] width 24 height 12
click at [666, 116] on input "False" at bounding box center [660, 115] width 11 height 9
click at [591, 139] on div "01 A business associate agreement is required with organizations or persons whe…" at bounding box center [576, 143] width 725 height 120
click at [587, 122] on label "True" at bounding box center [589, 115] width 80 height 34
click at [568, 121] on input "True" at bounding box center [562, 115] width 11 height 9
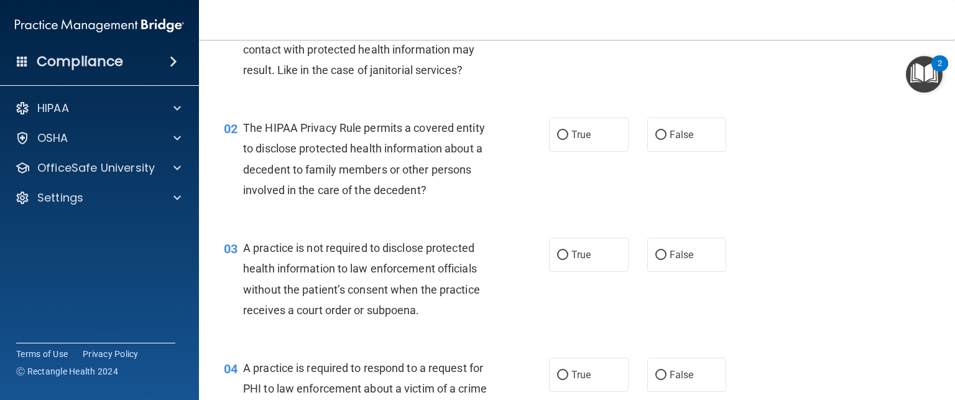
scroll to position [103, 0]
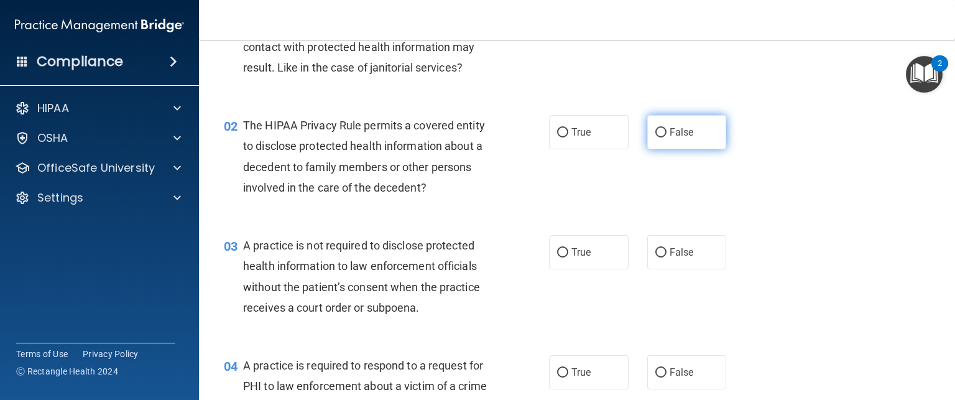
click at [647, 144] on label "False" at bounding box center [687, 132] width 80 height 34
click at [655, 137] on input "False" at bounding box center [660, 132] width 11 height 9
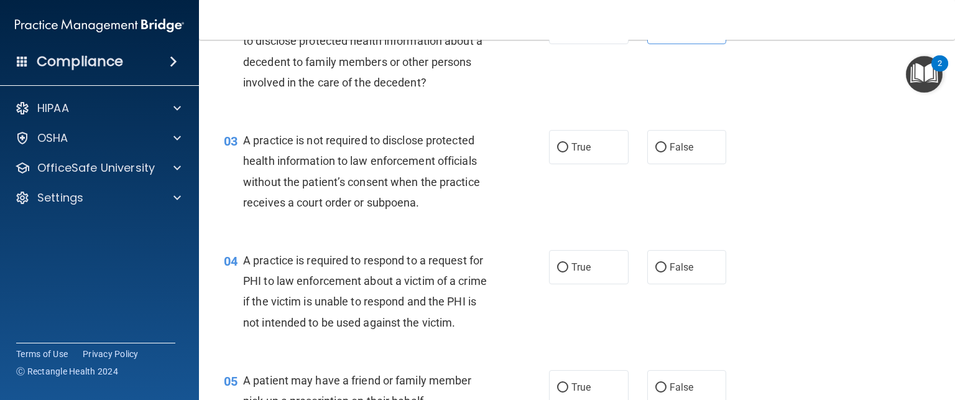
scroll to position [216, 0]
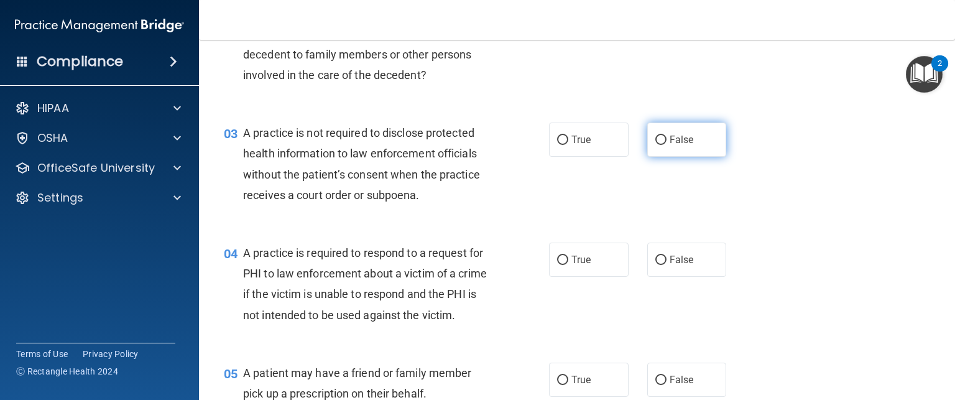
click at [699, 148] on label "False" at bounding box center [687, 139] width 80 height 34
click at [666, 145] on input "False" at bounding box center [660, 140] width 11 height 9
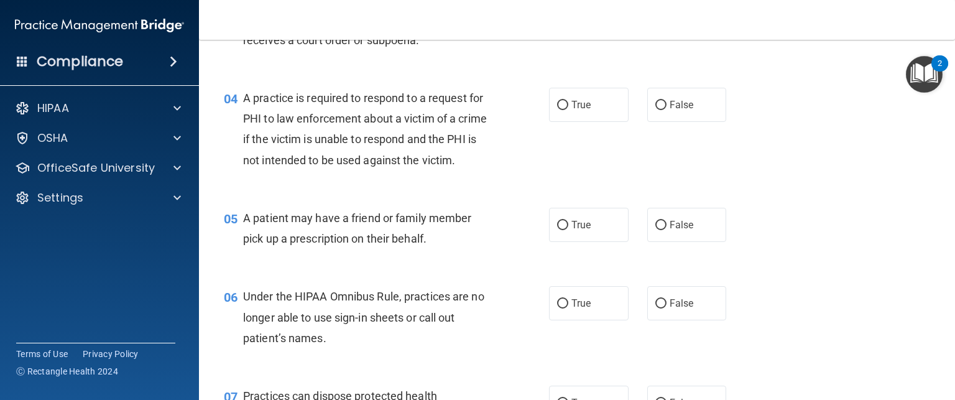
scroll to position [372, 0]
click at [677, 99] on span "False" at bounding box center [682, 103] width 24 height 12
click at [666, 99] on input "False" at bounding box center [660, 103] width 11 height 9
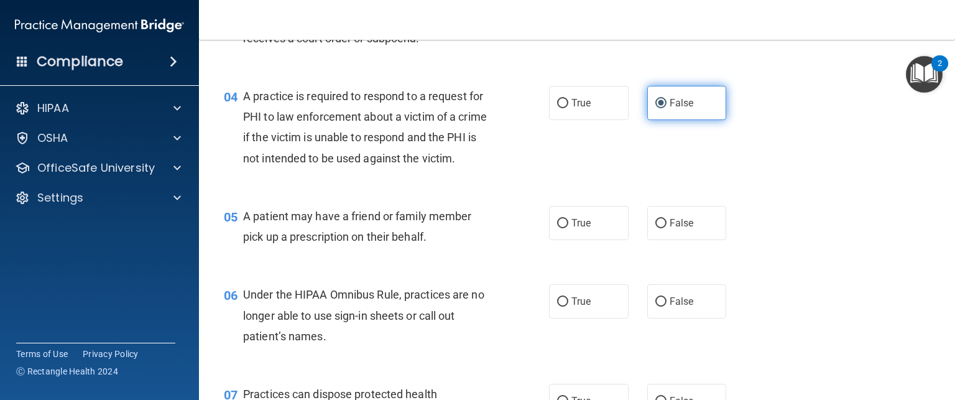
scroll to position [499, 0]
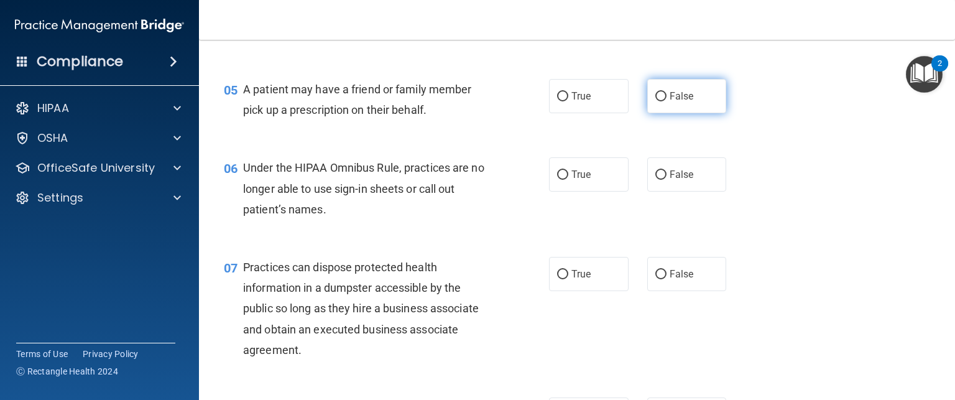
click at [682, 113] on label "False" at bounding box center [687, 96] width 80 height 34
click at [666, 101] on input "False" at bounding box center [660, 96] width 11 height 9
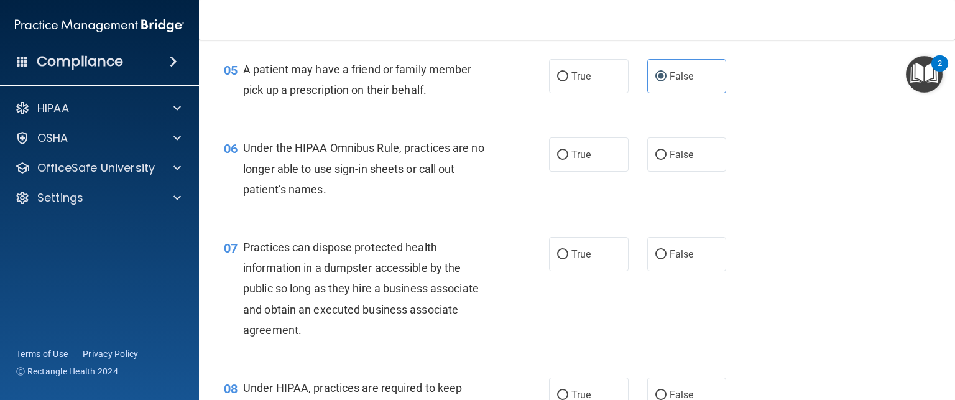
scroll to position [553, 0]
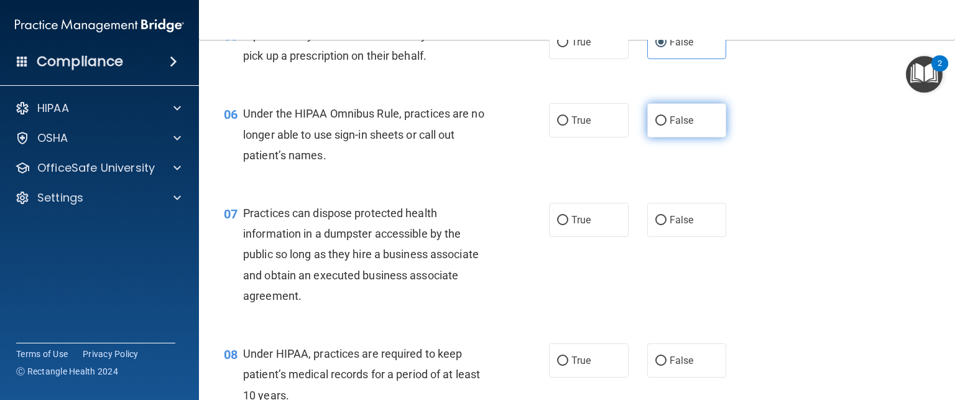
click at [693, 137] on label "False" at bounding box center [687, 120] width 80 height 34
click at [666, 126] on input "False" at bounding box center [660, 120] width 11 height 9
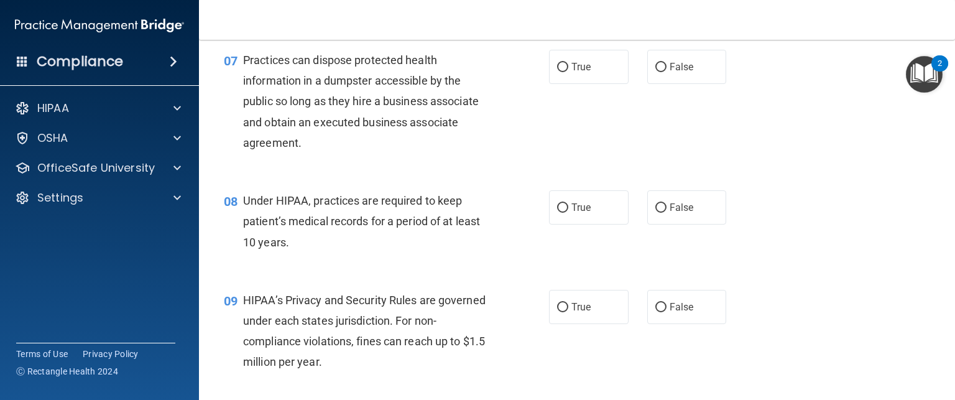
scroll to position [707, 0]
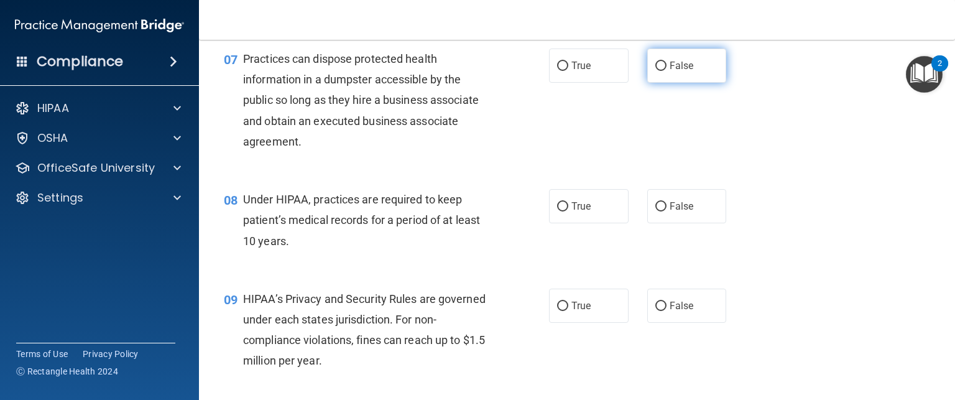
click at [706, 83] on label "False" at bounding box center [687, 65] width 80 height 34
click at [666, 71] on input "False" at bounding box center [660, 66] width 11 height 9
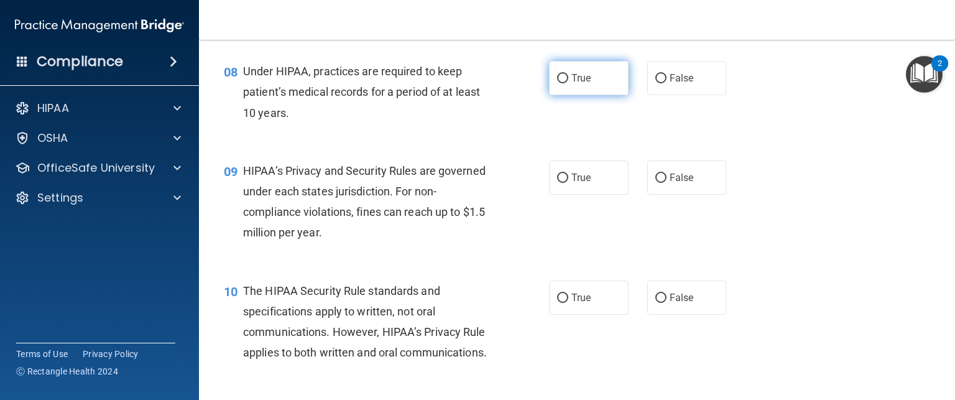
click at [589, 95] on label "True" at bounding box center [589, 78] width 80 height 34
click at [568, 83] on input "True" at bounding box center [562, 78] width 11 height 9
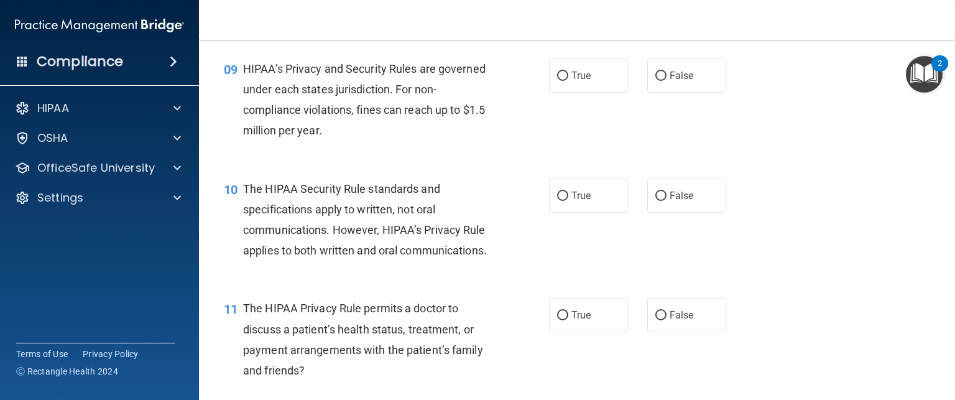
scroll to position [938, 0]
click at [594, 93] on label "True" at bounding box center [589, 75] width 80 height 34
click at [568, 81] on input "True" at bounding box center [562, 75] width 11 height 9
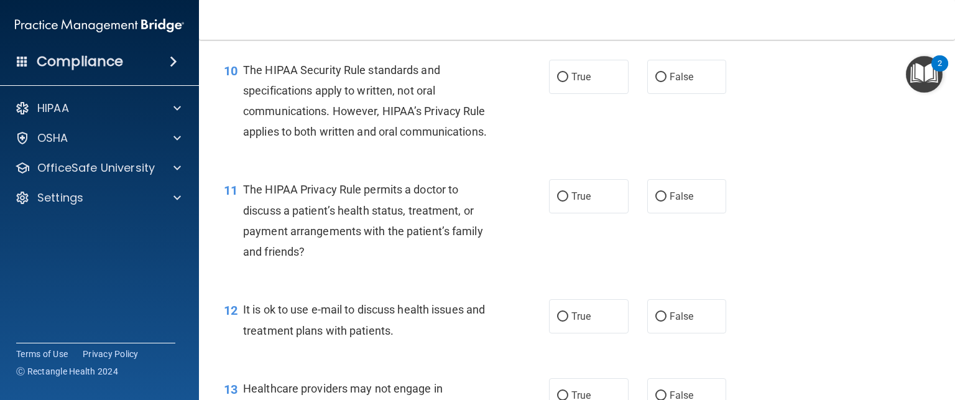
scroll to position [1057, 0]
click at [592, 93] on label "True" at bounding box center [589, 76] width 80 height 34
click at [568, 81] on input "True" at bounding box center [562, 76] width 11 height 9
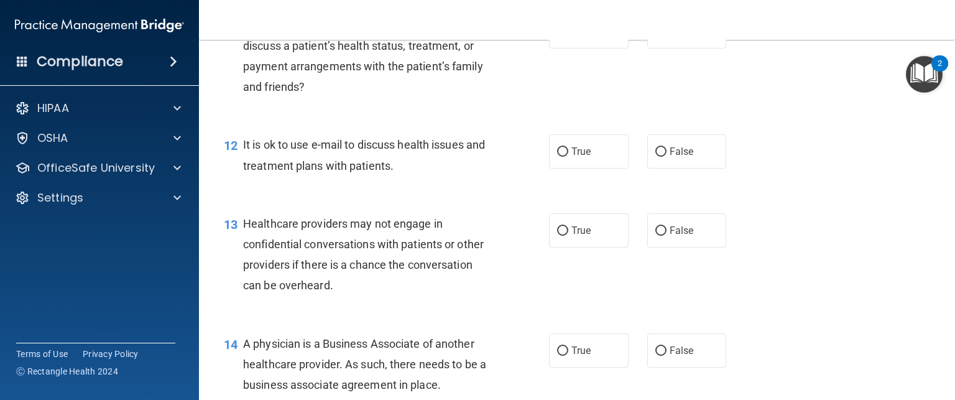
scroll to position [1228, 0]
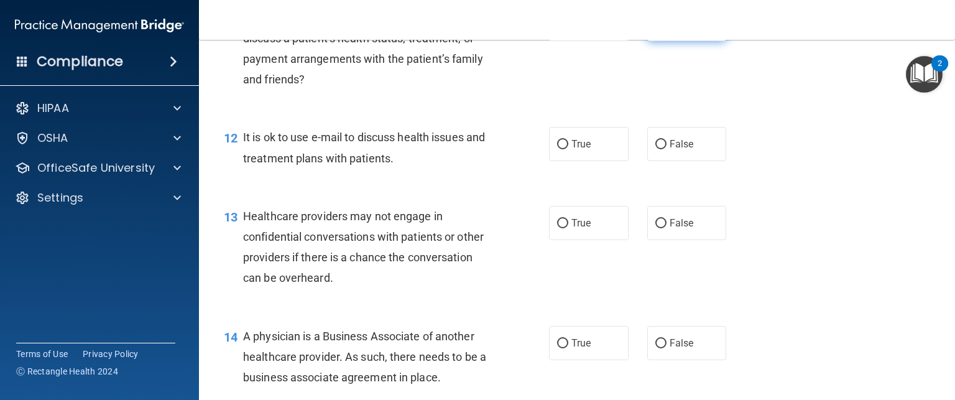
click at [677, 30] on span "False" at bounding box center [682, 24] width 24 height 12
click at [666, 29] on input "False" at bounding box center [660, 24] width 11 height 9
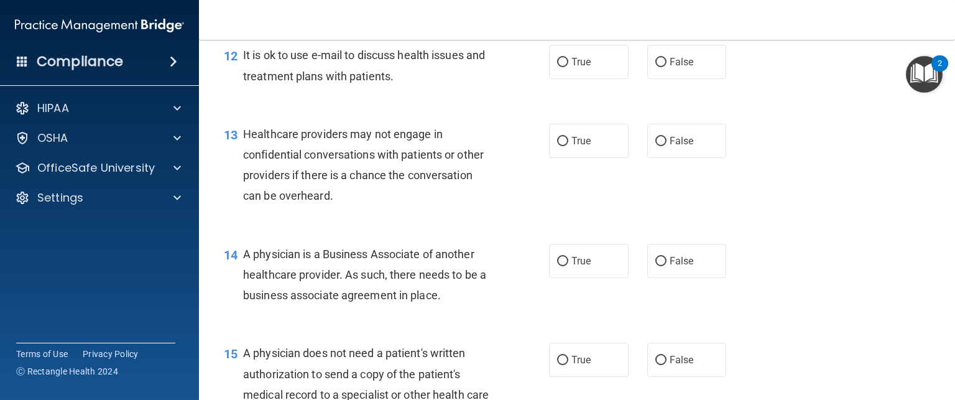
scroll to position [1313, 0]
click at [675, 105] on div "12 It is ok to use e-mail to discuss health issues and treatment plans with pat…" at bounding box center [576, 66] width 725 height 78
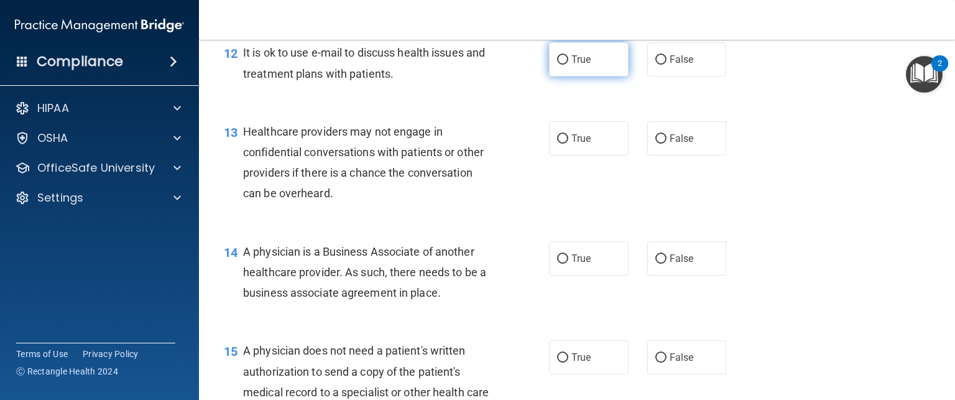
click at [587, 76] on label "True" at bounding box center [589, 59] width 80 height 34
click at [568, 65] on input "True" at bounding box center [562, 59] width 11 height 9
click at [587, 76] on label "True" at bounding box center [589, 59] width 80 height 34
click at [568, 65] on input "True" at bounding box center [562, 59] width 11 height 9
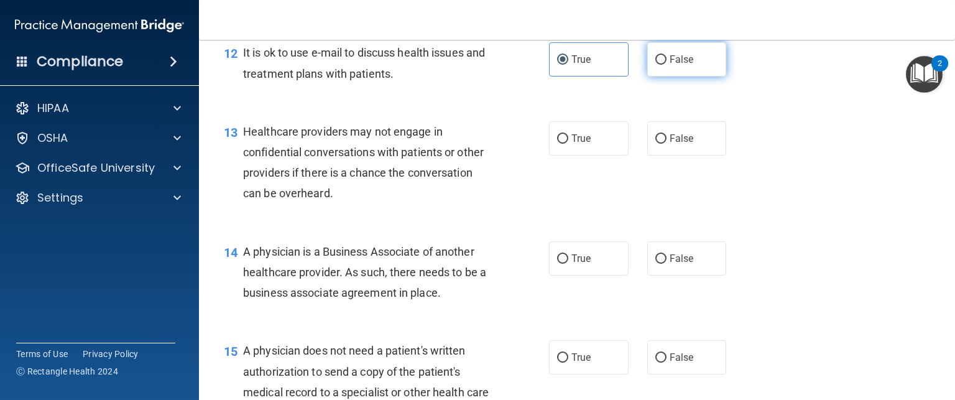
click at [681, 76] on label "False" at bounding box center [687, 59] width 80 height 34
click at [666, 65] on input "False" at bounding box center [660, 59] width 11 height 9
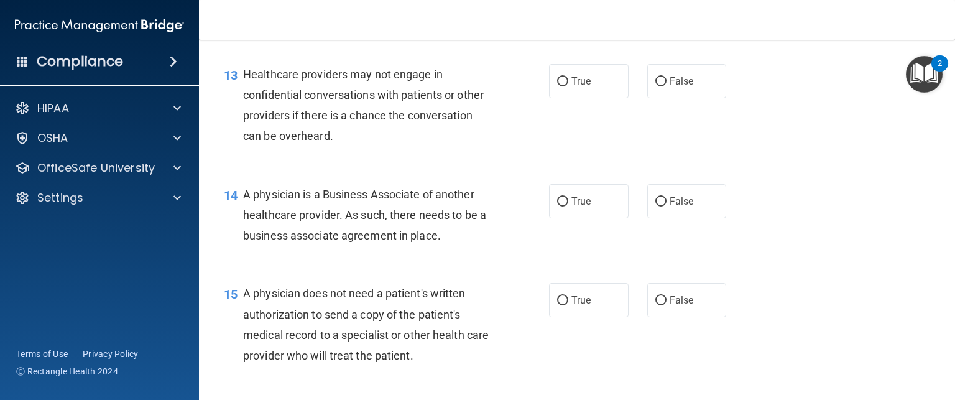
scroll to position [1417, 0]
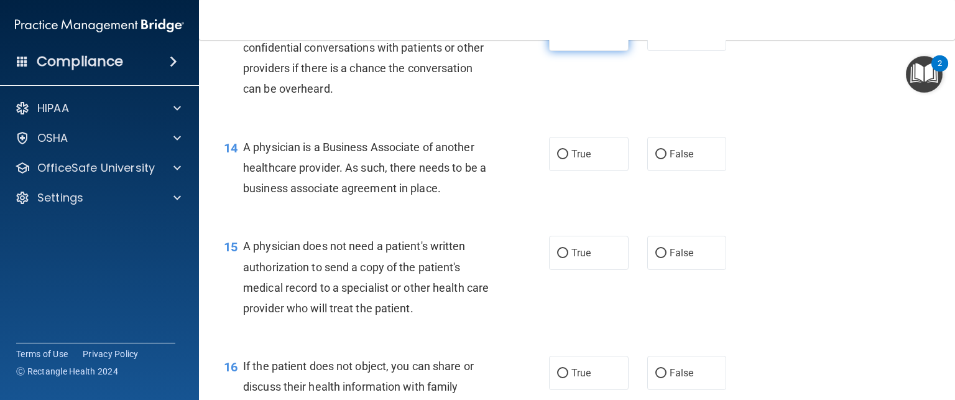
click at [562, 39] on input "True" at bounding box center [562, 34] width 11 height 9
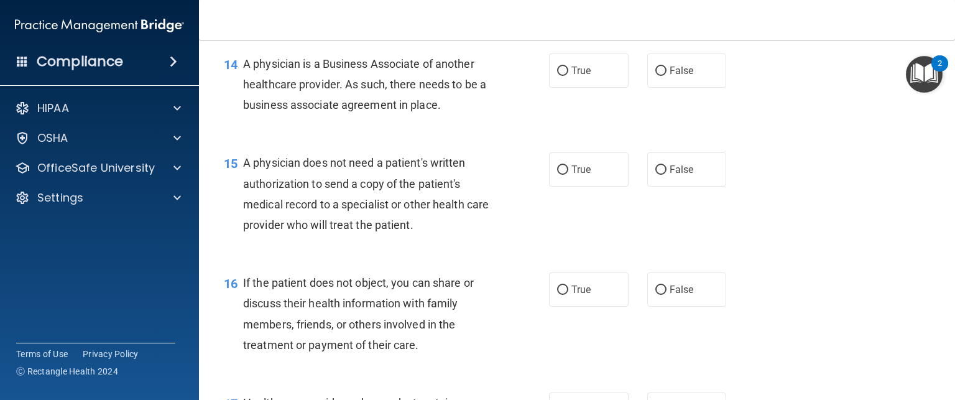
scroll to position [1502, 0]
click at [581, 75] on span "True" at bounding box center [580, 69] width 19 height 12
click at [568, 75] on input "True" at bounding box center [562, 69] width 11 height 9
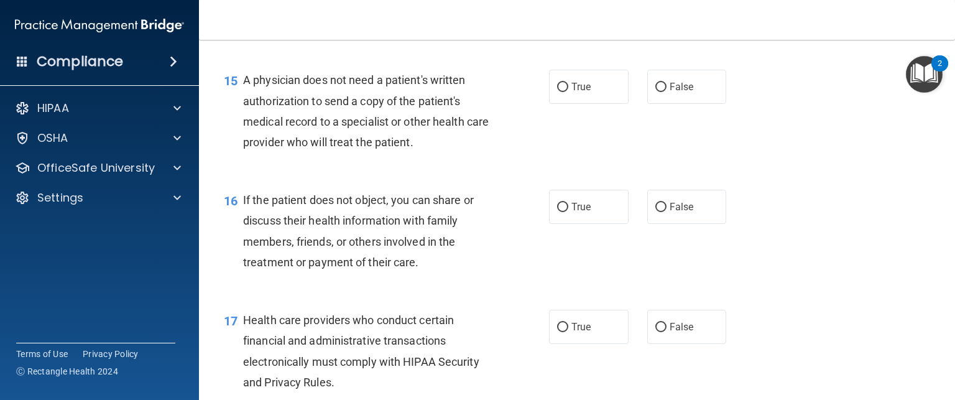
scroll to position [1597, 0]
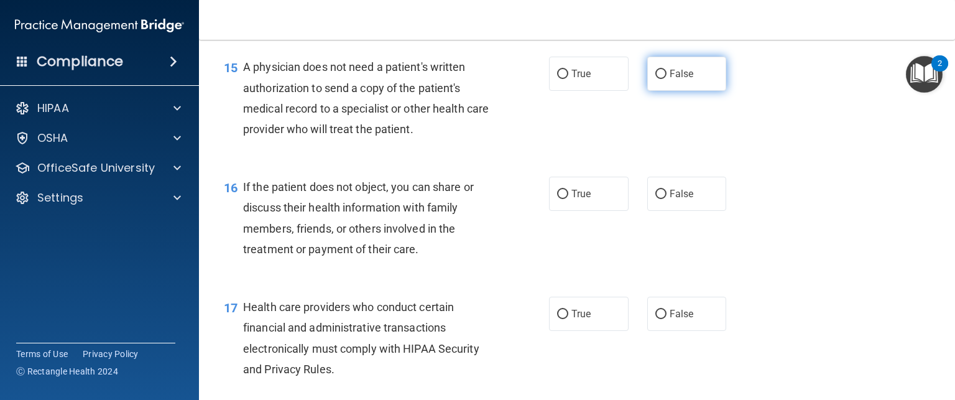
click at [678, 91] on label "False" at bounding box center [687, 74] width 80 height 34
click at [666, 79] on input "False" at bounding box center [660, 74] width 11 height 9
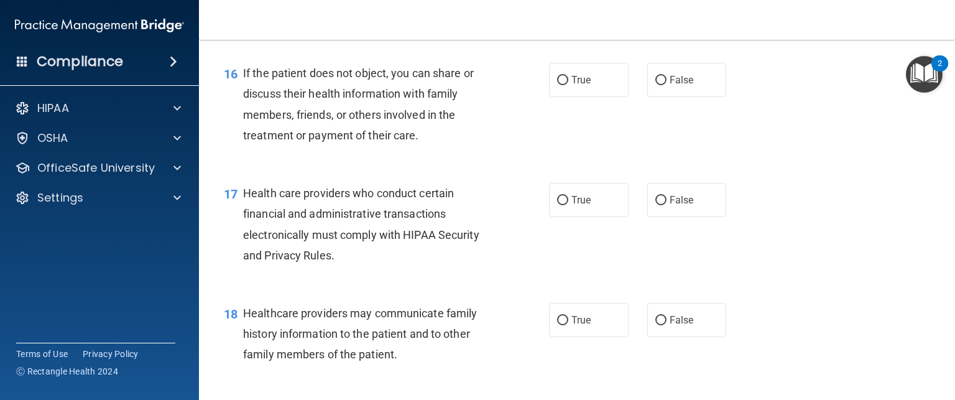
scroll to position [1711, 0]
click at [586, 96] on label "True" at bounding box center [589, 79] width 80 height 34
click at [568, 85] on input "True" at bounding box center [562, 79] width 11 height 9
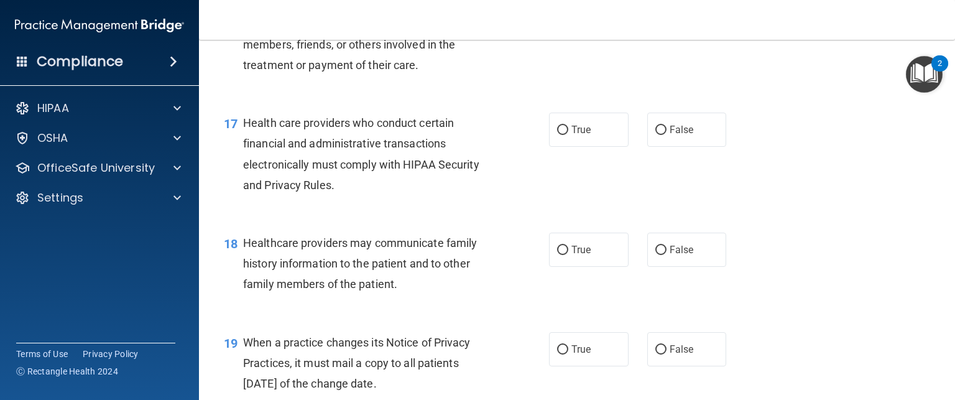
scroll to position [1781, 0]
click at [549, 147] on label "True" at bounding box center [589, 130] width 80 height 34
click at [557, 135] on input "True" at bounding box center [562, 130] width 11 height 9
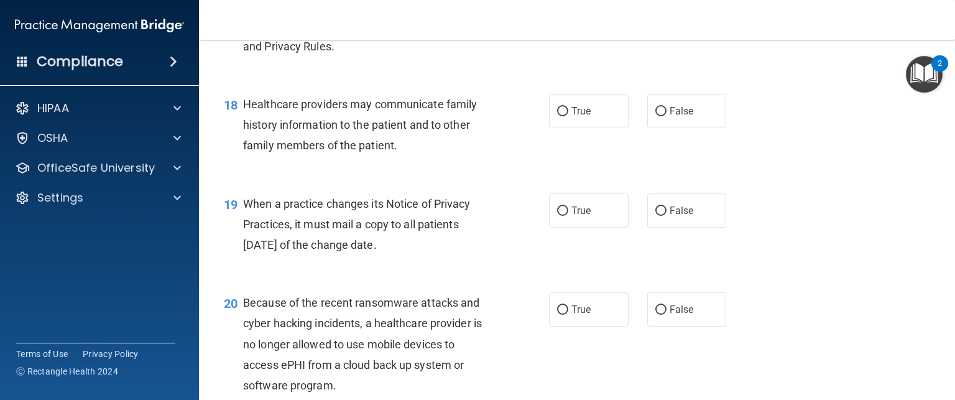
scroll to position [1922, 0]
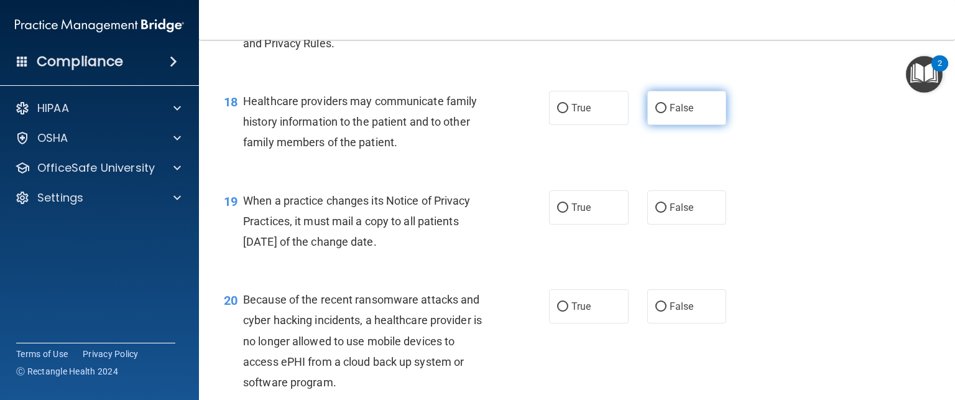
click at [681, 125] on label "False" at bounding box center [687, 108] width 80 height 34
click at [666, 113] on input "False" at bounding box center [660, 108] width 11 height 9
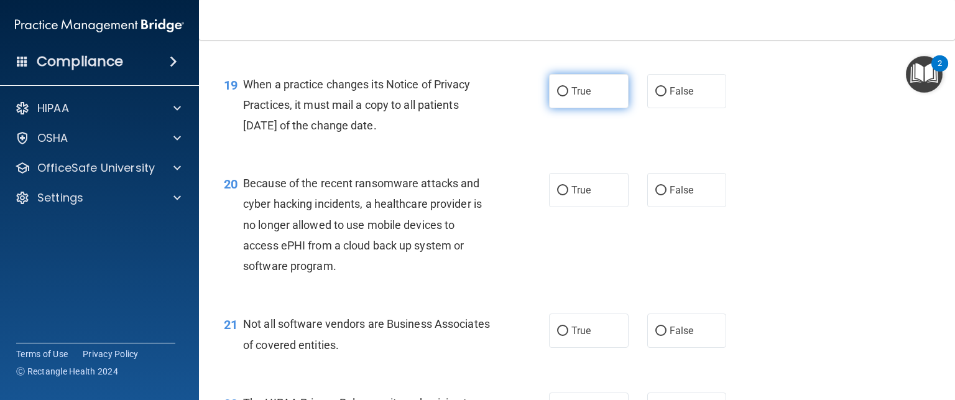
drag, startPoint x: 575, startPoint y: 131, endPoint x: 564, endPoint y: 134, distance: 11.2
drag, startPoint x: 564, startPoint y: 134, endPoint x: 557, endPoint y: 129, distance: 9.3
drag, startPoint x: 557, startPoint y: 129, endPoint x: 551, endPoint y: 133, distance: 7.1
click at [551, 108] on label "True" at bounding box center [589, 91] width 80 height 34
click at [557, 96] on input "True" at bounding box center [562, 91] width 11 height 9
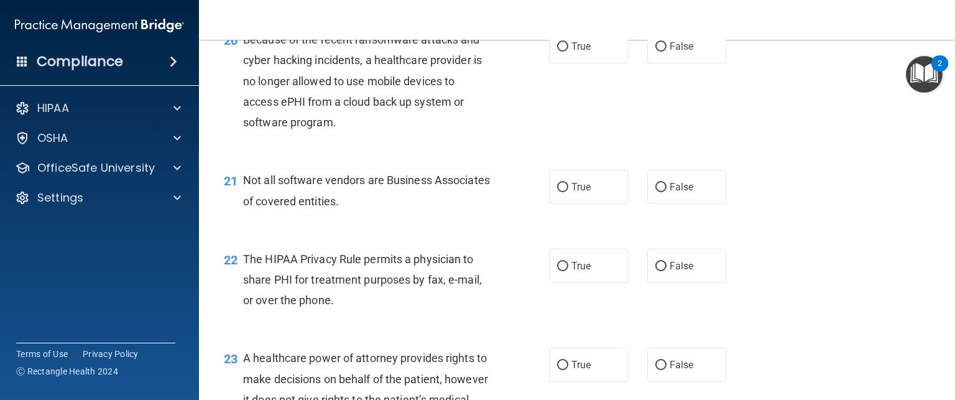
scroll to position [2183, 0]
click at [697, 62] on label "False" at bounding box center [687, 45] width 80 height 34
click at [666, 50] on input "False" at bounding box center [660, 45] width 11 height 9
click at [601, 62] on label "True" at bounding box center [589, 45] width 80 height 34
click at [568, 50] on input "True" at bounding box center [562, 45] width 11 height 9
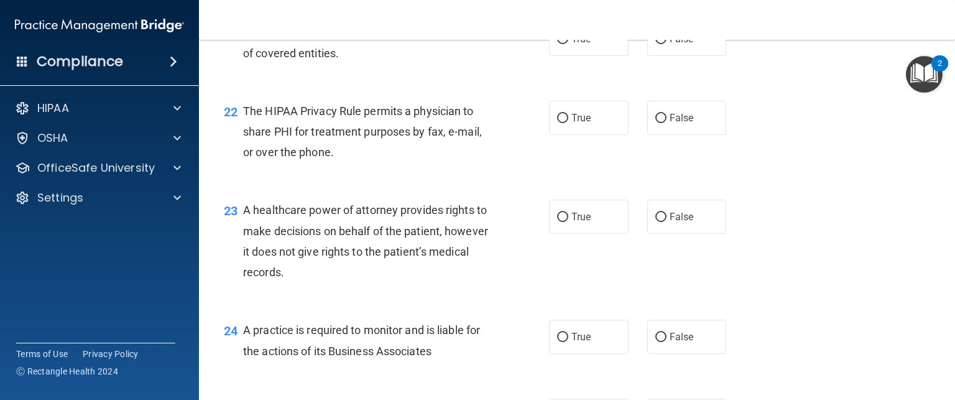
scroll to position [2330, 0]
click at [661, 56] on label "False" at bounding box center [687, 39] width 80 height 34
click at [661, 44] on input "False" at bounding box center [660, 39] width 11 height 9
click at [661, 56] on label "False" at bounding box center [687, 39] width 80 height 34
click at [661, 44] on input "False" at bounding box center [660, 39] width 11 height 9
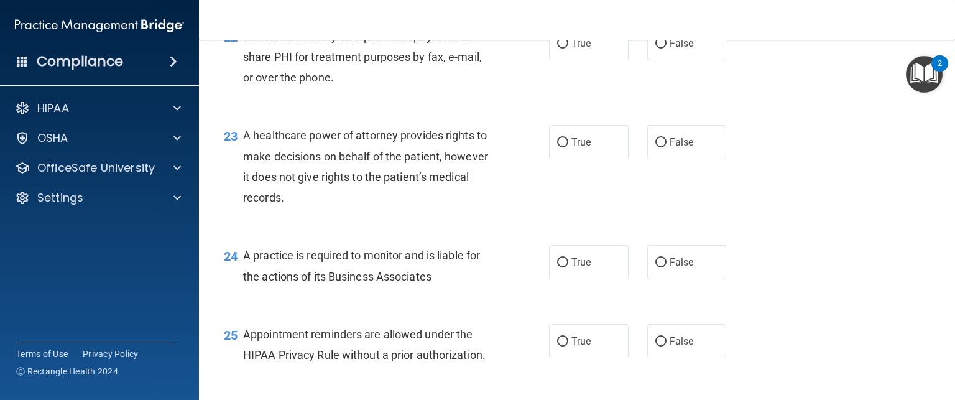
scroll to position [2405, 0]
click at [612, 60] on label "True" at bounding box center [589, 43] width 80 height 34
click at [568, 48] on input "True" at bounding box center [562, 43] width 11 height 9
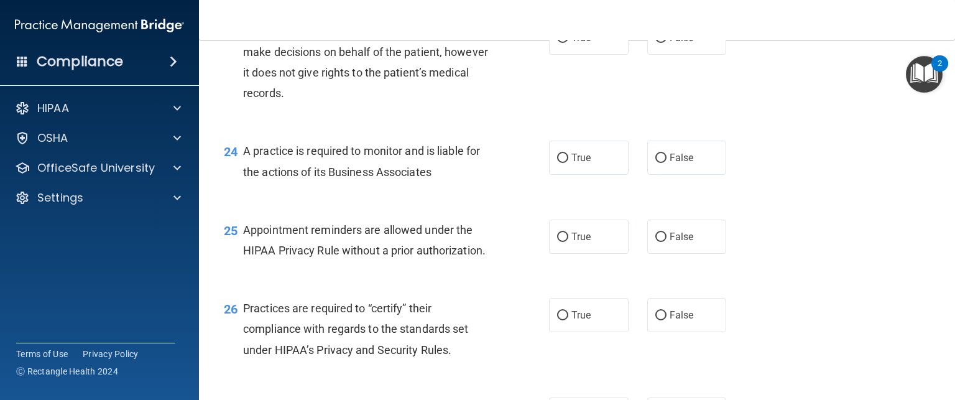
scroll to position [2404, 0]
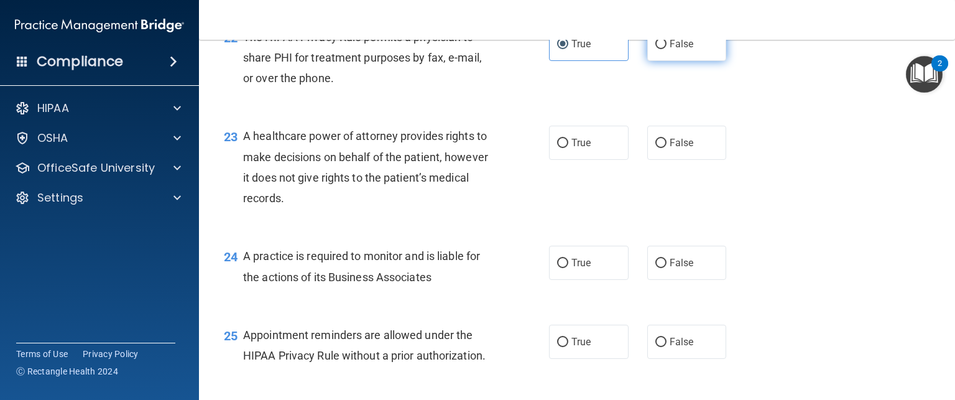
click at [684, 61] on label "False" at bounding box center [687, 44] width 80 height 34
click at [666, 49] on input "False" at bounding box center [660, 44] width 11 height 9
click at [684, 61] on label "False" at bounding box center [687, 44] width 80 height 34
click at [666, 49] on input "False" at bounding box center [660, 44] width 11 height 9
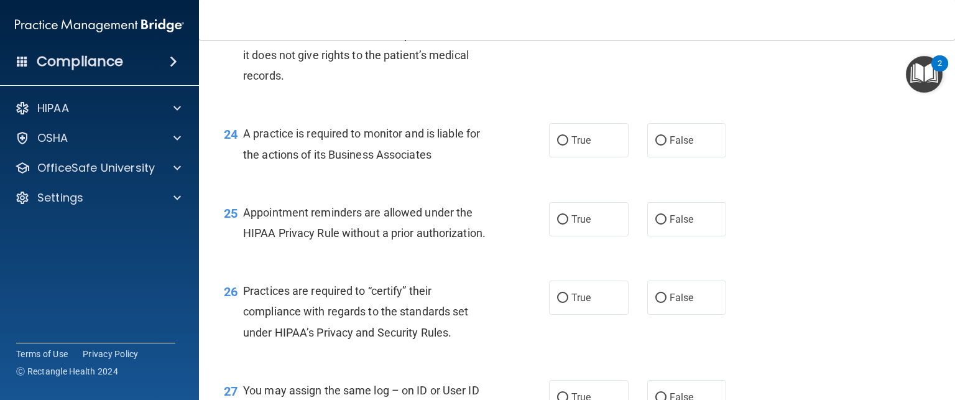
scroll to position [2536, 0]
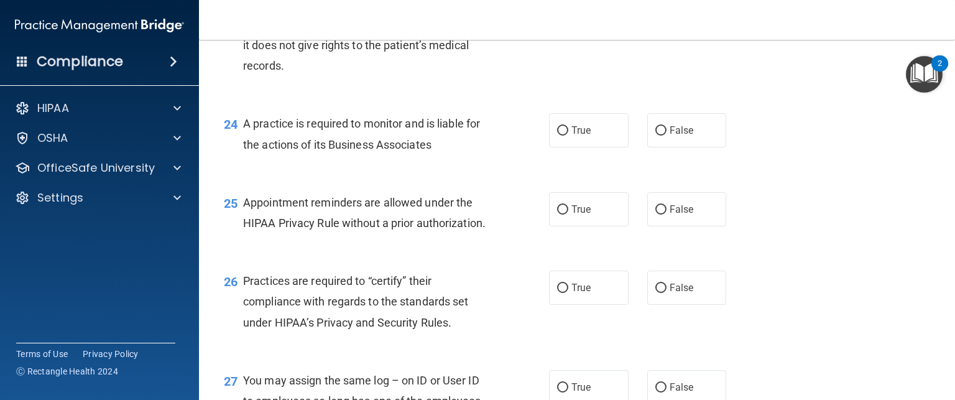
click at [597, 27] on label "True" at bounding box center [589, 10] width 80 height 34
click at [568, 16] on input "True" at bounding box center [562, 10] width 11 height 9
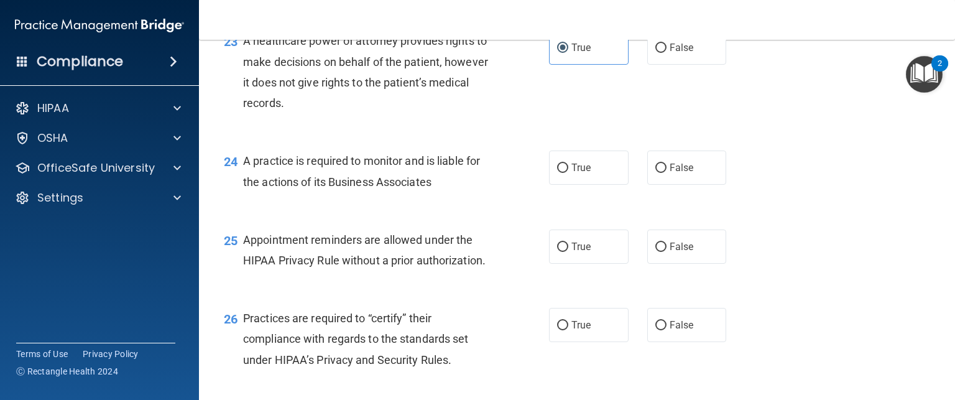
scroll to position [2498, 0]
click at [493, 114] on div "A healthcare power of attorney provides rights to make decisions on behalf of t…" at bounding box center [372, 73] width 258 height 83
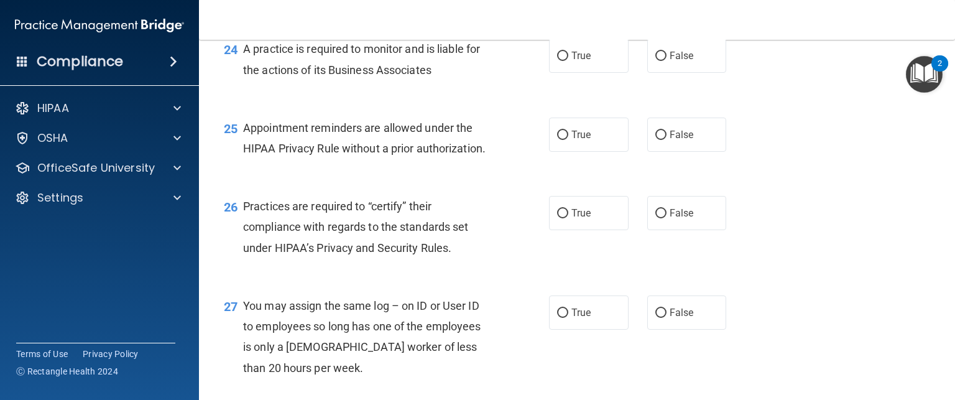
scroll to position [2615, 0]
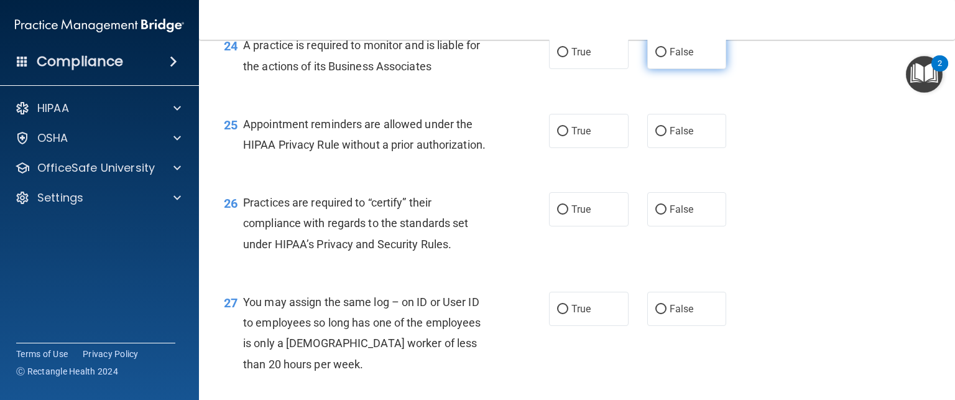
click at [689, 69] on label "False" at bounding box center [687, 52] width 80 height 34
click at [666, 57] on input "False" at bounding box center [660, 52] width 11 height 9
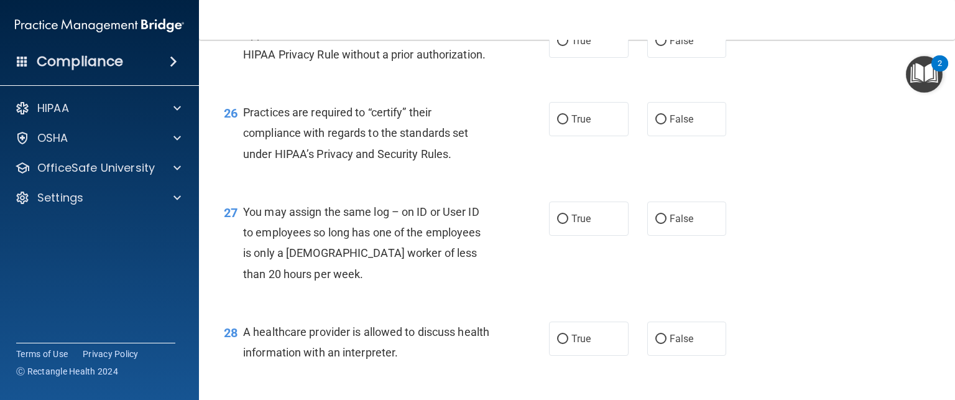
scroll to position [2702, 0]
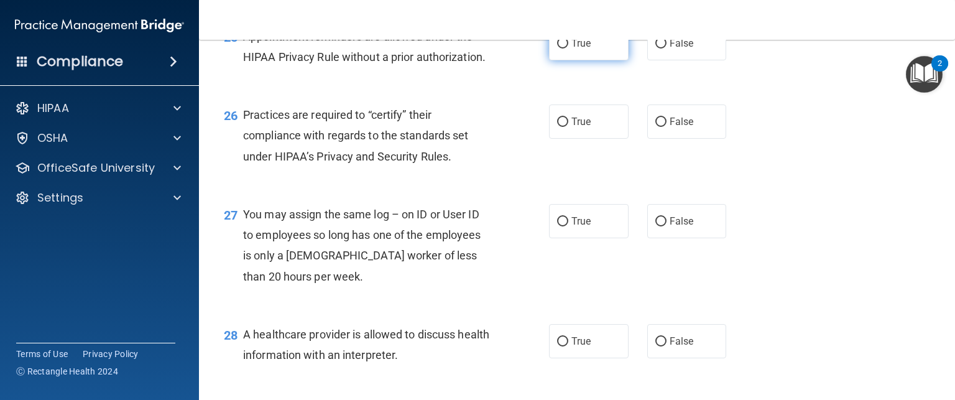
click at [579, 60] on label "True" at bounding box center [589, 43] width 80 height 34
click at [568, 48] on input "True" at bounding box center [562, 43] width 11 height 9
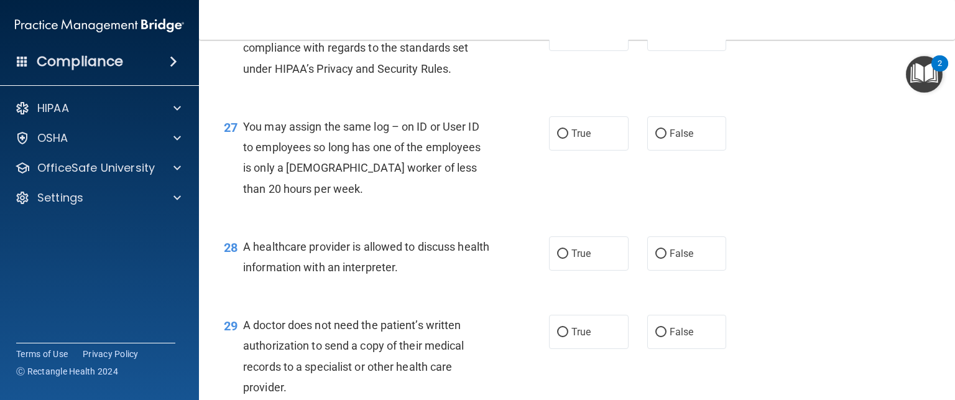
scroll to position [2790, 0]
click at [573, 52] on label "True" at bounding box center [589, 34] width 80 height 34
click at [568, 40] on input "True" at bounding box center [562, 34] width 11 height 9
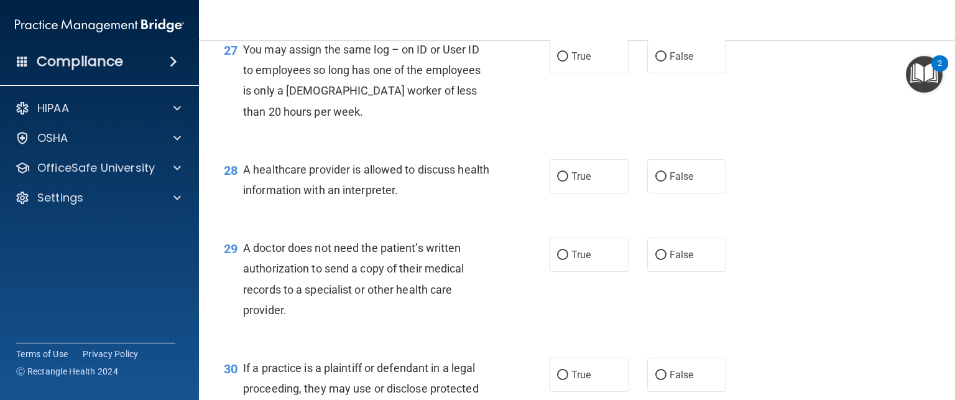
scroll to position [2870, 0]
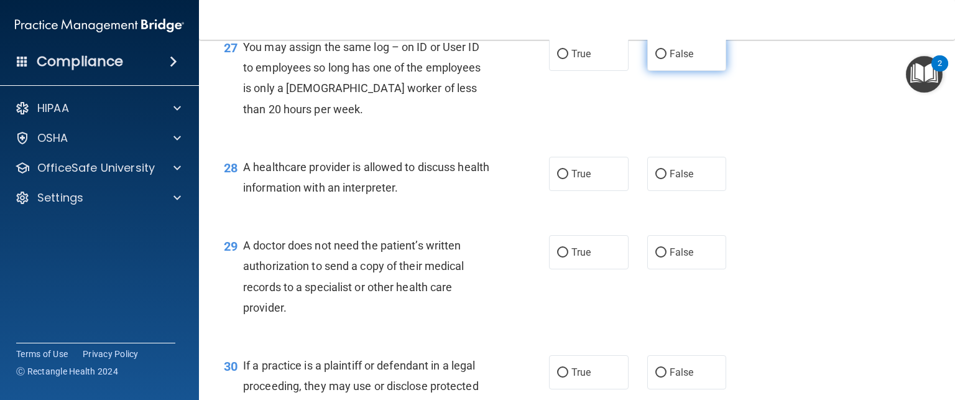
click at [673, 60] on span "False" at bounding box center [682, 54] width 24 height 12
click at [666, 59] on input "False" at bounding box center [660, 54] width 11 height 9
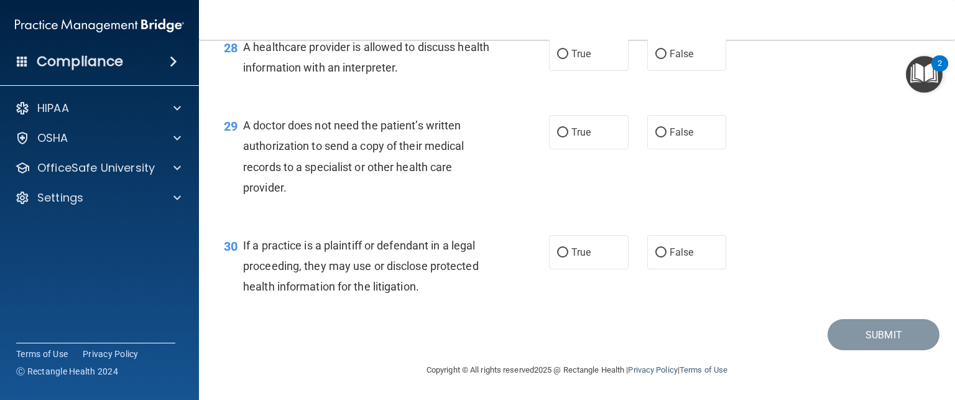
scroll to position [3004, 0]
click at [716, 71] on label "False" at bounding box center [687, 54] width 80 height 34
click at [666, 59] on input "False" at bounding box center [660, 54] width 11 height 9
click at [716, 71] on label "False" at bounding box center [687, 54] width 80 height 34
click at [666, 59] on input "False" at bounding box center [660, 54] width 11 height 9
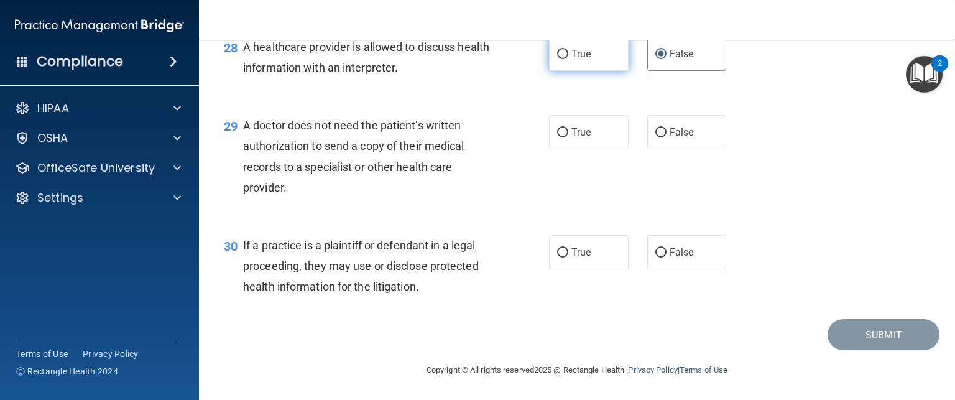
click at [584, 60] on span "True" at bounding box center [580, 54] width 19 height 12
click at [568, 59] on input "True" at bounding box center [562, 54] width 11 height 9
click at [673, 60] on span "False" at bounding box center [682, 54] width 24 height 12
click at [666, 59] on input "False" at bounding box center [660, 54] width 11 height 9
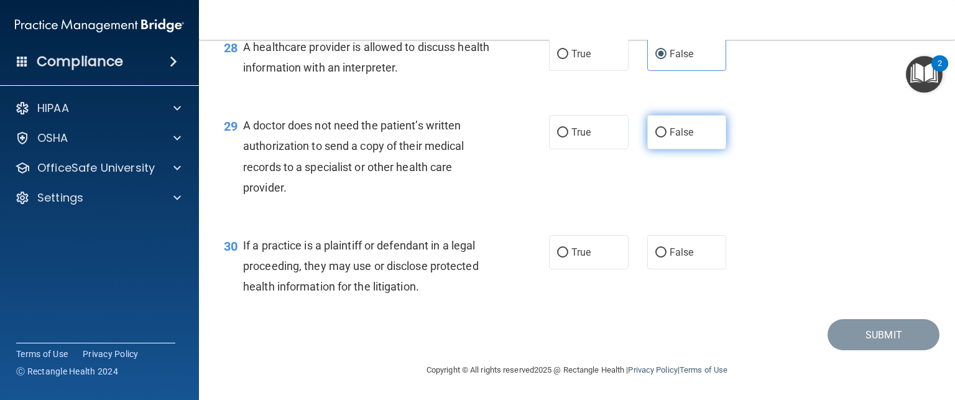
click at [661, 142] on label "False" at bounding box center [687, 132] width 80 height 34
click at [661, 137] on input "False" at bounding box center [660, 132] width 11 height 9
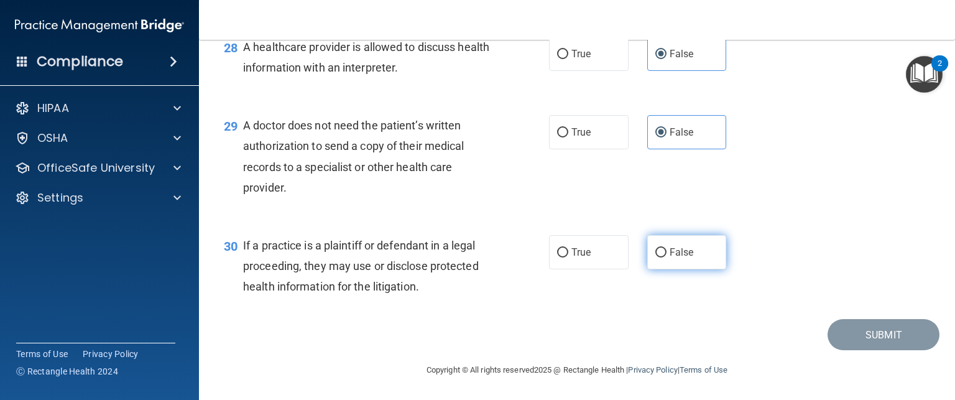
click at [654, 259] on label "False" at bounding box center [687, 252] width 80 height 34
click at [655, 257] on input "False" at bounding box center [660, 252] width 11 height 9
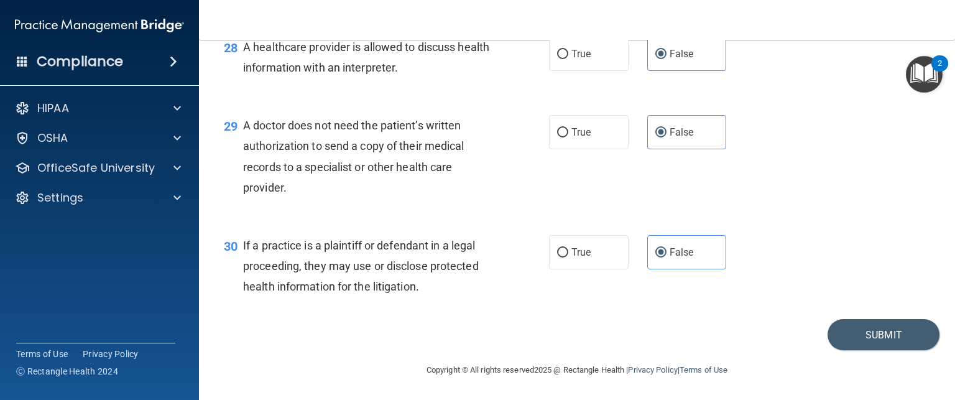
click at [514, 238] on div "30 If a practice is a plaintiff or defendant in a legal proceeding, they may us…" at bounding box center [386, 269] width 362 height 68
click at [873, 340] on button "Submit" at bounding box center [883, 335] width 112 height 32
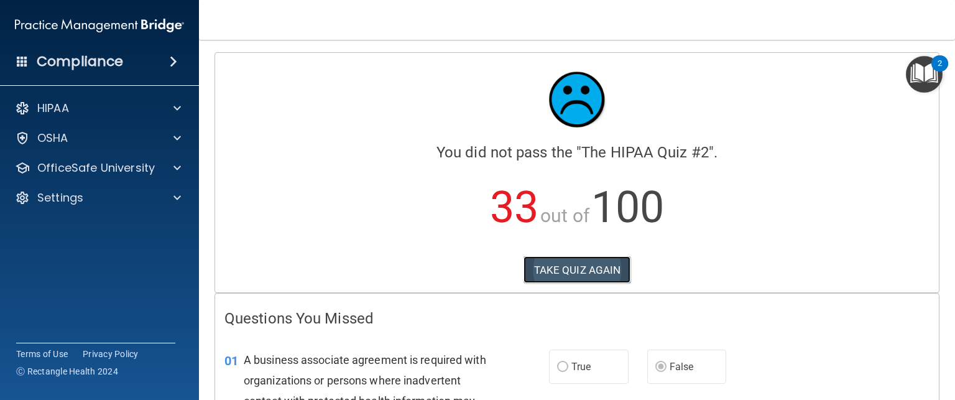
click at [590, 259] on button "TAKE QUIZ AGAIN" at bounding box center [577, 269] width 108 height 27
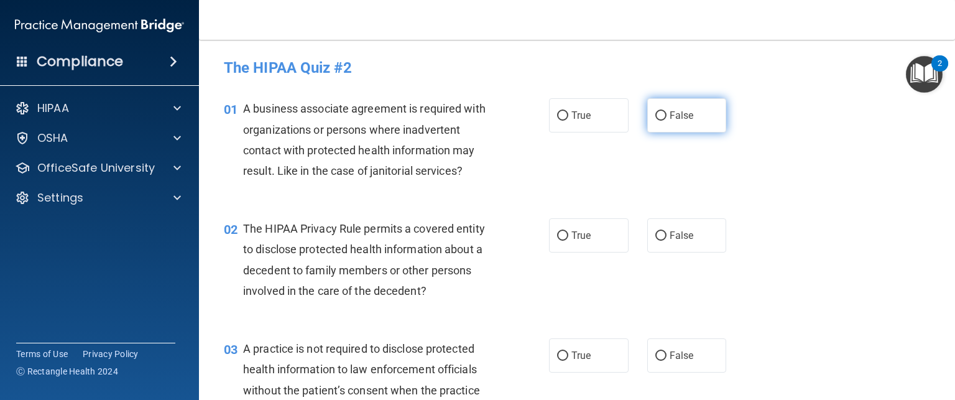
click at [684, 111] on span "False" at bounding box center [682, 115] width 24 height 12
click at [666, 111] on input "False" at bounding box center [660, 115] width 11 height 9
click at [557, 234] on input "True" at bounding box center [562, 235] width 11 height 9
click at [671, 343] on label "False" at bounding box center [687, 355] width 80 height 34
click at [666, 351] on input "False" at bounding box center [660, 355] width 11 height 9
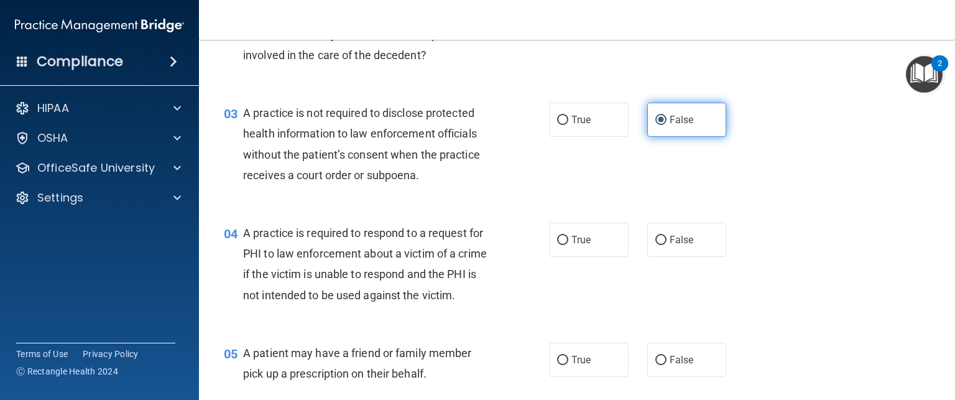
scroll to position [258, 0]
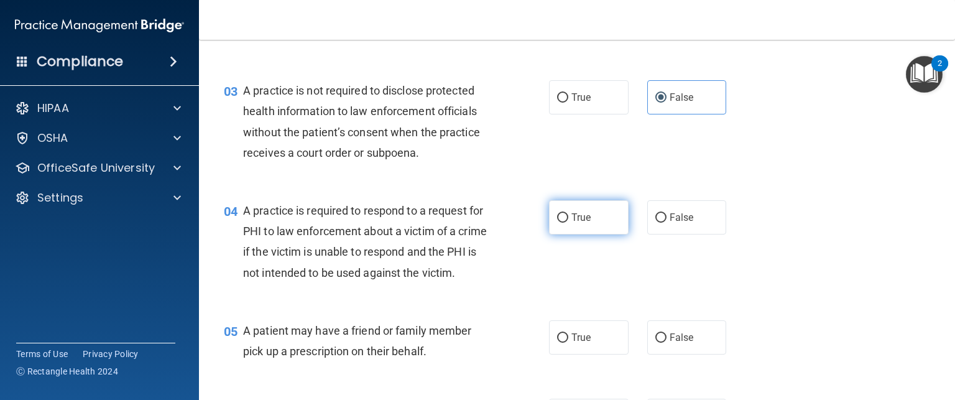
click at [557, 218] on input "True" at bounding box center [562, 217] width 11 height 9
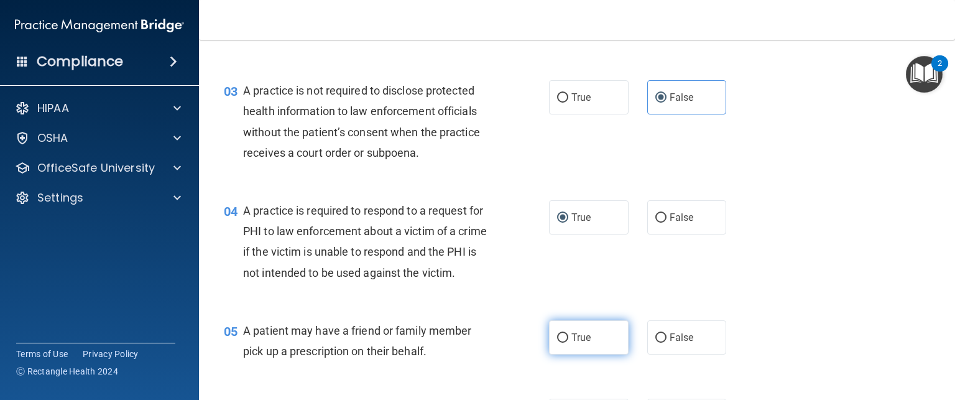
click at [566, 354] on label "True" at bounding box center [589, 337] width 80 height 34
click at [566, 343] on input "True" at bounding box center [562, 337] width 11 height 9
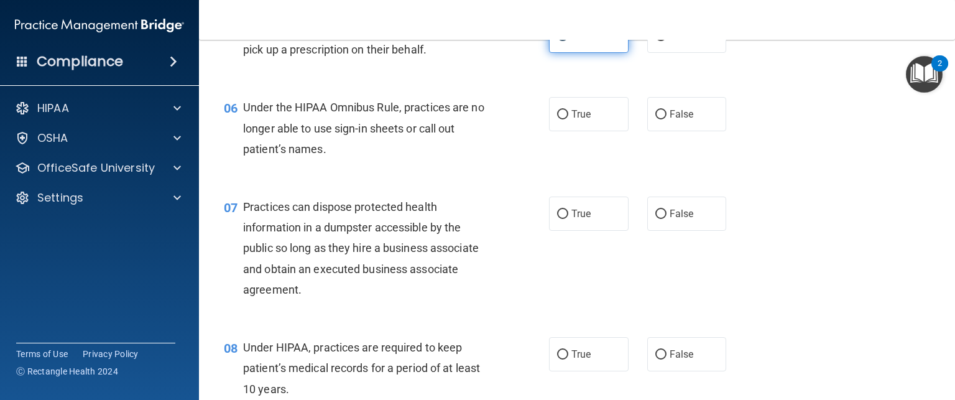
scroll to position [561, 0]
click at [671, 126] on label "False" at bounding box center [687, 113] width 80 height 34
click at [666, 118] on input "False" at bounding box center [660, 113] width 11 height 9
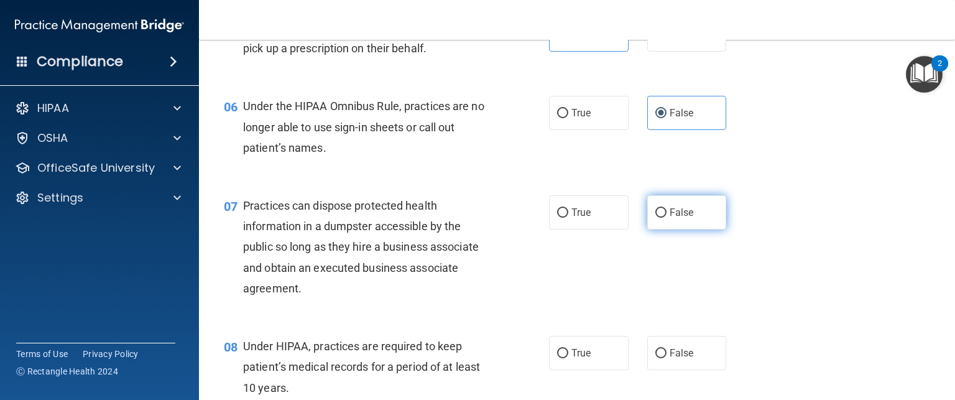
click at [681, 223] on label "False" at bounding box center [687, 212] width 80 height 34
click at [666, 218] on input "False" at bounding box center [660, 212] width 11 height 9
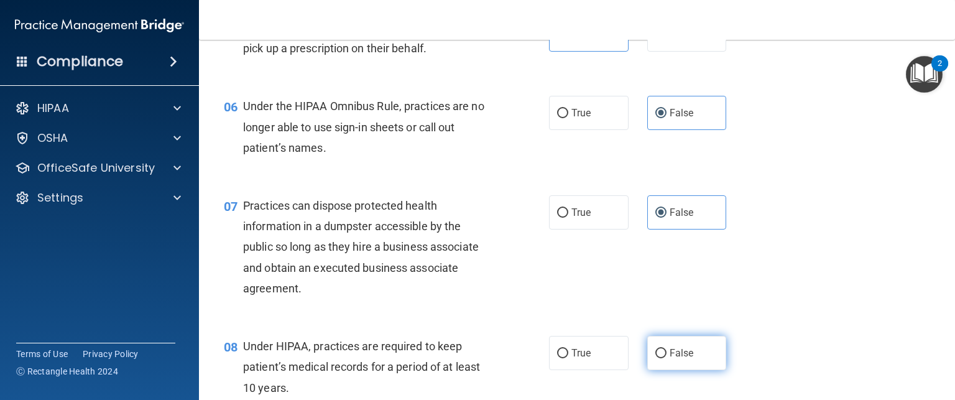
click at [674, 359] on span "False" at bounding box center [682, 353] width 24 height 12
click at [666, 358] on input "False" at bounding box center [660, 353] width 11 height 9
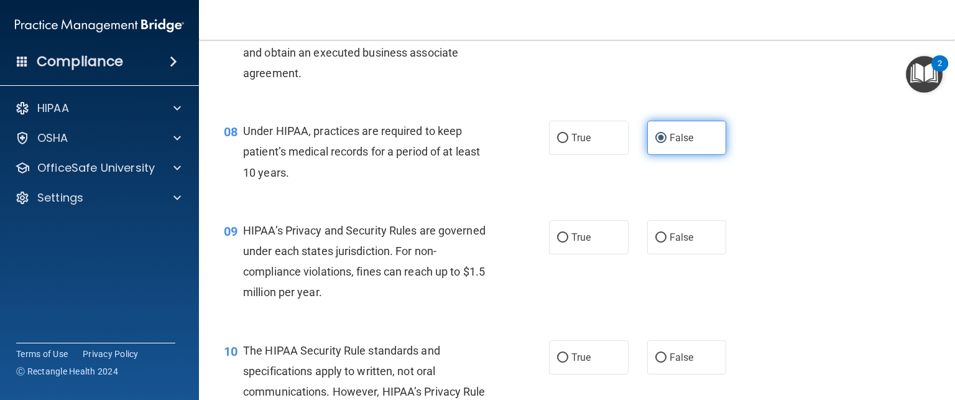
scroll to position [780, 0]
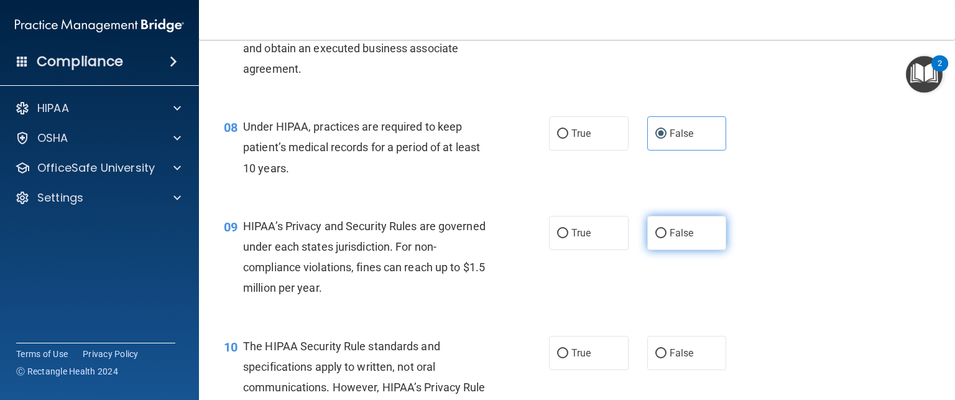
click at [670, 239] on span "False" at bounding box center [682, 233] width 24 height 12
click at [666, 238] on input "False" at bounding box center [660, 233] width 11 height 9
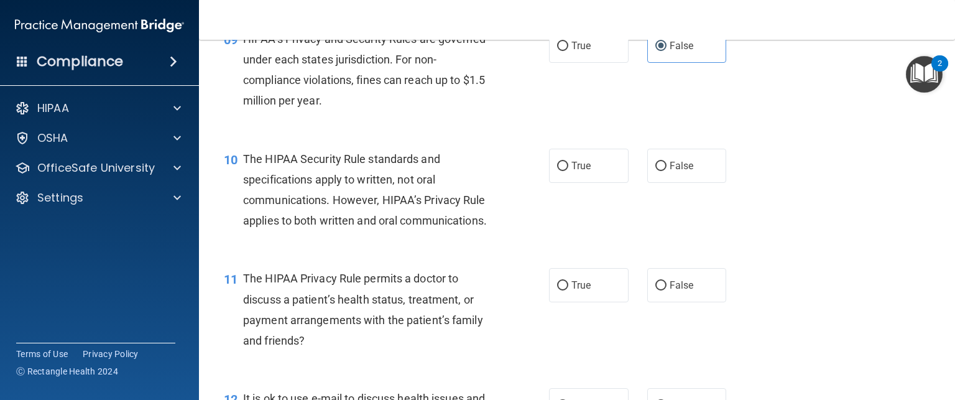
scroll to position [975, 0]
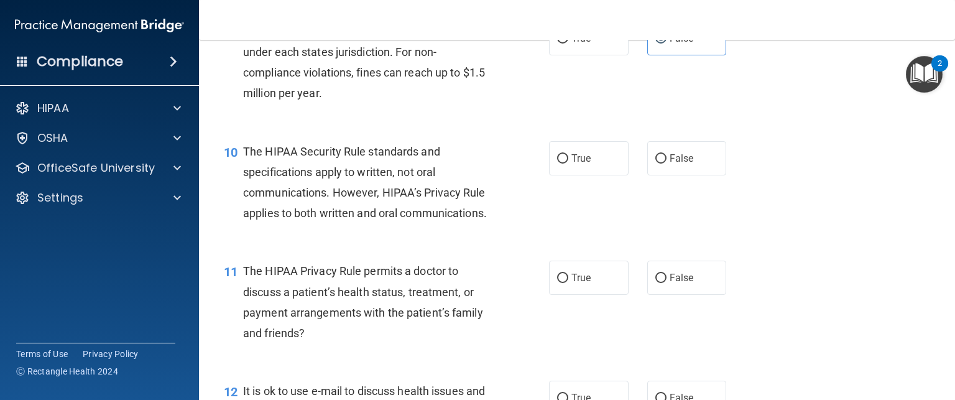
click at [552, 295] on label "True" at bounding box center [589, 277] width 80 height 34
click at [557, 283] on input "True" at bounding box center [562, 278] width 11 height 9
click at [569, 175] on label "True" at bounding box center [589, 158] width 80 height 34
click at [568, 164] on input "True" at bounding box center [562, 158] width 11 height 9
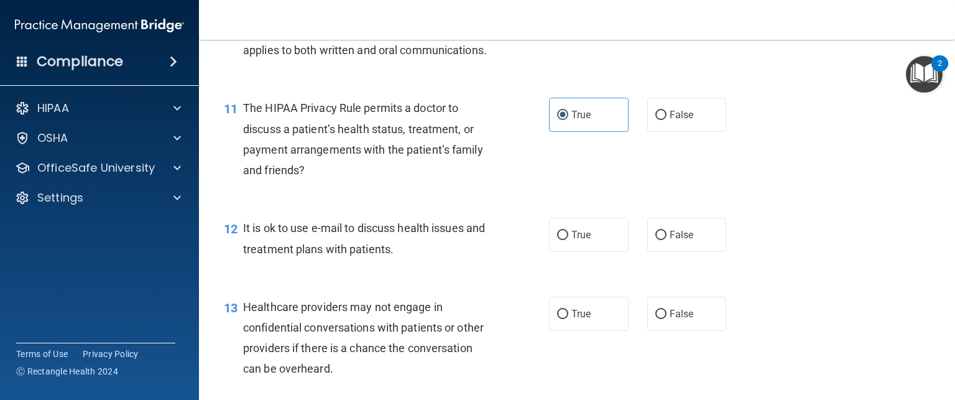
scroll to position [1181, 0]
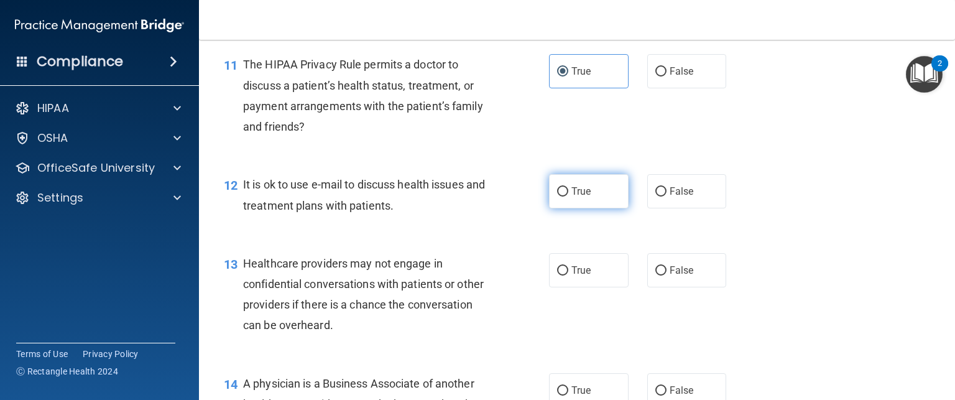
click at [563, 208] on label "True" at bounding box center [589, 191] width 80 height 34
click at [563, 196] on input "True" at bounding box center [562, 191] width 11 height 9
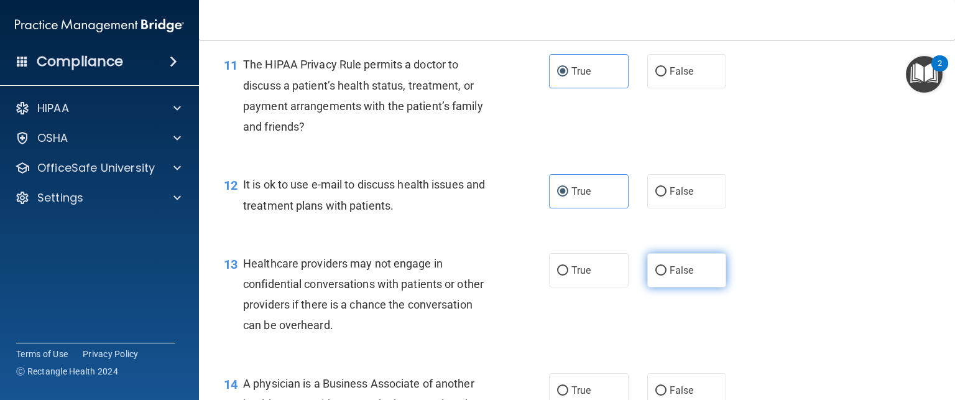
click at [695, 287] on label "False" at bounding box center [687, 270] width 80 height 34
click at [666, 275] on input "False" at bounding box center [660, 270] width 11 height 9
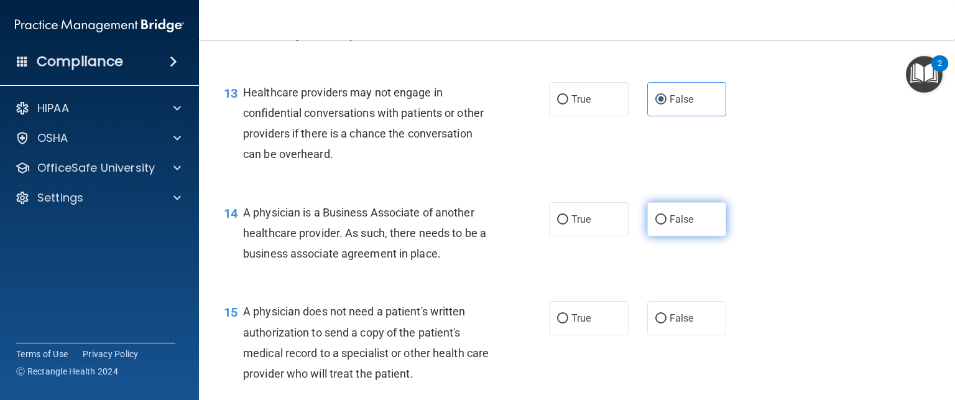
click at [665, 236] on label "False" at bounding box center [687, 219] width 80 height 34
click at [665, 224] on input "False" at bounding box center [660, 219] width 11 height 9
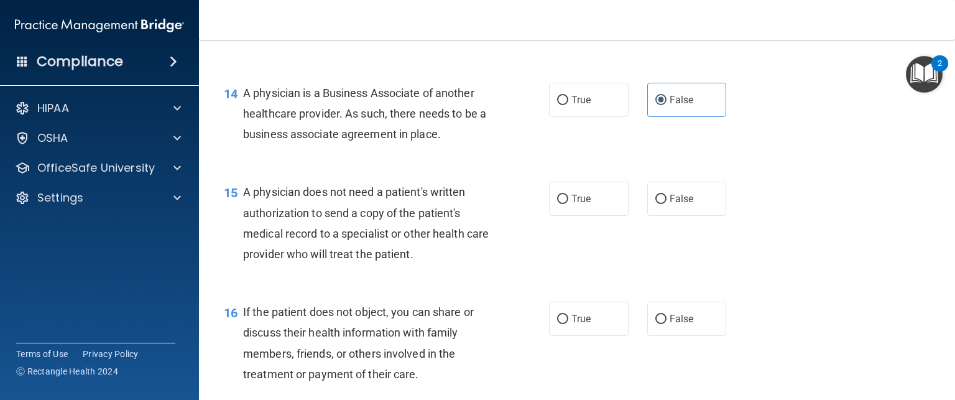
scroll to position [1477, 0]
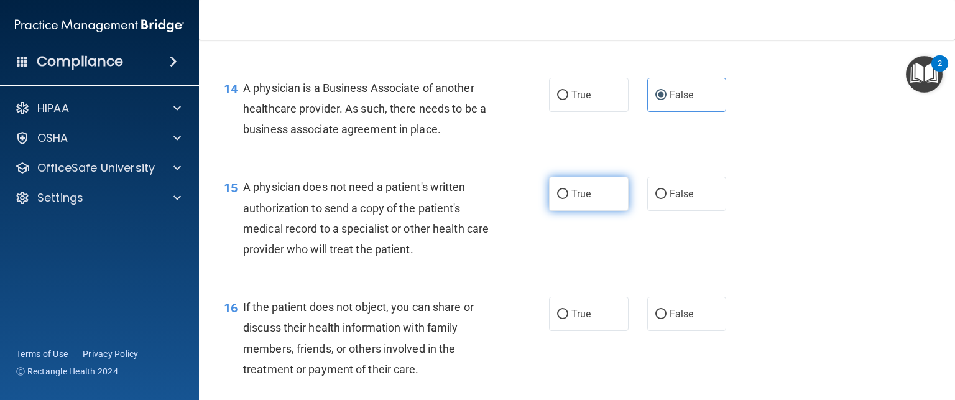
click at [578, 211] on label "True" at bounding box center [589, 194] width 80 height 34
click at [568, 199] on input "True" at bounding box center [562, 194] width 11 height 9
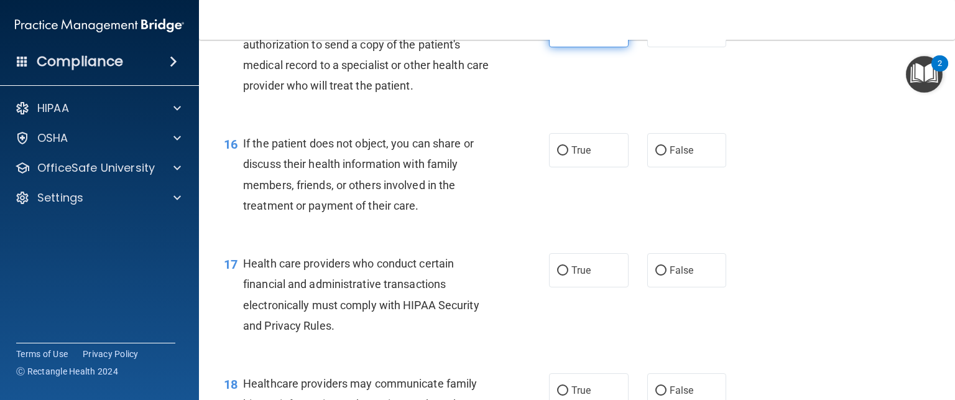
scroll to position [1641, 0]
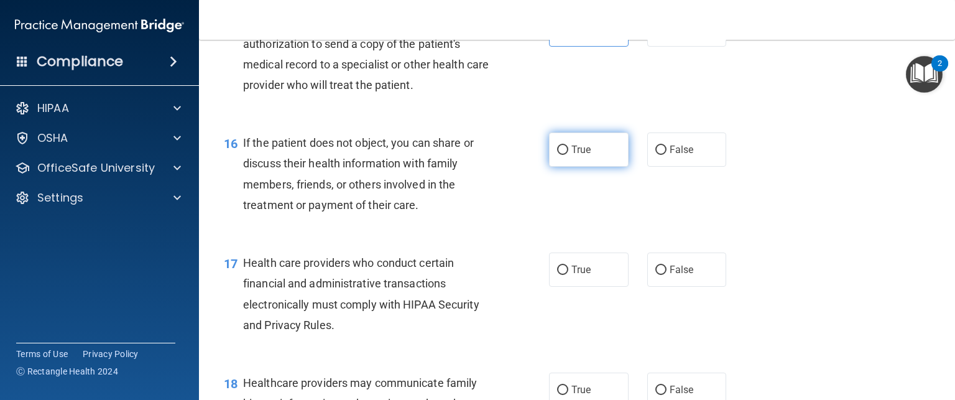
click at [566, 167] on label "True" at bounding box center [589, 149] width 80 height 34
click at [566, 155] on input "True" at bounding box center [562, 149] width 11 height 9
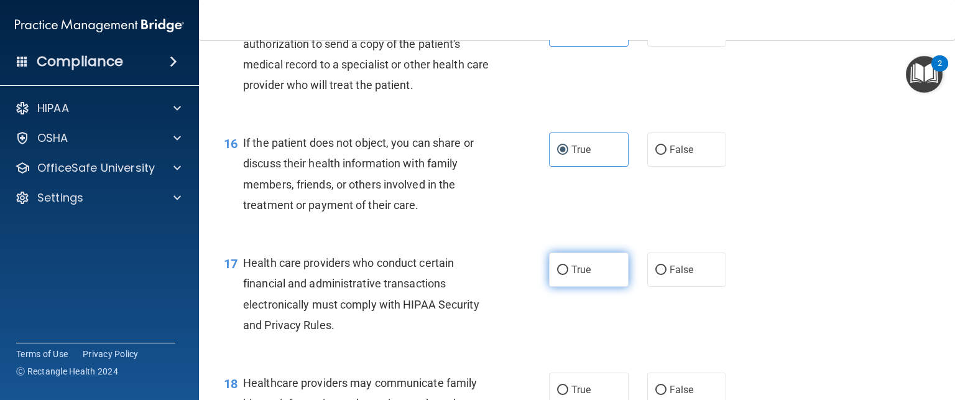
click at [574, 275] on span "True" at bounding box center [580, 270] width 19 height 12
click at [568, 275] on input "True" at bounding box center [562, 269] width 11 height 9
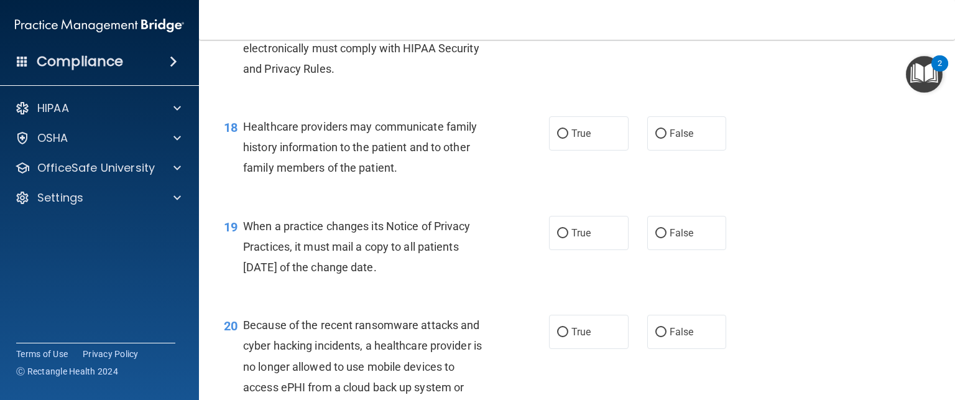
scroll to position [1904, 0]
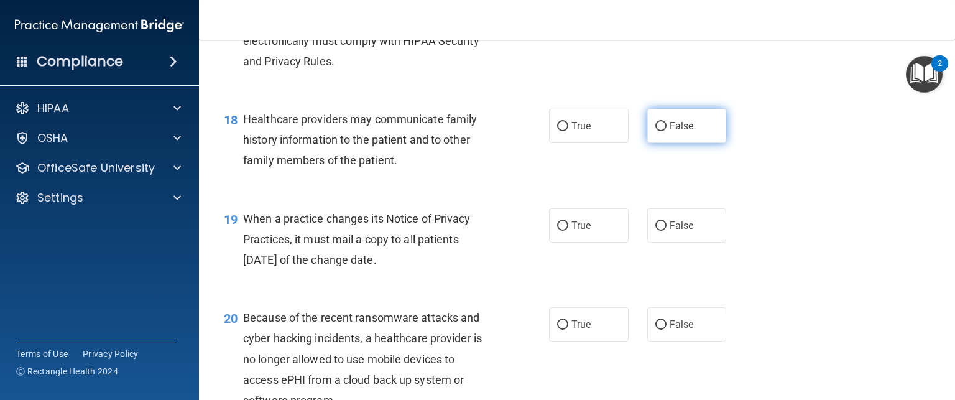
click at [671, 132] on span "False" at bounding box center [682, 126] width 24 height 12
click at [666, 131] on input "False" at bounding box center [660, 126] width 11 height 9
click at [670, 231] on span "False" at bounding box center [682, 225] width 24 height 12
click at [666, 231] on input "False" at bounding box center [660, 225] width 11 height 9
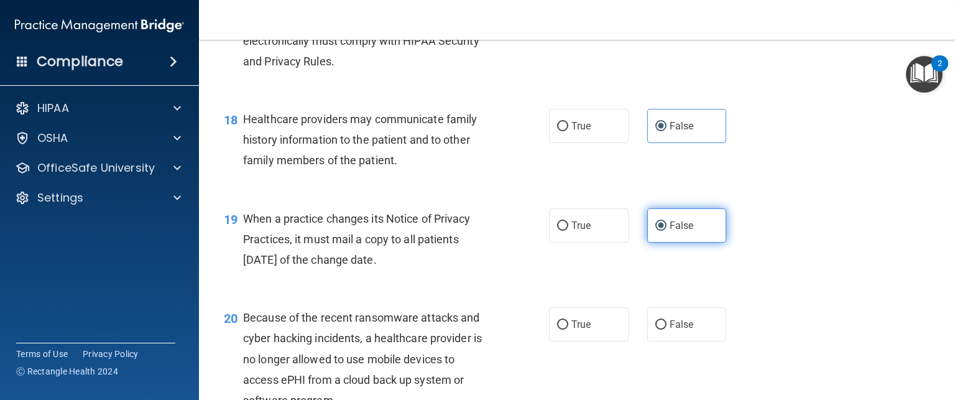
scroll to position [2088, 0]
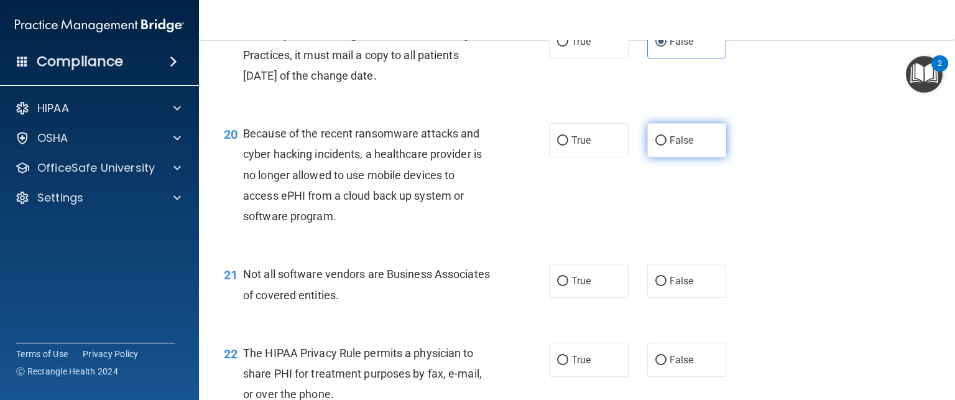
click at [670, 146] on span "False" at bounding box center [682, 140] width 24 height 12
click at [666, 145] on input "False" at bounding box center [660, 140] width 11 height 9
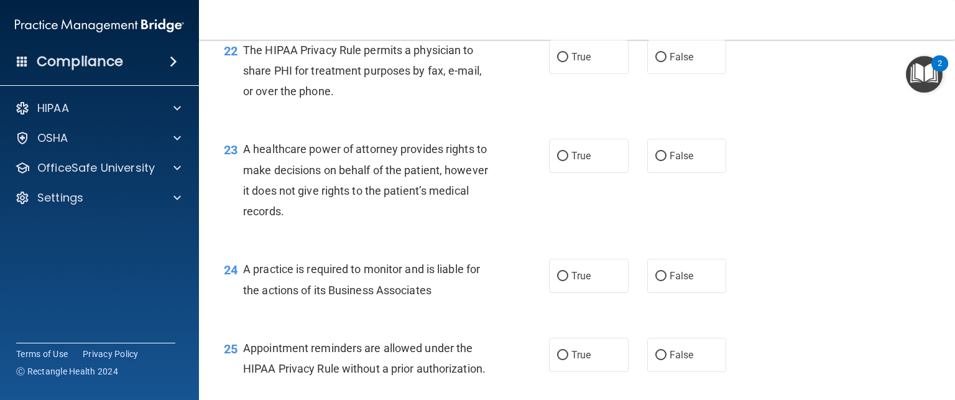
scroll to position [2263, 0]
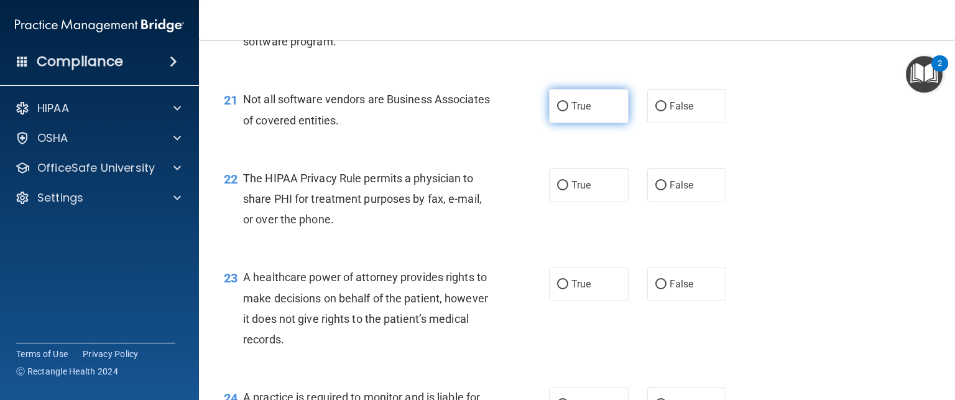
click at [587, 123] on label "True" at bounding box center [589, 106] width 80 height 34
click at [568, 111] on input "True" at bounding box center [562, 106] width 11 height 9
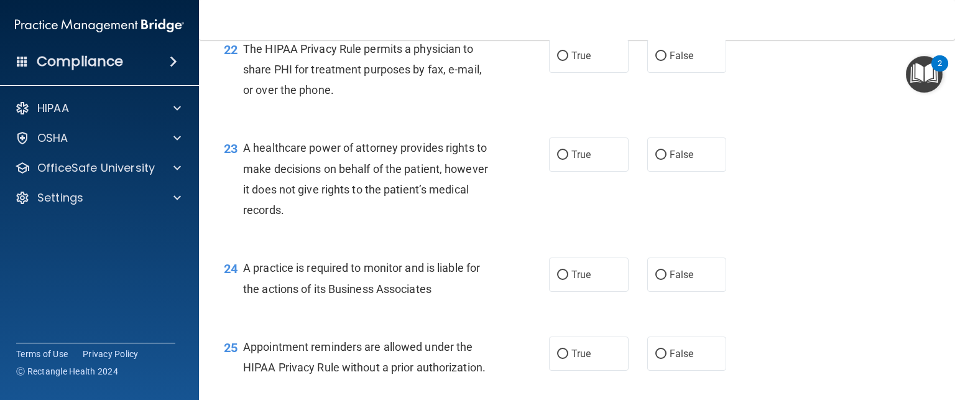
scroll to position [2394, 0]
click at [601, 71] on label "True" at bounding box center [589, 54] width 80 height 34
click at [568, 59] on input "True" at bounding box center [562, 54] width 11 height 9
click at [681, 159] on span "False" at bounding box center [682, 153] width 24 height 12
click at [666, 158] on input "False" at bounding box center [660, 153] width 11 height 9
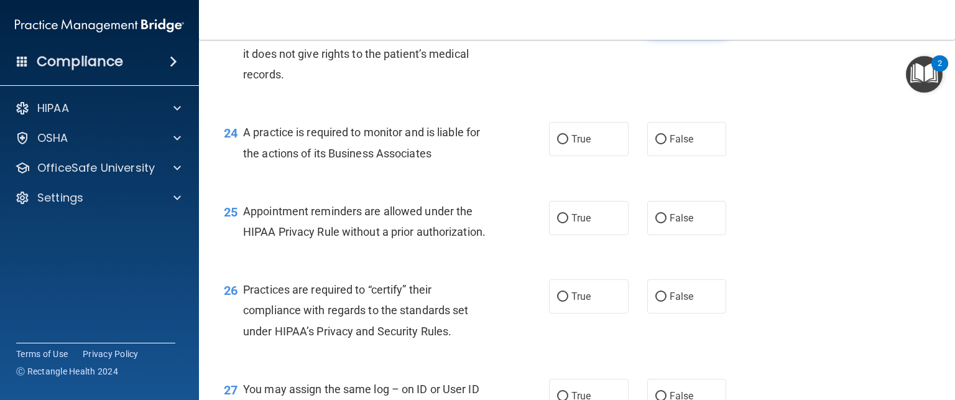
scroll to position [2534, 0]
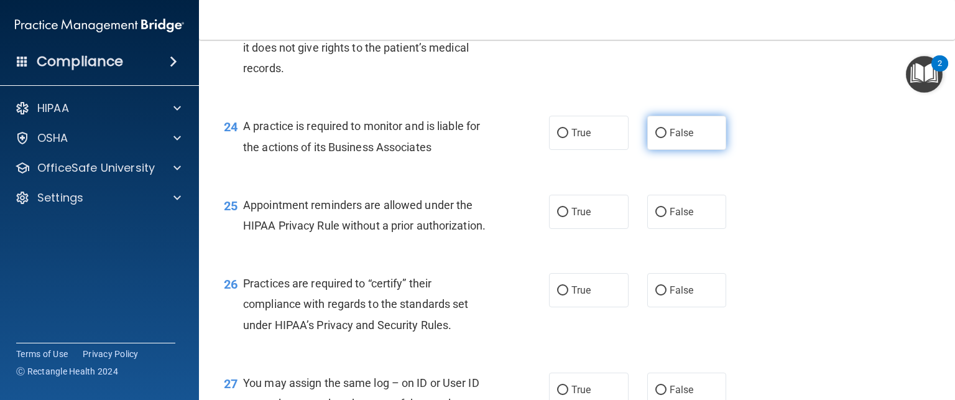
click at [686, 150] on label "False" at bounding box center [687, 133] width 80 height 34
click at [666, 138] on input "False" at bounding box center [660, 133] width 11 height 9
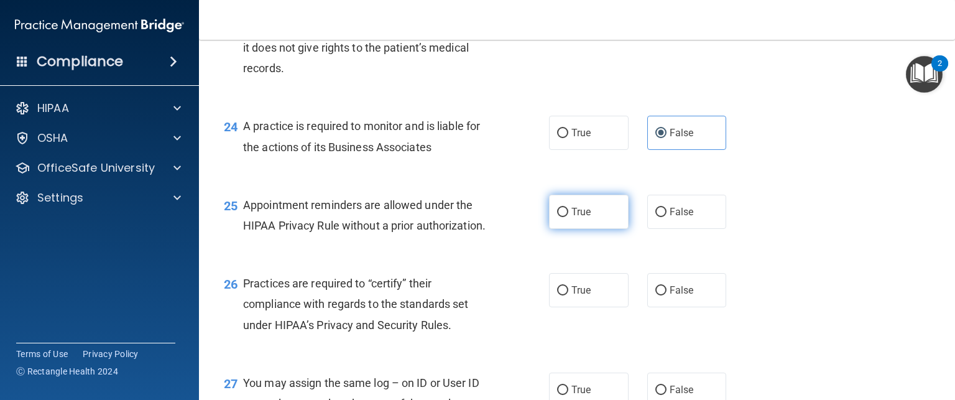
click at [580, 218] on span "True" at bounding box center [580, 212] width 19 height 12
click at [568, 217] on input "True" at bounding box center [562, 212] width 11 height 9
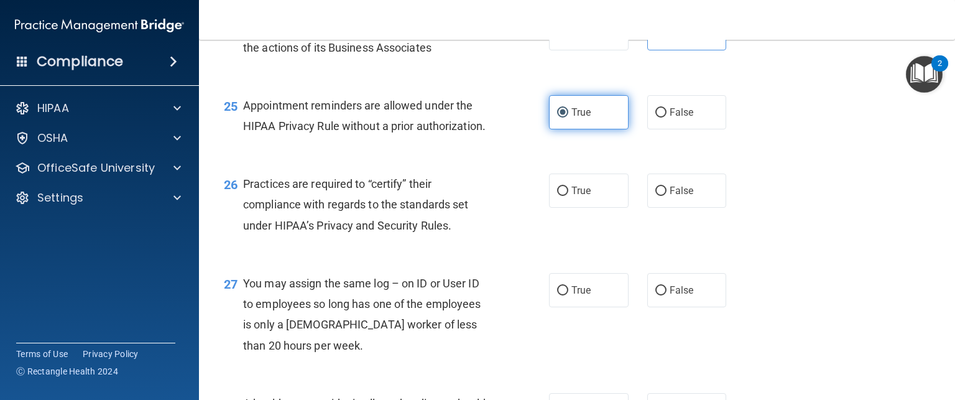
scroll to position [2638, 0]
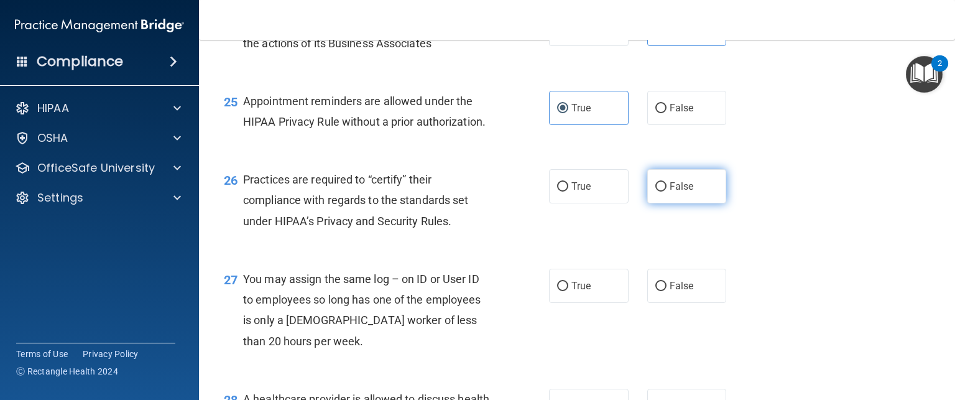
click at [680, 203] on label "False" at bounding box center [687, 186] width 80 height 34
click at [666, 191] on input "False" at bounding box center [660, 186] width 11 height 9
click at [680, 203] on label "False" at bounding box center [687, 186] width 80 height 34
click at [666, 191] on input "False" at bounding box center [660, 186] width 11 height 9
click at [680, 292] on span "False" at bounding box center [682, 286] width 24 height 12
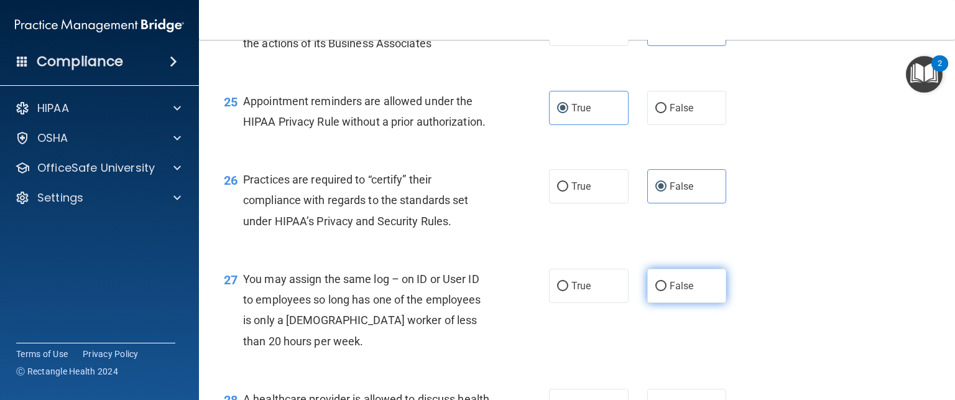
click at [666, 291] on input "False" at bounding box center [660, 286] width 11 height 9
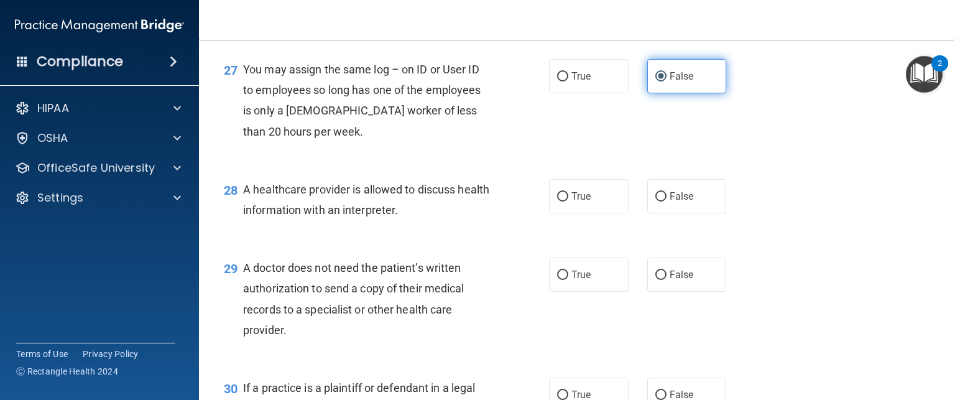
scroll to position [2870, 0]
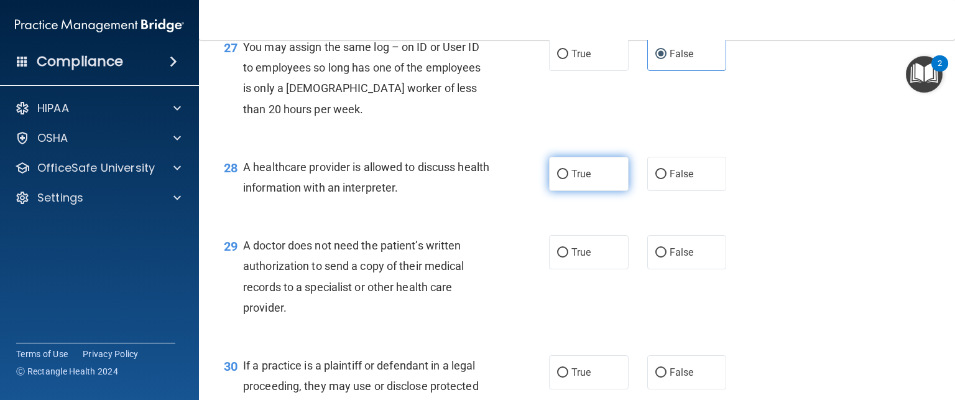
click at [571, 180] on span "True" at bounding box center [580, 174] width 19 height 12
click at [567, 179] on input "True" at bounding box center [562, 174] width 11 height 9
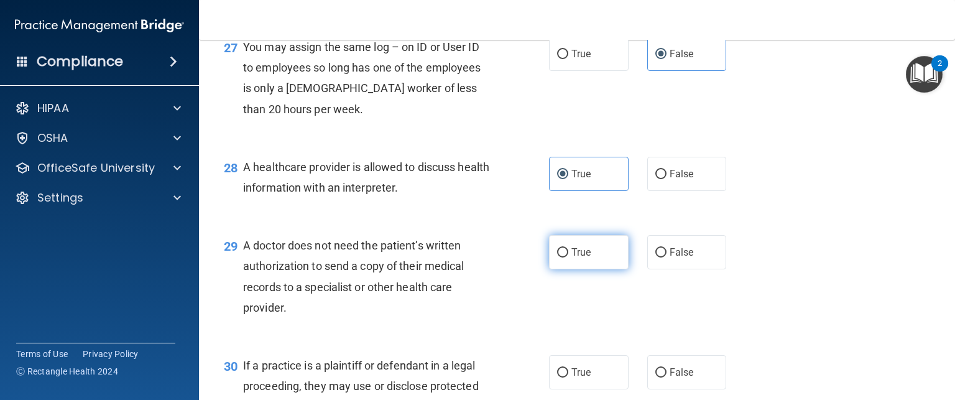
click at [571, 258] on span "True" at bounding box center [580, 252] width 19 height 12
click at [568, 257] on input "True" at bounding box center [562, 252] width 11 height 9
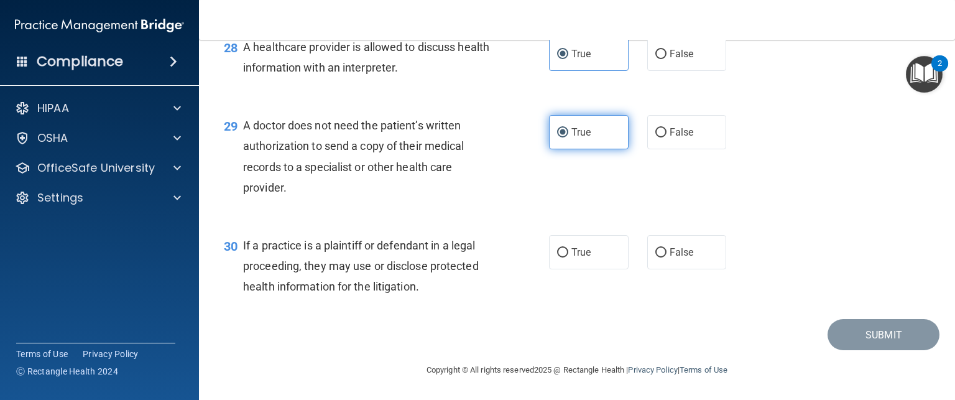
scroll to position [3019, 0]
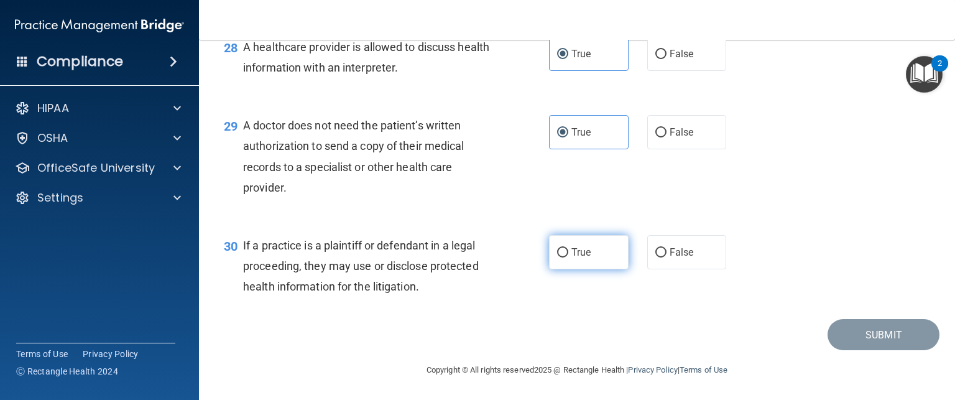
click at [577, 258] on span "True" at bounding box center [580, 252] width 19 height 12
click at [568, 257] on input "True" at bounding box center [562, 252] width 11 height 9
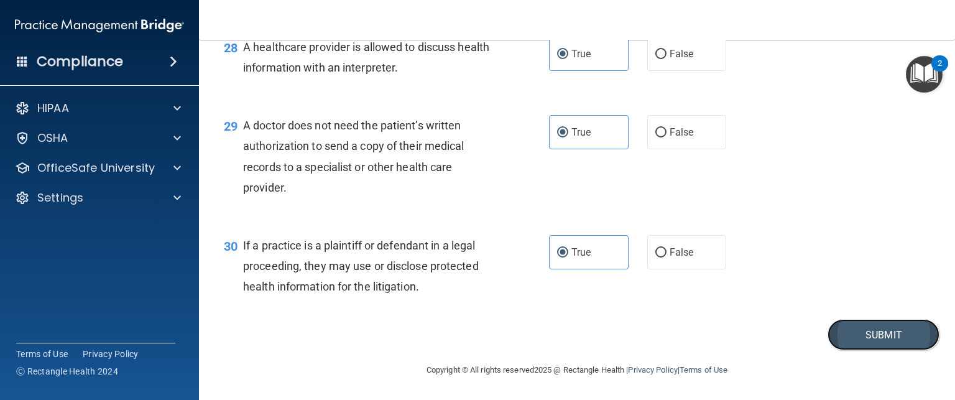
click at [843, 347] on button "Submit" at bounding box center [883, 335] width 112 height 32
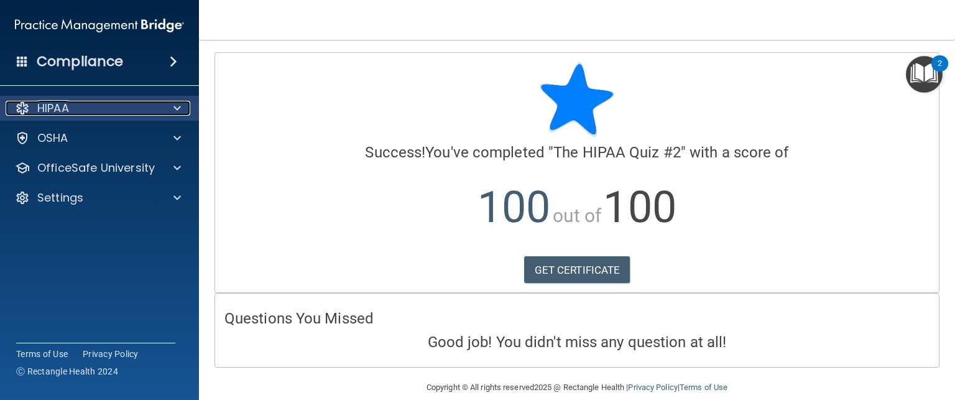
click at [177, 103] on span at bounding box center [176, 108] width 7 height 15
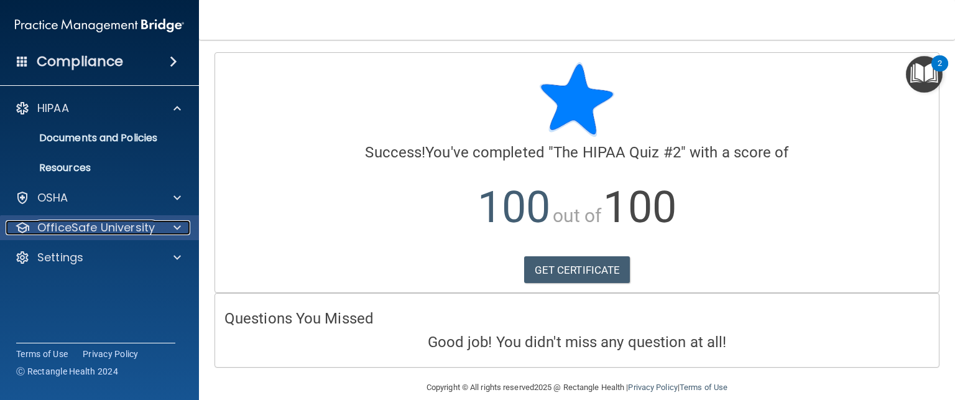
click at [162, 221] on div at bounding box center [175, 227] width 31 height 15
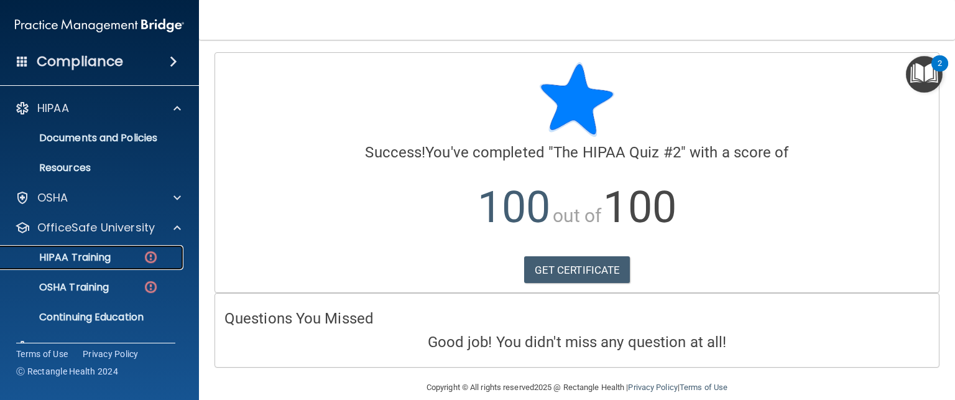
click at [137, 260] on div "HIPAA Training" at bounding box center [93, 257] width 170 height 12
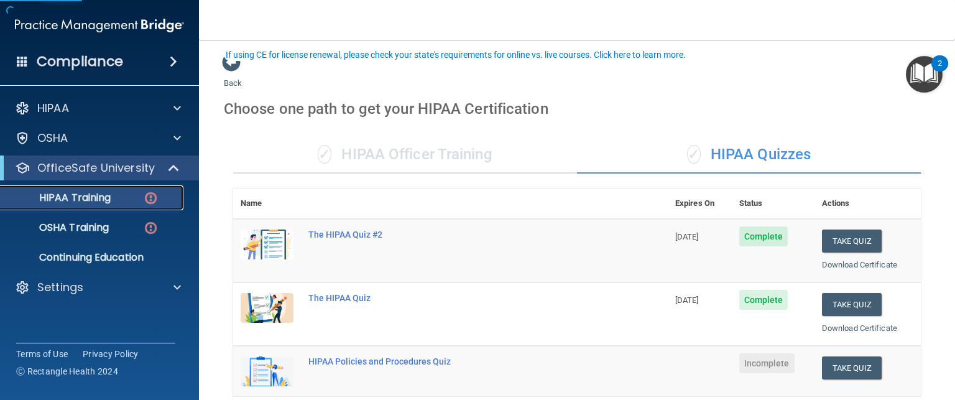
scroll to position [134, 0]
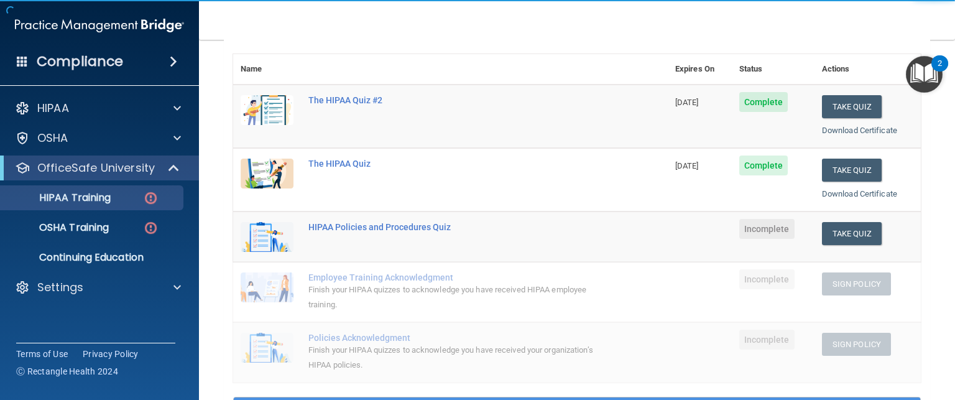
click at [855, 243] on td "Take Quiz Download Certificate" at bounding box center [867, 236] width 106 height 50
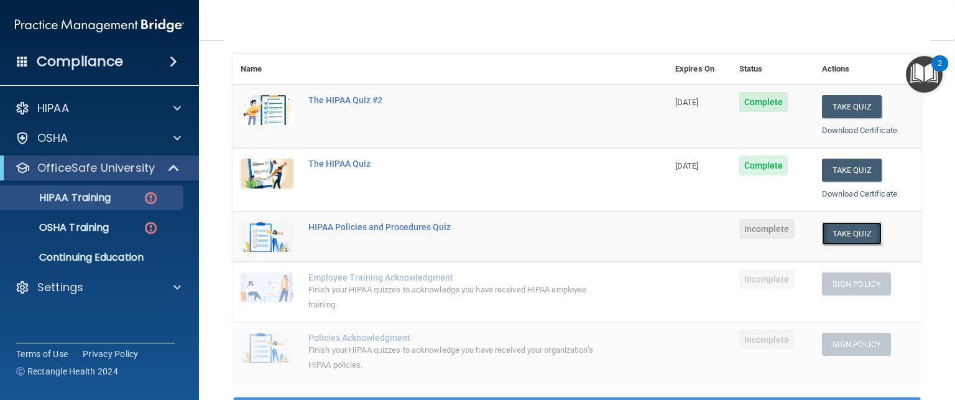
click at [852, 236] on button "Take Quiz" at bounding box center [852, 233] width 60 height 23
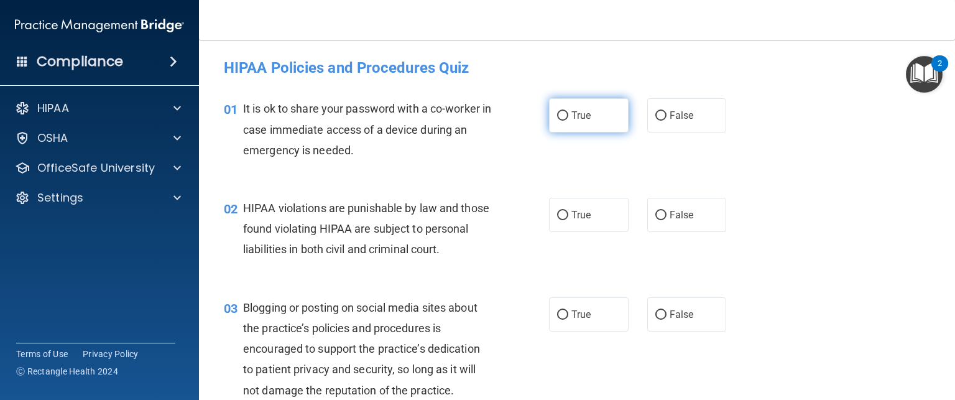
click at [586, 119] on label "True" at bounding box center [589, 115] width 80 height 34
click at [568, 119] on input "True" at bounding box center [562, 115] width 11 height 9
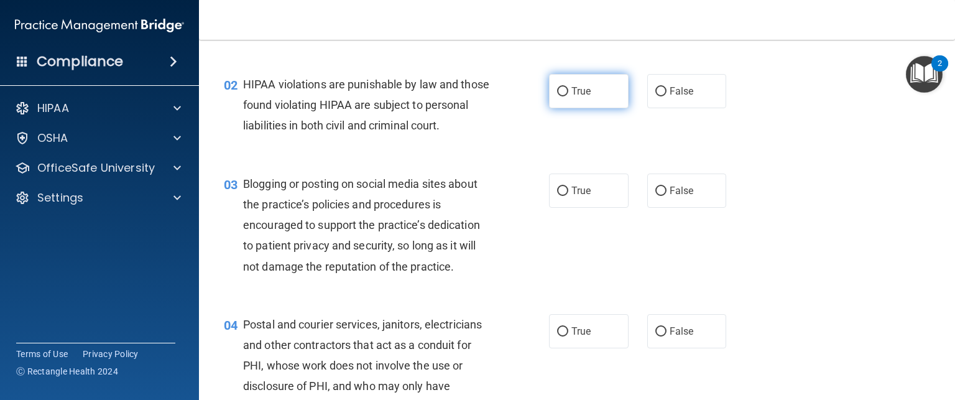
click at [574, 101] on label "True" at bounding box center [589, 91] width 80 height 34
click at [568, 96] on input "True" at bounding box center [562, 91] width 11 height 9
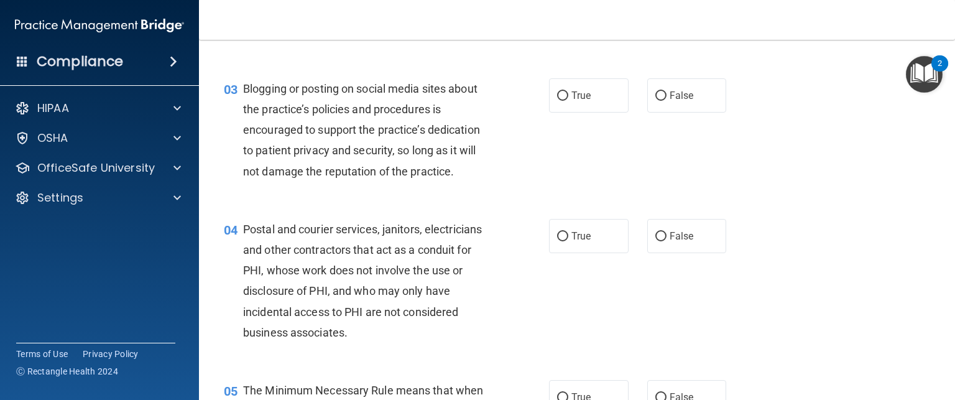
scroll to position [223, 0]
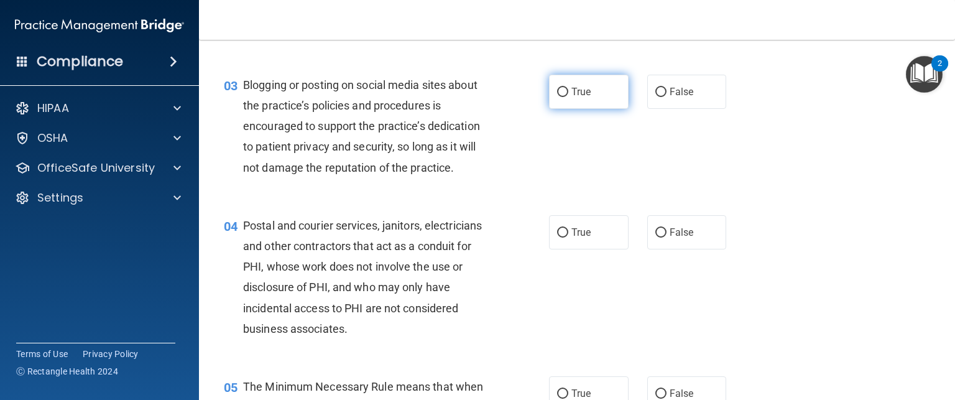
click at [587, 109] on label "True" at bounding box center [589, 92] width 80 height 34
click at [568, 97] on input "True" at bounding box center [562, 92] width 11 height 9
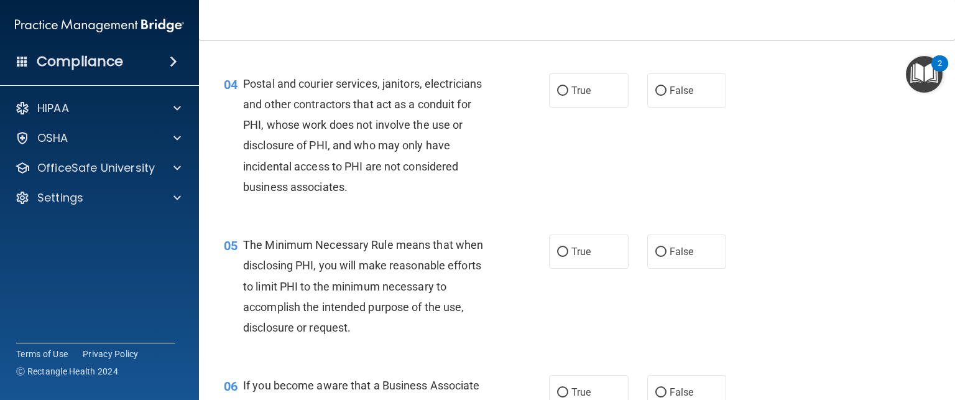
scroll to position [364, 0]
click at [596, 108] on label "True" at bounding box center [589, 90] width 80 height 34
click at [568, 96] on input "True" at bounding box center [562, 90] width 11 height 9
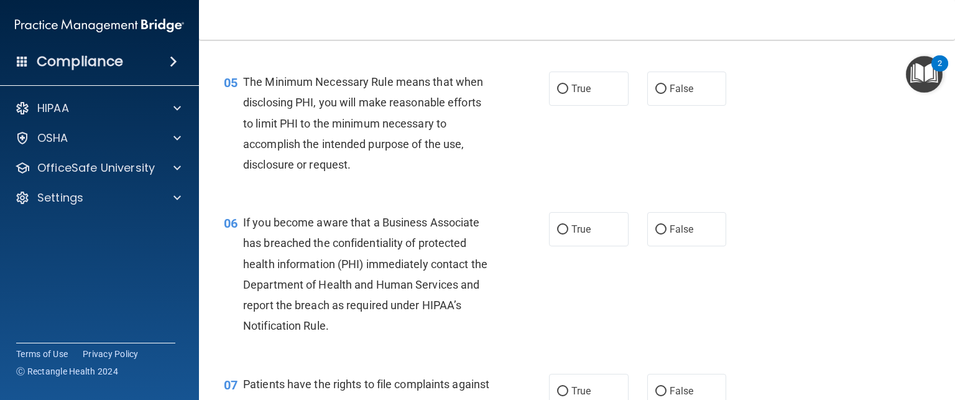
scroll to position [545, 0]
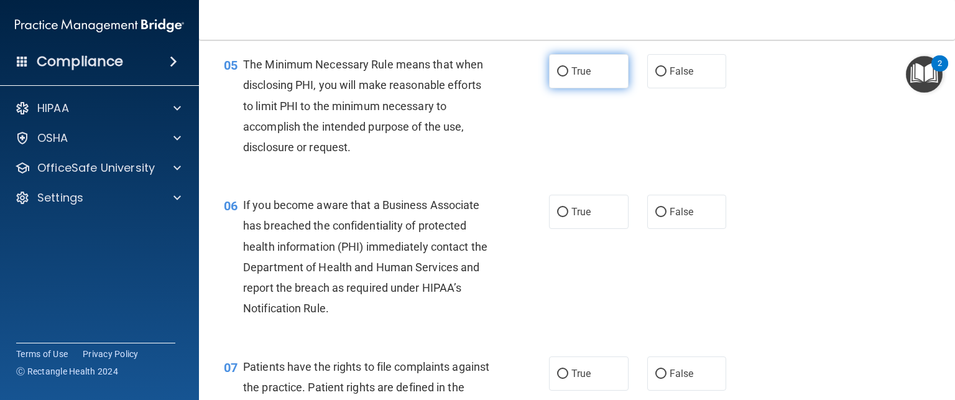
click at [563, 76] on input "True" at bounding box center [562, 71] width 11 height 9
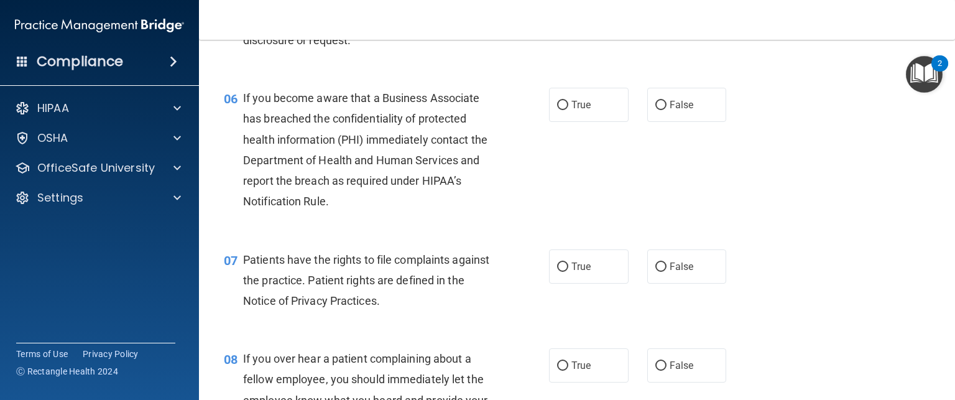
scroll to position [654, 0]
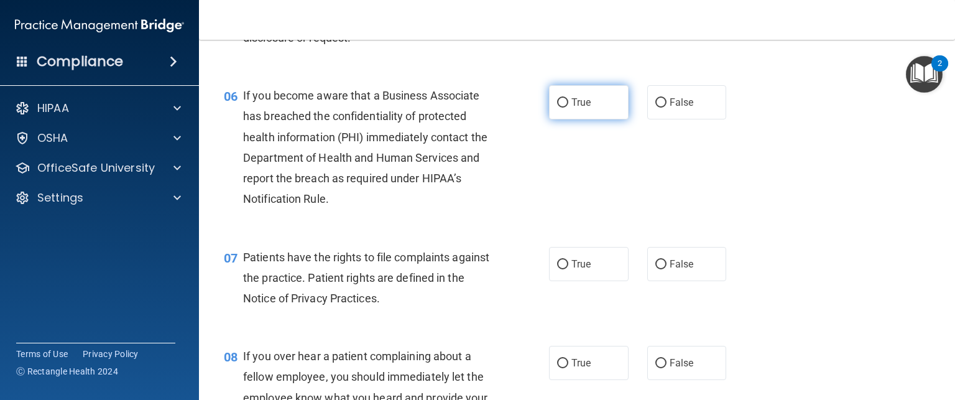
click at [572, 119] on label "True" at bounding box center [589, 102] width 80 height 34
click at [568, 108] on input "True" at bounding box center [562, 102] width 11 height 9
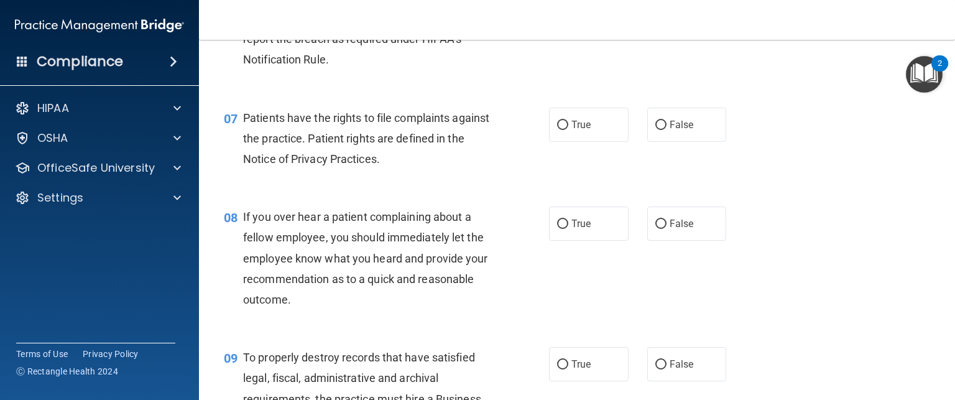
scroll to position [836, 0]
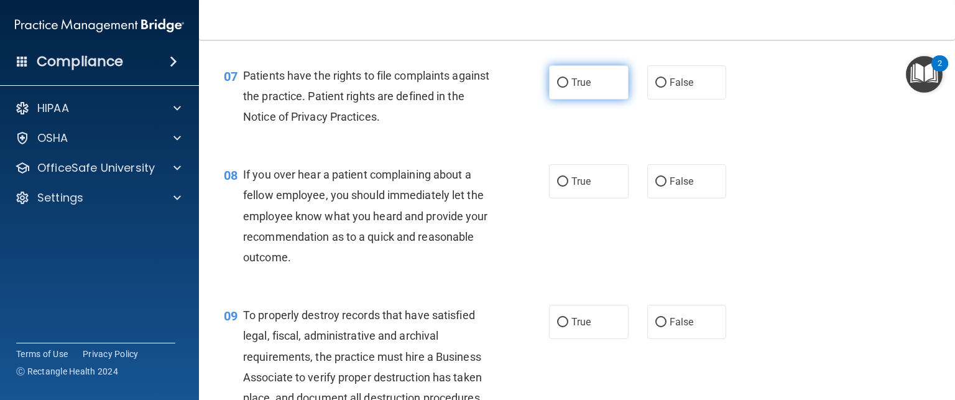
click at [561, 99] on label "True" at bounding box center [589, 82] width 80 height 34
click at [561, 88] on input "True" at bounding box center [562, 82] width 11 height 9
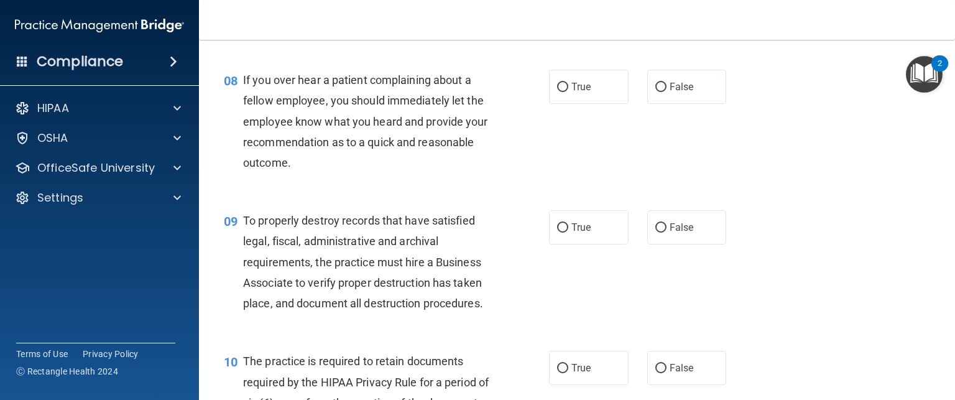
scroll to position [931, 0]
click at [599, 103] on label "True" at bounding box center [589, 85] width 80 height 34
click at [568, 91] on input "True" at bounding box center [562, 85] width 11 height 9
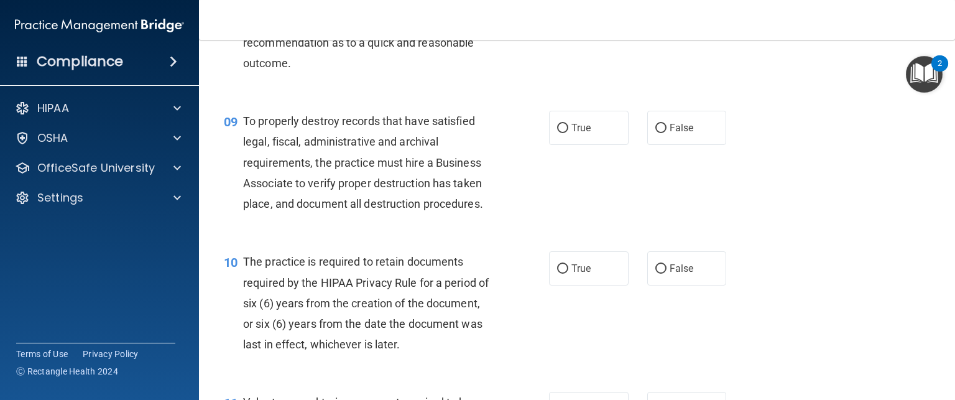
scroll to position [1037, 0]
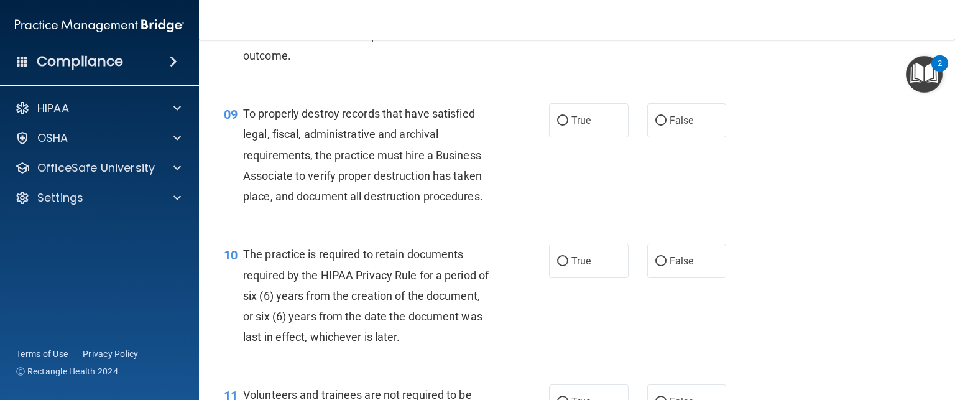
drag, startPoint x: 596, startPoint y: 141, endPoint x: 555, endPoint y: 160, distance: 45.0
click at [555, 160] on div "09 To properly destroy records that have satisfied legal, fiscal, administrativ…" at bounding box center [386, 157] width 362 height 109
click at [557, 126] on input "True" at bounding box center [562, 120] width 11 height 9
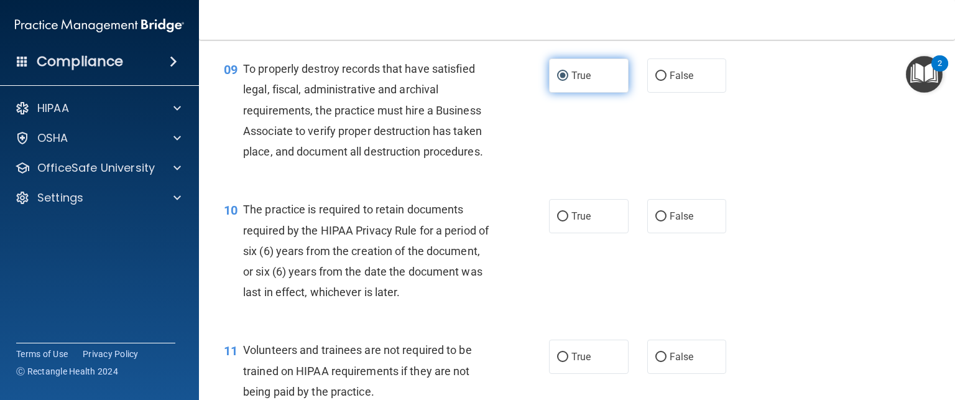
scroll to position [1077, 0]
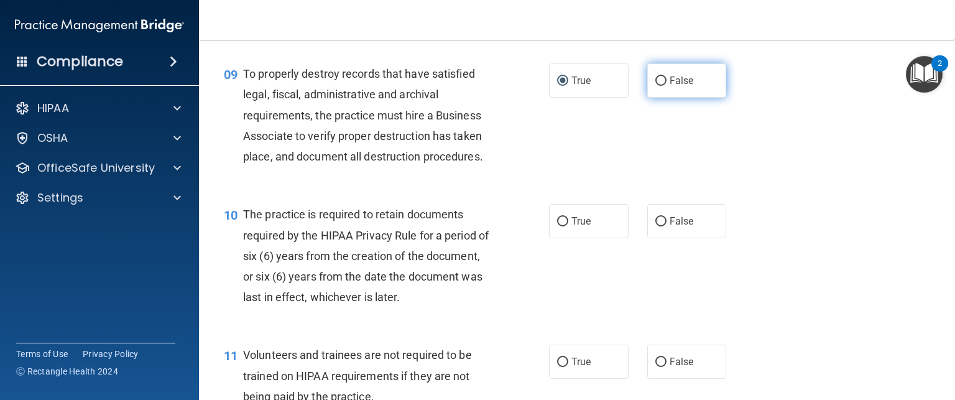
click at [689, 98] on label "False" at bounding box center [687, 80] width 80 height 34
click at [666, 86] on input "False" at bounding box center [660, 80] width 11 height 9
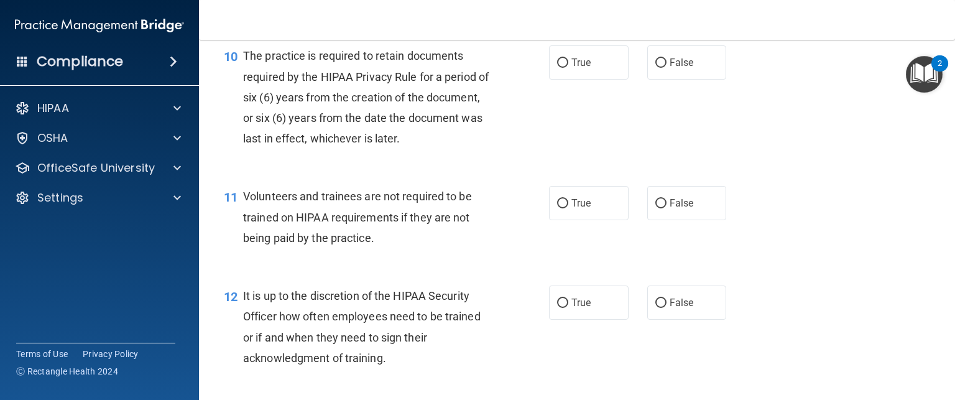
scroll to position [1256, 0]
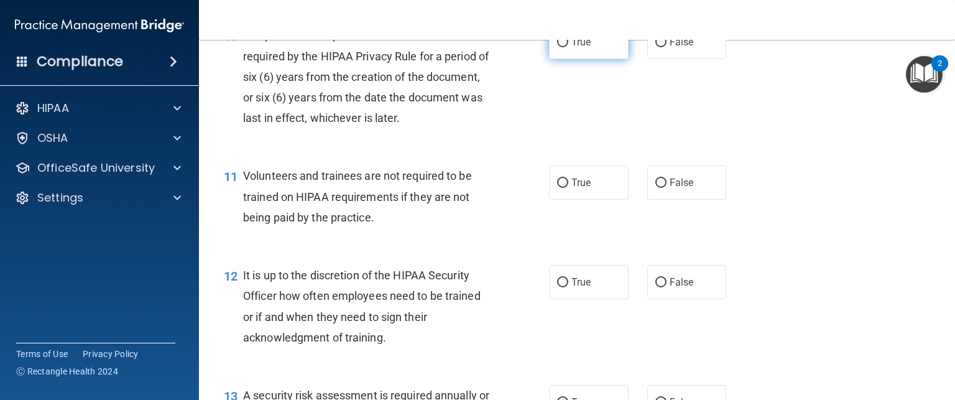
click at [595, 59] on label "True" at bounding box center [589, 42] width 80 height 34
click at [568, 47] on input "True" at bounding box center [562, 42] width 11 height 9
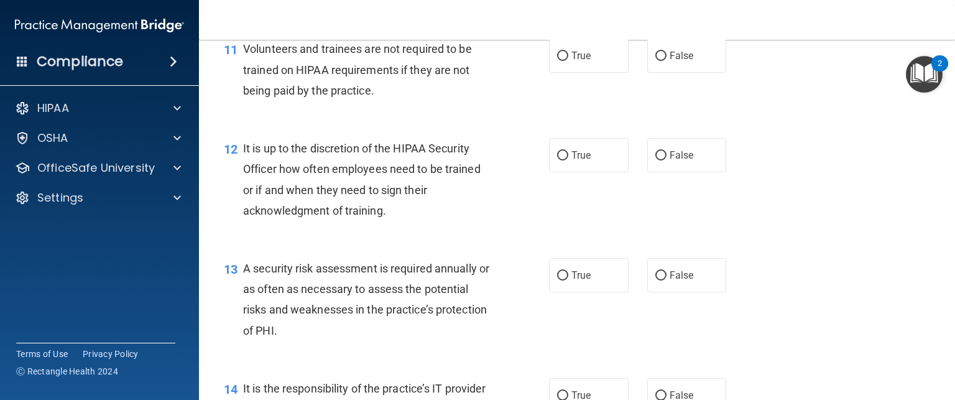
scroll to position [1383, 0]
click at [657, 61] on input "False" at bounding box center [660, 56] width 11 height 9
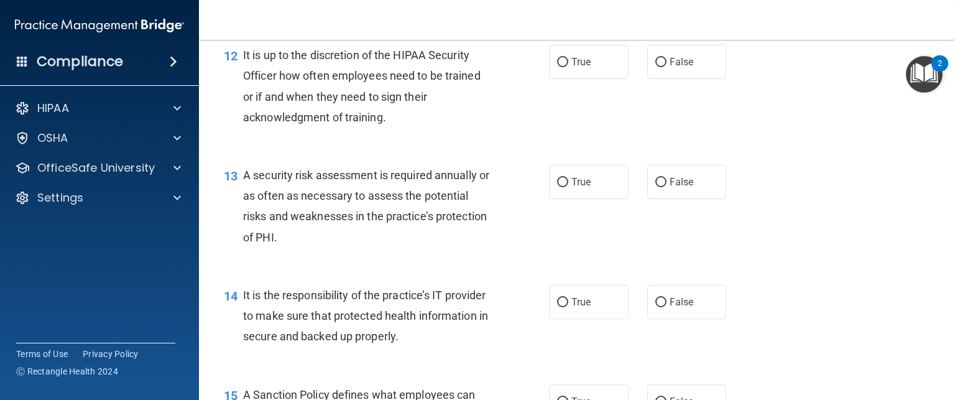
scroll to position [1503, 0]
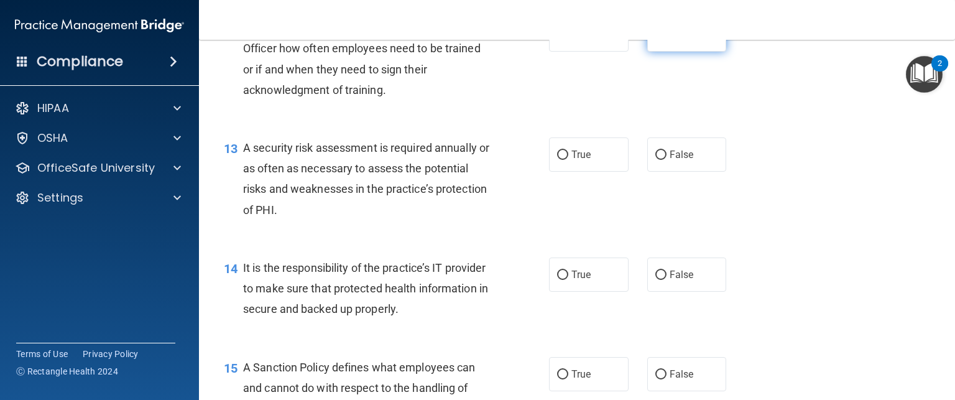
click at [661, 52] on label "False" at bounding box center [687, 34] width 80 height 34
click at [661, 40] on input "False" at bounding box center [660, 34] width 11 height 9
click at [569, 52] on label "True" at bounding box center [589, 34] width 80 height 34
click at [568, 40] on input "True" at bounding box center [562, 34] width 11 height 9
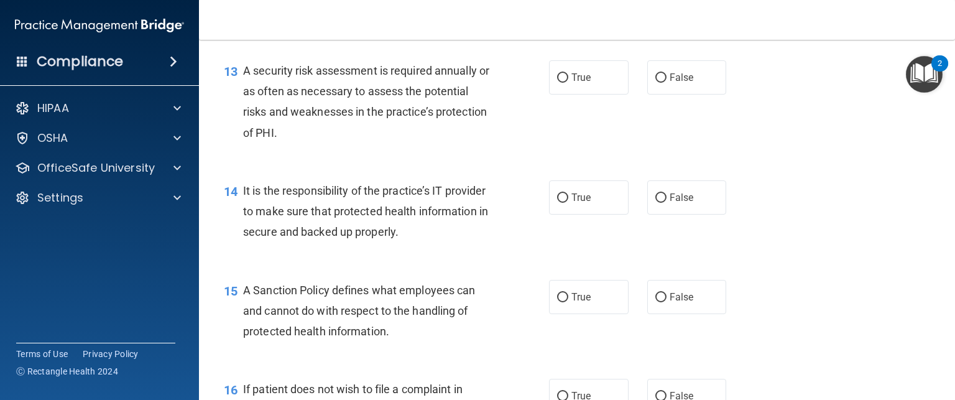
scroll to position [1582, 0]
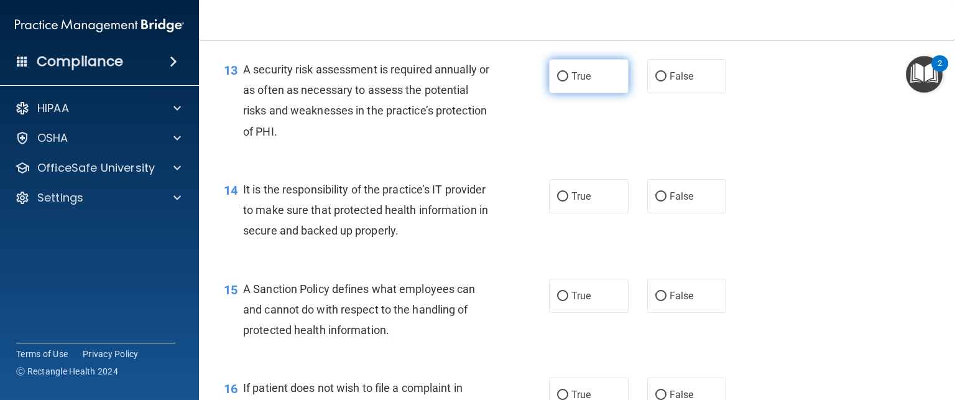
click at [578, 82] on span "True" at bounding box center [580, 76] width 19 height 12
click at [568, 81] on input "True" at bounding box center [562, 76] width 11 height 9
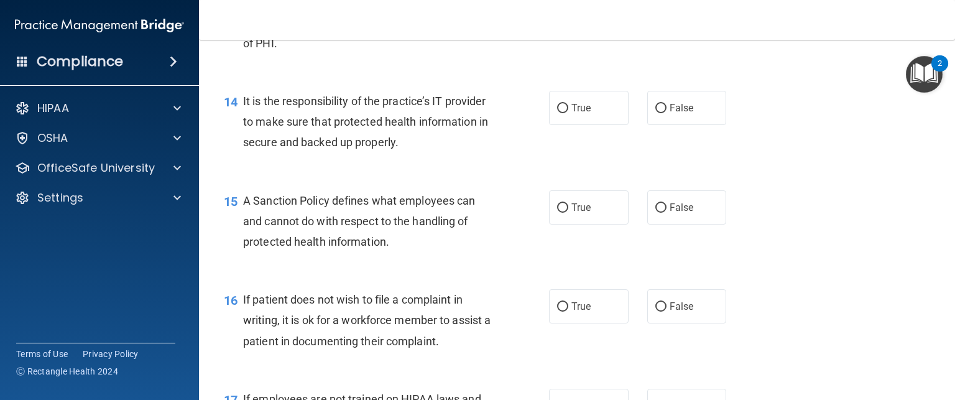
scroll to position [1671, 0]
click at [656, 124] on label "False" at bounding box center [687, 107] width 80 height 34
click at [656, 112] on input "False" at bounding box center [660, 107] width 11 height 9
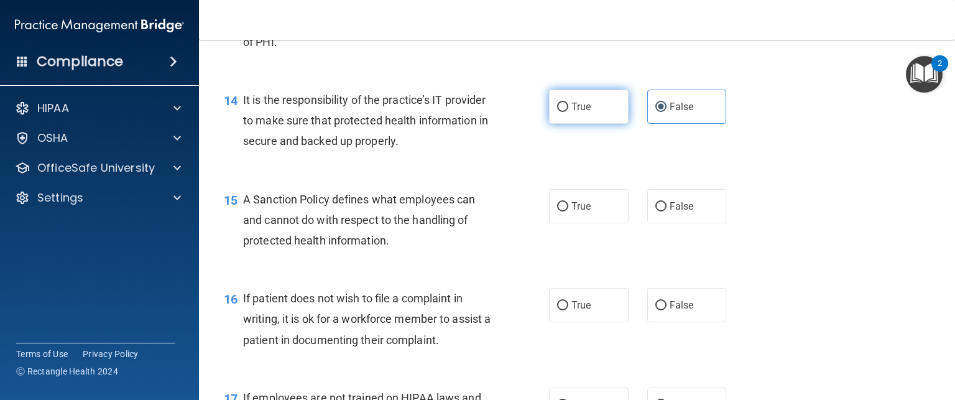
click at [592, 124] on label "True" at bounding box center [589, 107] width 80 height 34
click at [568, 112] on input "True" at bounding box center [562, 107] width 11 height 9
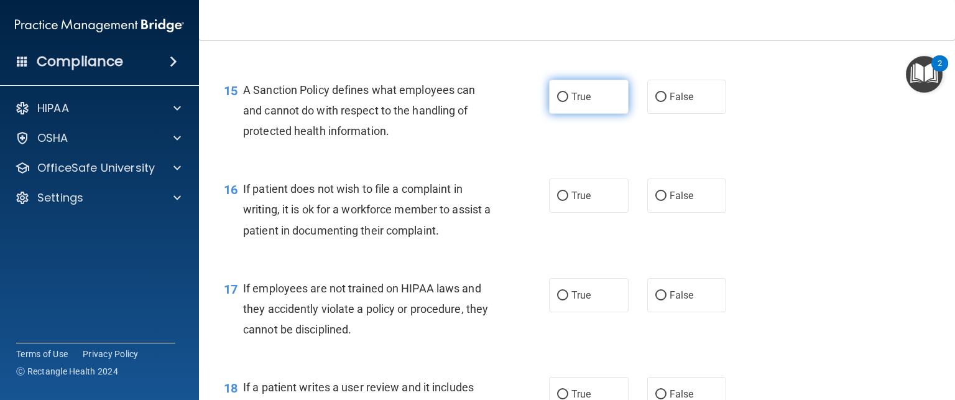
click at [589, 114] on label "True" at bounding box center [589, 97] width 80 height 34
click at [568, 102] on input "True" at bounding box center [562, 97] width 11 height 9
click at [686, 103] on span "False" at bounding box center [682, 97] width 24 height 12
click at [666, 102] on input "False" at bounding box center [660, 97] width 11 height 9
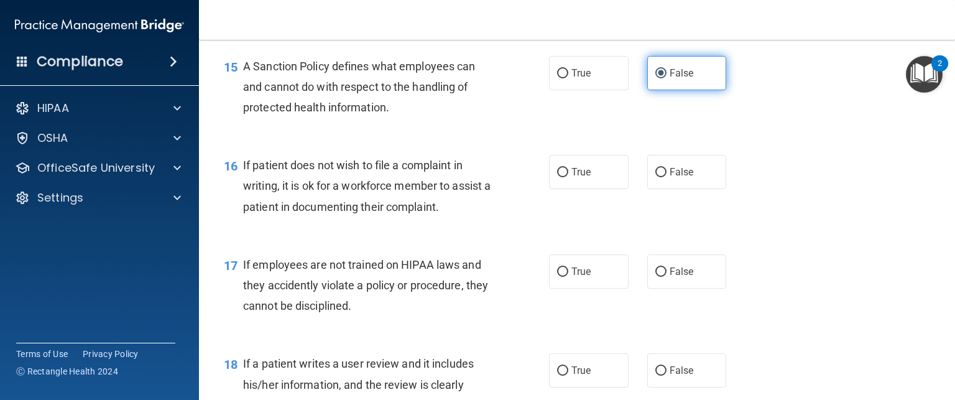
scroll to position [1844, 0]
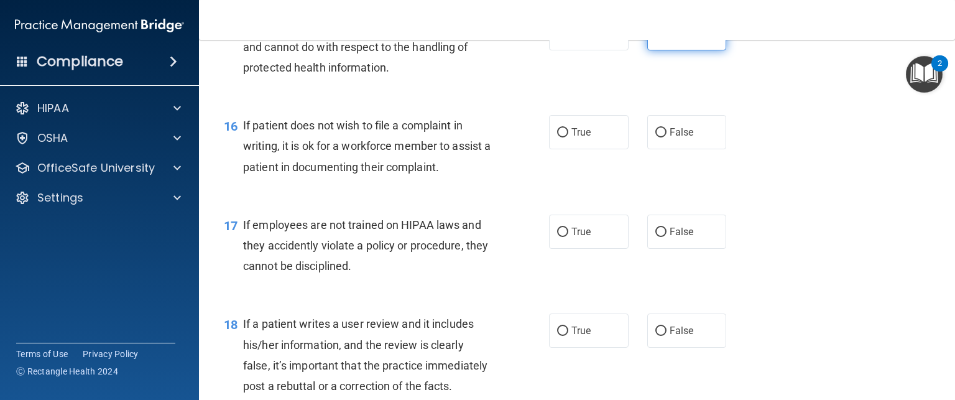
click at [686, 121] on div "16 If patient does not wish to file a complaint in writing, it is ok for a work…" at bounding box center [576, 148] width 725 height 99
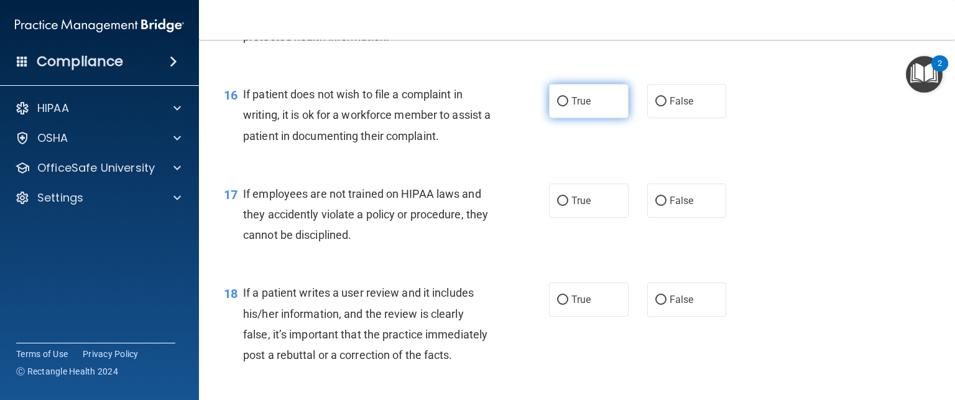
click at [592, 118] on label "True" at bounding box center [589, 101] width 80 height 34
click at [568, 106] on input "True" at bounding box center [562, 101] width 11 height 9
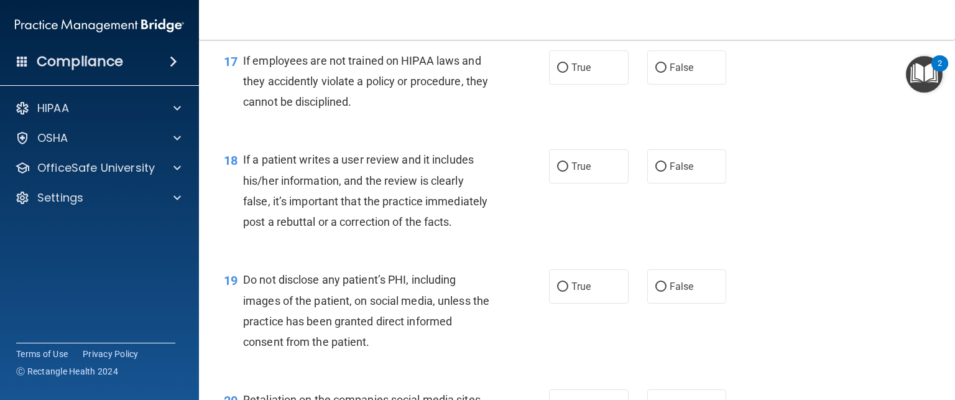
scroll to position [2006, 0]
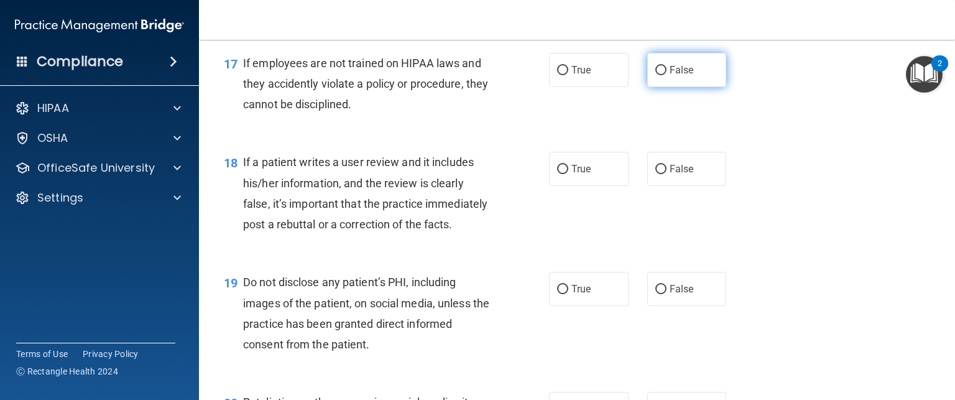
click at [670, 76] on span "False" at bounding box center [682, 70] width 24 height 12
click at [666, 75] on input "False" at bounding box center [660, 70] width 11 height 9
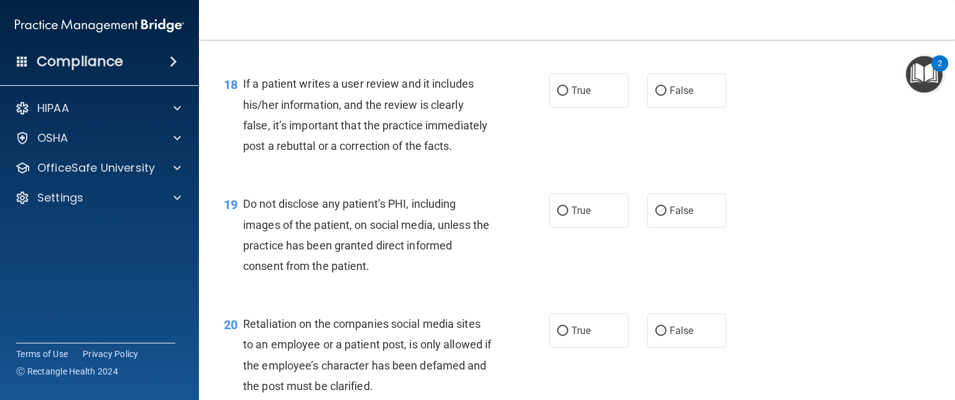
scroll to position [2090, 0]
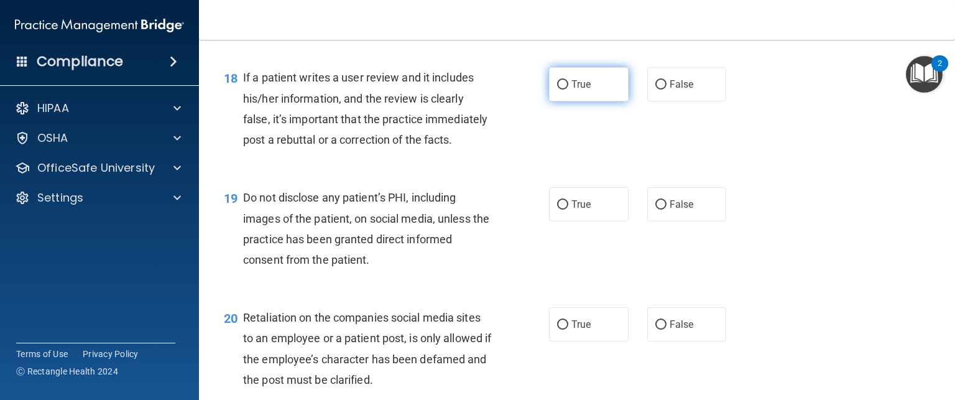
click at [597, 101] on label "True" at bounding box center [589, 84] width 80 height 34
click at [568, 90] on input "True" at bounding box center [562, 84] width 11 height 9
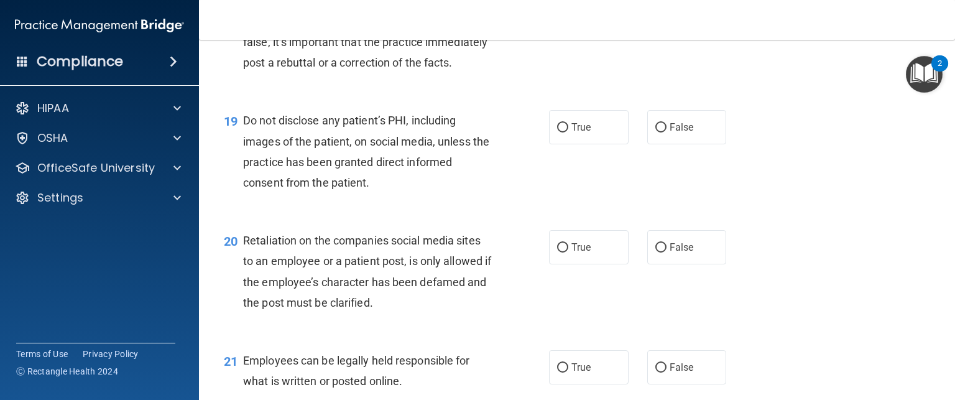
scroll to position [2175, 0]
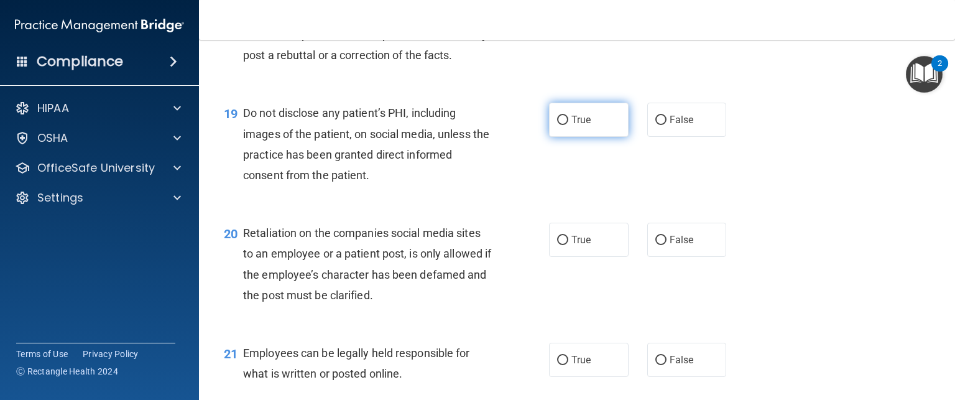
click at [591, 137] on label "True" at bounding box center [589, 120] width 80 height 34
click at [568, 125] on input "True" at bounding box center [562, 120] width 11 height 9
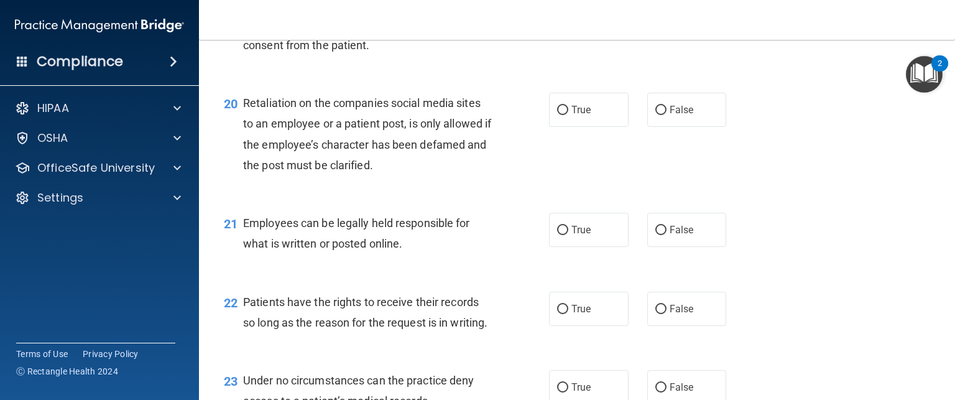
scroll to position [2340, 0]
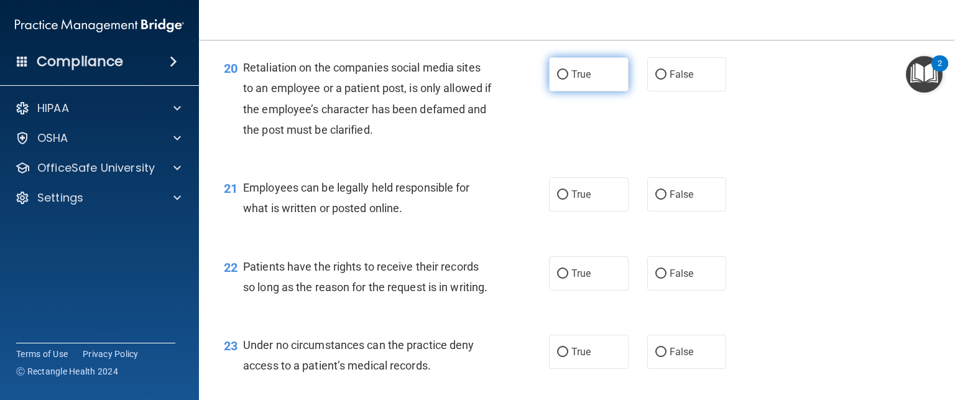
click at [587, 91] on label "True" at bounding box center [589, 74] width 80 height 34
click at [568, 80] on input "True" at bounding box center [562, 74] width 11 height 9
click at [714, 91] on label "False" at bounding box center [687, 74] width 80 height 34
click at [666, 80] on input "False" at bounding box center [660, 74] width 11 height 9
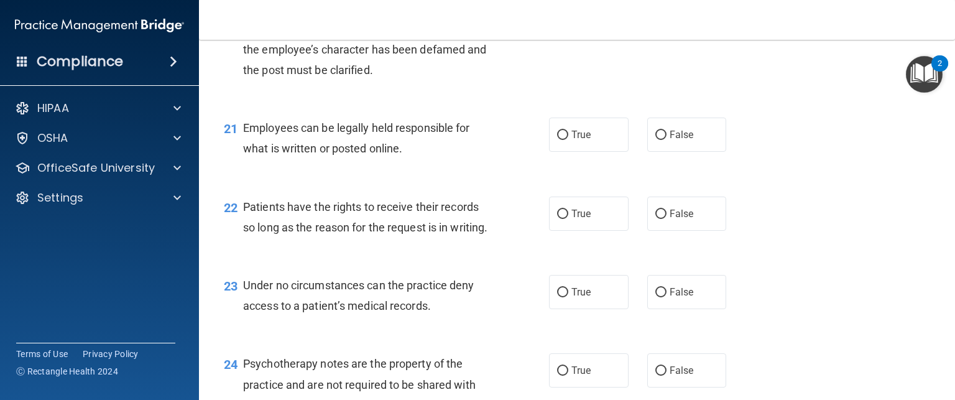
scroll to position [2400, 0]
click at [680, 152] on label "False" at bounding box center [687, 134] width 80 height 34
click at [666, 140] on input "False" at bounding box center [660, 135] width 11 height 9
click at [680, 152] on label "False" at bounding box center [687, 134] width 80 height 34
click at [666, 140] on input "False" at bounding box center [660, 135] width 11 height 9
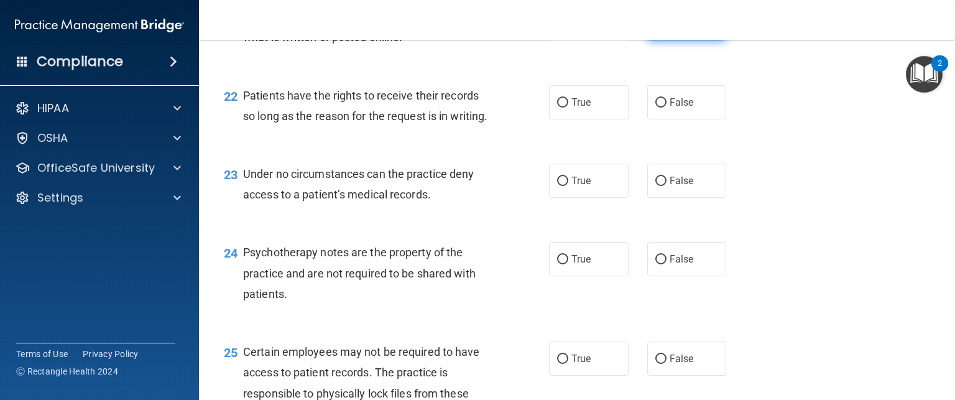
scroll to position [2512, 0]
click at [599, 119] on label "True" at bounding box center [589, 102] width 80 height 34
click at [568, 107] on input "True" at bounding box center [562, 102] width 11 height 9
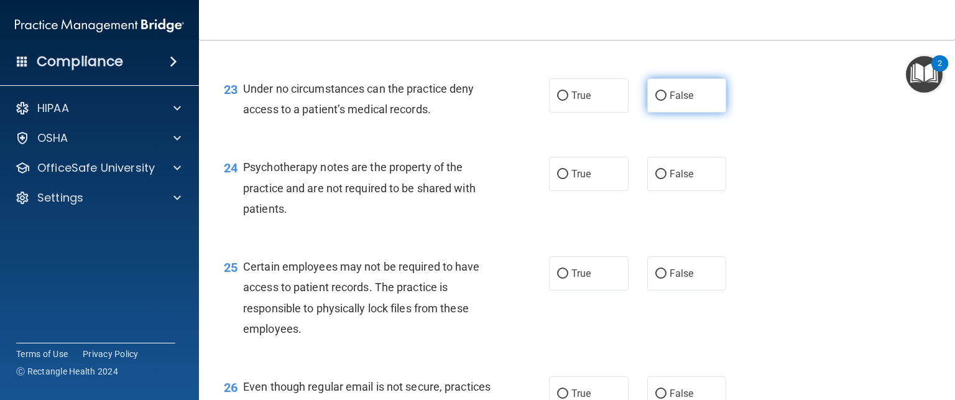
click at [673, 113] on label "False" at bounding box center [687, 95] width 80 height 34
click at [666, 101] on input "False" at bounding box center [660, 95] width 11 height 9
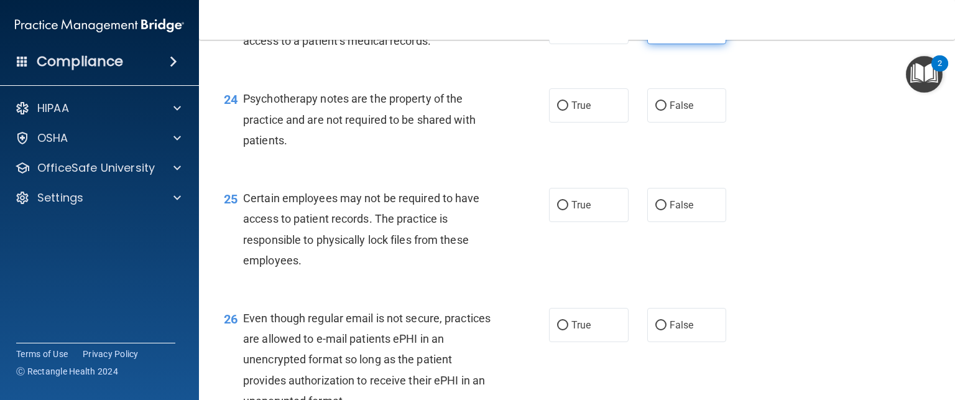
scroll to position [2665, 0]
click at [567, 122] on label "True" at bounding box center [589, 105] width 80 height 34
click at [567, 110] on input "True" at bounding box center [562, 105] width 11 height 9
click at [720, 122] on div "True False" at bounding box center [644, 105] width 191 height 34
click at [698, 122] on label "False" at bounding box center [687, 105] width 80 height 34
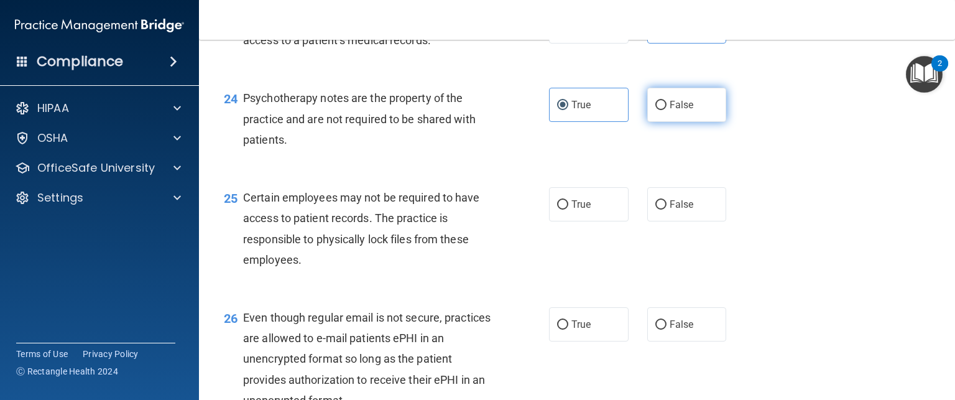
click at [666, 110] on input "False" at bounding box center [660, 105] width 11 height 9
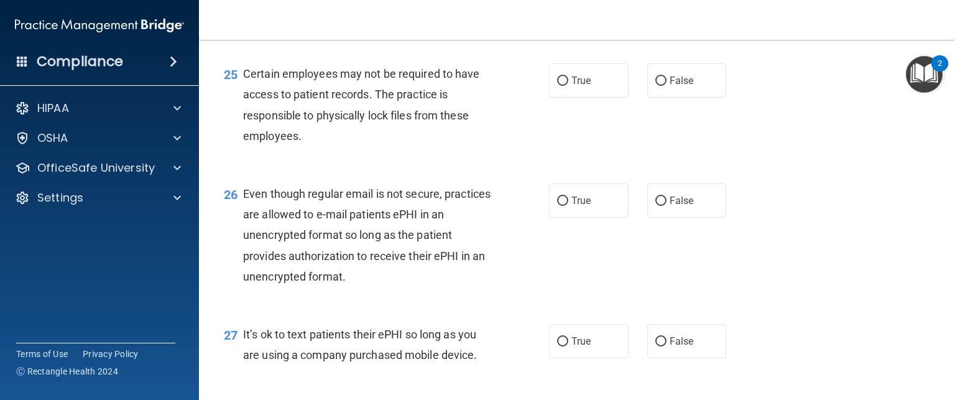
scroll to position [2789, 0]
click at [658, 98] on label "False" at bounding box center [687, 80] width 80 height 34
click at [658, 86] on input "False" at bounding box center [660, 80] width 11 height 9
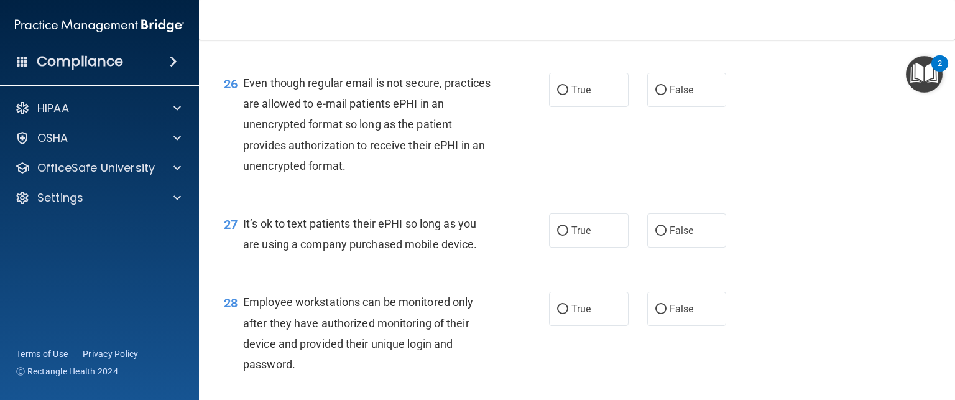
scroll to position [2919, 0]
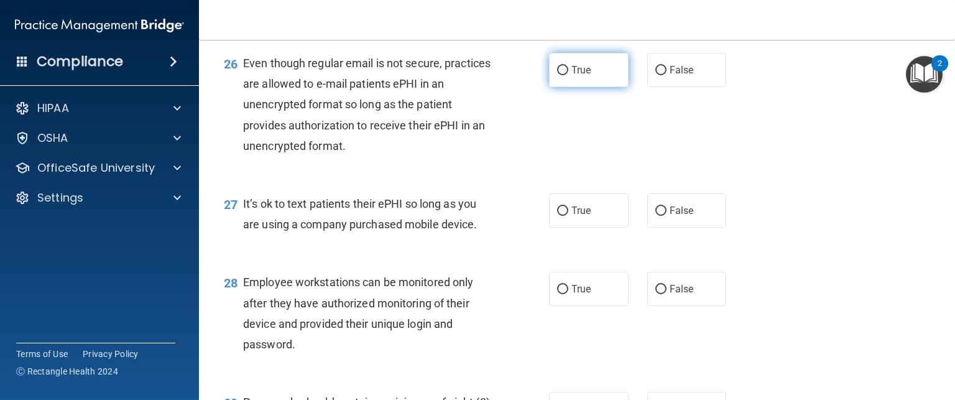
click at [592, 87] on label "True" at bounding box center [589, 70] width 80 height 34
click at [568, 75] on input "True" at bounding box center [562, 70] width 11 height 9
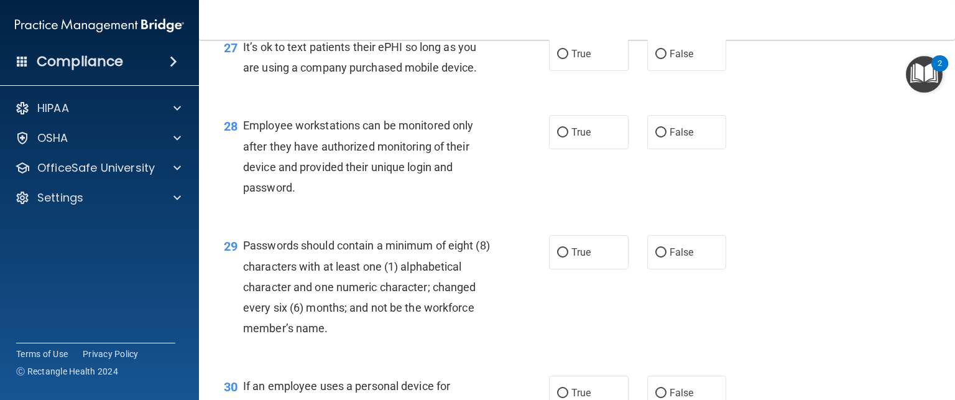
click at [668, 99] on div "27 It’s ok to text patients their ePHI so long as you are using a company purch…" at bounding box center [576, 60] width 725 height 78
click at [668, 71] on label "False" at bounding box center [687, 54] width 80 height 34
click at [666, 59] on input "False" at bounding box center [660, 54] width 11 height 9
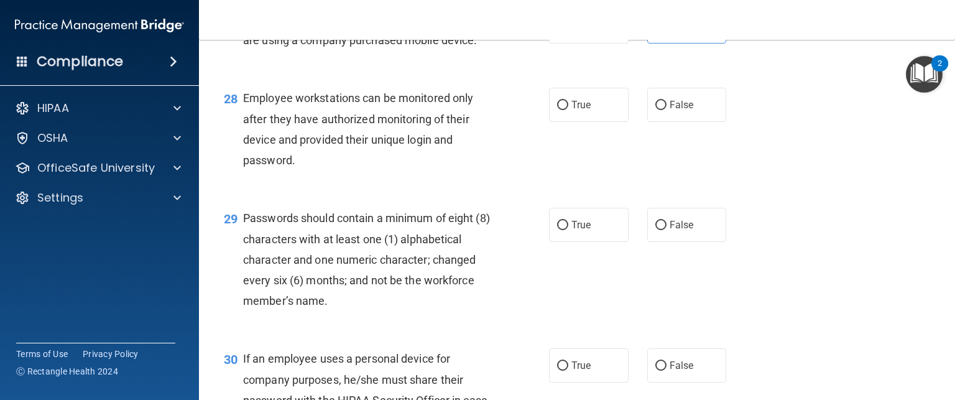
scroll to position [3106, 0]
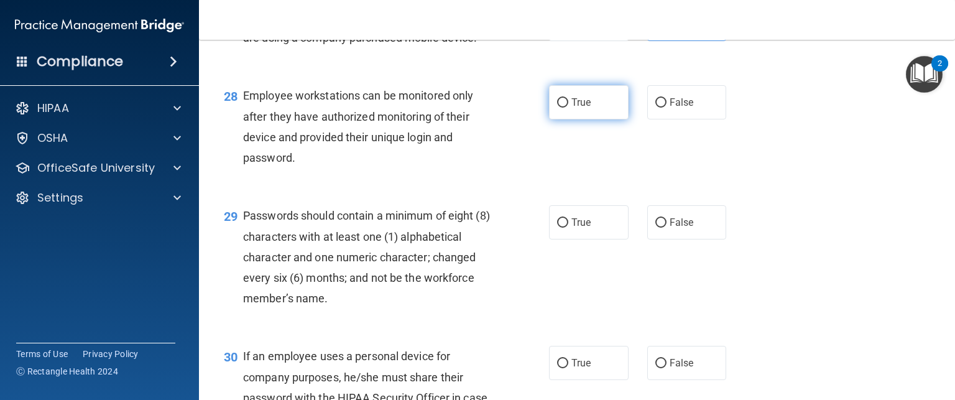
click at [587, 119] on label "True" at bounding box center [589, 102] width 80 height 34
click at [568, 108] on input "True" at bounding box center [562, 102] width 11 height 9
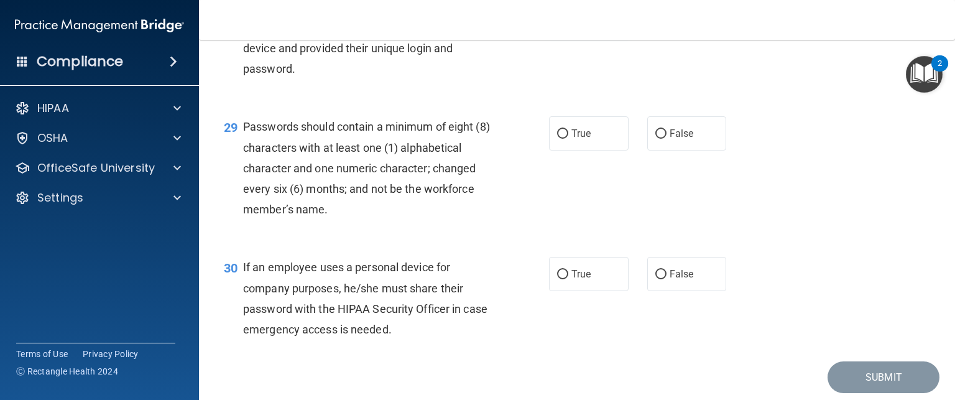
scroll to position [3195, 0]
click at [571, 150] on label "True" at bounding box center [589, 133] width 80 height 34
click at [568, 138] on input "True" at bounding box center [562, 133] width 11 height 9
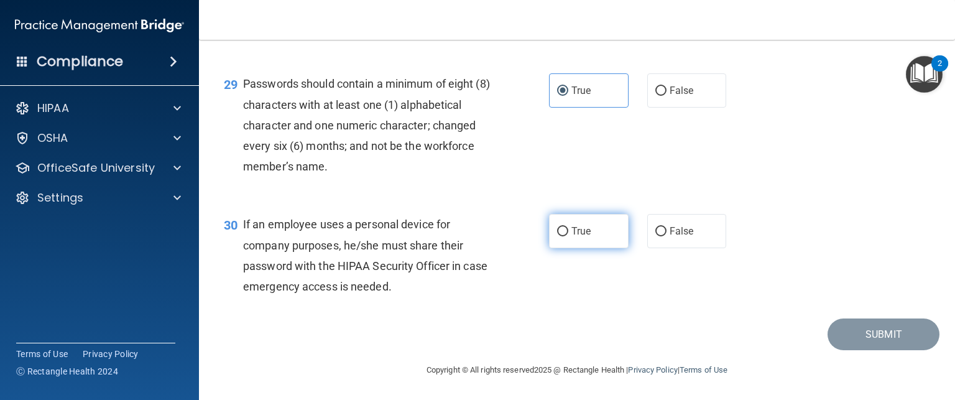
click at [571, 237] on label "True" at bounding box center [589, 231] width 80 height 34
click at [568, 236] on input "True" at bounding box center [562, 231] width 11 height 9
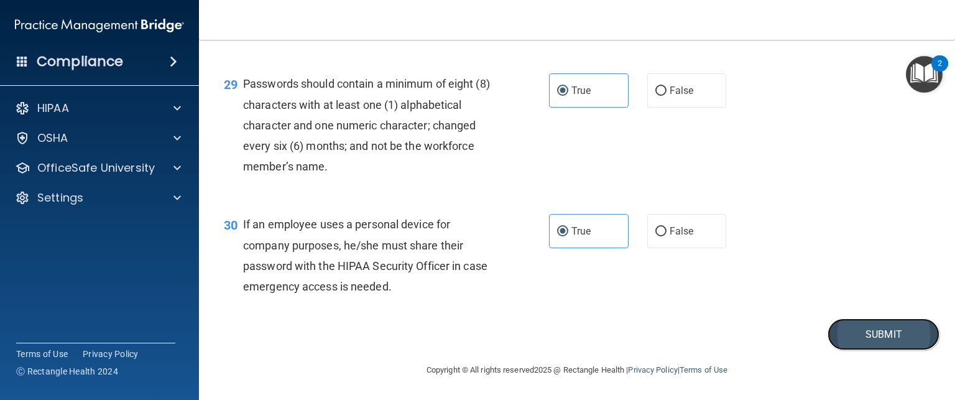
click at [842, 332] on button "Submit" at bounding box center [883, 334] width 112 height 32
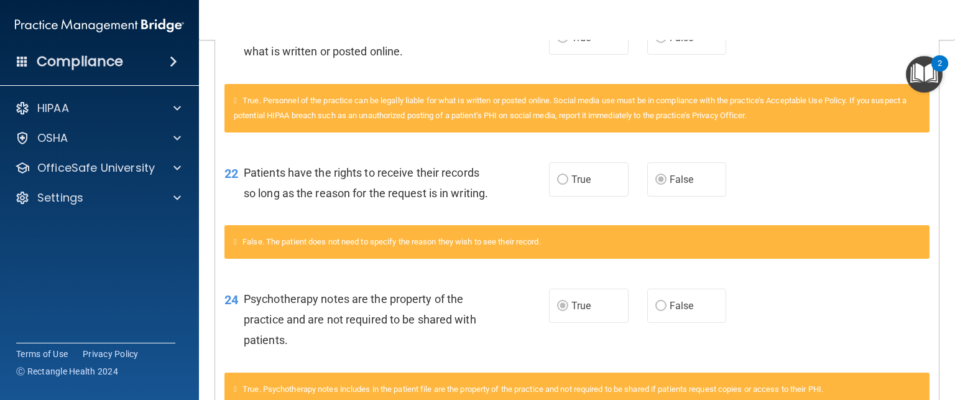
scroll to position [1589, 0]
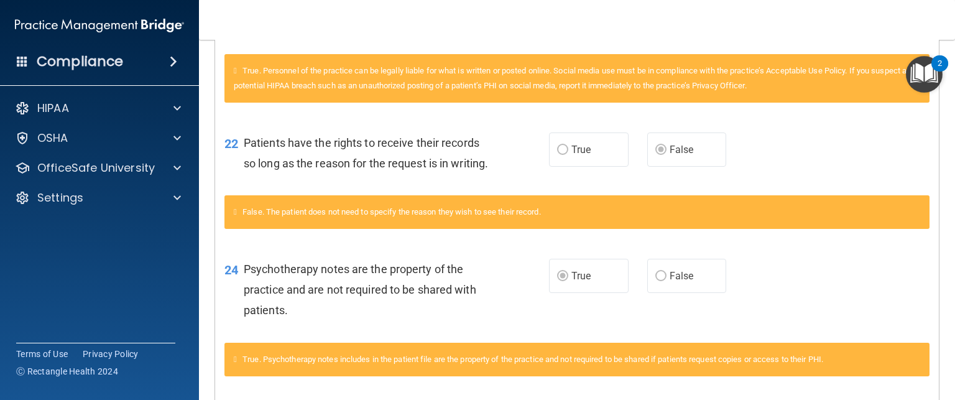
click at [892, 195] on div "22 Patients have the rights to receive their records so long as the reason for …" at bounding box center [577, 156] width 724 height 78
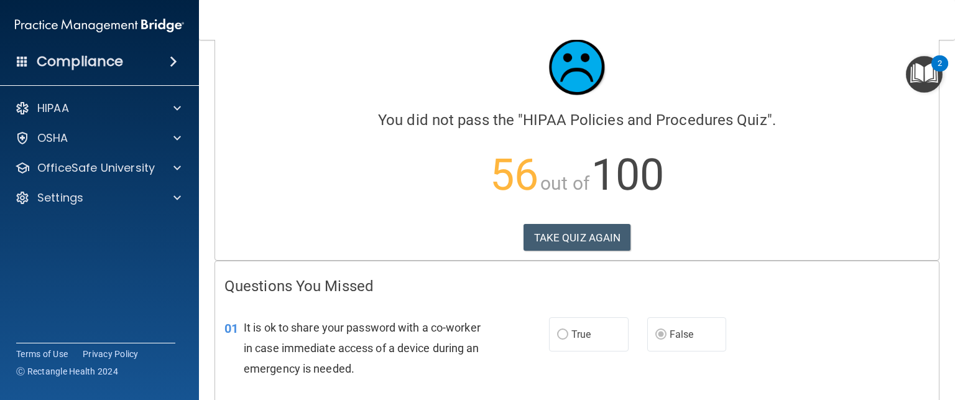
scroll to position [0, 0]
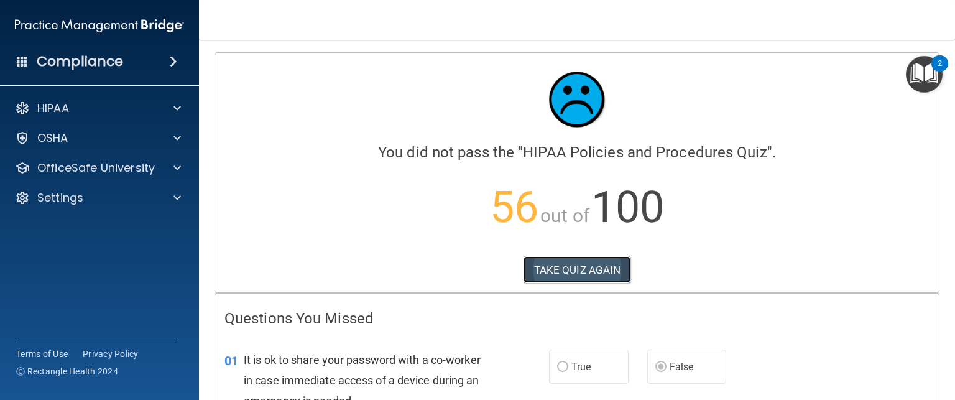
click at [588, 267] on button "TAKE QUIZ AGAIN" at bounding box center [577, 269] width 108 height 27
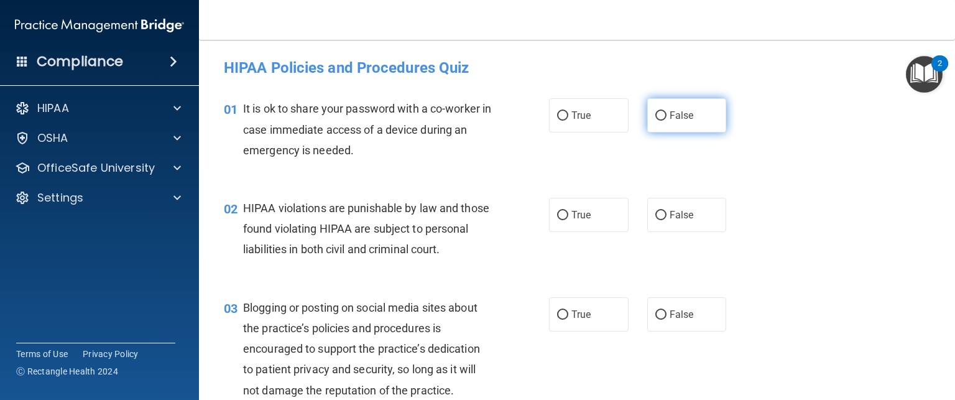
click at [647, 108] on label "False" at bounding box center [687, 115] width 80 height 34
click at [655, 111] on input "False" at bounding box center [660, 115] width 11 height 9
click at [557, 216] on input "True" at bounding box center [562, 215] width 11 height 9
click at [678, 320] on span "False" at bounding box center [682, 314] width 24 height 12
click at [666, 320] on input "False" at bounding box center [660, 314] width 11 height 9
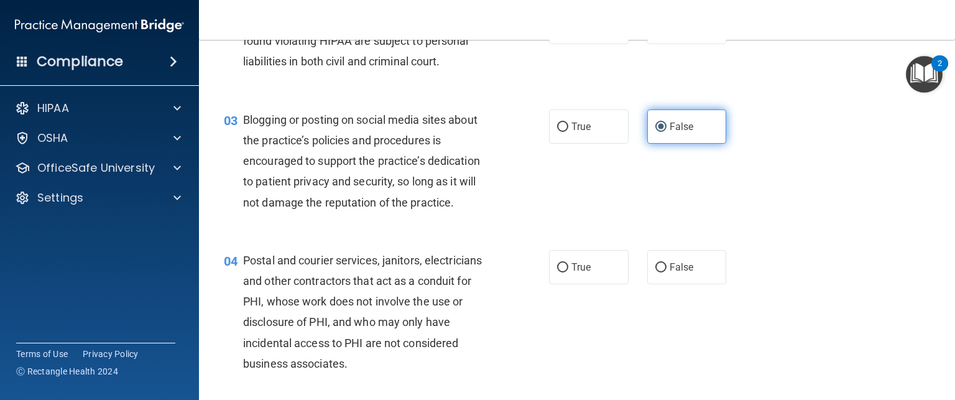
scroll to position [303, 0]
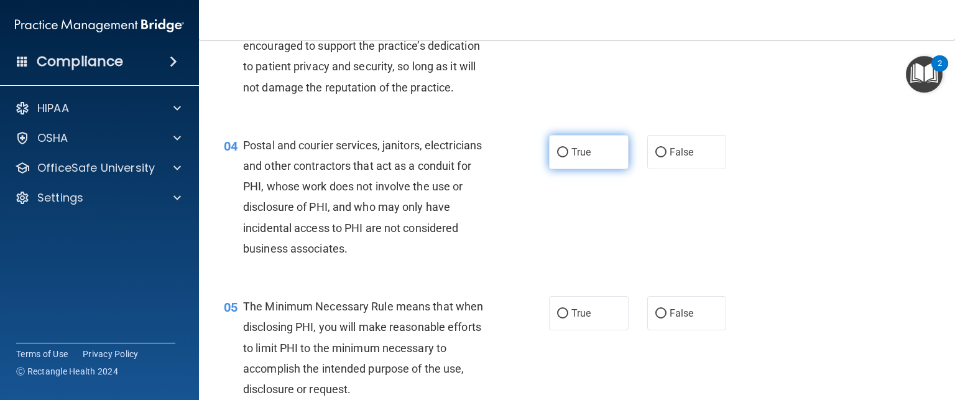
click at [572, 164] on label "True" at bounding box center [589, 152] width 80 height 34
click at [568, 157] on input "True" at bounding box center [562, 152] width 11 height 9
click at [571, 351] on div "05 The Minimum Necessary Rule means that when disclosing PHI, you will make rea…" at bounding box center [576, 350] width 725 height 141
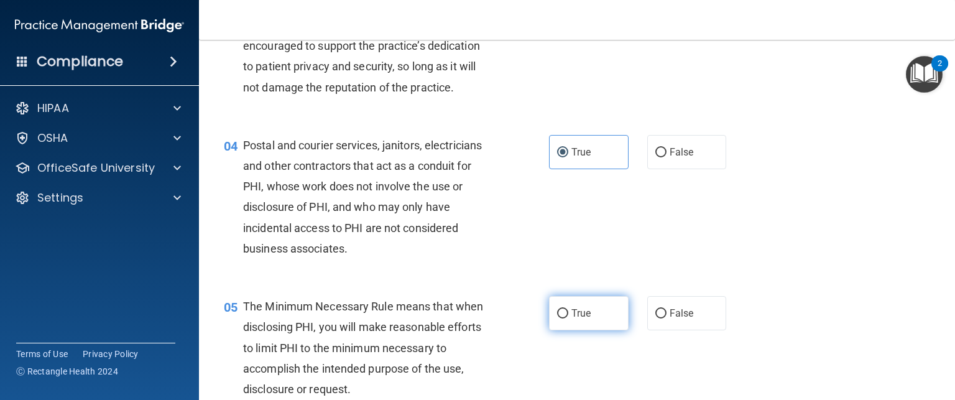
click at [583, 319] on span "True" at bounding box center [580, 313] width 19 height 12
click at [568, 318] on input "True" at bounding box center [562, 313] width 11 height 9
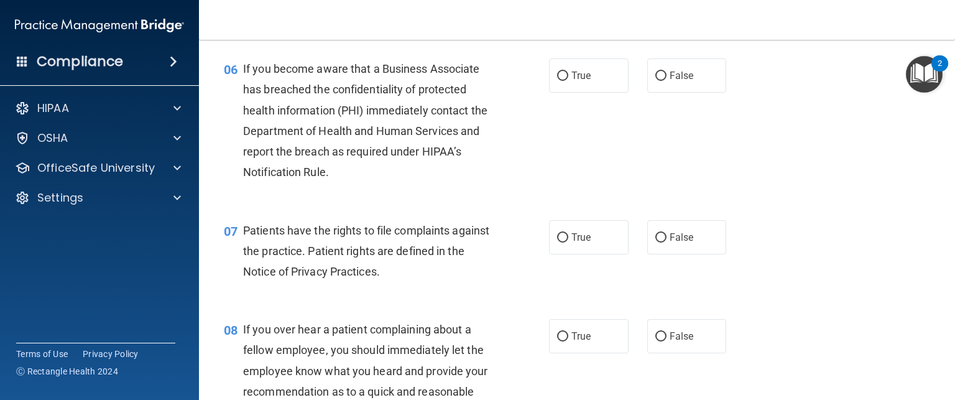
scroll to position [683, 0]
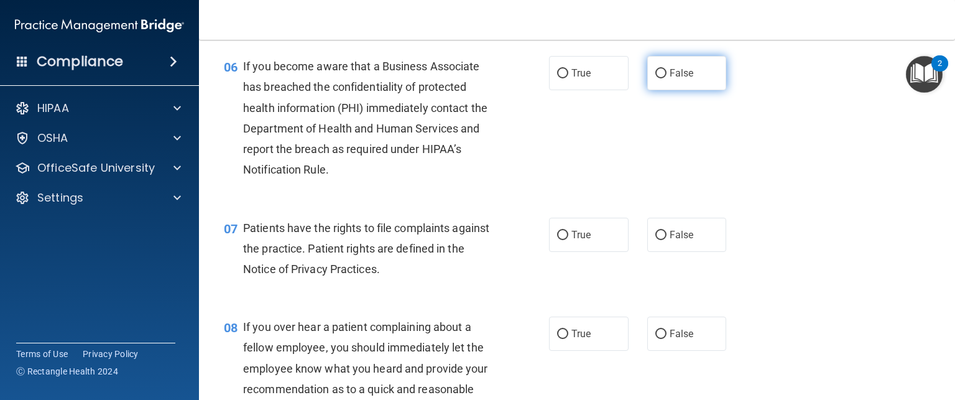
click at [670, 79] on span "False" at bounding box center [682, 73] width 24 height 12
click at [666, 78] on input "False" at bounding box center [660, 73] width 11 height 9
click at [580, 241] on span "True" at bounding box center [580, 235] width 19 height 12
click at [568, 240] on input "True" at bounding box center [562, 235] width 11 height 9
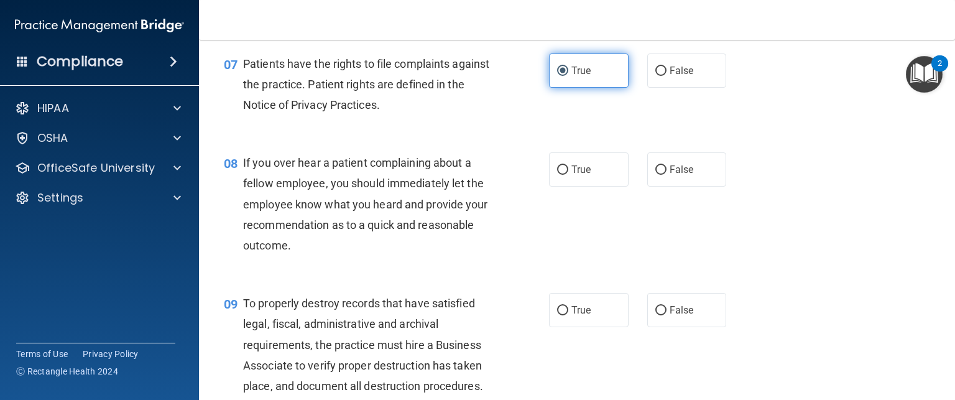
scroll to position [887, 0]
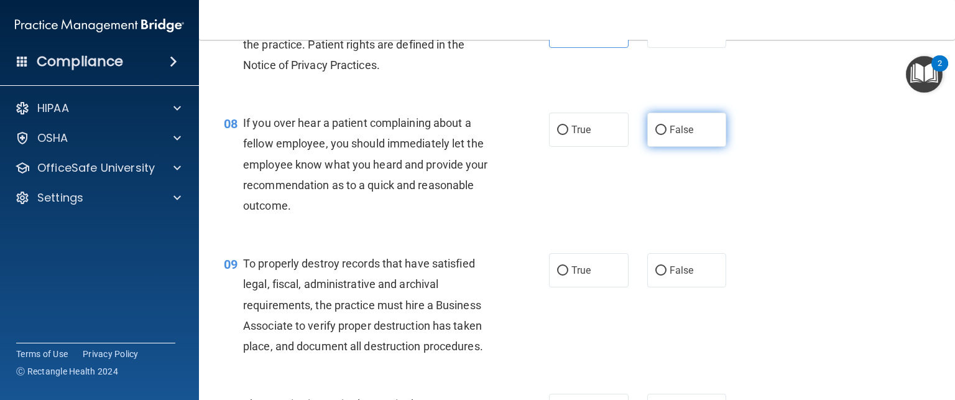
click at [681, 136] on label "False" at bounding box center [687, 130] width 80 height 34
click at [666, 135] on input "False" at bounding box center [660, 130] width 11 height 9
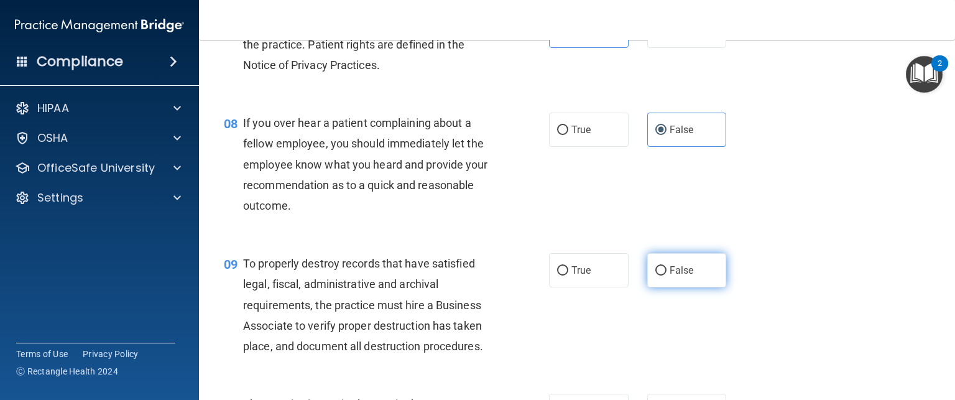
click at [679, 287] on label "False" at bounding box center [687, 270] width 80 height 34
click at [666, 275] on input "False" at bounding box center [660, 270] width 11 height 9
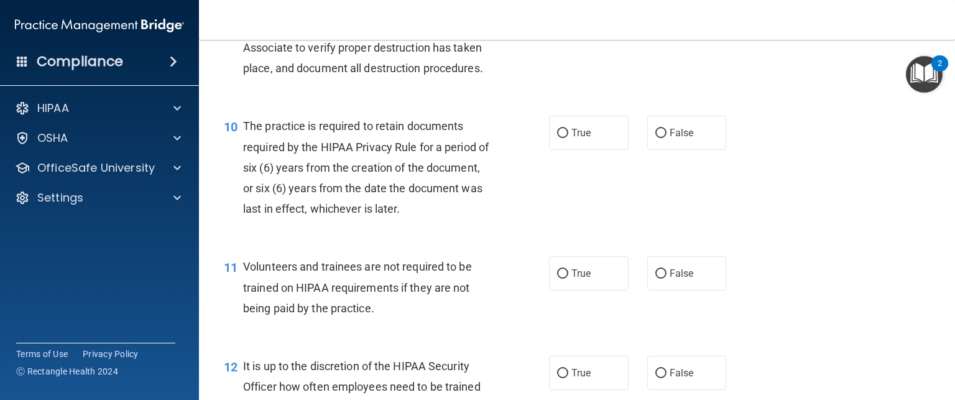
scroll to position [1166, 0]
click at [567, 149] on label "True" at bounding box center [589, 132] width 80 height 34
click at [567, 137] on input "True" at bounding box center [562, 132] width 11 height 9
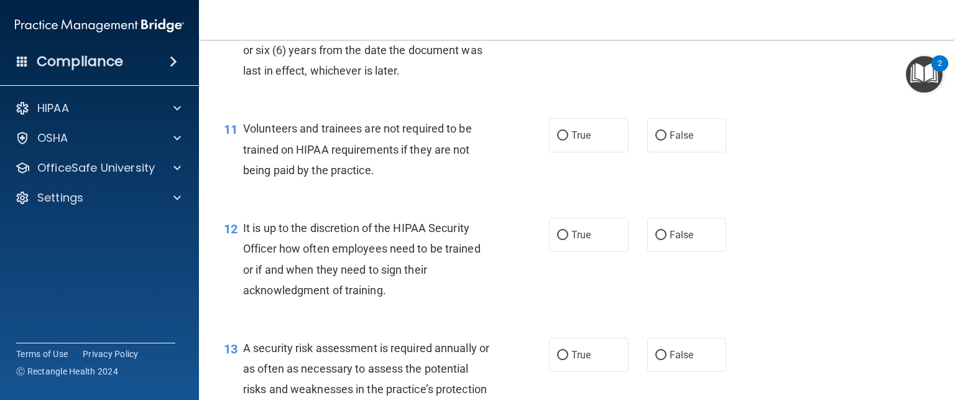
scroll to position [1303, 0]
click at [676, 146] on label "False" at bounding box center [687, 135] width 80 height 34
click at [666, 141] on input "False" at bounding box center [660, 135] width 11 height 9
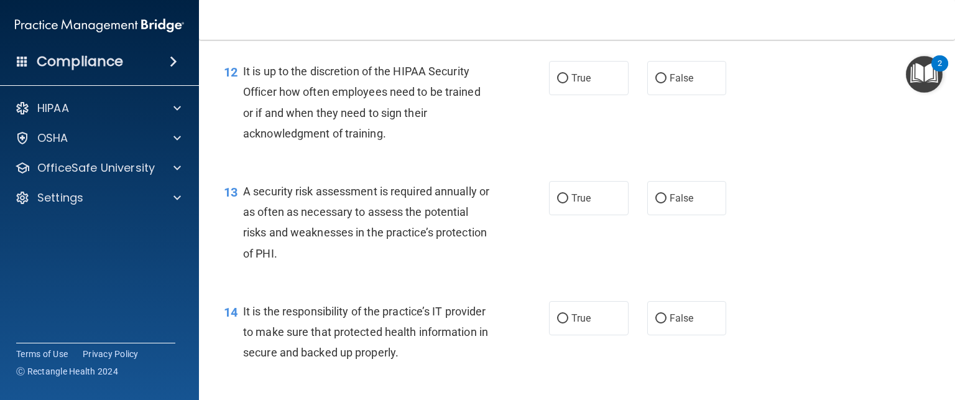
scroll to position [1462, 0]
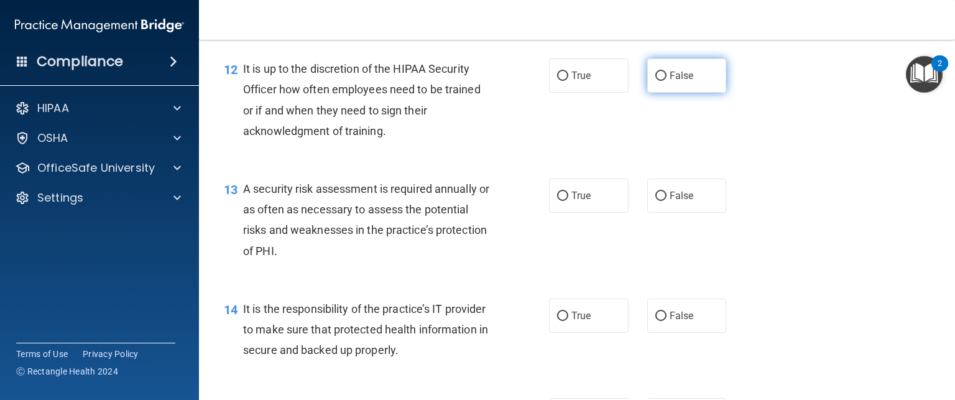
click at [691, 91] on label "False" at bounding box center [687, 75] width 80 height 34
click at [666, 81] on input "False" at bounding box center [660, 75] width 11 height 9
click at [577, 207] on label "True" at bounding box center [589, 195] width 80 height 34
click at [568, 201] on input "True" at bounding box center [562, 195] width 11 height 9
drag, startPoint x: 654, startPoint y: 336, endPoint x: 548, endPoint y: 281, distance: 119.3
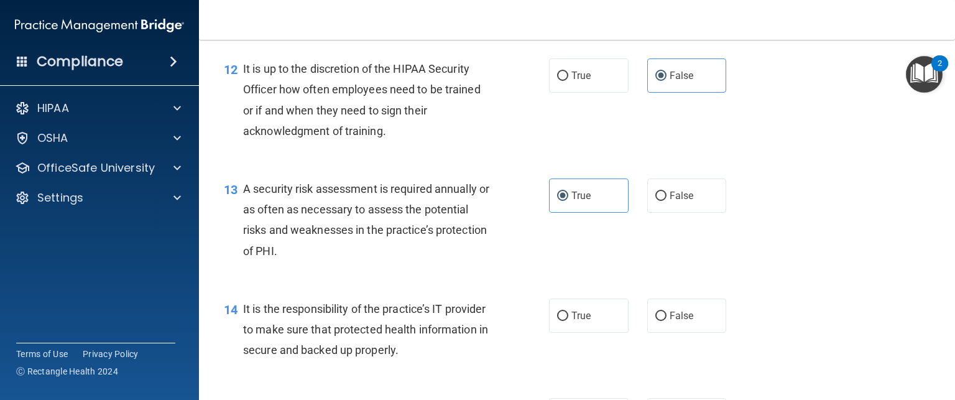
click at [548, 267] on div "13 A security risk assessment is required annually or as often as necessary to …" at bounding box center [386, 222] width 362 height 89
click at [657, 326] on label "False" at bounding box center [687, 315] width 80 height 34
click at [657, 321] on input "False" at bounding box center [660, 315] width 11 height 9
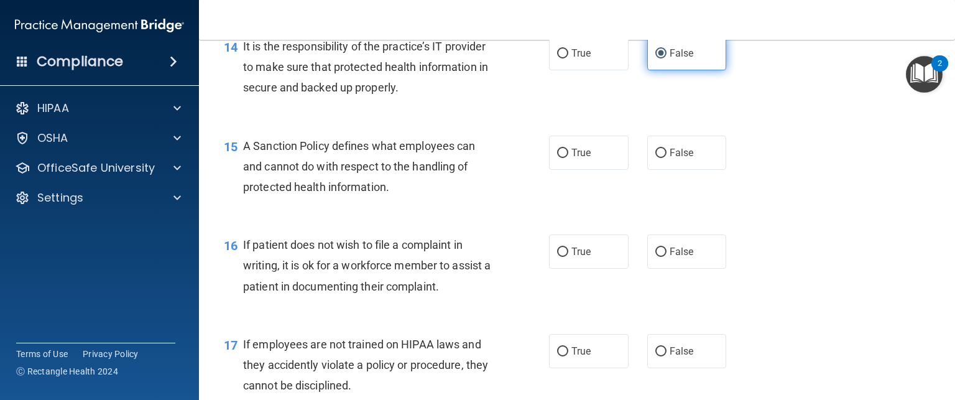
scroll to position [1727, 0]
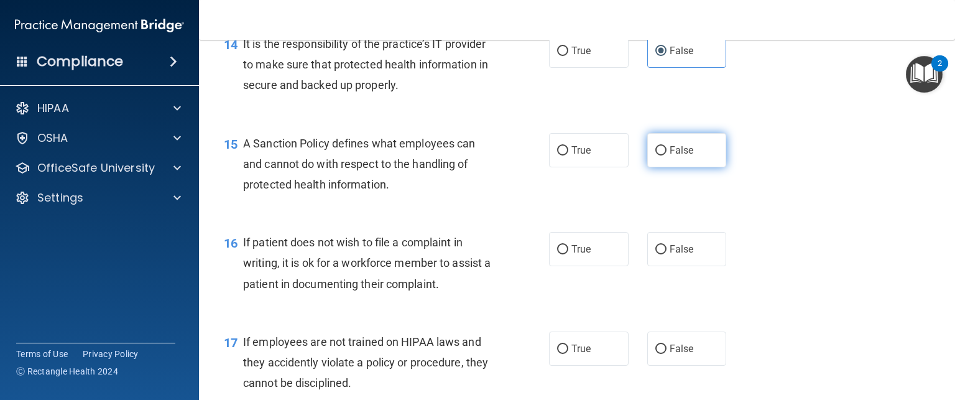
click at [670, 156] on span "False" at bounding box center [682, 150] width 24 height 12
click at [666, 155] on input "False" at bounding box center [660, 150] width 11 height 9
click at [542, 269] on div "16 If patient does not wish to file a complaint in writing, it is ok for a work…" at bounding box center [386, 266] width 362 height 68
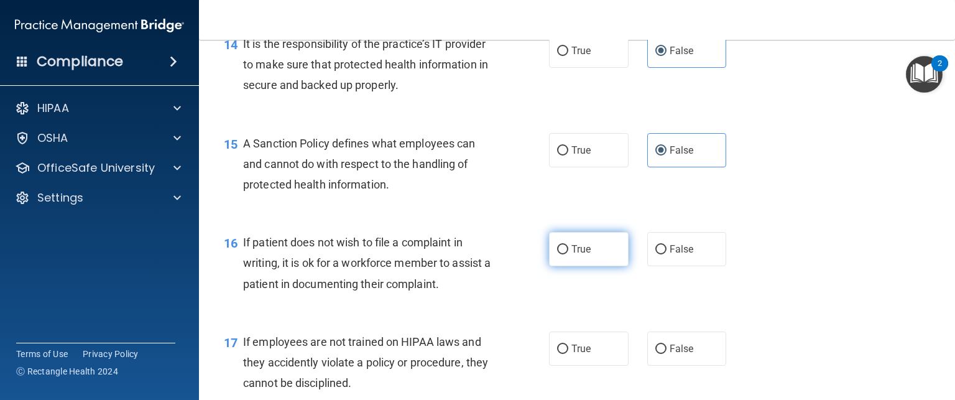
click at [557, 254] on input "True" at bounding box center [562, 249] width 11 height 9
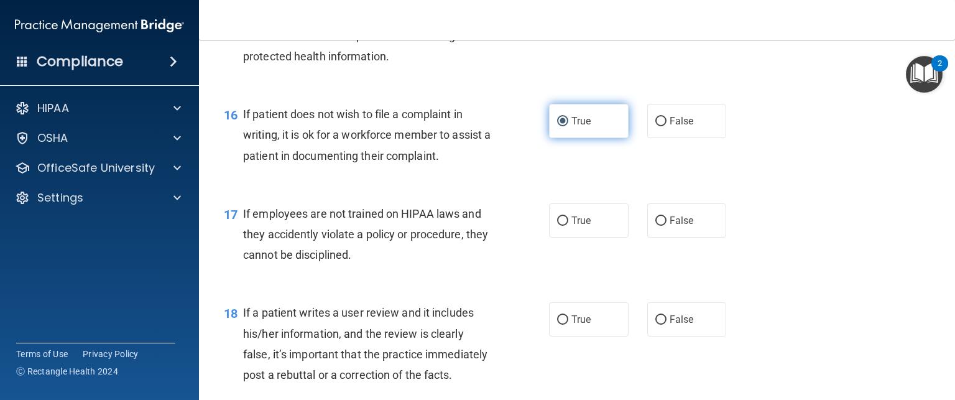
scroll to position [1891, 0]
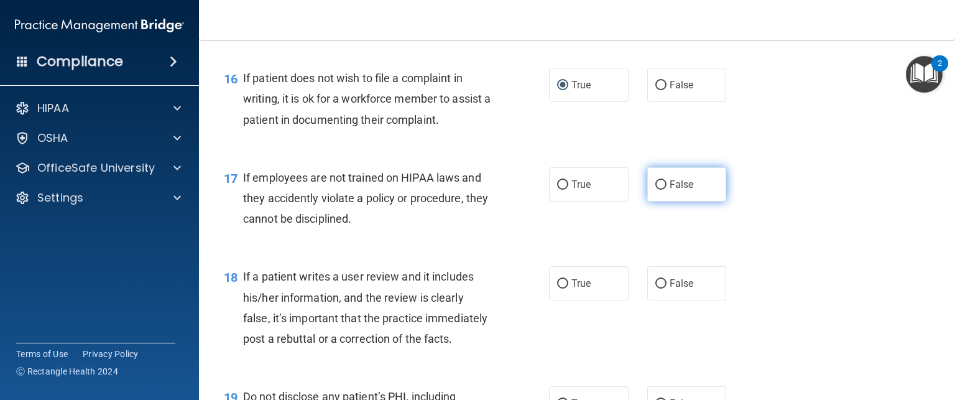
click at [654, 201] on label "False" at bounding box center [687, 184] width 80 height 34
click at [655, 190] on input "False" at bounding box center [660, 184] width 11 height 9
click at [655, 288] on input "False" at bounding box center [660, 283] width 11 height 9
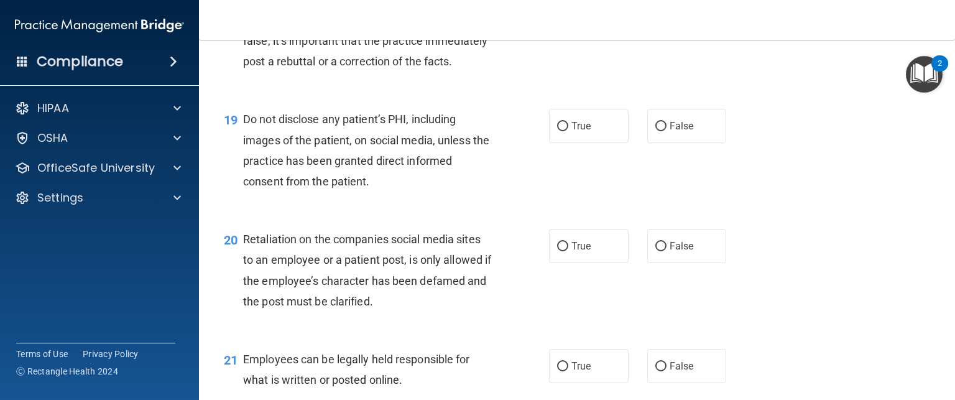
scroll to position [2170, 0]
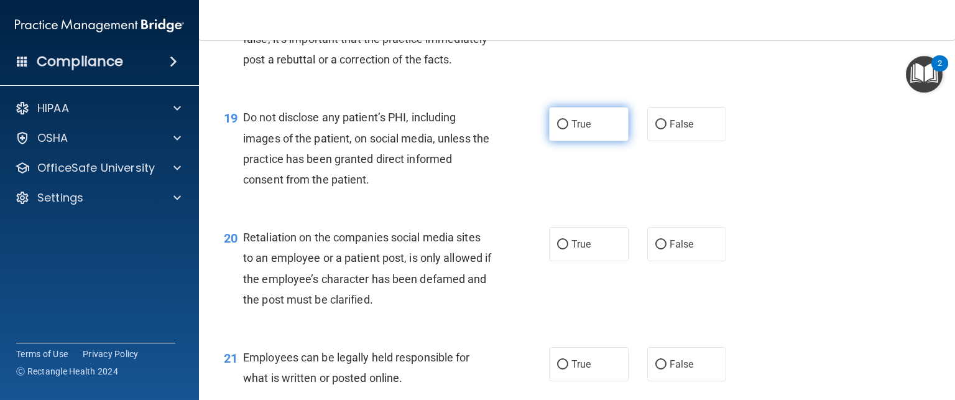
click at [573, 141] on label "True" at bounding box center [589, 124] width 80 height 34
click at [568, 129] on input "True" at bounding box center [562, 124] width 11 height 9
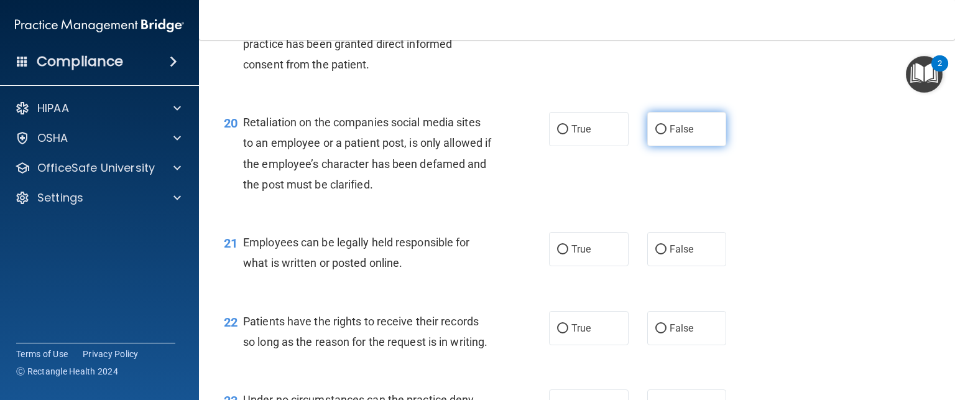
click at [675, 146] on label "False" at bounding box center [687, 129] width 80 height 34
click at [666, 134] on input "False" at bounding box center [660, 129] width 11 height 9
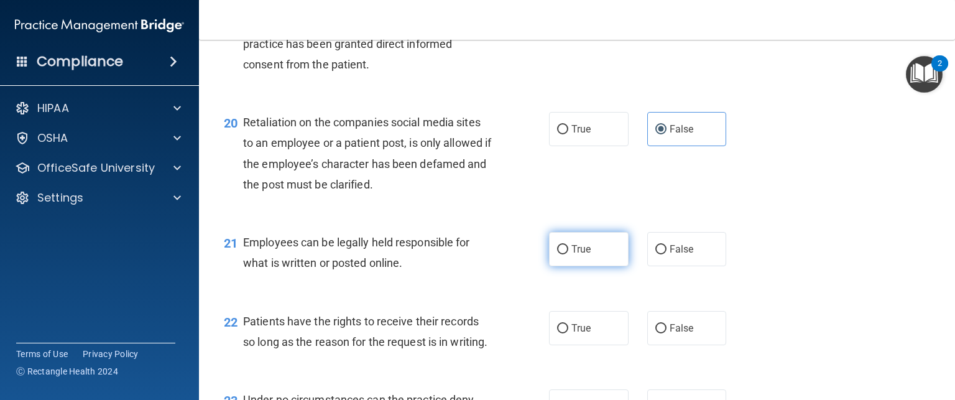
click at [571, 255] on span "True" at bounding box center [580, 249] width 19 height 12
click at [568, 254] on input "True" at bounding box center [562, 249] width 11 height 9
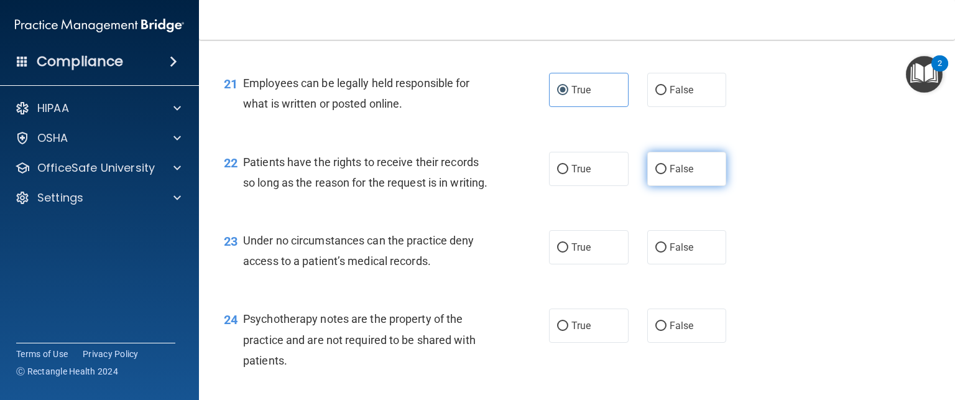
click at [656, 186] on label "False" at bounding box center [687, 169] width 80 height 34
click at [656, 174] on input "False" at bounding box center [660, 169] width 11 height 9
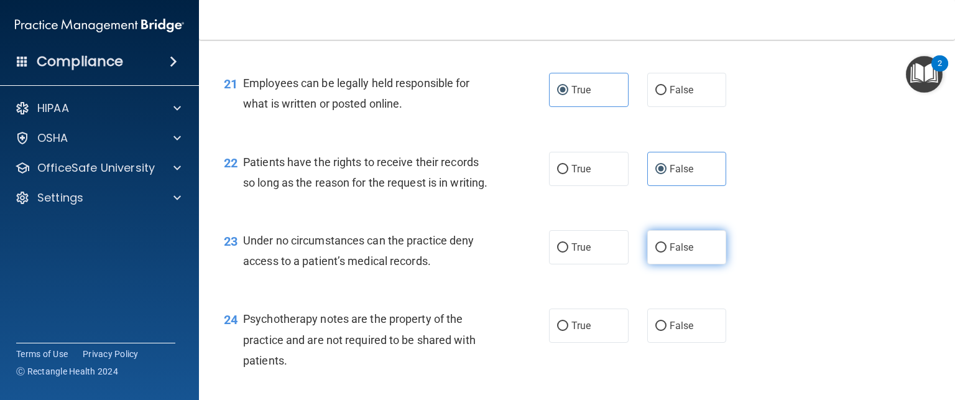
click at [654, 264] on label "False" at bounding box center [687, 247] width 80 height 34
click at [655, 252] on input "False" at bounding box center [660, 247] width 11 height 9
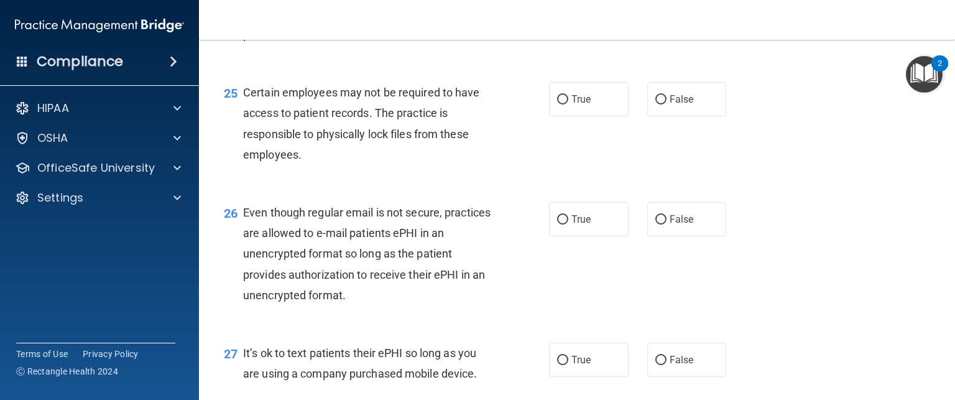
scroll to position [2724, 0]
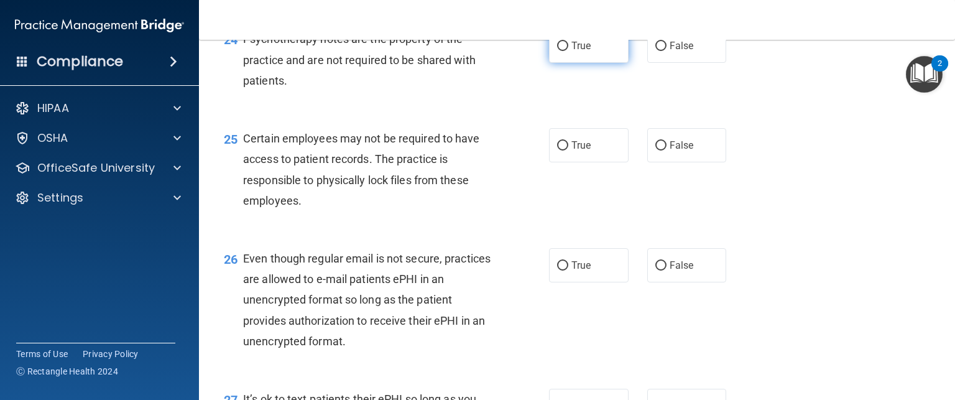
click at [564, 63] on label "True" at bounding box center [589, 46] width 80 height 34
click at [564, 51] on input "True" at bounding box center [562, 46] width 11 height 9
click at [558, 162] on label "True" at bounding box center [589, 145] width 80 height 34
click at [558, 150] on input "True" at bounding box center [562, 145] width 11 height 9
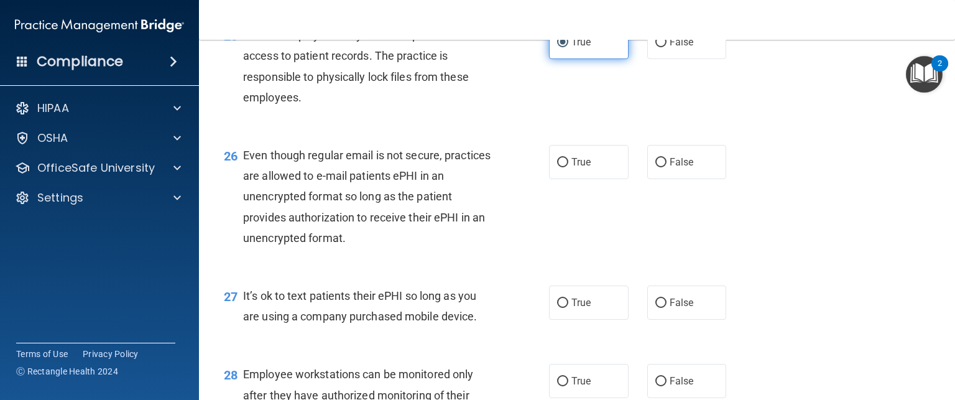
scroll to position [2830, 0]
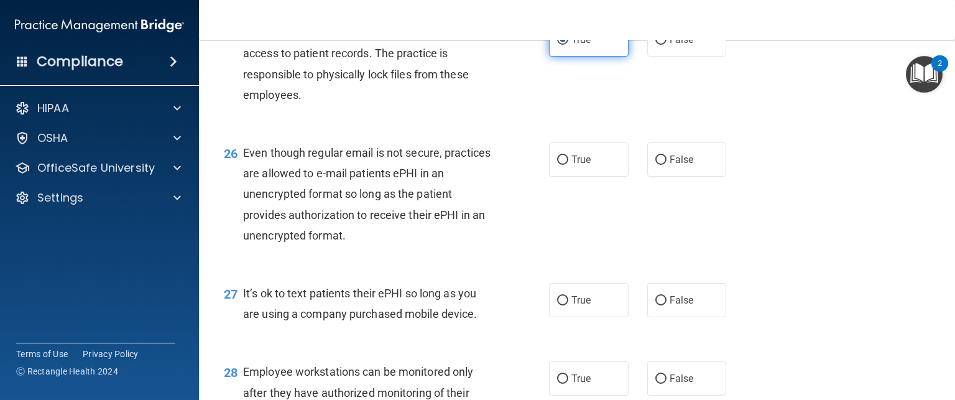
click at [558, 165] on input "True" at bounding box center [562, 159] width 11 height 9
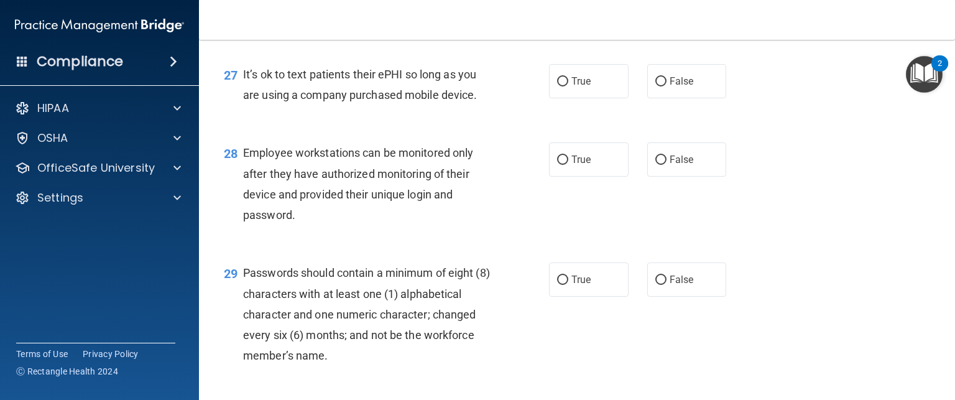
scroll to position [3051, 0]
click at [665, 96] on label "False" at bounding box center [687, 79] width 80 height 34
click at [665, 85] on input "False" at bounding box center [660, 79] width 11 height 9
click at [670, 164] on span "False" at bounding box center [682, 158] width 24 height 12
click at [664, 163] on input "False" at bounding box center [660, 158] width 11 height 9
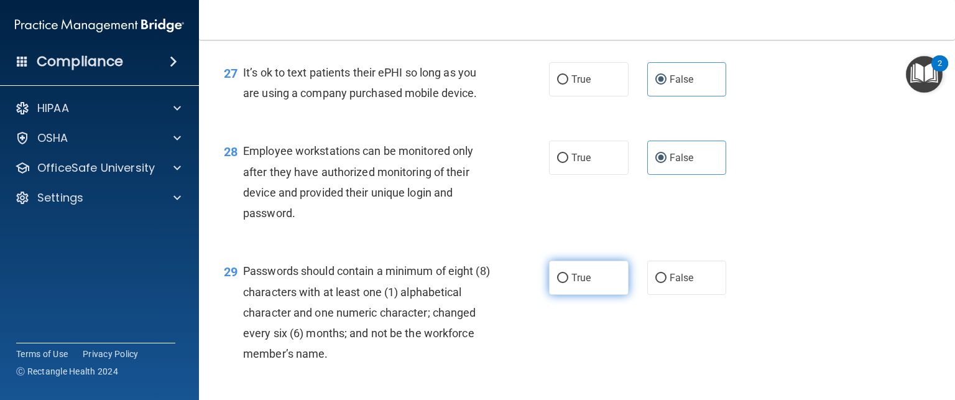
click at [572, 295] on label "True" at bounding box center [589, 277] width 80 height 34
click at [568, 283] on input "True" at bounding box center [562, 278] width 11 height 9
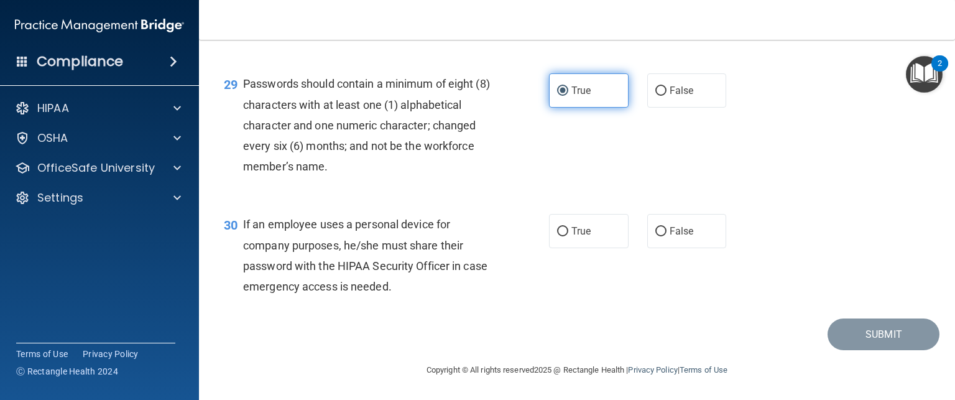
scroll to position [3297, 0]
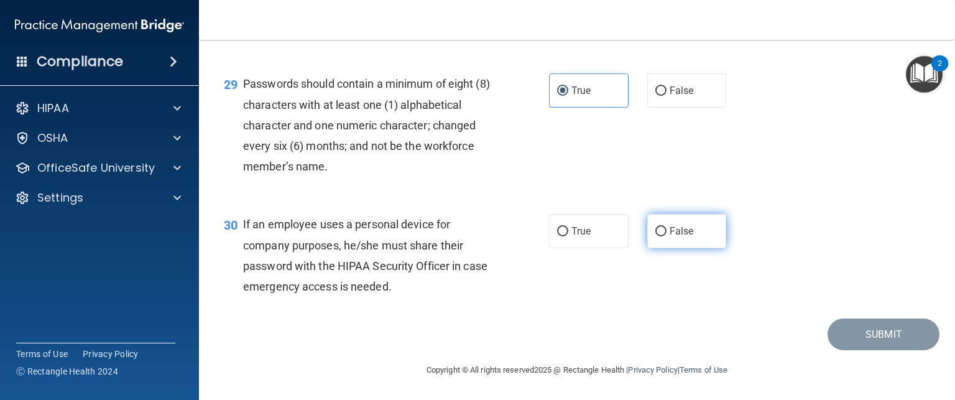
click at [683, 226] on label "False" at bounding box center [687, 231] width 80 height 34
click at [666, 227] on input "False" at bounding box center [660, 231] width 11 height 9
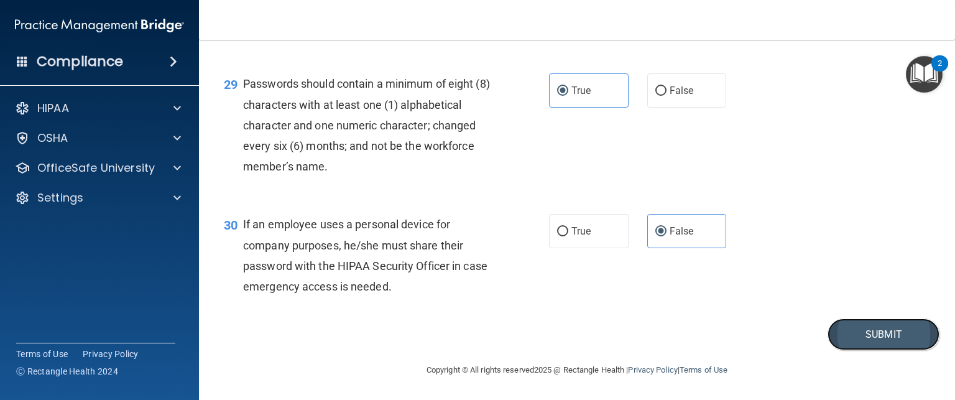
click at [864, 329] on button "Submit" at bounding box center [883, 334] width 112 height 32
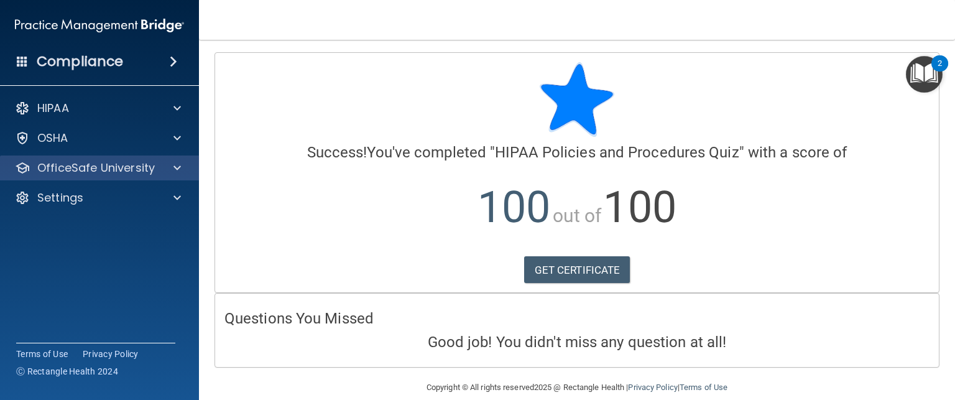
click at [162, 176] on div "OfficeSafe University" at bounding box center [100, 167] width 200 height 25
click at [162, 168] on div at bounding box center [175, 167] width 31 height 15
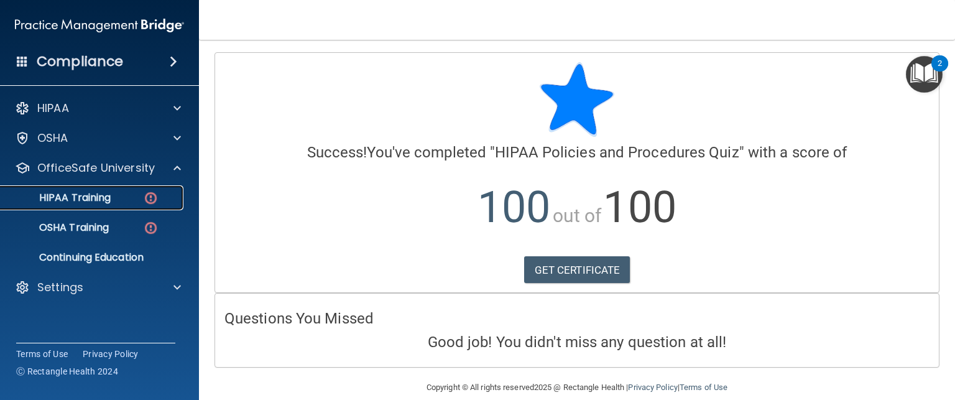
click at [128, 209] on link "HIPAA Training" at bounding box center [86, 197] width 196 height 25
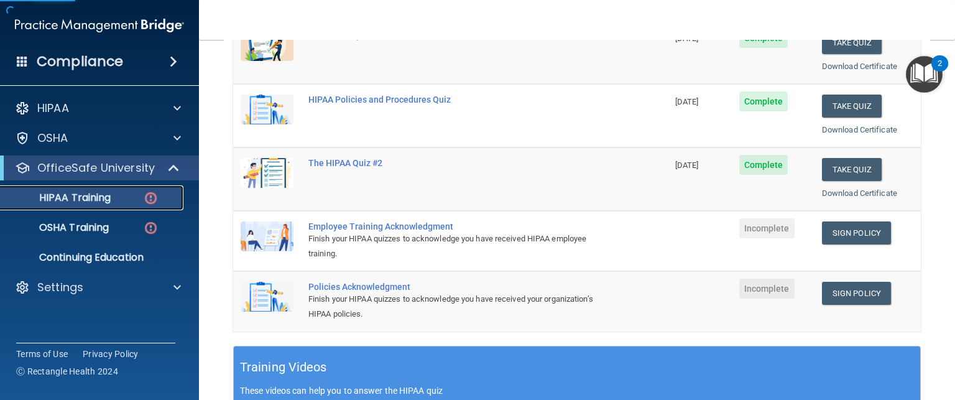
scroll to position [199, 0]
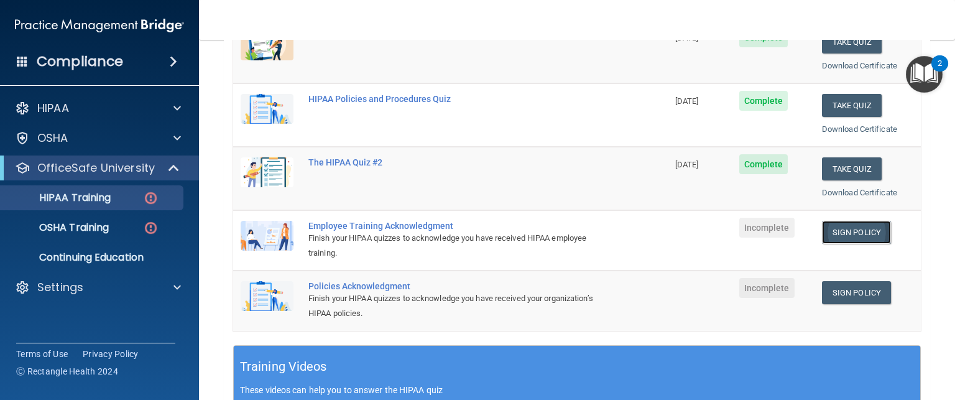
click at [833, 234] on link "Sign Policy" at bounding box center [856, 232] width 69 height 23
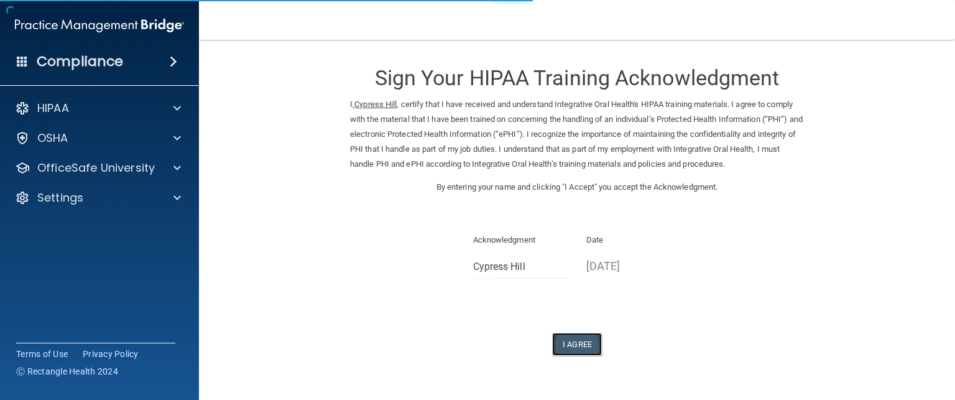
click at [564, 342] on button "I Agree" at bounding box center [577, 344] width 50 height 23
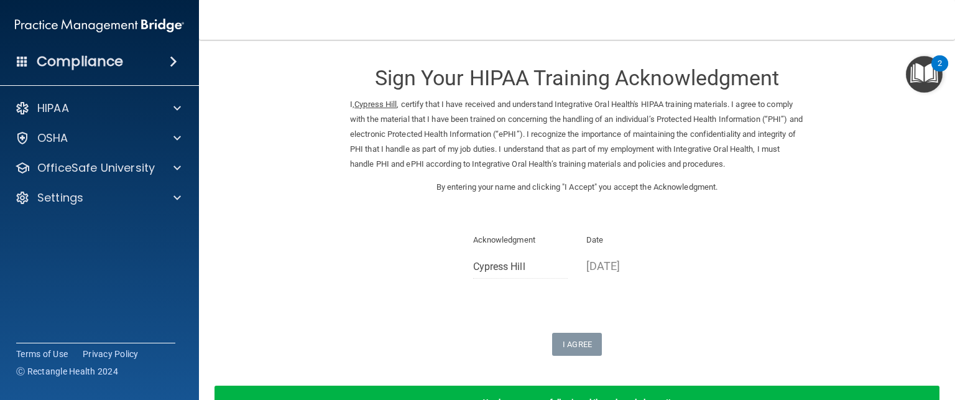
scroll to position [83, 0]
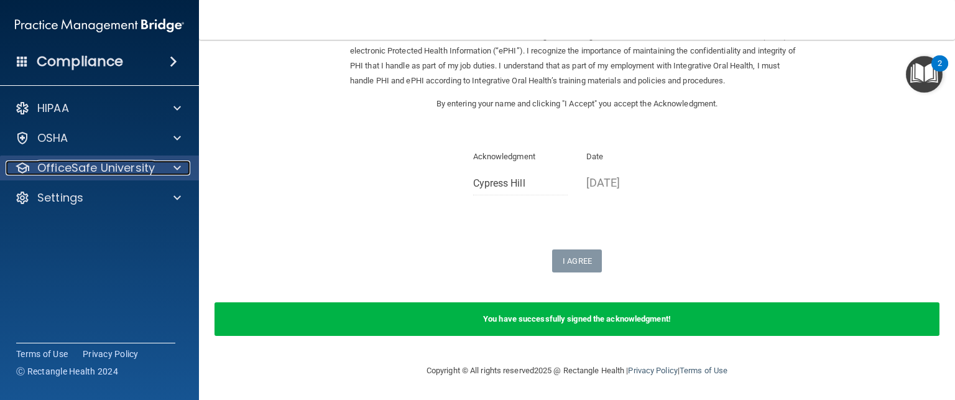
click at [149, 169] on p "OfficeSafe University" at bounding box center [95, 167] width 117 height 15
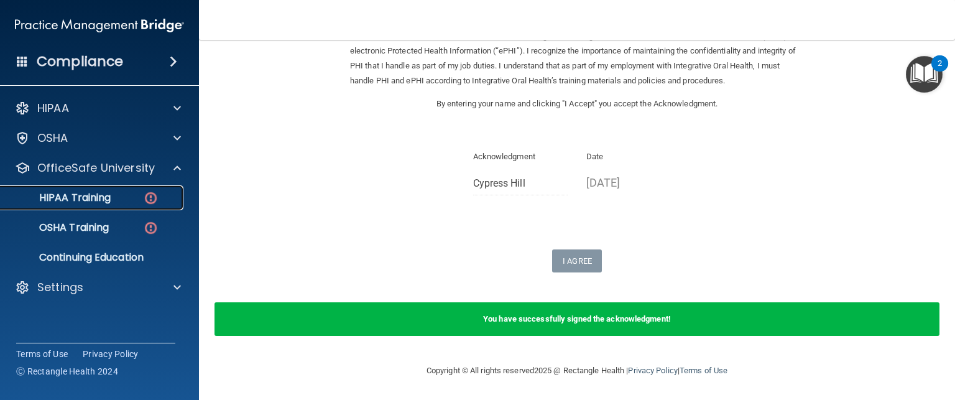
click at [167, 194] on div "HIPAA Training" at bounding box center [93, 197] width 170 height 12
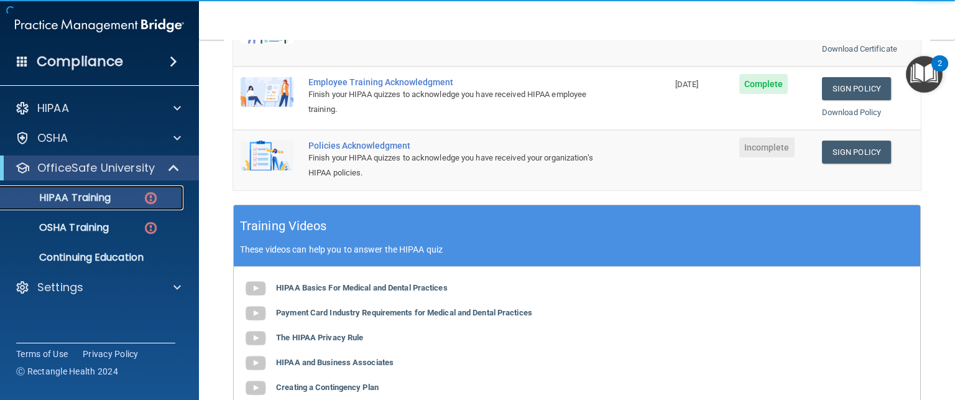
scroll to position [322, 0]
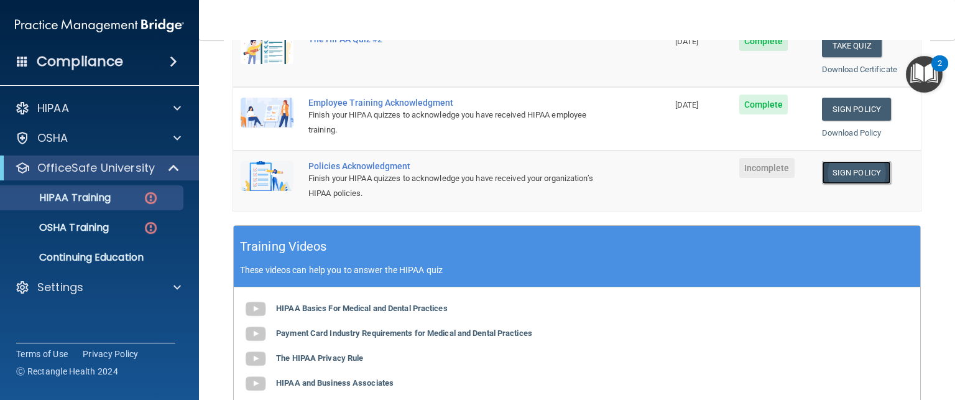
click at [839, 172] on link "Sign Policy" at bounding box center [856, 172] width 69 height 23
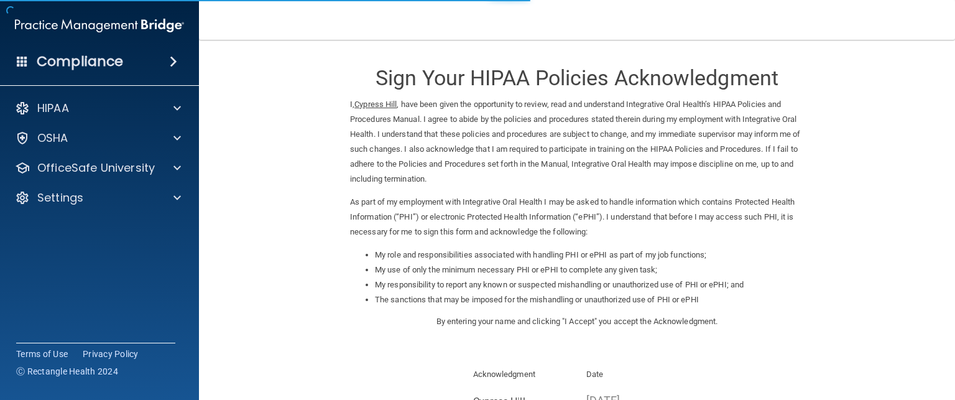
scroll to position [169, 0]
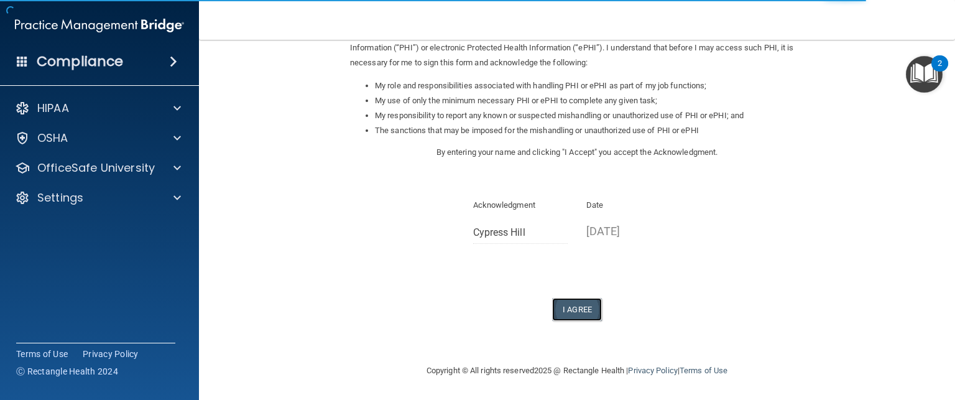
click at [584, 320] on button "I Agree" at bounding box center [577, 309] width 50 height 23
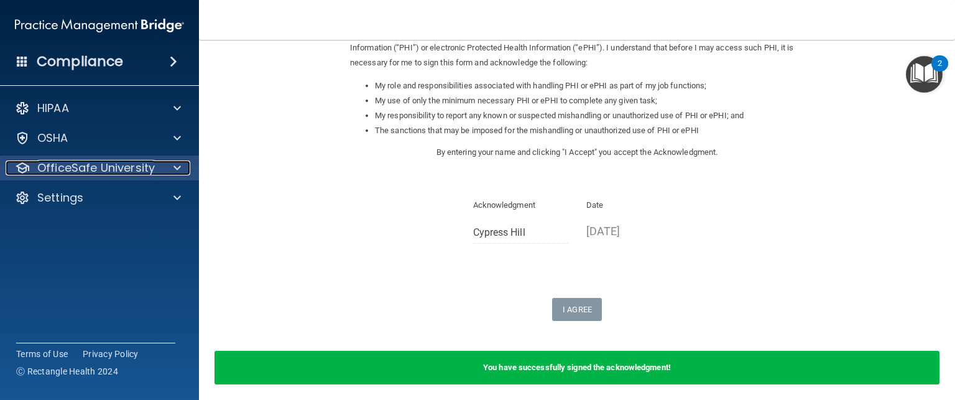
click at [147, 162] on p "OfficeSafe University" at bounding box center [95, 167] width 117 height 15
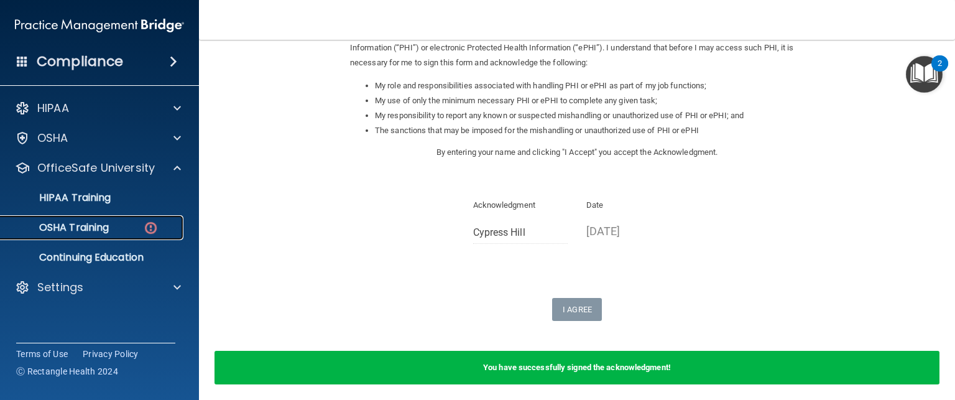
click at [149, 220] on img at bounding box center [151, 228] width 16 height 16
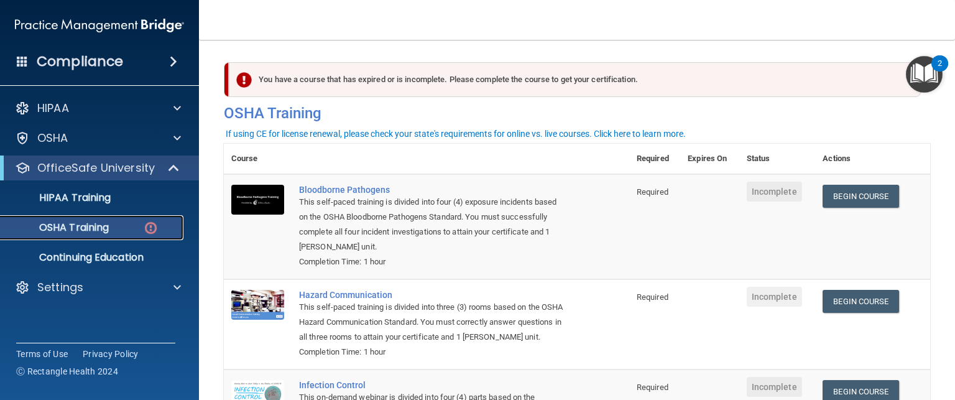
scroll to position [1, 0]
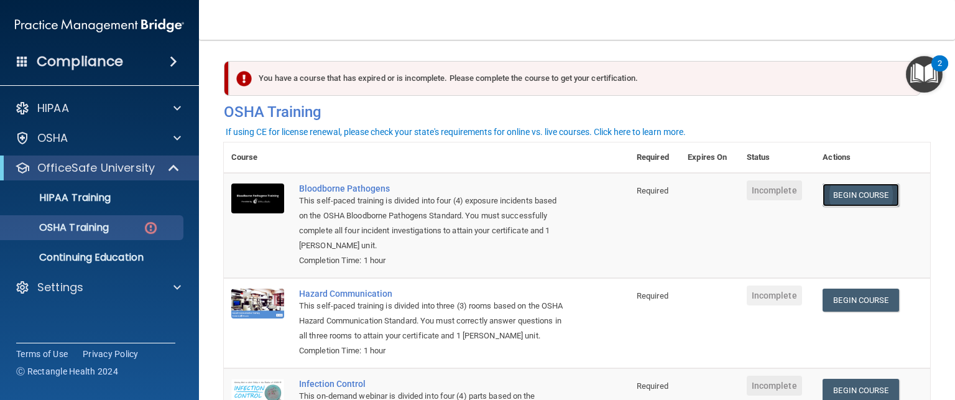
click at [883, 194] on link "Begin Course" at bounding box center [860, 194] width 76 height 23
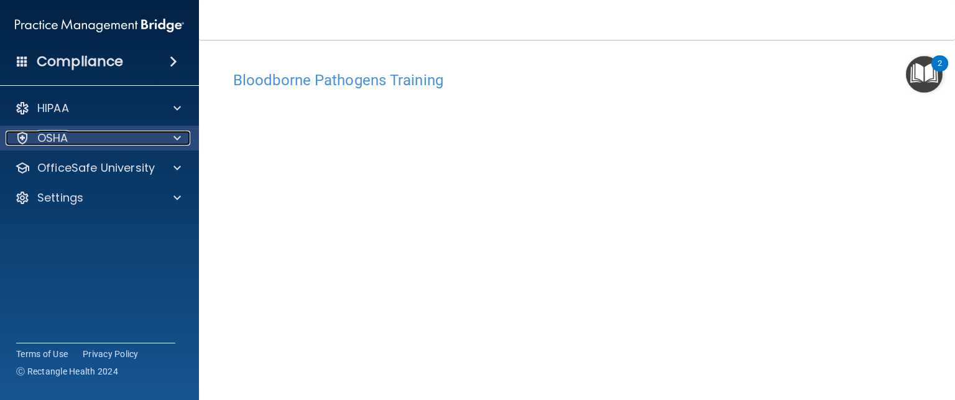
click at [83, 144] on div "OSHA" at bounding box center [83, 138] width 154 height 15
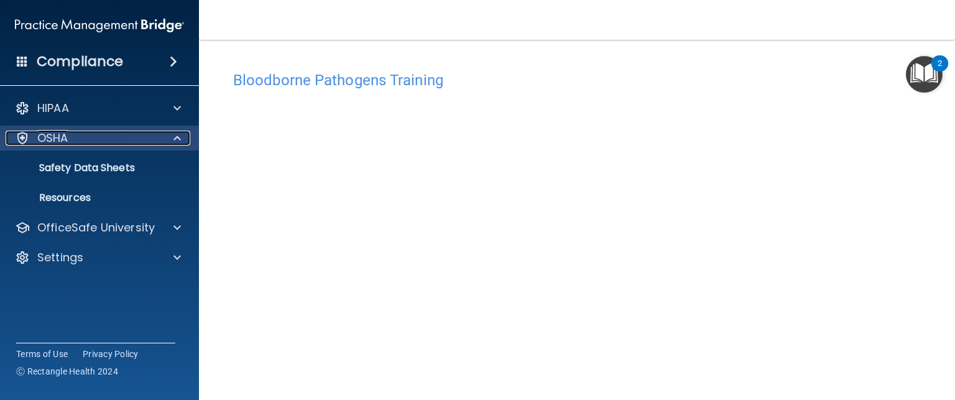
click at [90, 139] on div "OSHA" at bounding box center [83, 138] width 154 height 15
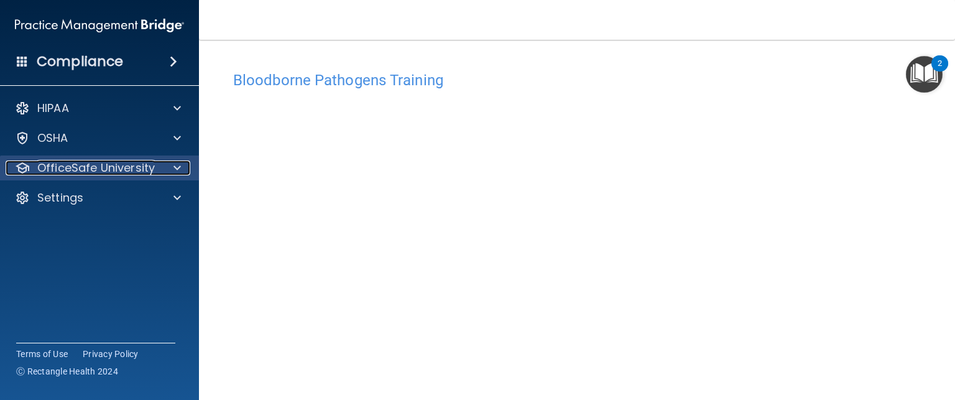
click at [122, 173] on p "OfficeSafe University" at bounding box center [95, 167] width 117 height 15
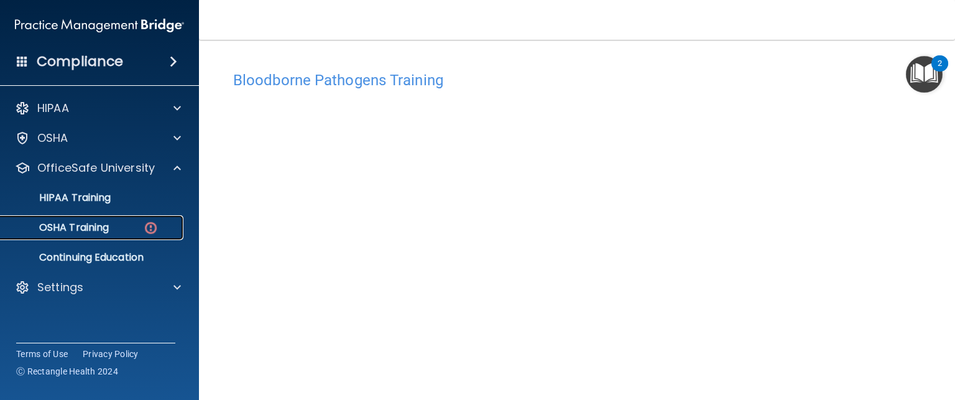
click at [111, 232] on div "OSHA Training" at bounding box center [93, 227] width 170 height 12
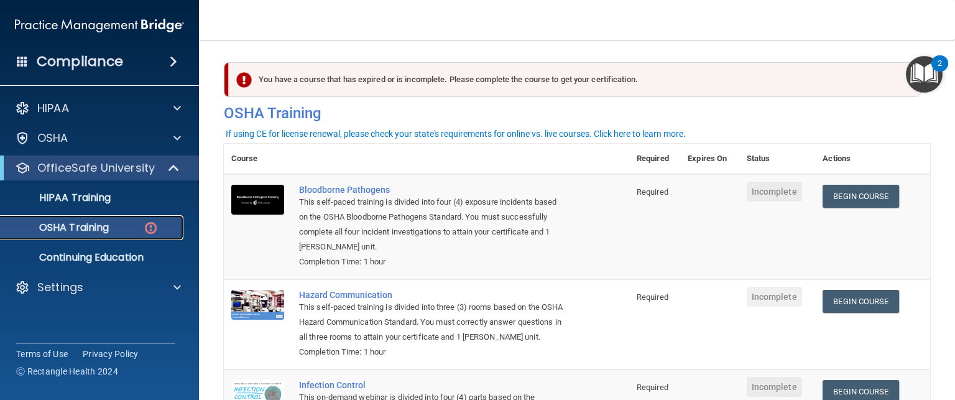
click at [127, 224] on div "OSHA Training" at bounding box center [93, 227] width 170 height 12
click at [870, 206] on link "Begin Course" at bounding box center [860, 196] width 76 height 23
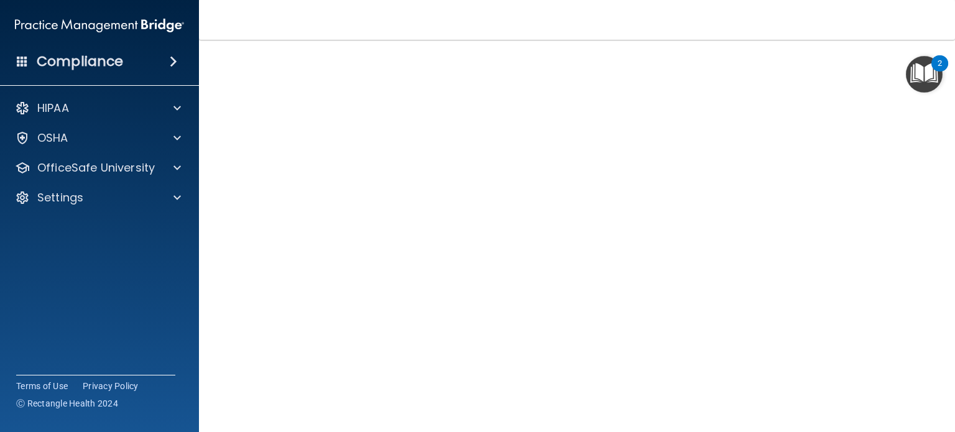
scroll to position [53, 0]
click at [96, 139] on div "OSHA" at bounding box center [83, 138] width 154 height 15
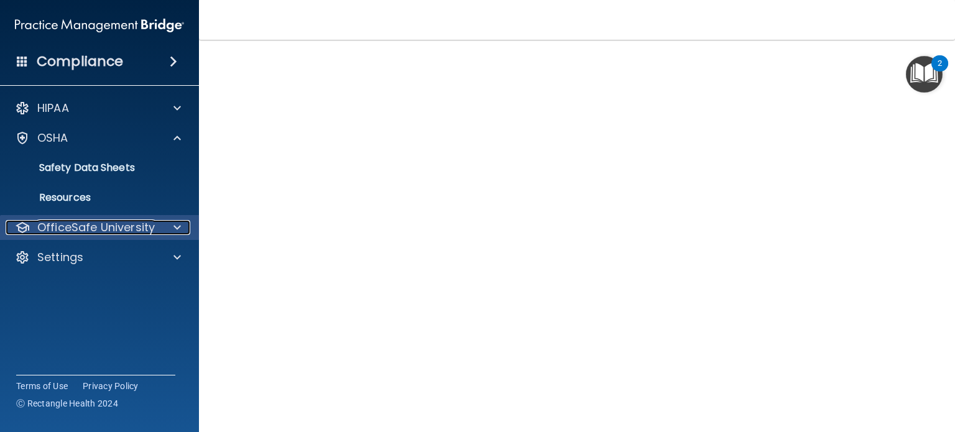
click at [160, 233] on div at bounding box center [175, 227] width 31 height 15
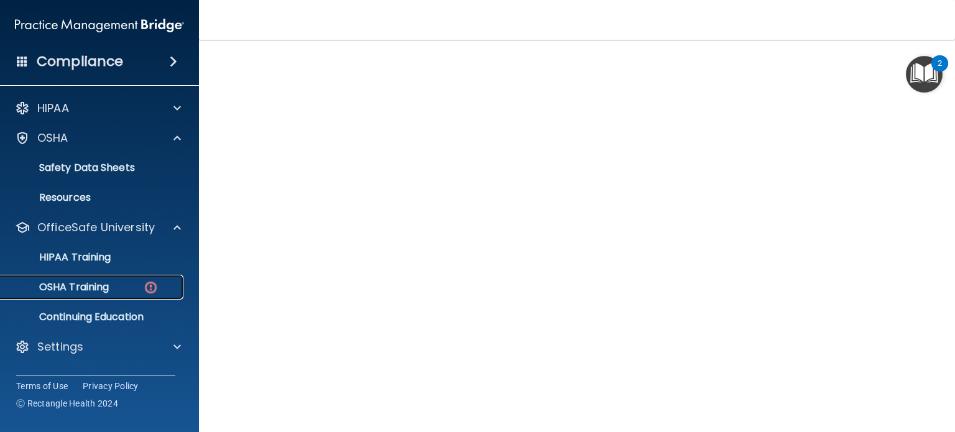
click at [128, 282] on div "OSHA Training" at bounding box center [93, 287] width 170 height 12
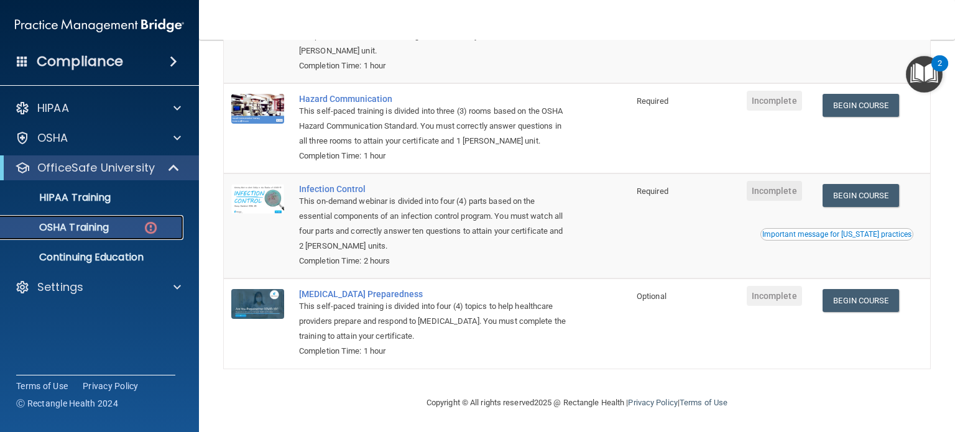
scroll to position [196, 0]
click at [865, 103] on link "Begin Course" at bounding box center [860, 105] width 76 height 23
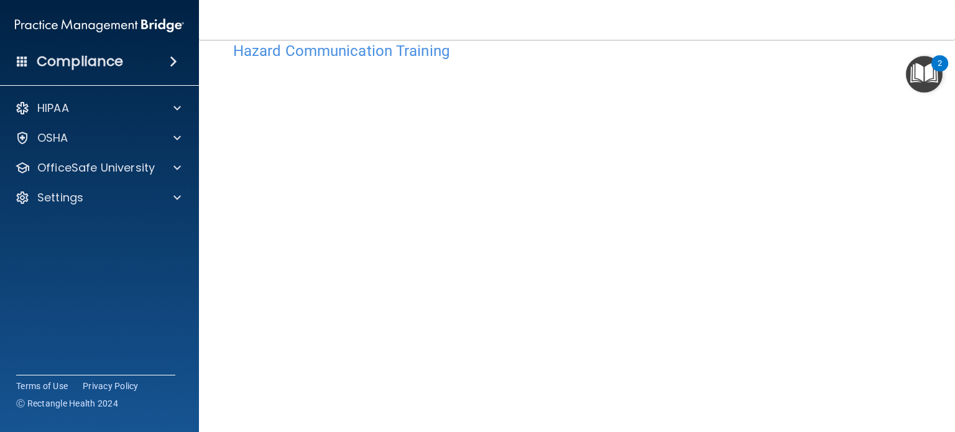
scroll to position [28, 0]
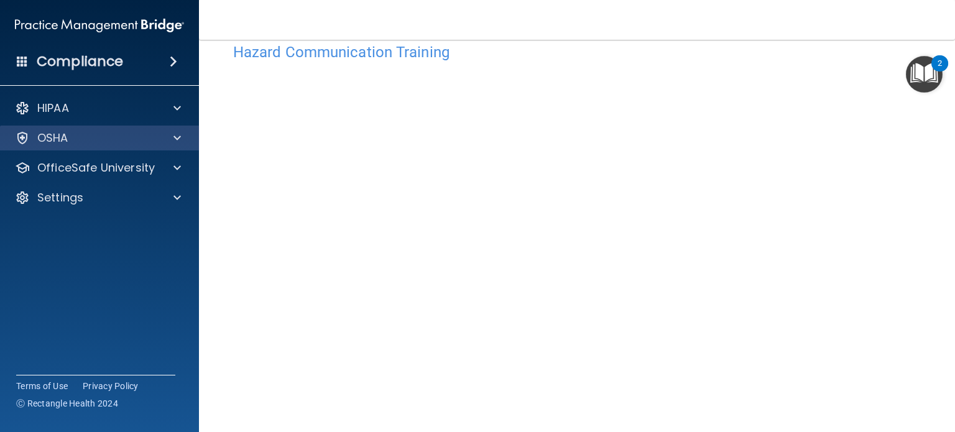
click at [169, 128] on div "OSHA" at bounding box center [100, 138] width 200 height 25
click at [188, 139] on div at bounding box center [175, 138] width 31 height 15
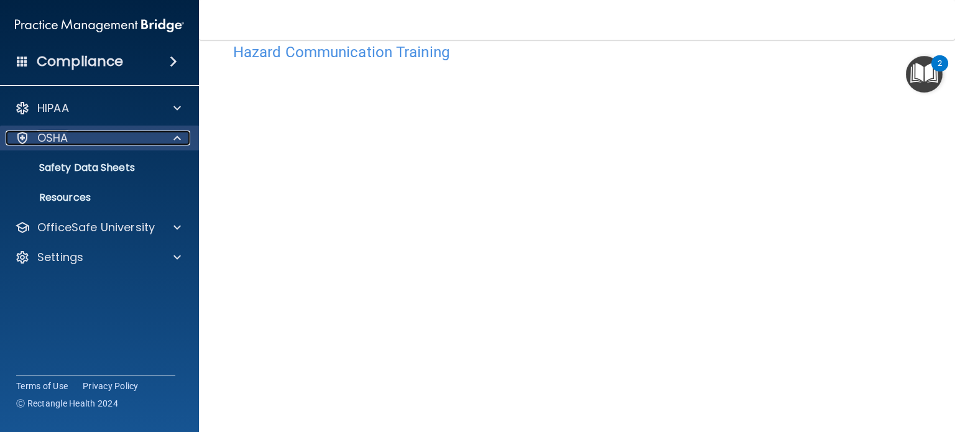
click at [188, 139] on div at bounding box center [175, 138] width 31 height 15
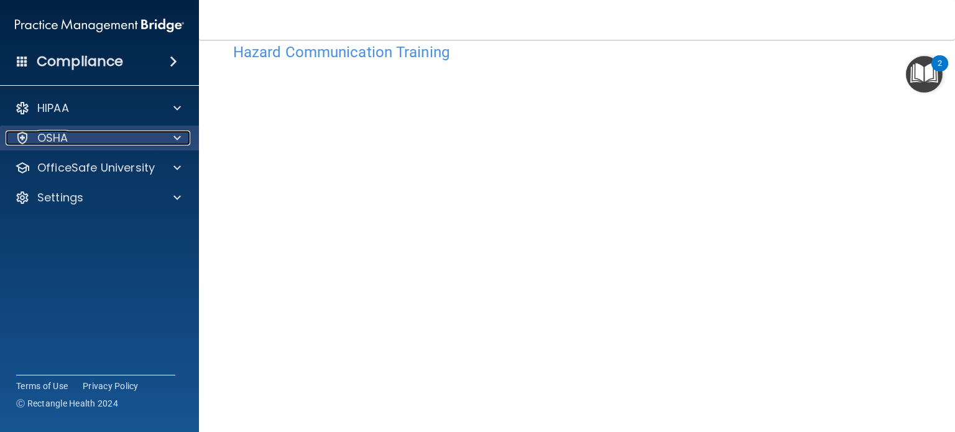
click at [130, 137] on div "OSHA" at bounding box center [83, 138] width 154 height 15
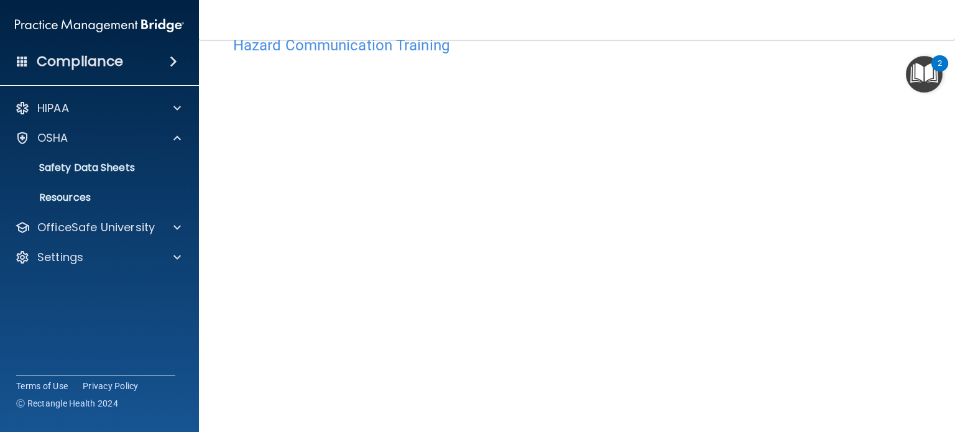
scroll to position [0, 0]
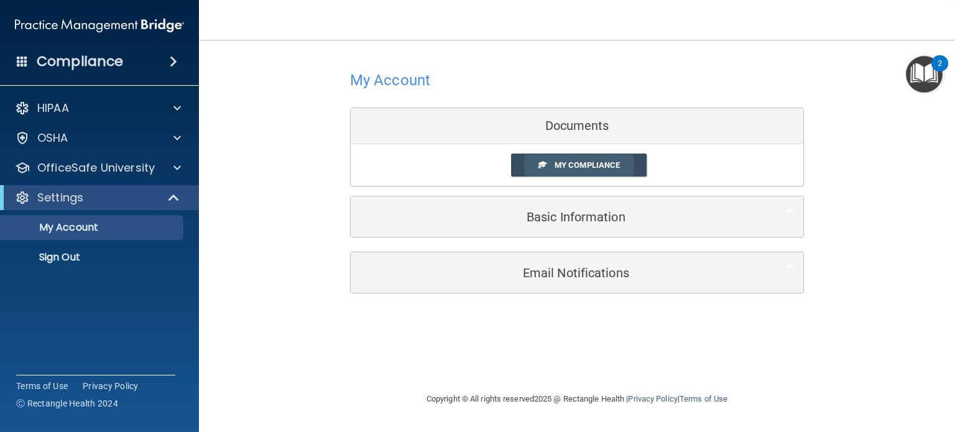
click at [516, 171] on link "My Compliance" at bounding box center [579, 165] width 136 height 23
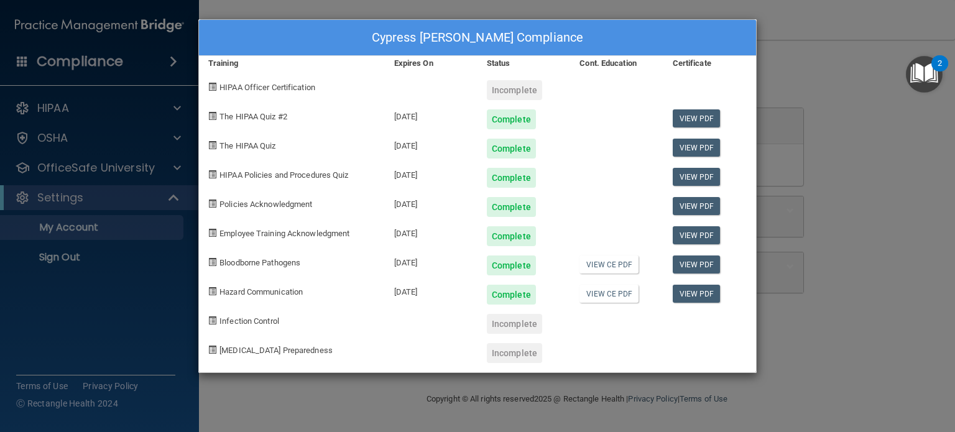
drag, startPoint x: 811, startPoint y: 141, endPoint x: 810, endPoint y: 126, distance: 14.9
click at [810, 126] on div "Cypress Hill's Compliance Training Expires On Status Cont. Education Certificat…" at bounding box center [477, 216] width 955 height 432
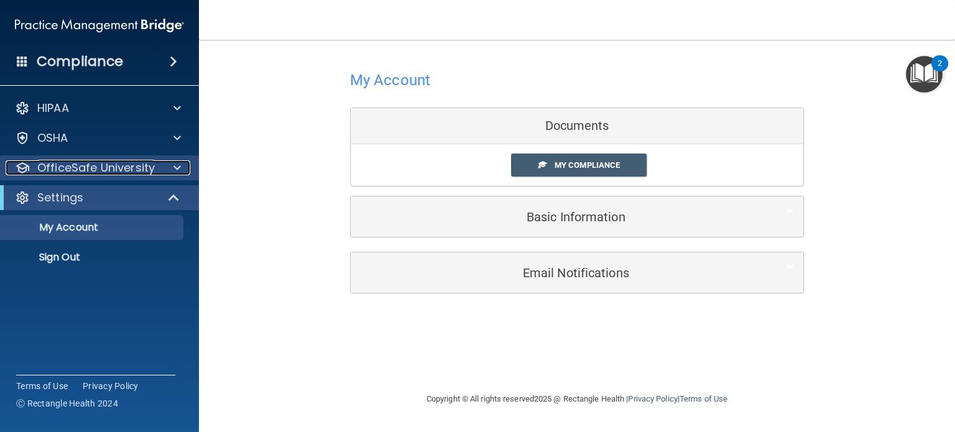
click at [139, 164] on p "OfficeSafe University" at bounding box center [95, 167] width 117 height 15
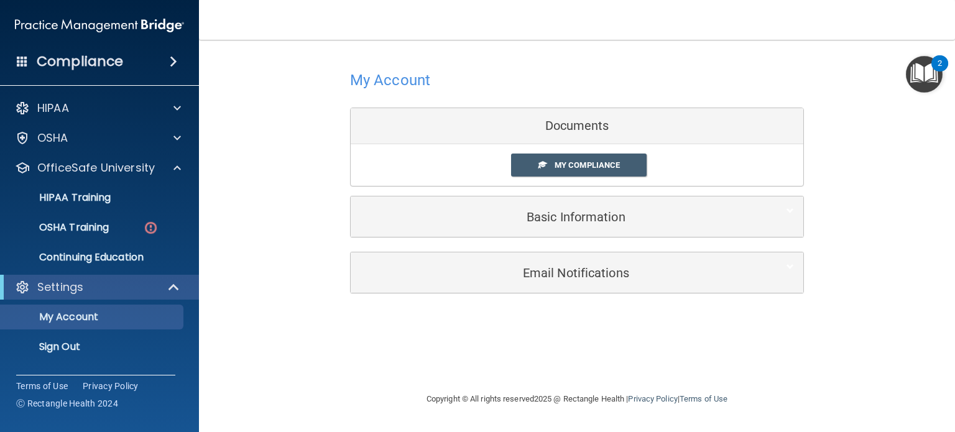
click at [122, 212] on ul "HIPAA Training OSHA Training Continuing Education" at bounding box center [100, 225] width 225 height 90
click at [132, 228] on div "OSHA Training" at bounding box center [93, 227] width 170 height 12
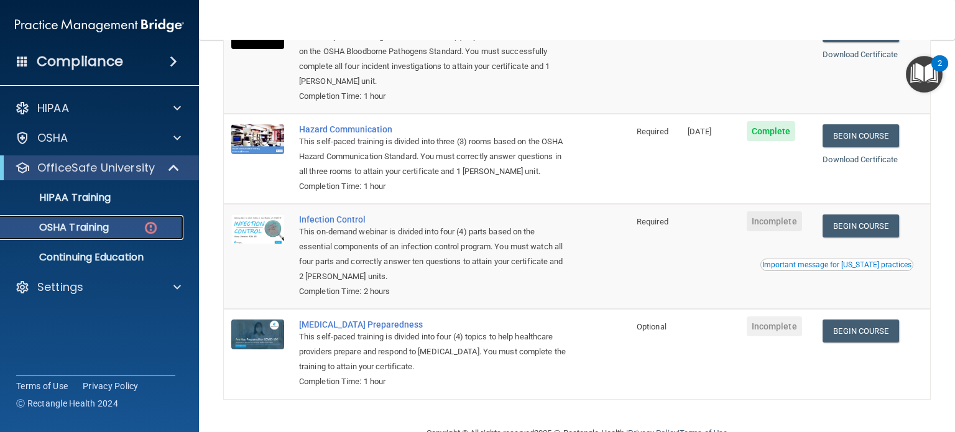
scroll to position [213, 0]
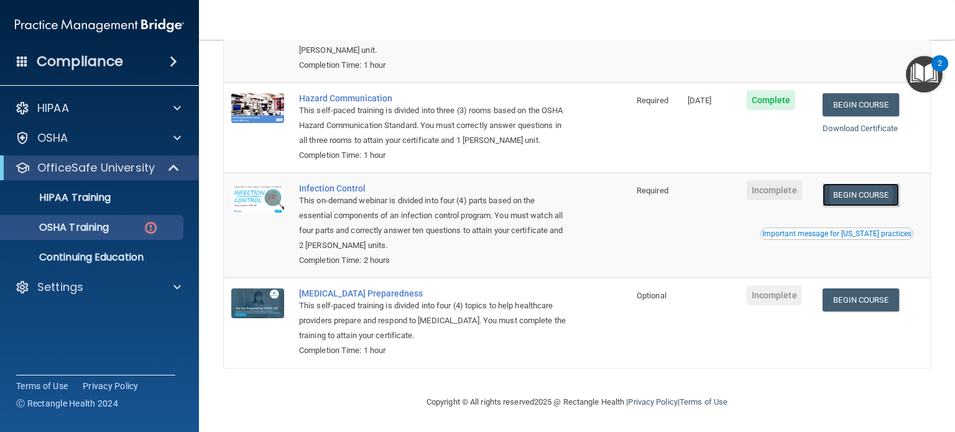
click at [850, 202] on link "Begin Course" at bounding box center [860, 194] width 76 height 23
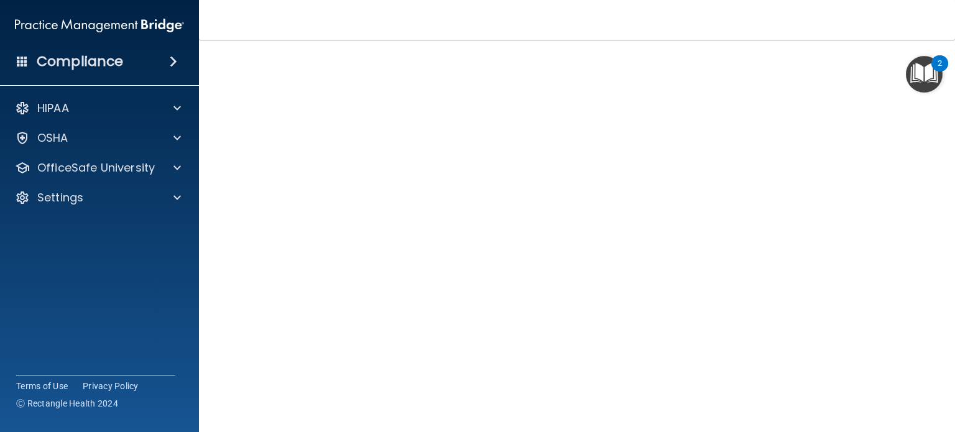
scroll to position [99, 0]
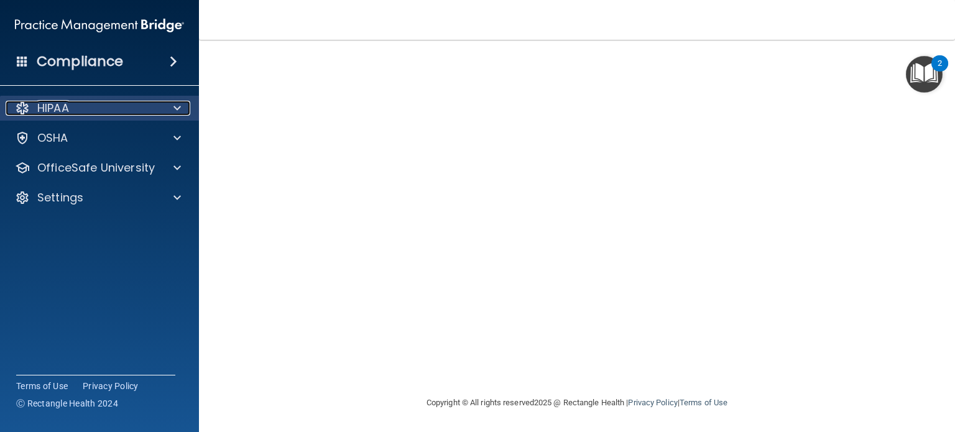
click at [94, 114] on div "HIPAA" at bounding box center [83, 108] width 154 height 15
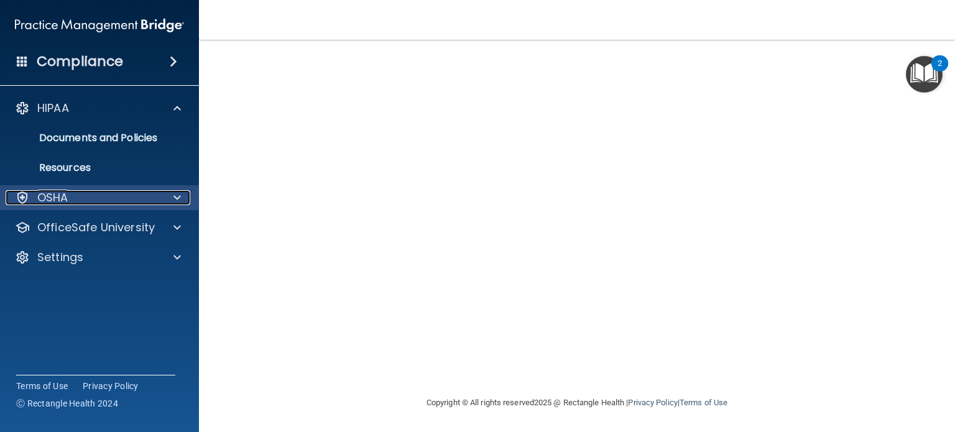
click at [99, 195] on div "OSHA" at bounding box center [83, 197] width 154 height 15
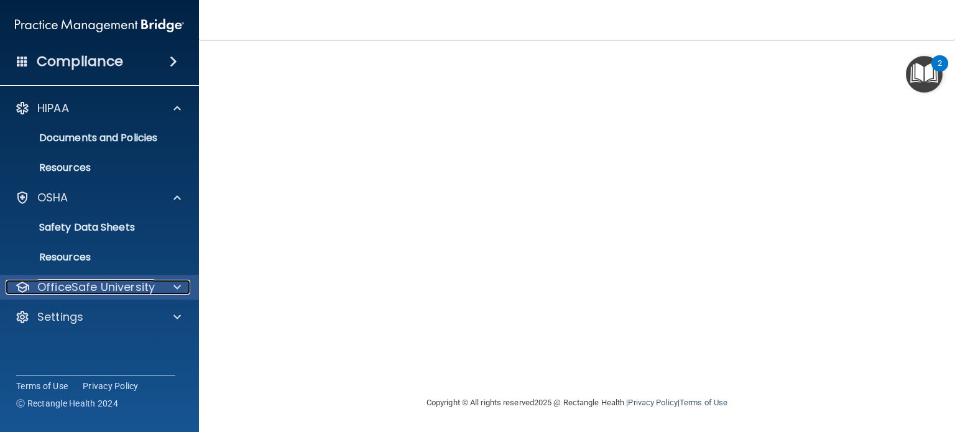
click at [147, 293] on p "OfficeSafe University" at bounding box center [95, 287] width 117 height 15
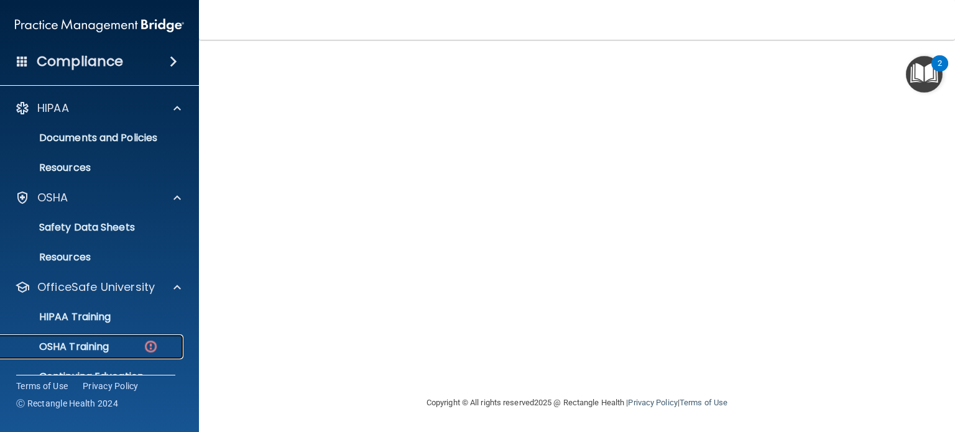
click at [146, 348] on img at bounding box center [151, 347] width 16 height 16
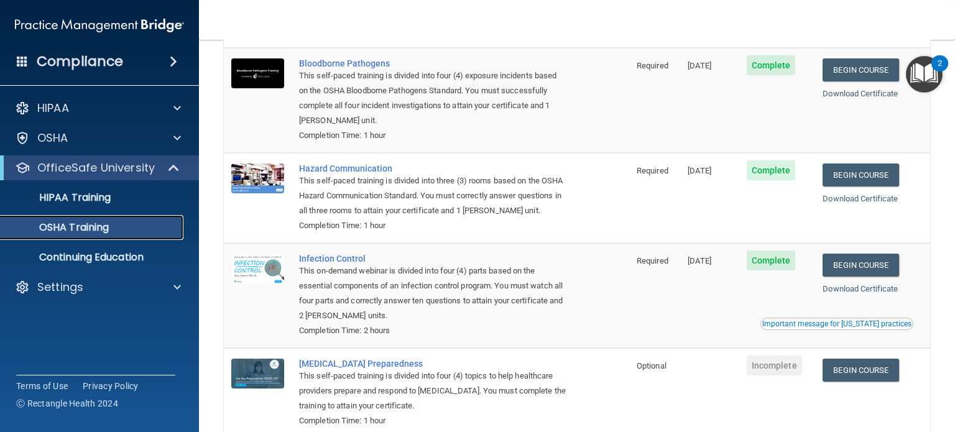
scroll to position [178, 0]
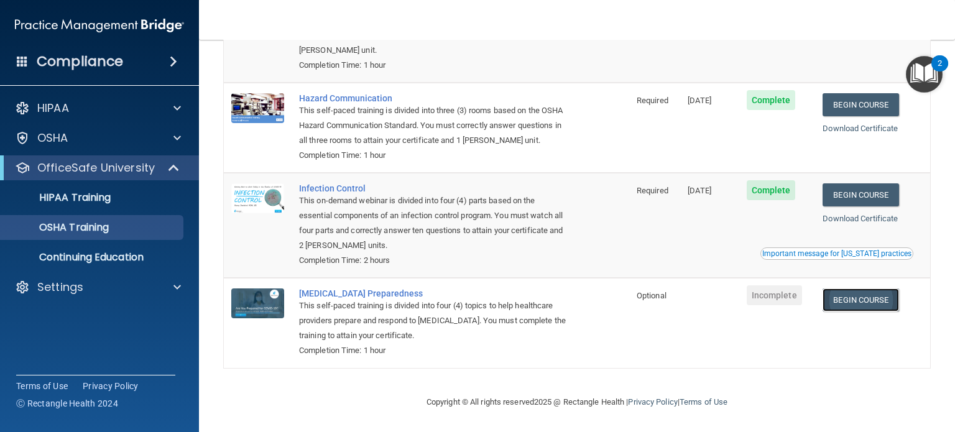
click at [837, 305] on link "Begin Course" at bounding box center [860, 299] width 76 height 23
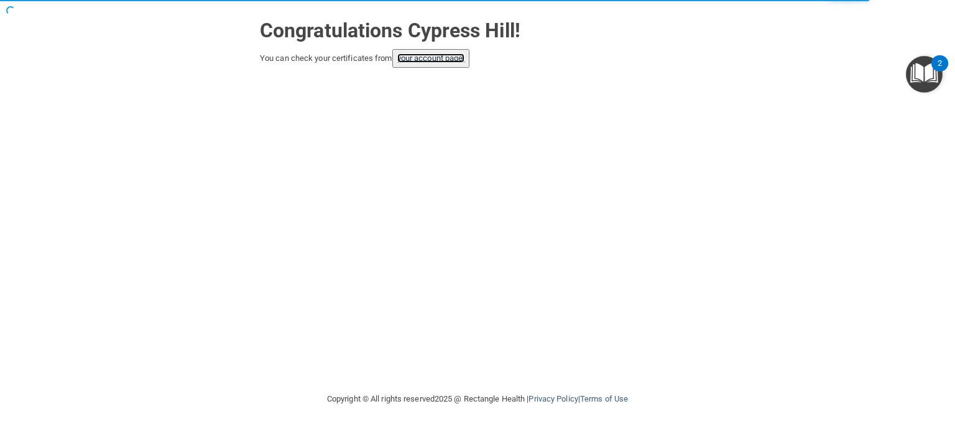
click at [464, 57] on link "your account page!" at bounding box center [431, 57] width 68 height 9
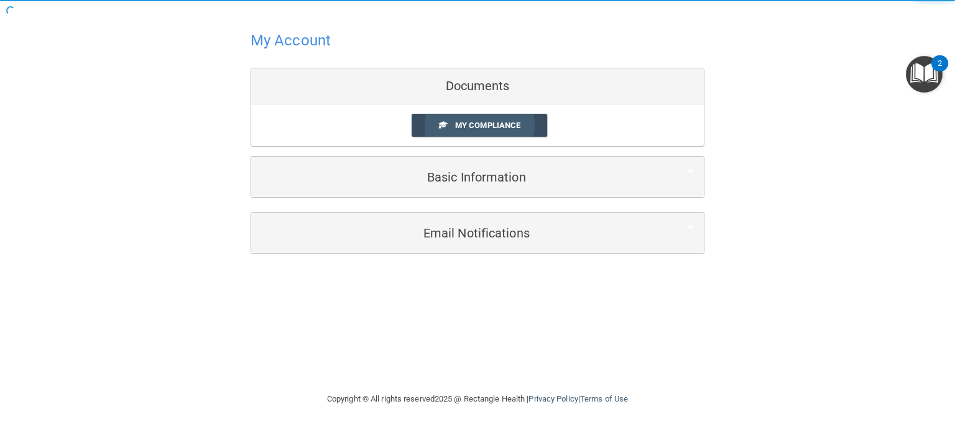
click at [497, 121] on span "My Compliance" at bounding box center [487, 125] width 65 height 9
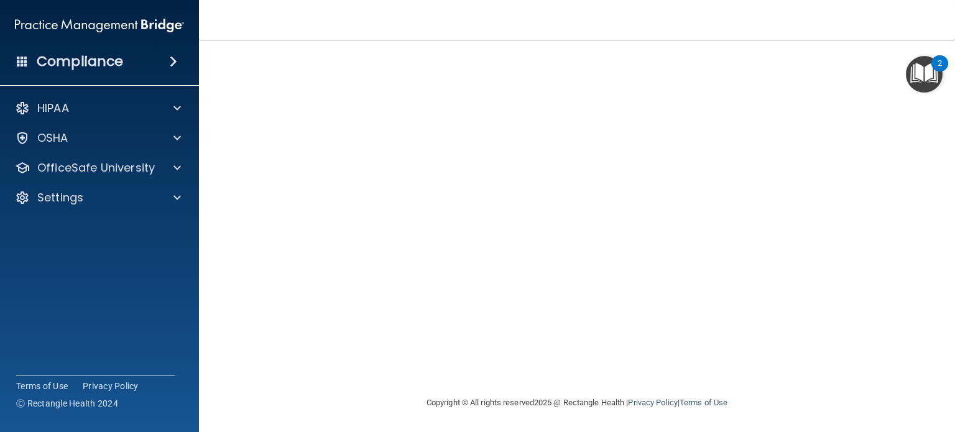
scroll to position [7, 0]
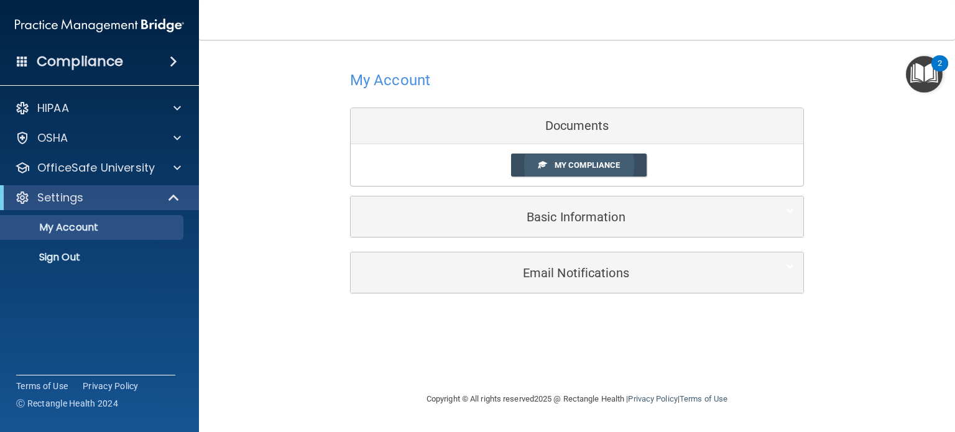
click at [574, 168] on span "My Compliance" at bounding box center [587, 164] width 65 height 9
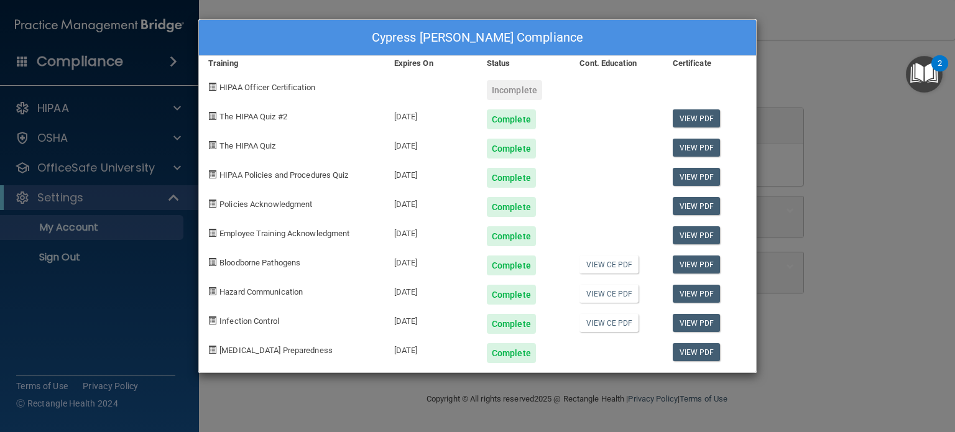
click at [788, 121] on div "Cypress Hill's Compliance Training Expires On Status Cont. Education Certificat…" at bounding box center [477, 216] width 955 height 432
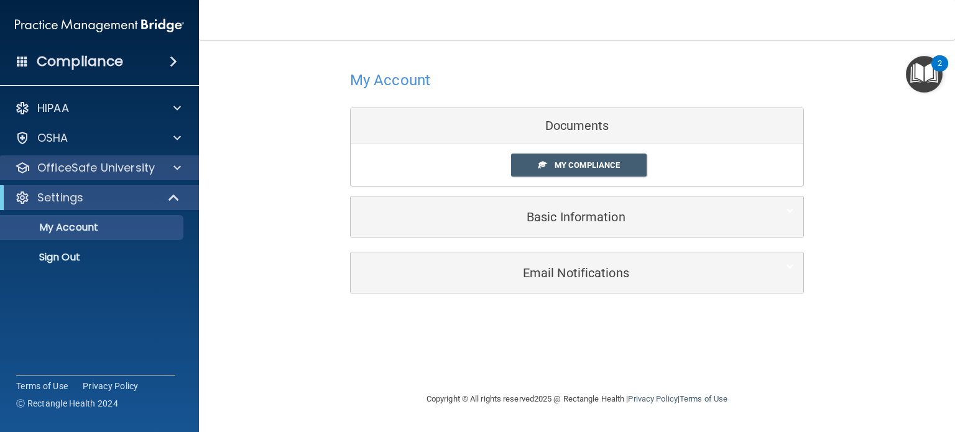
click at [170, 176] on div "OfficeSafe University" at bounding box center [100, 167] width 200 height 25
click at [176, 169] on span at bounding box center [176, 167] width 7 height 15
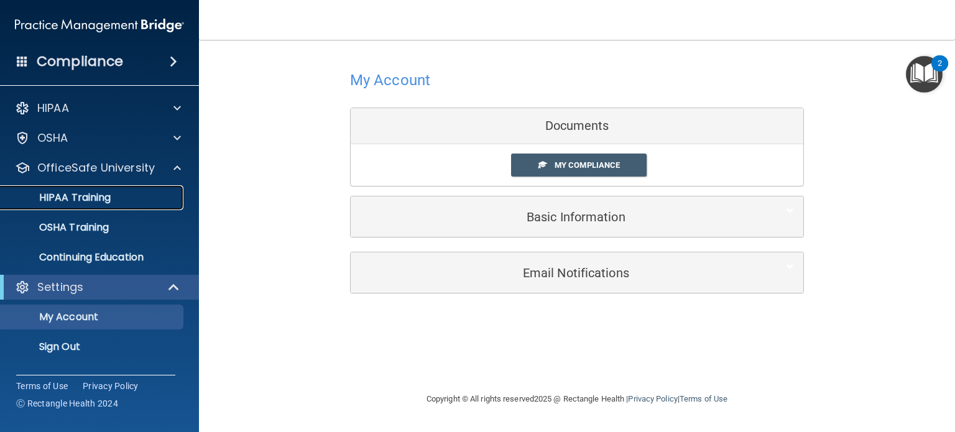
click at [94, 201] on p "HIPAA Training" at bounding box center [59, 197] width 103 height 12
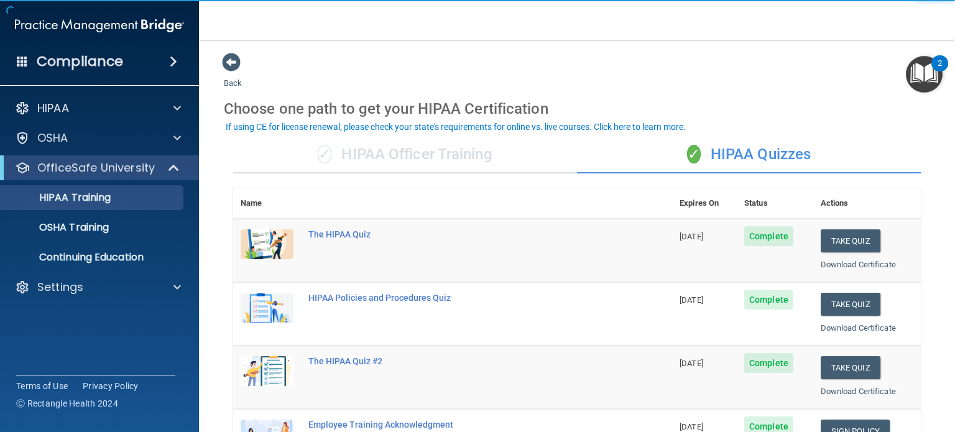
click at [389, 165] on div "✓ HIPAA Officer Training" at bounding box center [405, 154] width 344 height 37
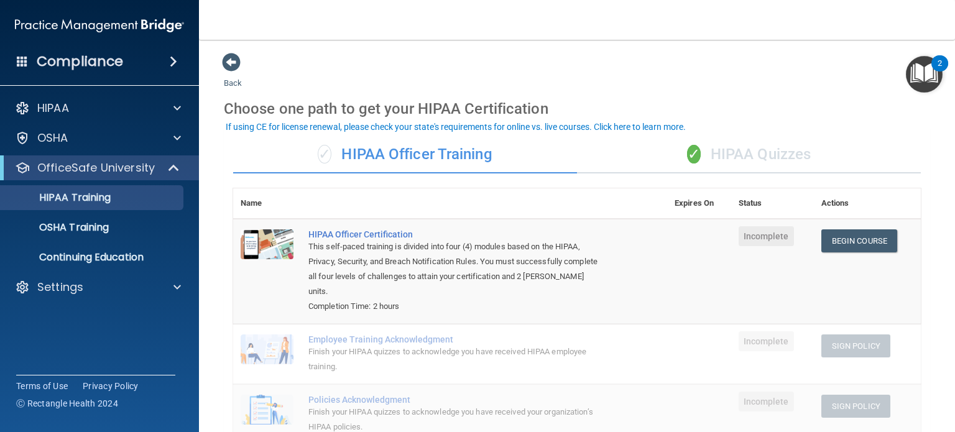
click at [601, 195] on th at bounding box center [484, 203] width 366 height 30
click at [715, 159] on div "✓ HIPAA Quizzes" at bounding box center [749, 154] width 344 height 37
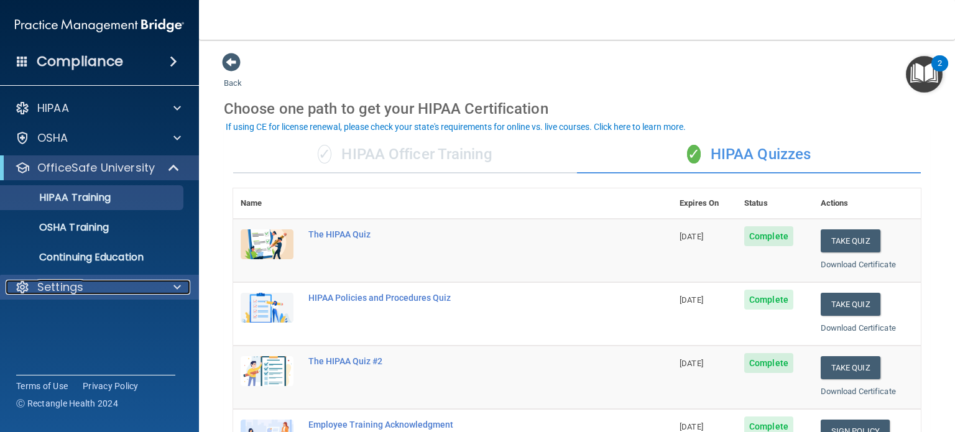
click at [103, 287] on div "Settings" at bounding box center [83, 287] width 154 height 15
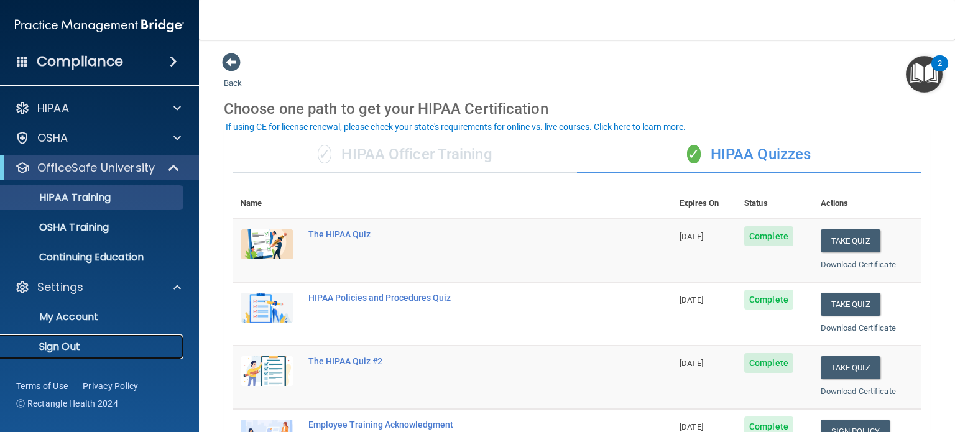
click at [65, 345] on p "Sign Out" at bounding box center [93, 347] width 170 height 12
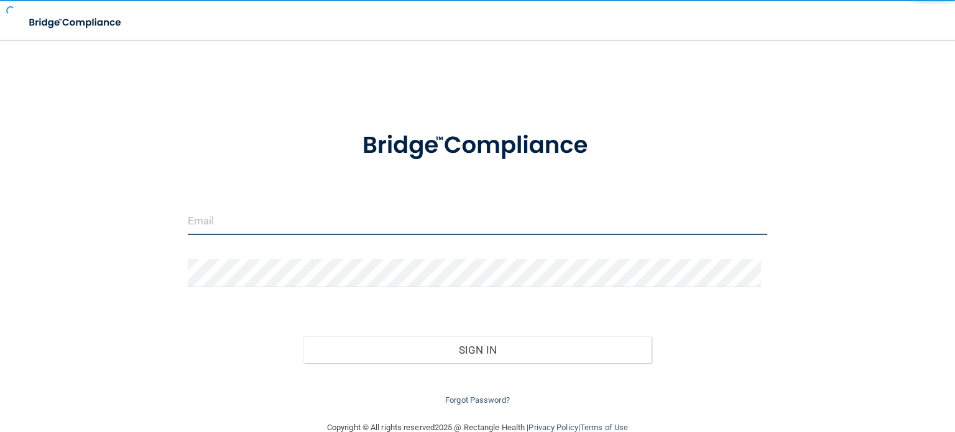
type input "management@identalspa.com"
